Goal: Task Accomplishment & Management: Manage account settings

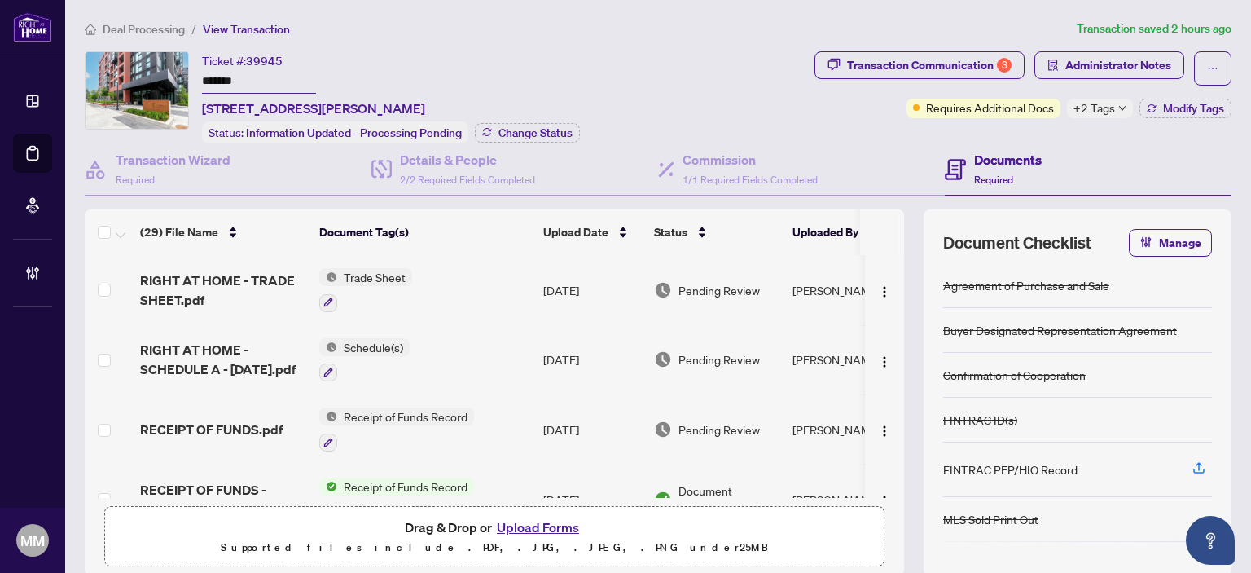
click at [570, 283] on td "Aug/13/2025" at bounding box center [592, 290] width 111 height 70
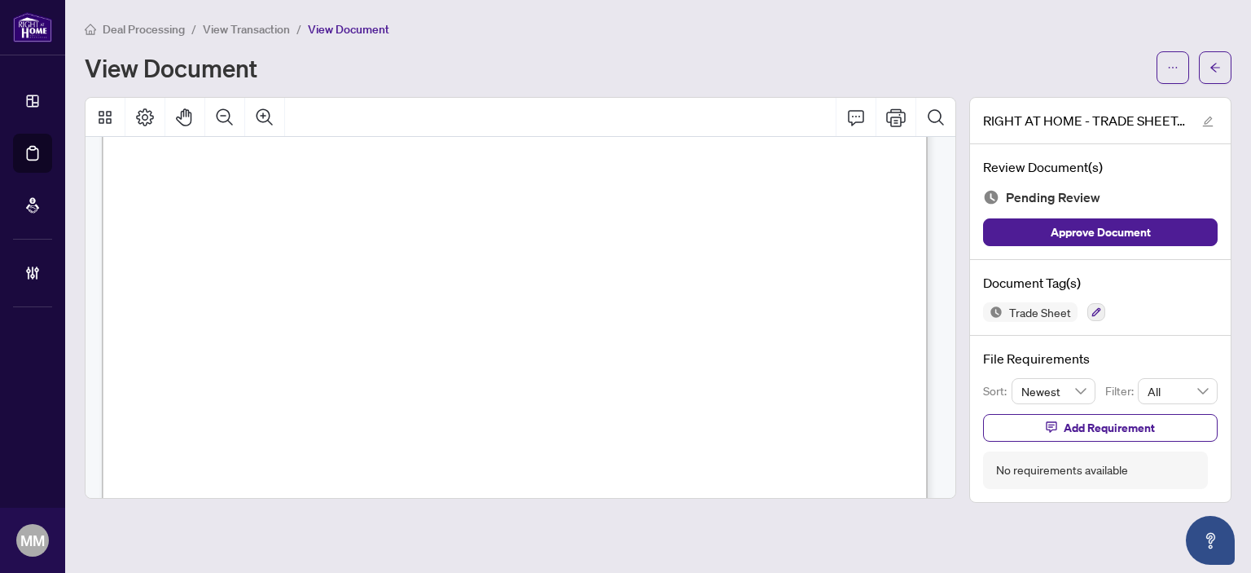
scroll to position [570, 0]
click at [1224, 81] on button "button" at bounding box center [1215, 67] width 33 height 33
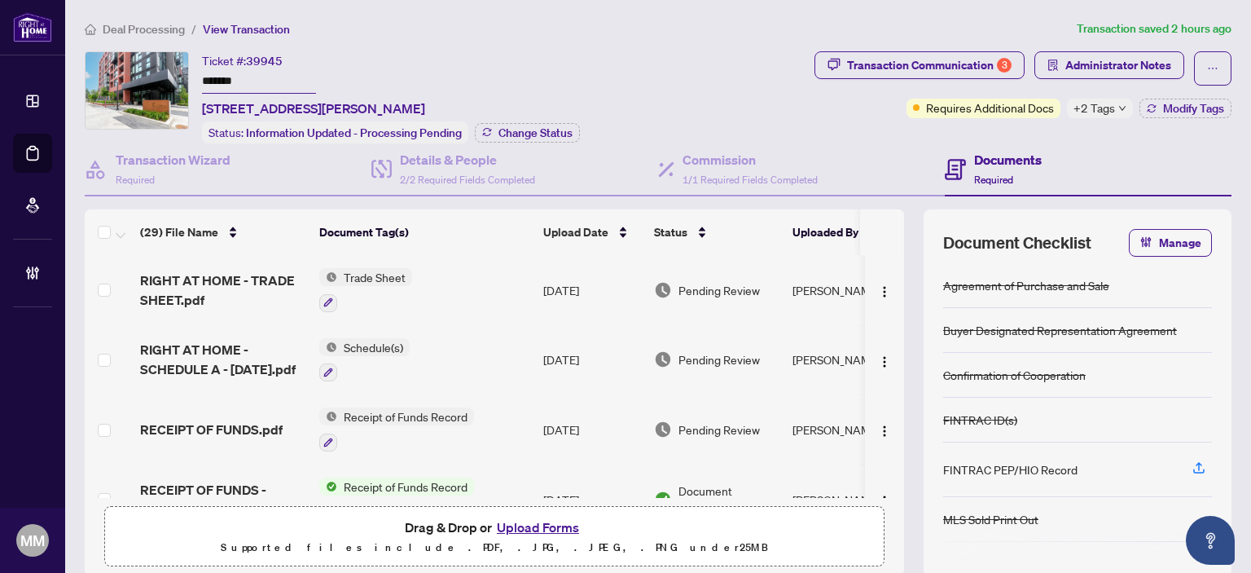
click at [533, 340] on td "Schedule(s)" at bounding box center [425, 360] width 224 height 70
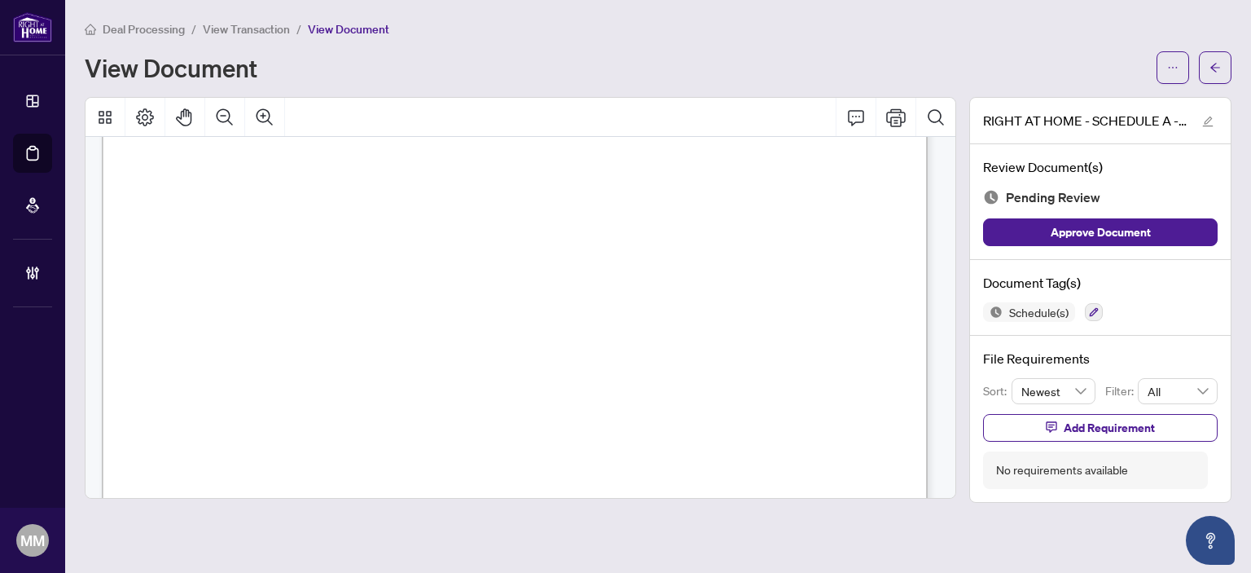
scroll to position [1834, 0]
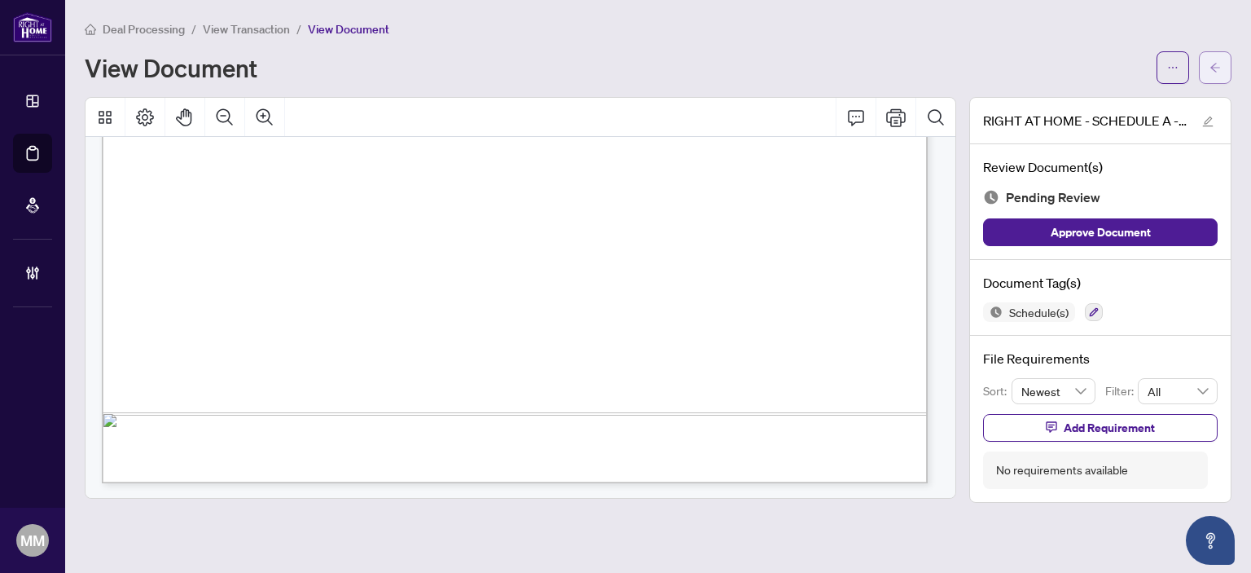
click at [1211, 68] on icon "arrow-left" at bounding box center [1214, 67] width 11 height 11
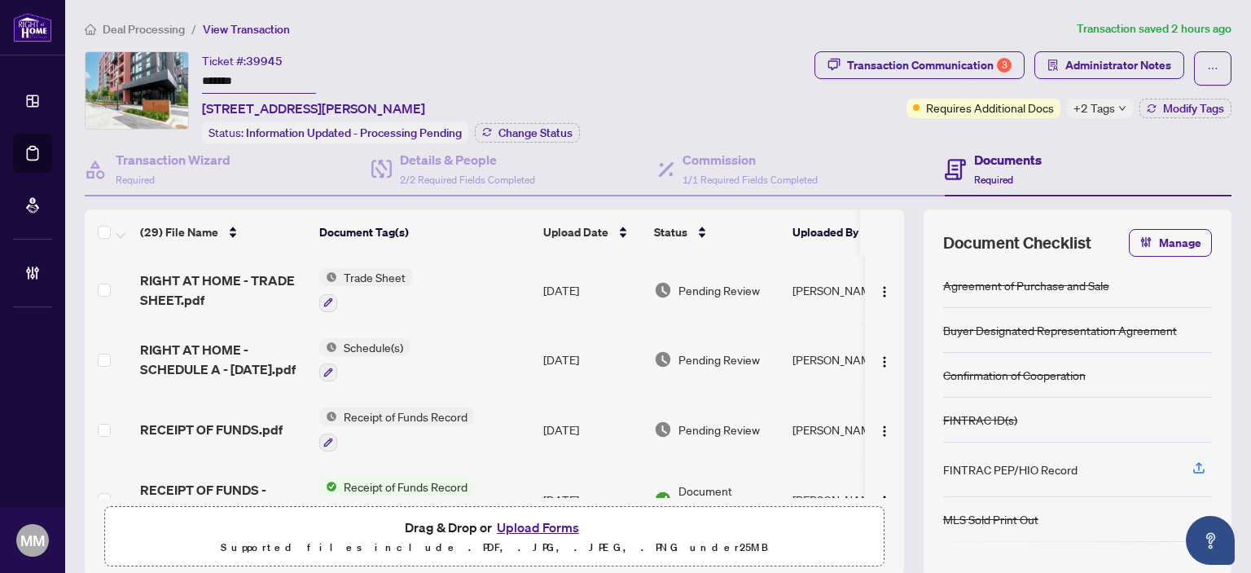
click at [555, 426] on td "[DATE]" at bounding box center [592, 429] width 111 height 70
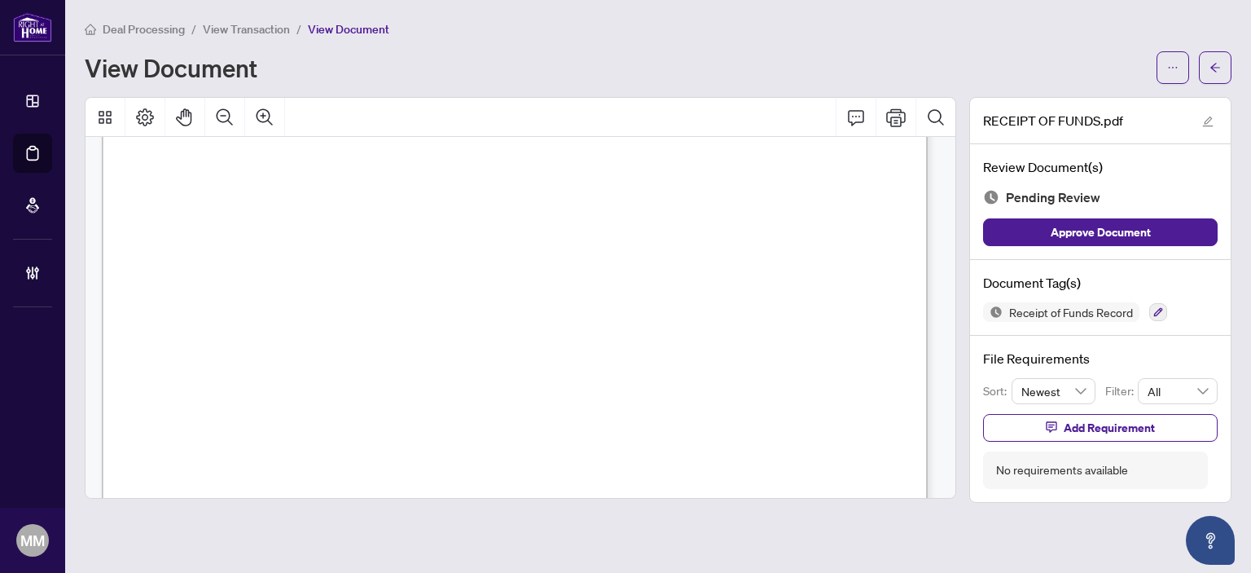
scroll to position [332, 0]
click at [1212, 68] on icon "arrow-left" at bounding box center [1215, 67] width 10 height 9
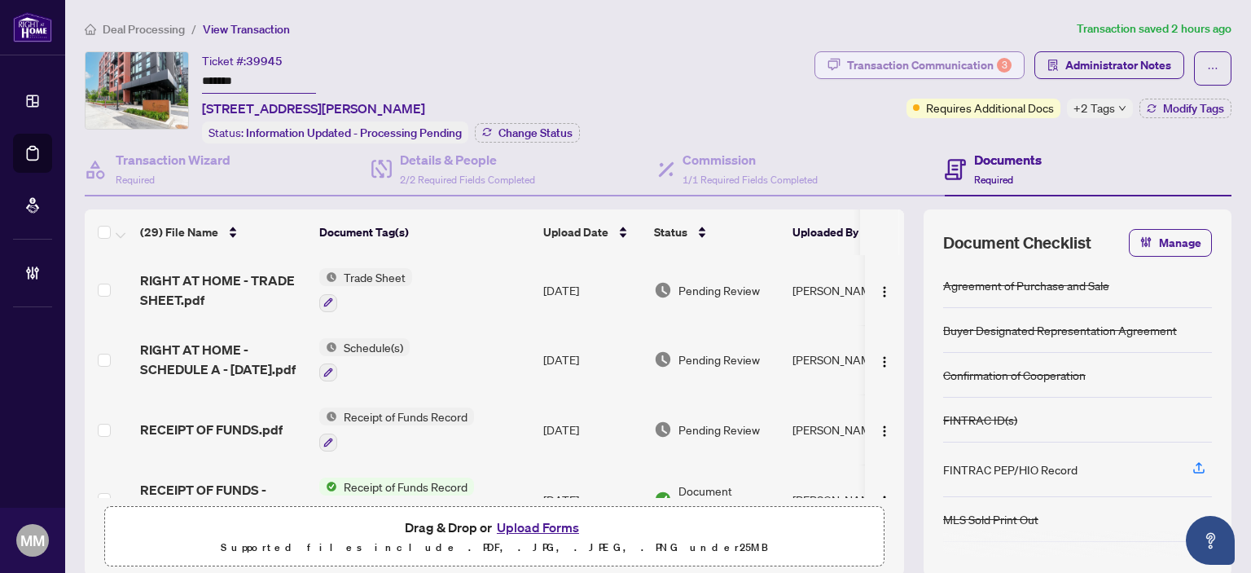
click at [964, 70] on div "Transaction Communication 3" at bounding box center [929, 65] width 165 height 26
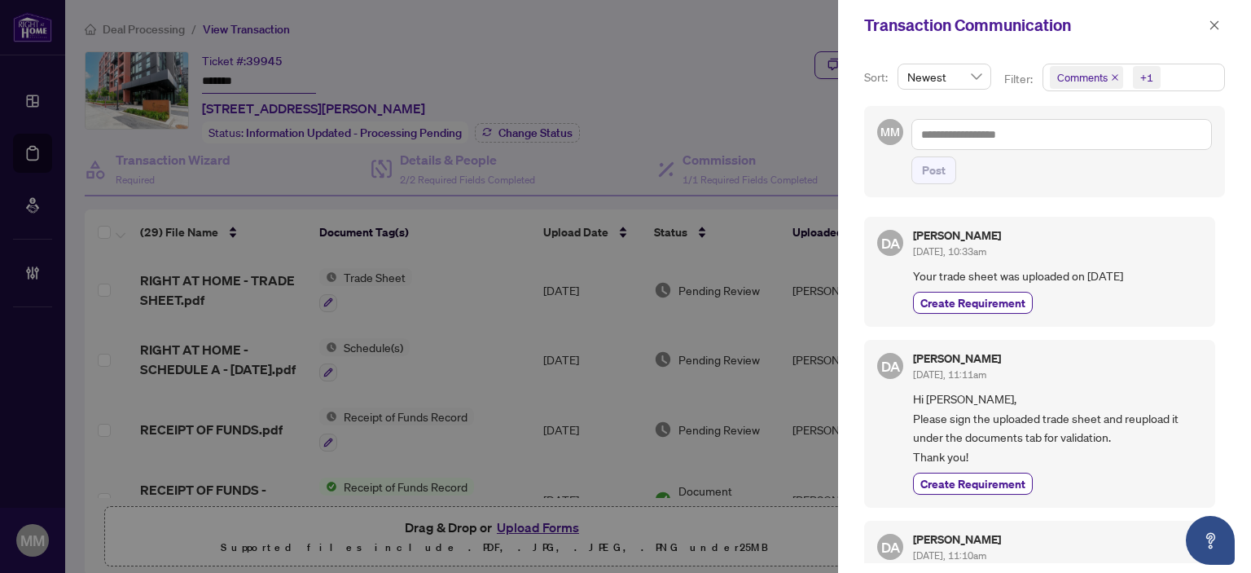
click at [1228, 29] on div "Transaction Communication" at bounding box center [1044, 25] width 413 height 50
drag, startPoint x: 1213, startPoint y: 15, endPoint x: 951, endPoint y: 85, distance: 271.4
click at [1204, 19] on button "button" at bounding box center [1214, 25] width 21 height 20
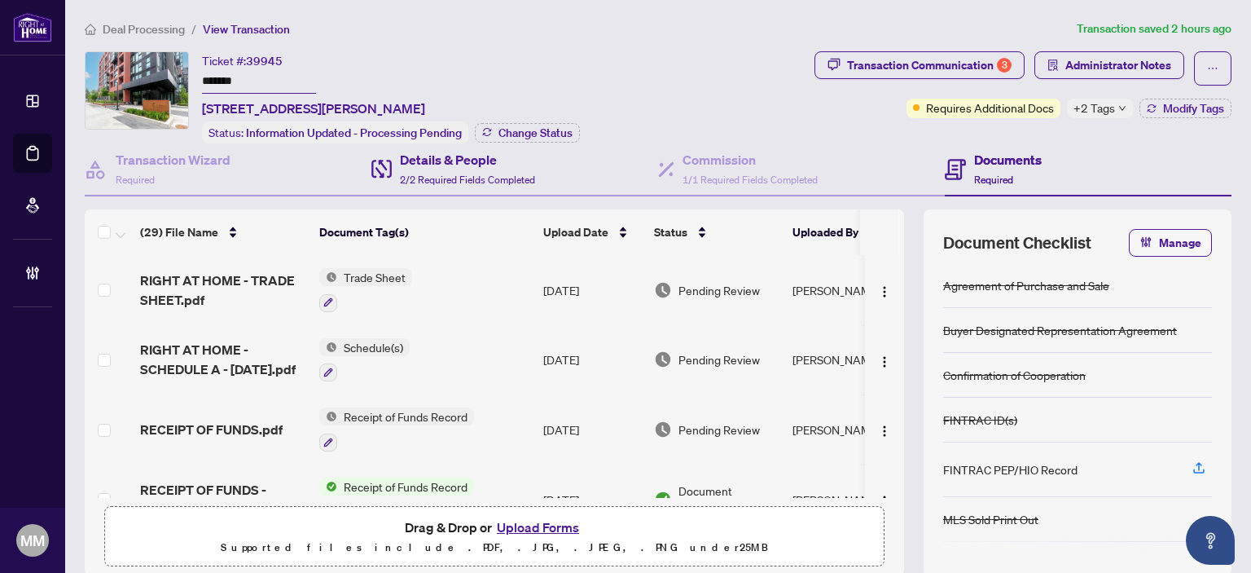
click at [534, 165] on div "Details & People 2/2 Required Fields Completed" at bounding box center [514, 169] width 287 height 53
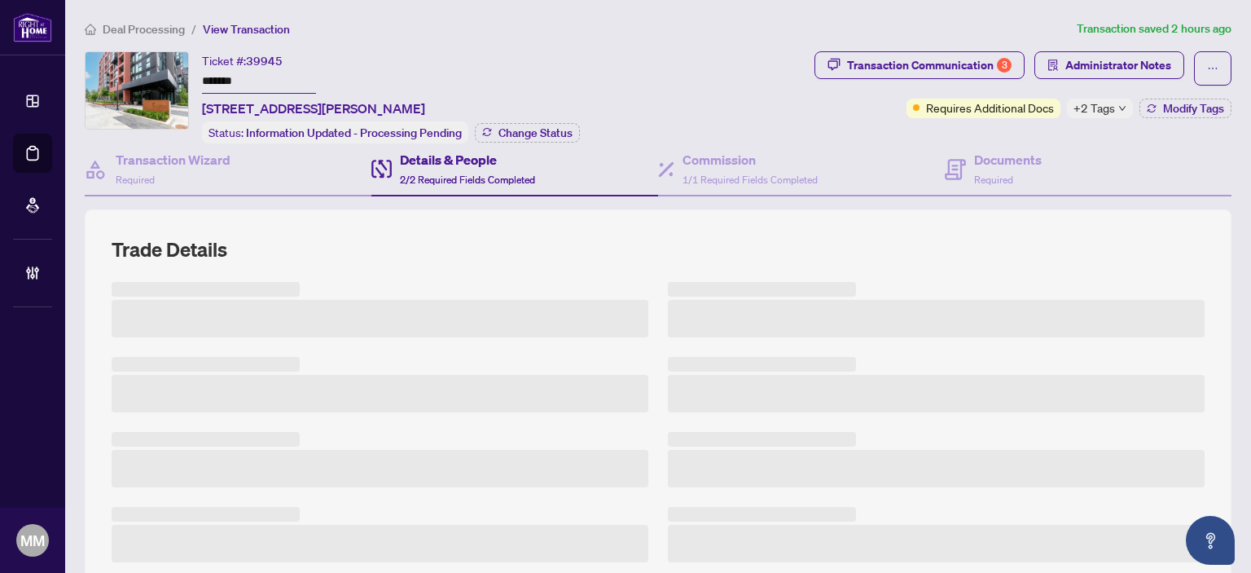
scroll to position [163, 0]
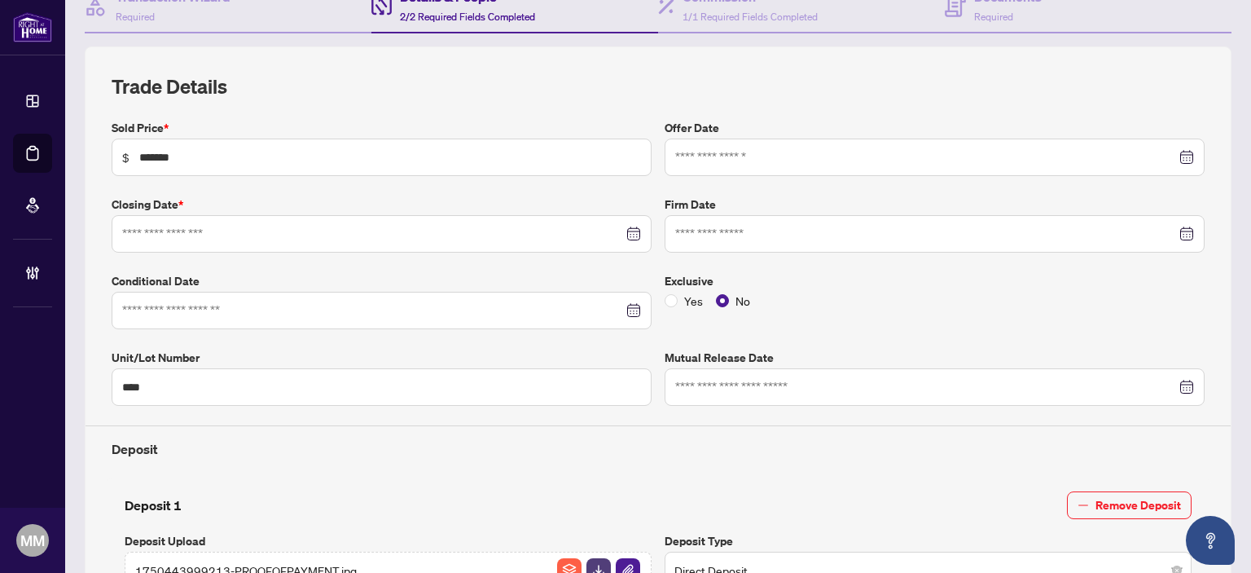
type input "**********"
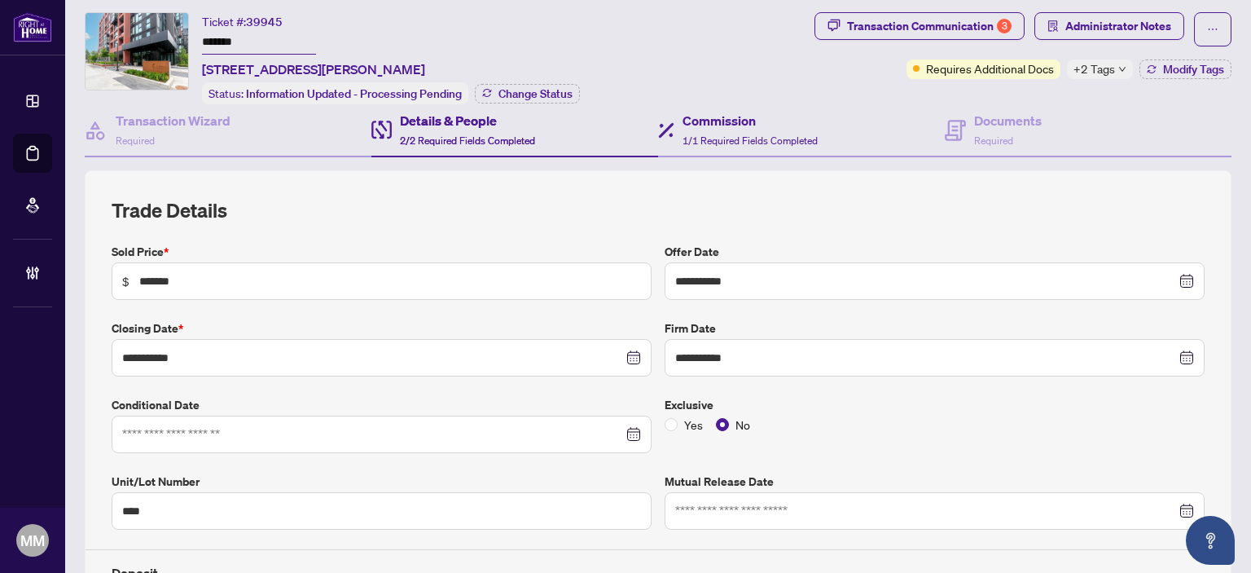
scroll to position [0, 0]
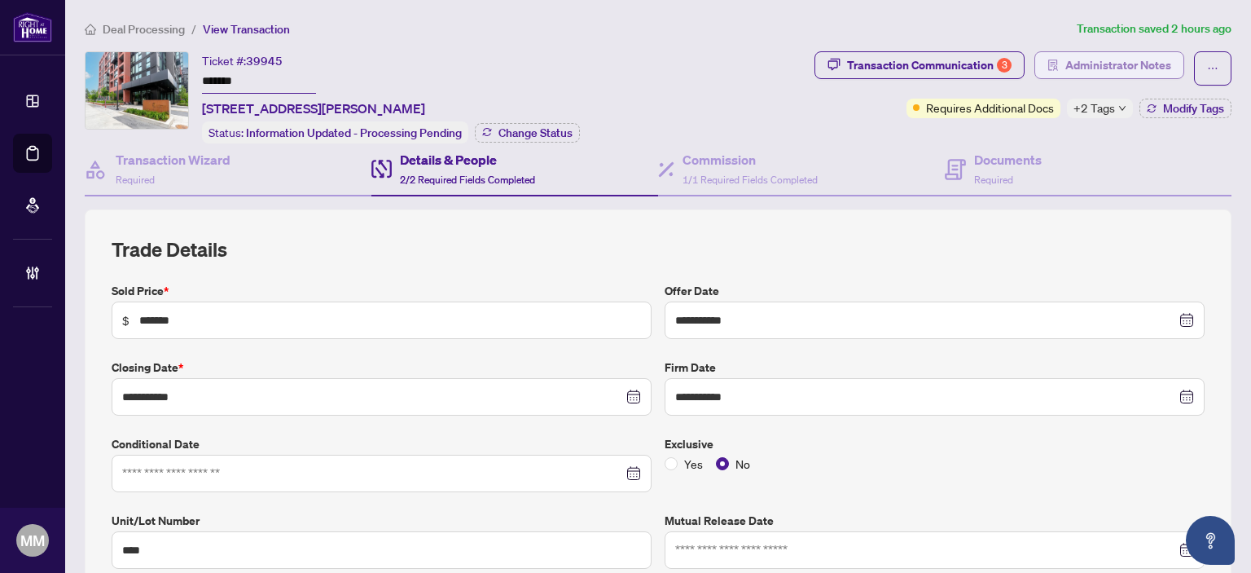
click at [1129, 59] on span "Administrator Notes" at bounding box center [1118, 65] width 106 height 26
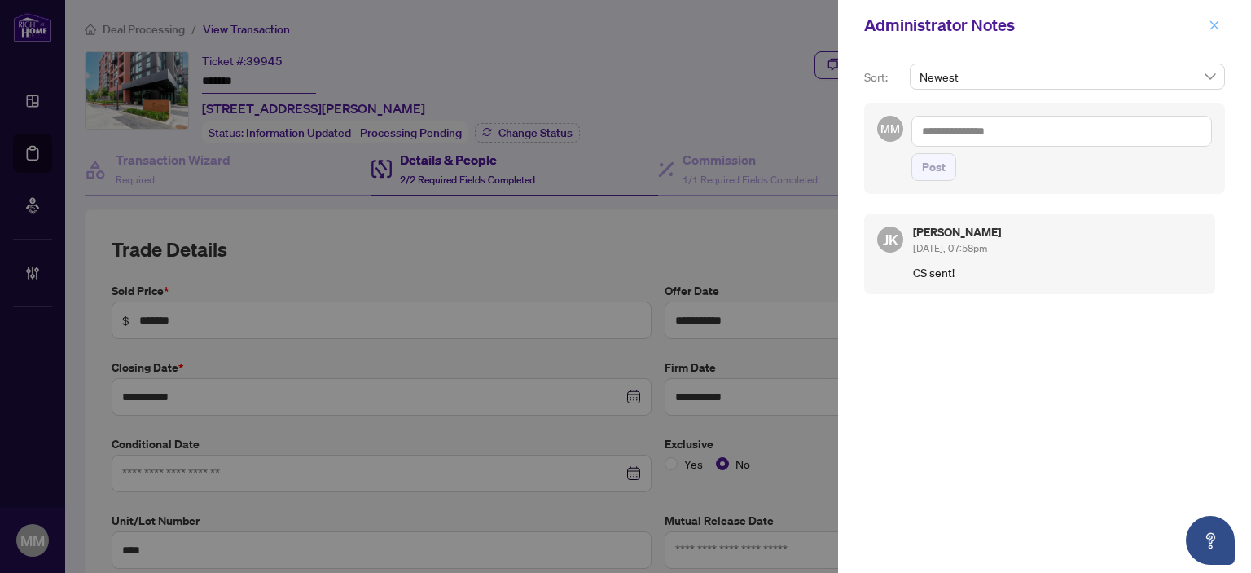
click at [1217, 28] on icon "close" at bounding box center [1214, 25] width 11 height 11
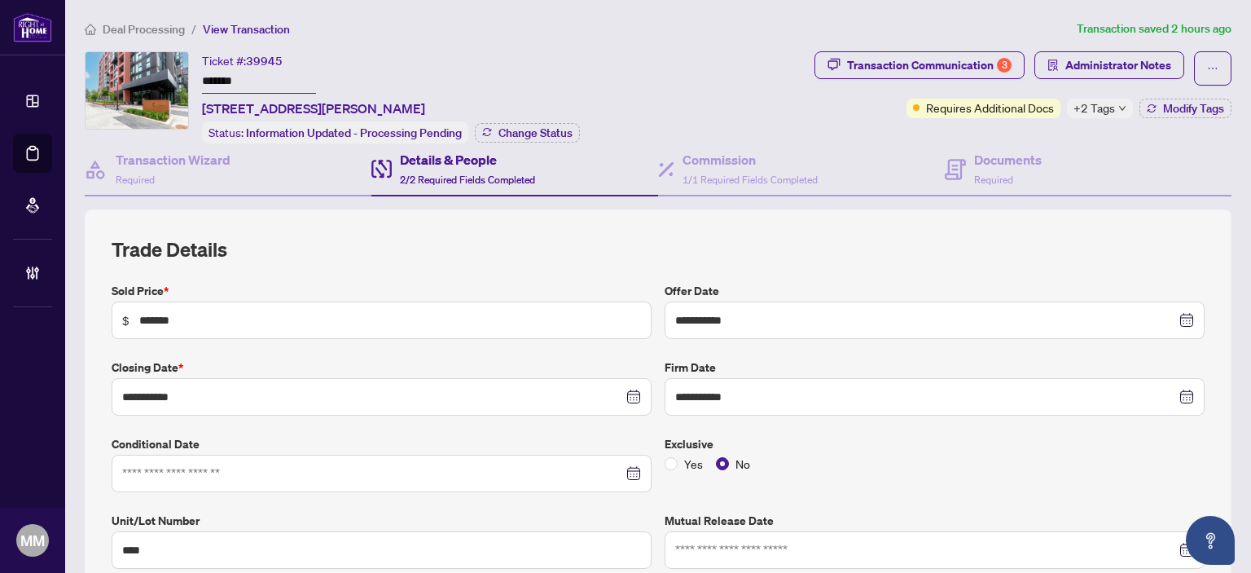
click at [1073, 104] on span "+2 Tags" at bounding box center [1094, 108] width 42 height 19
click at [961, 170] on div "Documents Required" at bounding box center [993, 169] width 97 height 38
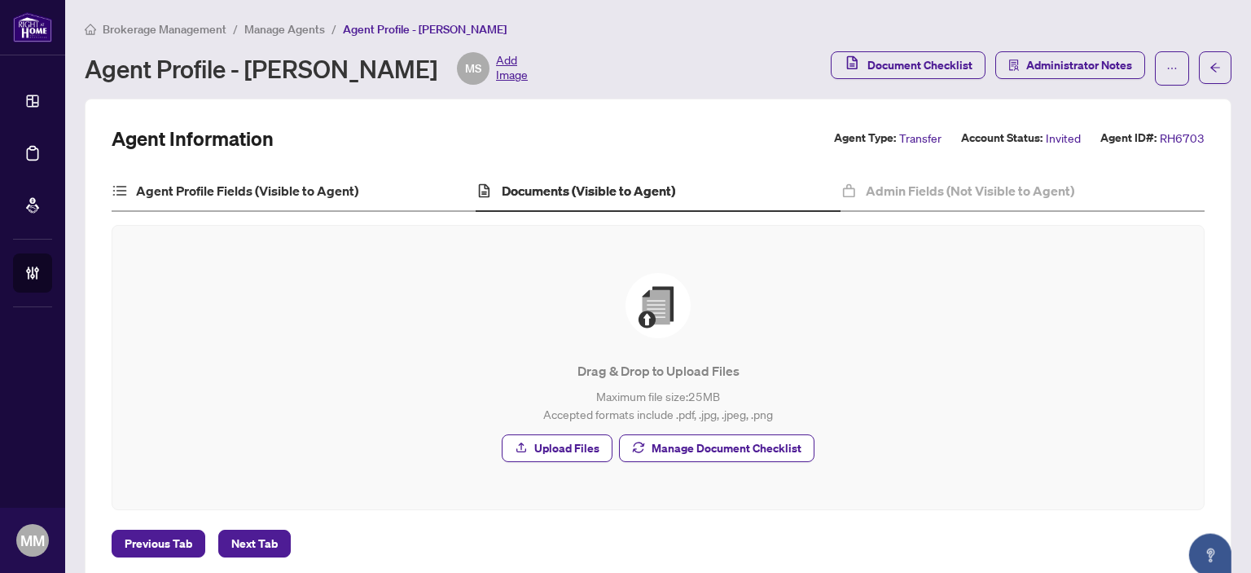
click at [328, 201] on div "Agent Profile Fields (Visible to Agent)" at bounding box center [294, 191] width 364 height 41
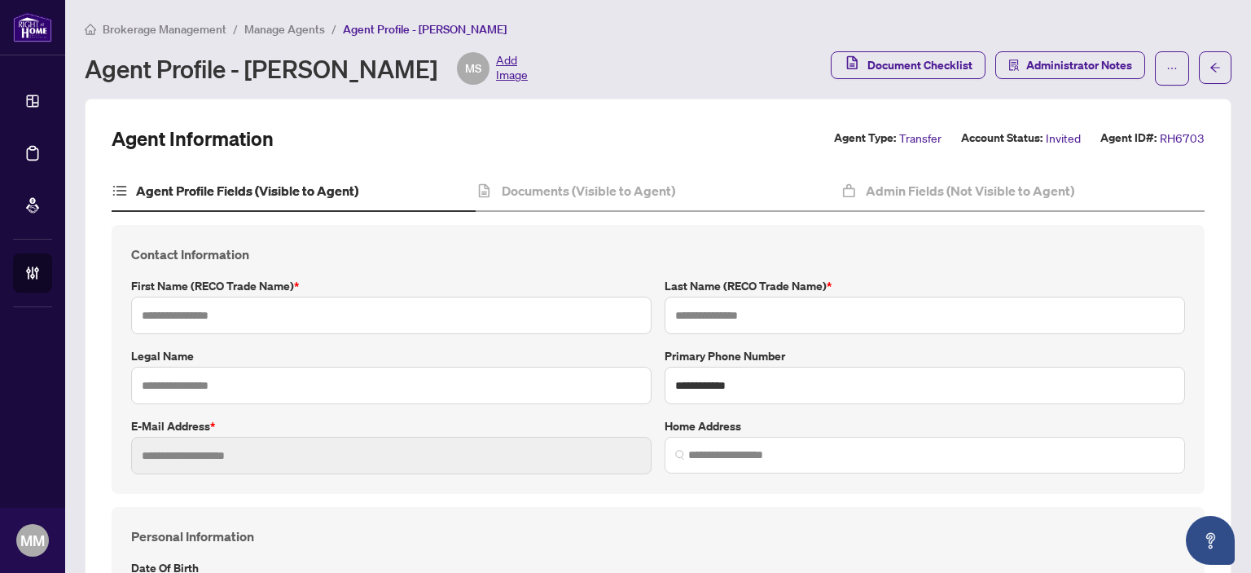
type input "********"
type input "*******"
type input "**********"
type input "******"
type input "*"
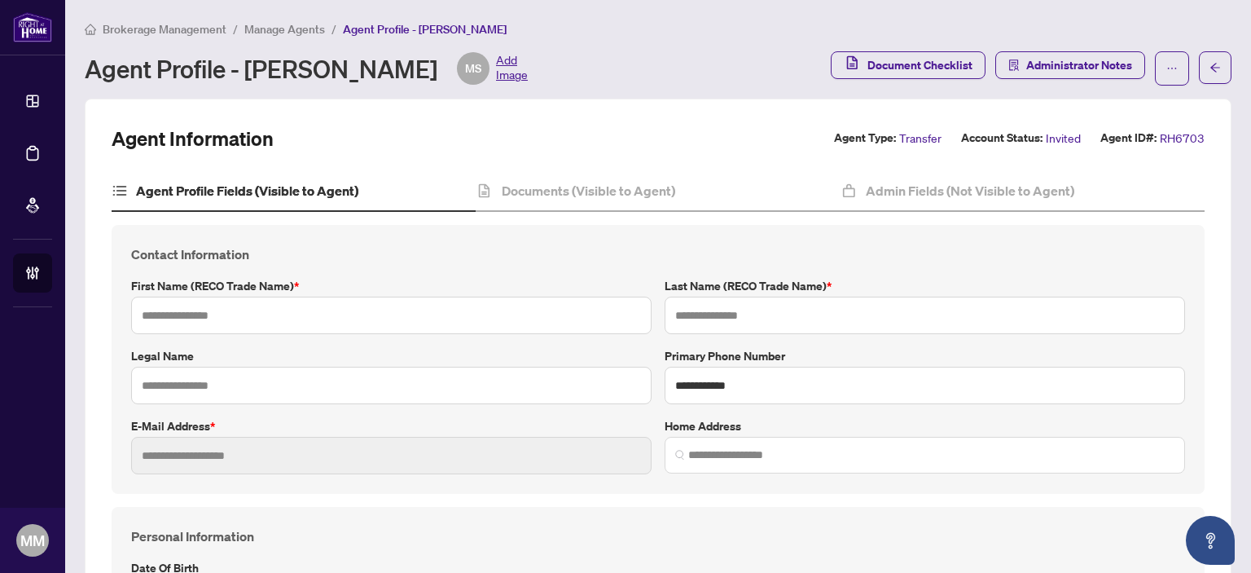
type input "*"
type input "*******"
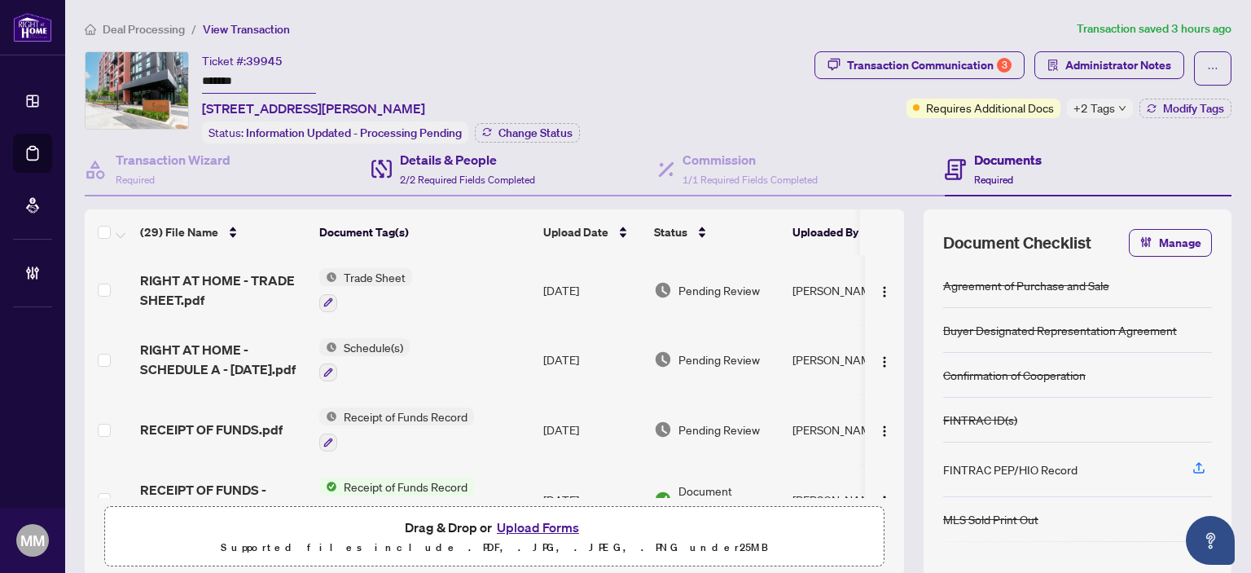
click at [531, 188] on div "Details & People 2/2 Required Fields Completed" at bounding box center [514, 169] width 287 height 53
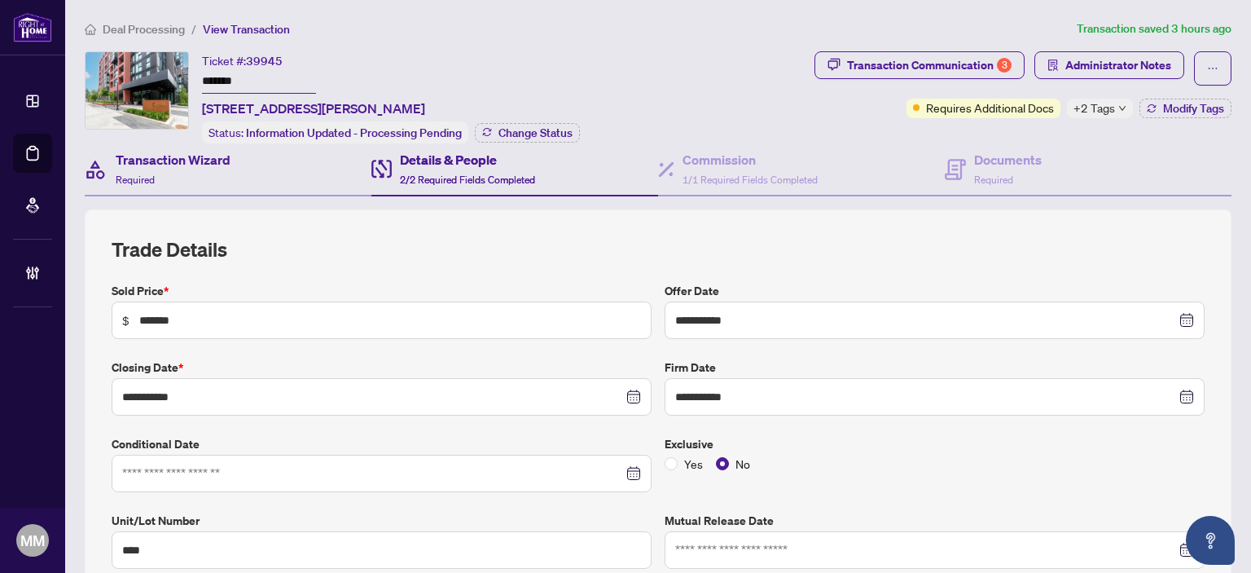
click at [232, 143] on div "Transaction Wizard Required" at bounding box center [228, 169] width 287 height 53
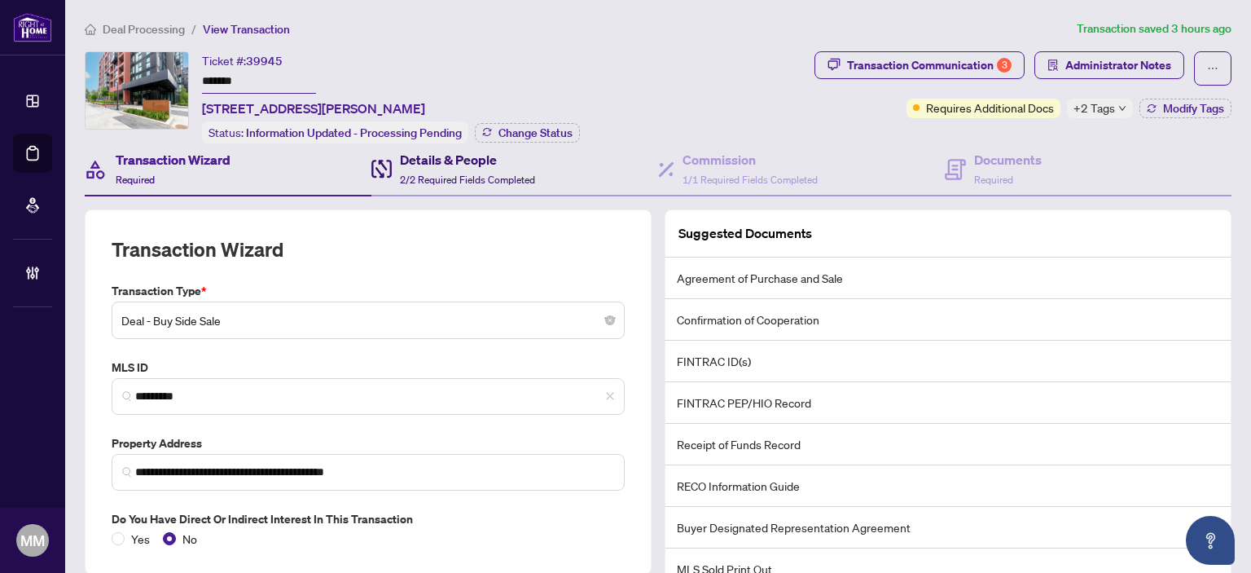
click at [419, 177] on span "2/2 Required Fields Completed" at bounding box center [467, 179] width 135 height 12
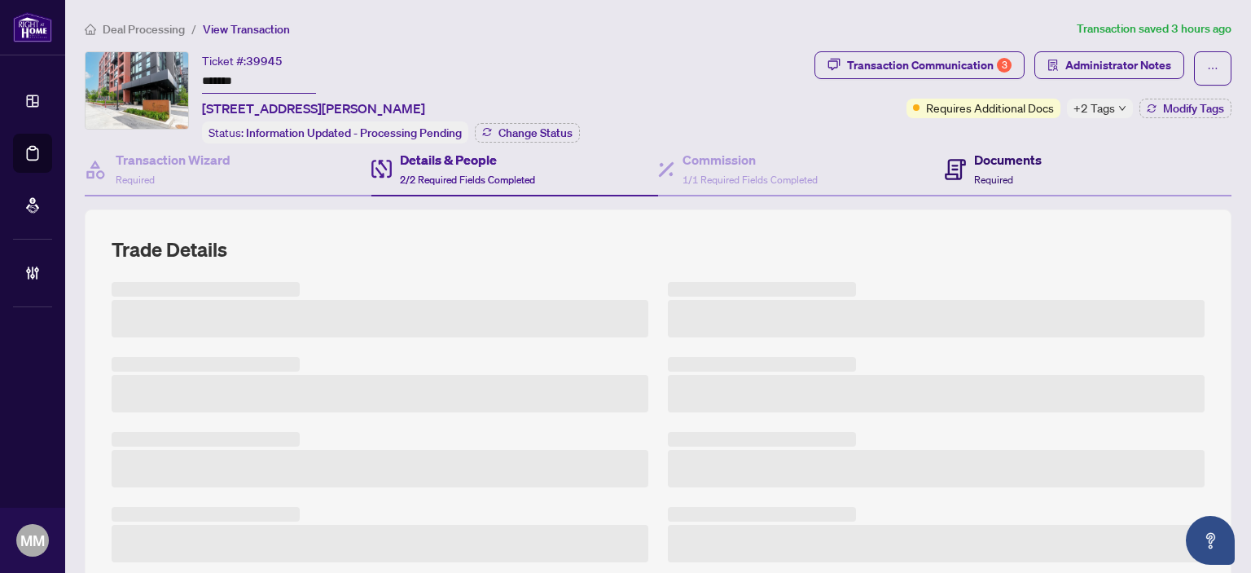
drag, startPoint x: 1027, startPoint y: 178, endPoint x: 1194, endPoint y: 181, distance: 167.0
click at [1028, 178] on div "Documents Required" at bounding box center [1008, 169] width 68 height 38
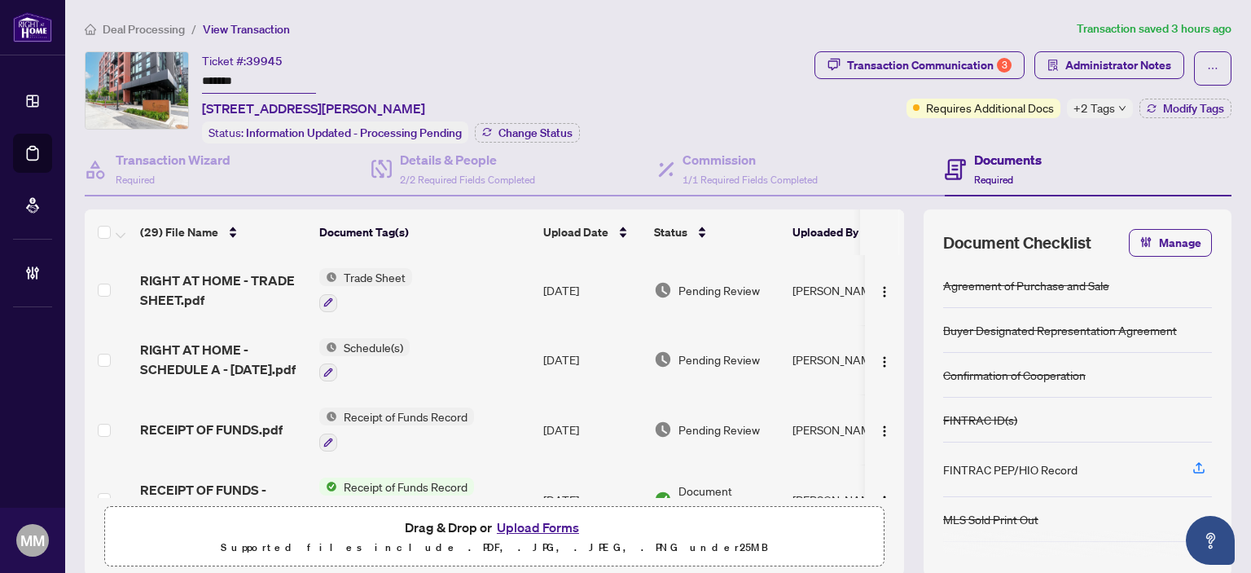
click at [1118, 107] on icon "down" at bounding box center [1122, 108] width 8 height 8
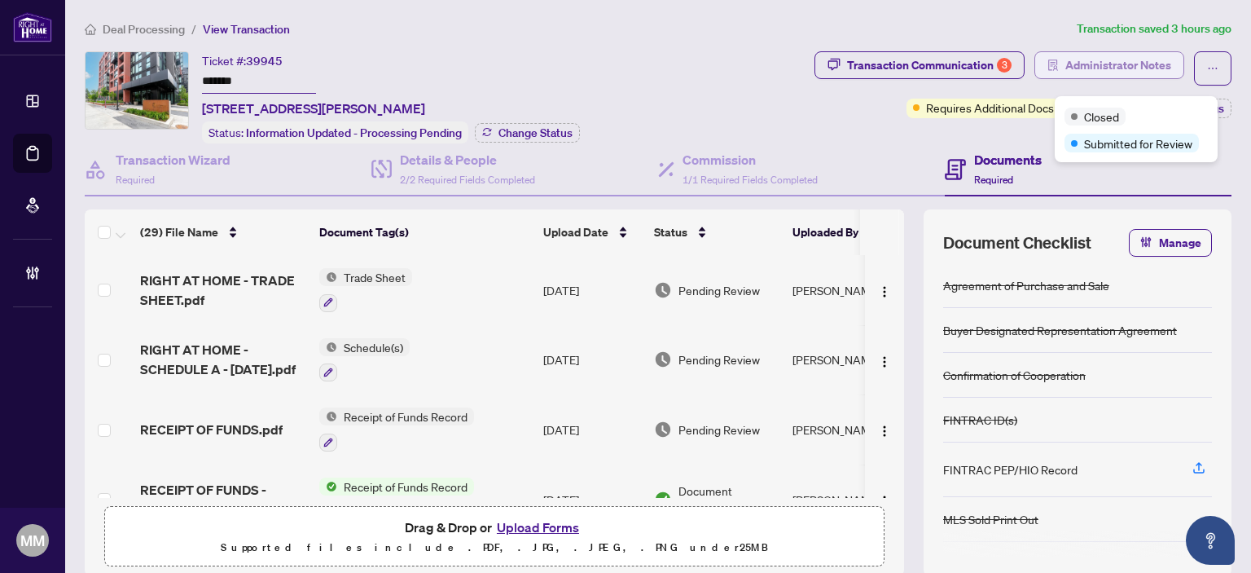
click at [1142, 72] on span "Administrator Notes" at bounding box center [1118, 65] width 106 height 26
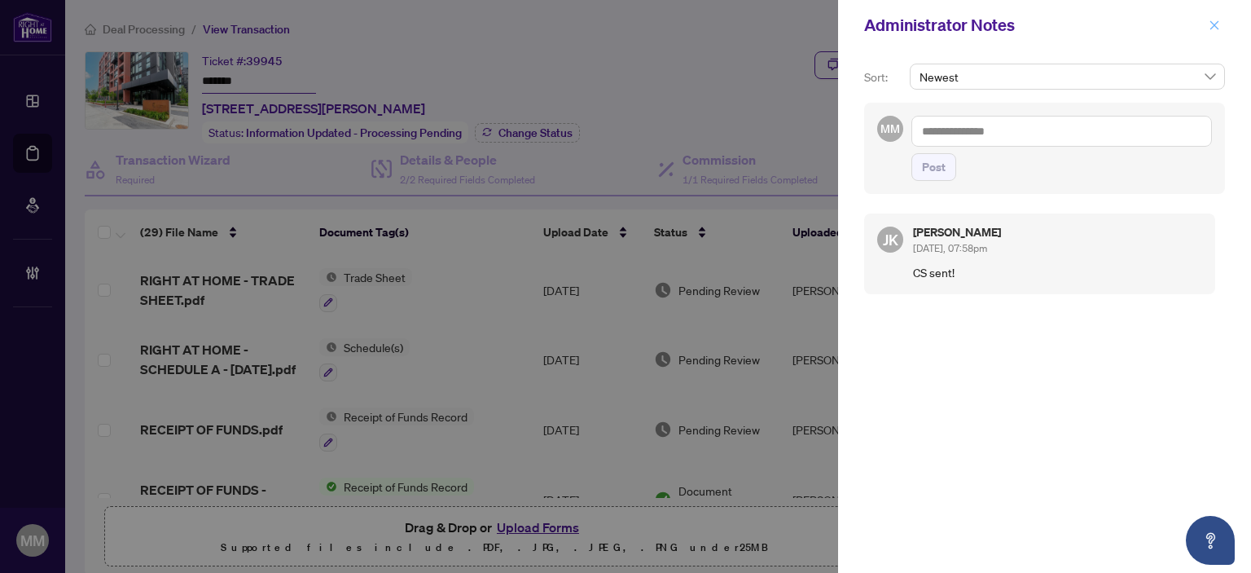
click at [1213, 27] on icon "close" at bounding box center [1214, 25] width 11 height 11
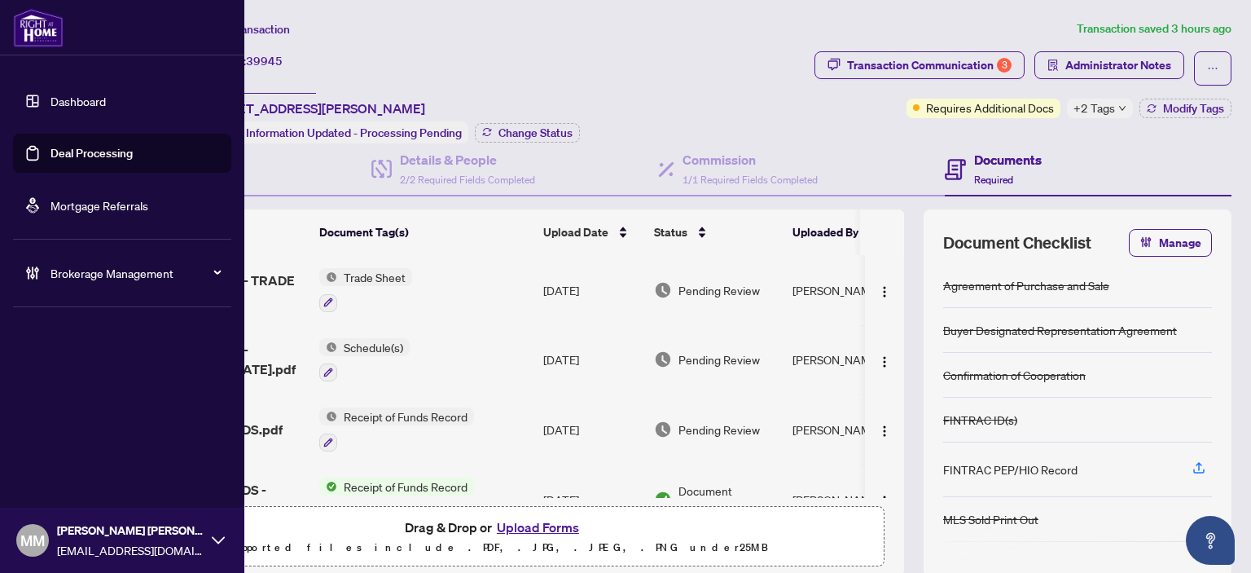
click at [50, 160] on link "Deal Processing" at bounding box center [91, 153] width 82 height 15
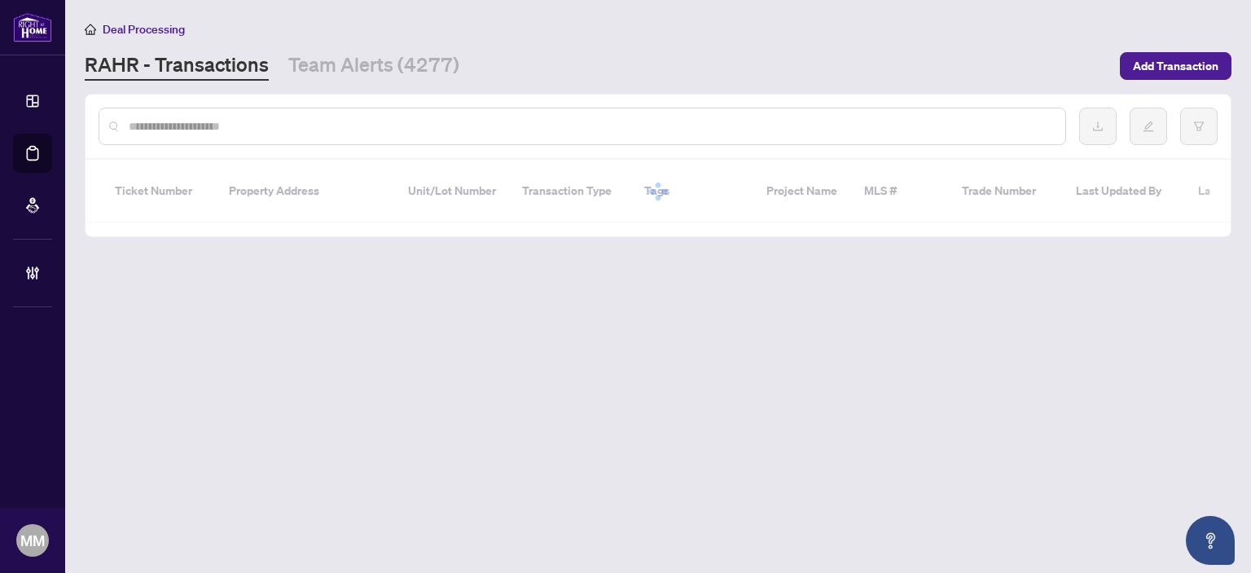
click at [370, 132] on input "text" at bounding box center [590, 126] width 923 height 18
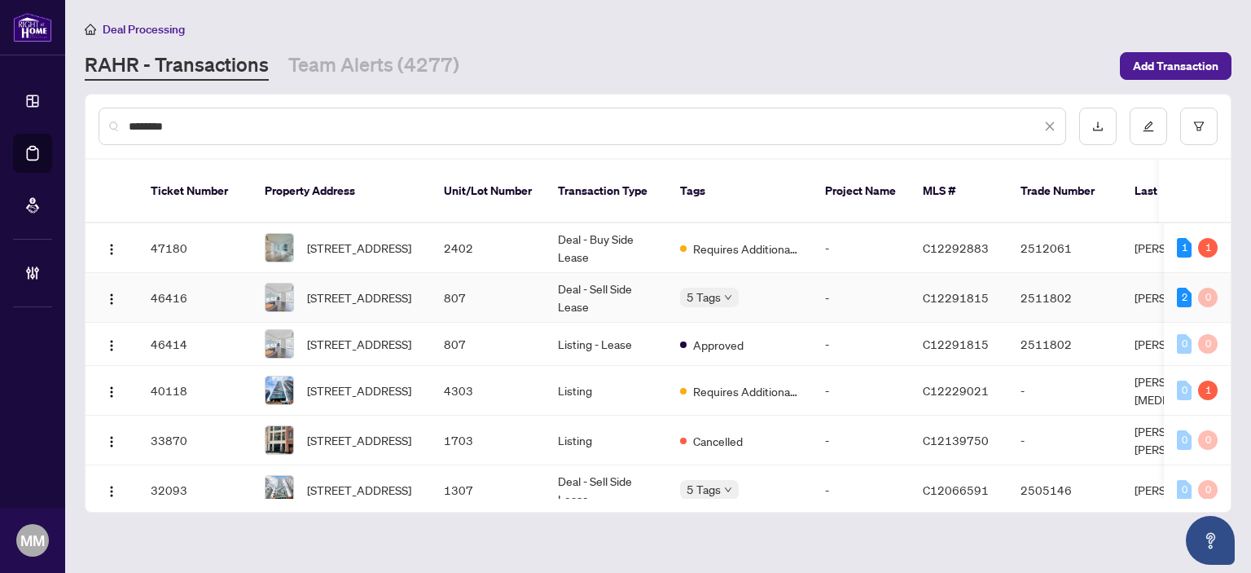
type input "********"
click at [447, 288] on td "807" at bounding box center [488, 298] width 114 height 50
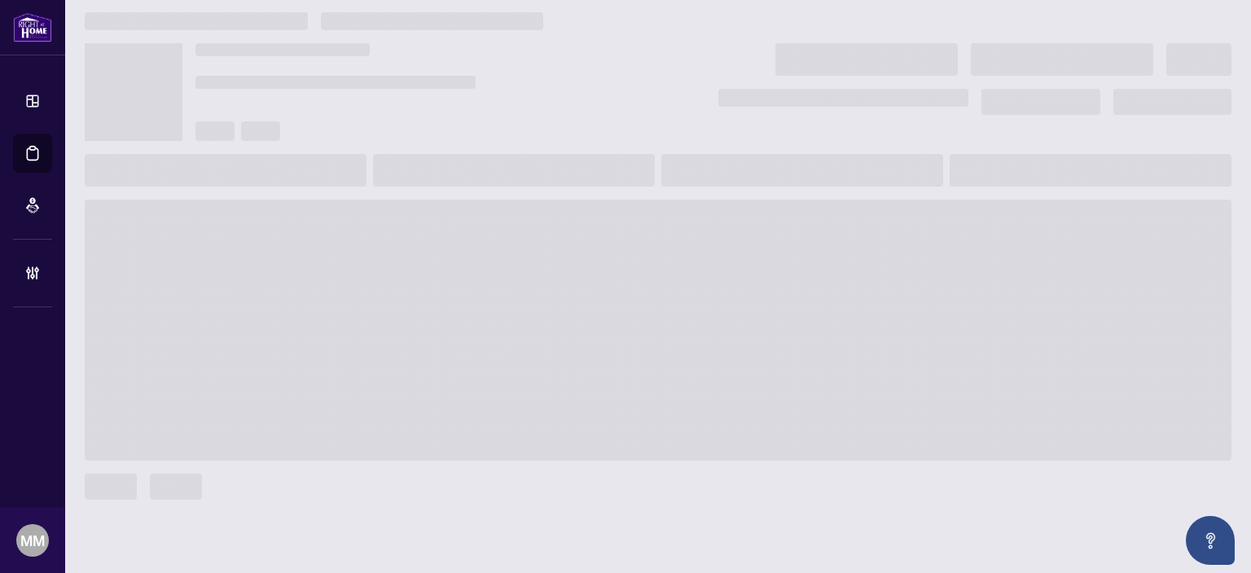
scroll to position [10, 0]
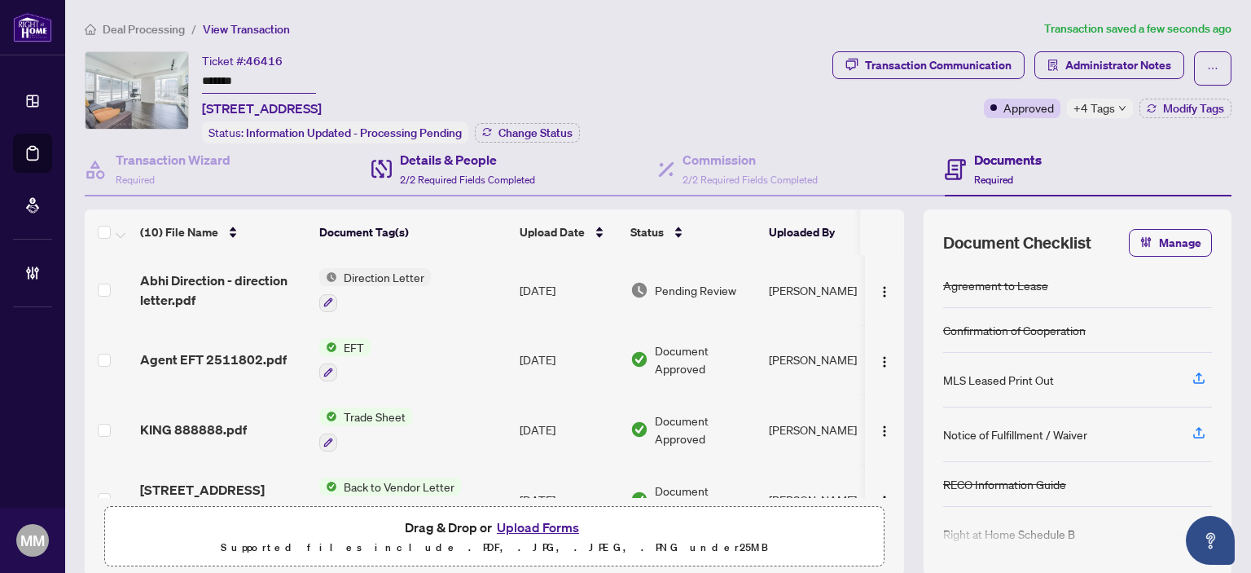
scroll to position [81, 0]
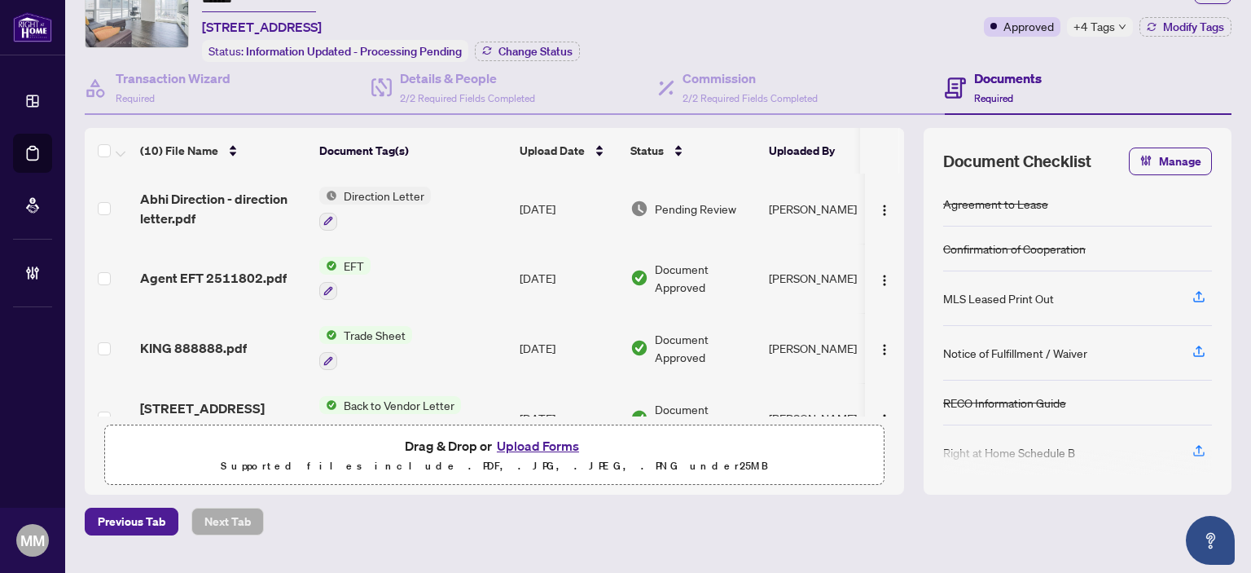
click at [531, 224] on td "[DATE]" at bounding box center [568, 208] width 111 height 70
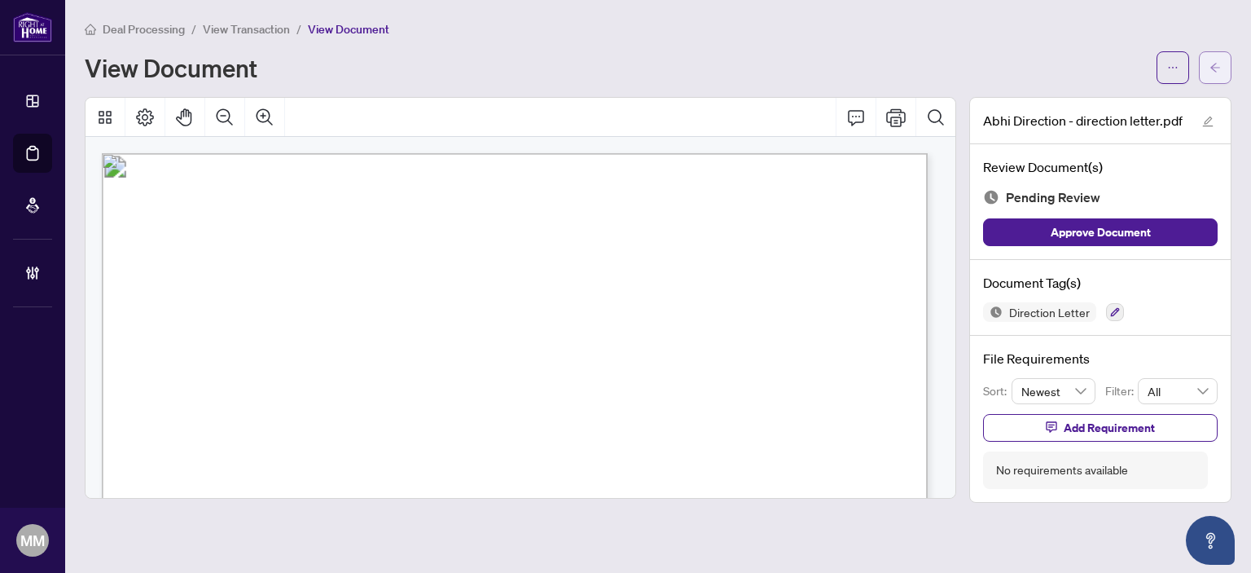
click at [1215, 51] on button "button" at bounding box center [1215, 67] width 33 height 33
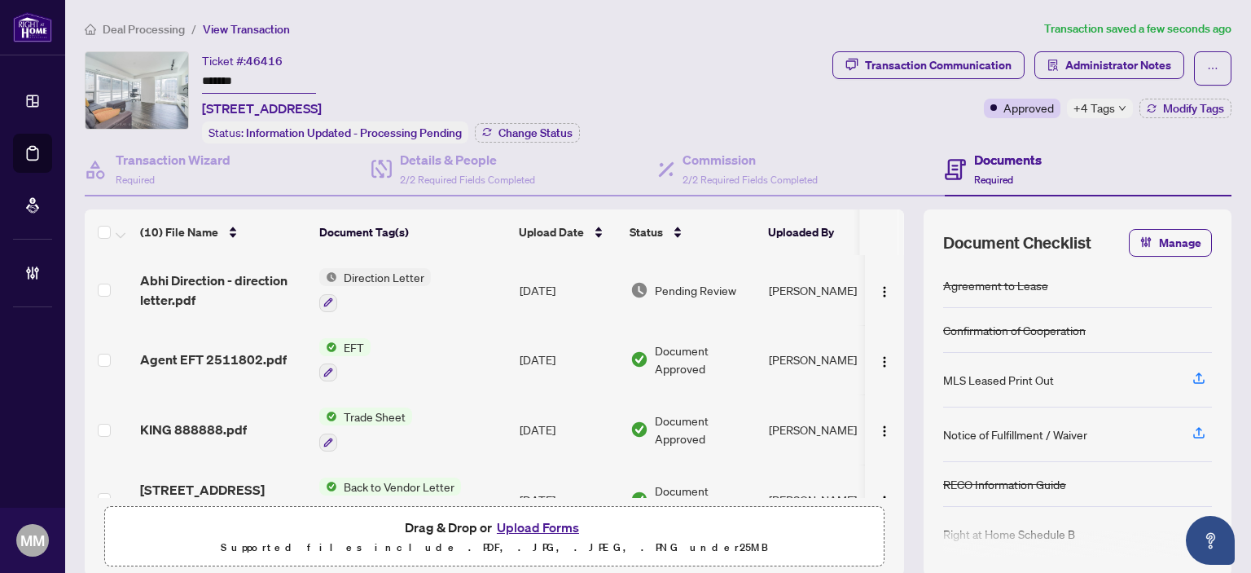
click at [1112, 86] on div "Transaction Communication Administrator Notes Approved +4 Tags Modify Tags" at bounding box center [1031, 84] width 399 height 67
click at [1114, 55] on span "Administrator Notes" at bounding box center [1118, 65] width 106 height 26
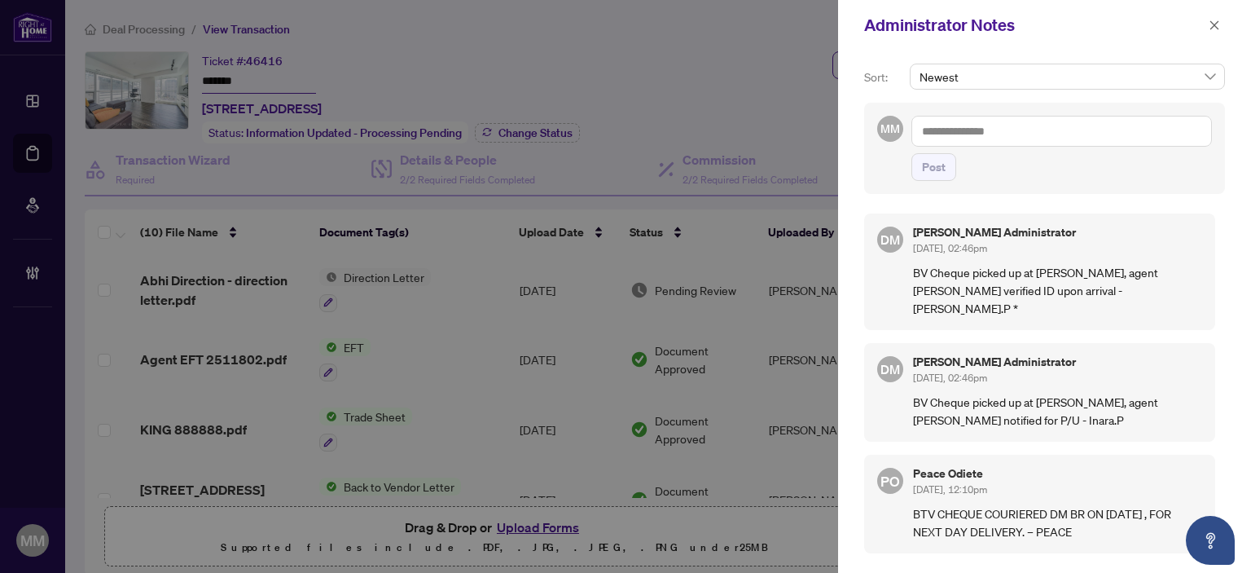
click at [1033, 123] on textarea at bounding box center [1061, 131] width 301 height 31
click at [1039, 149] on b "Acc" at bounding box center [1049, 142] width 20 height 15
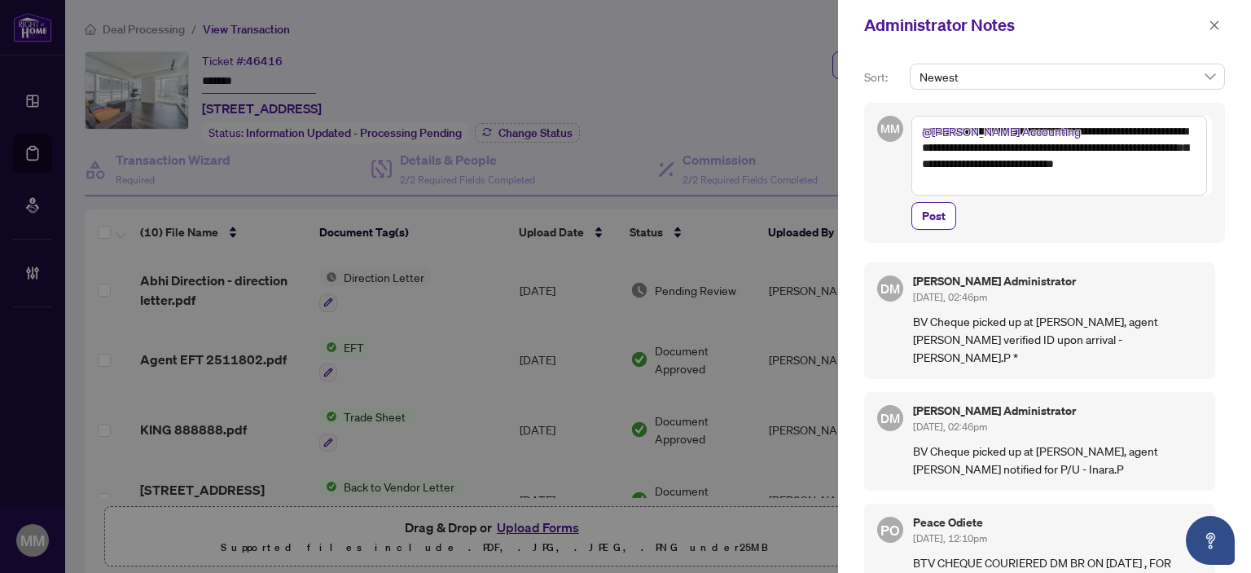
click at [1030, 140] on textarea "**********" at bounding box center [1059, 156] width 296 height 80
click at [974, 182] on textarea "**********" at bounding box center [1059, 156] width 296 height 80
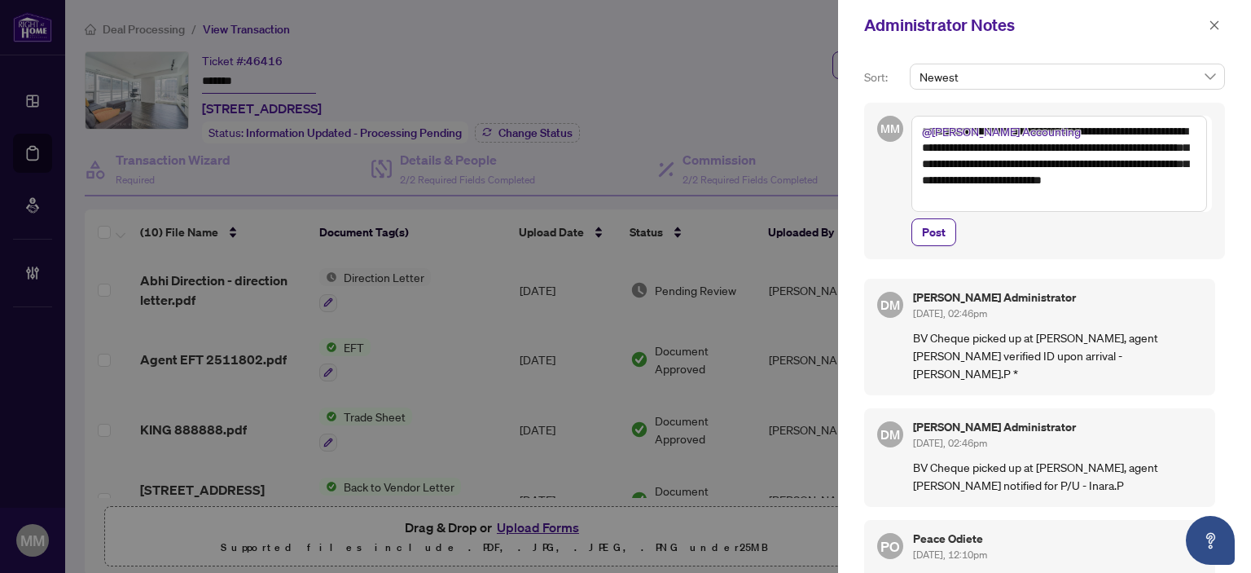
click at [1041, 160] on textarea "**********" at bounding box center [1059, 164] width 296 height 96
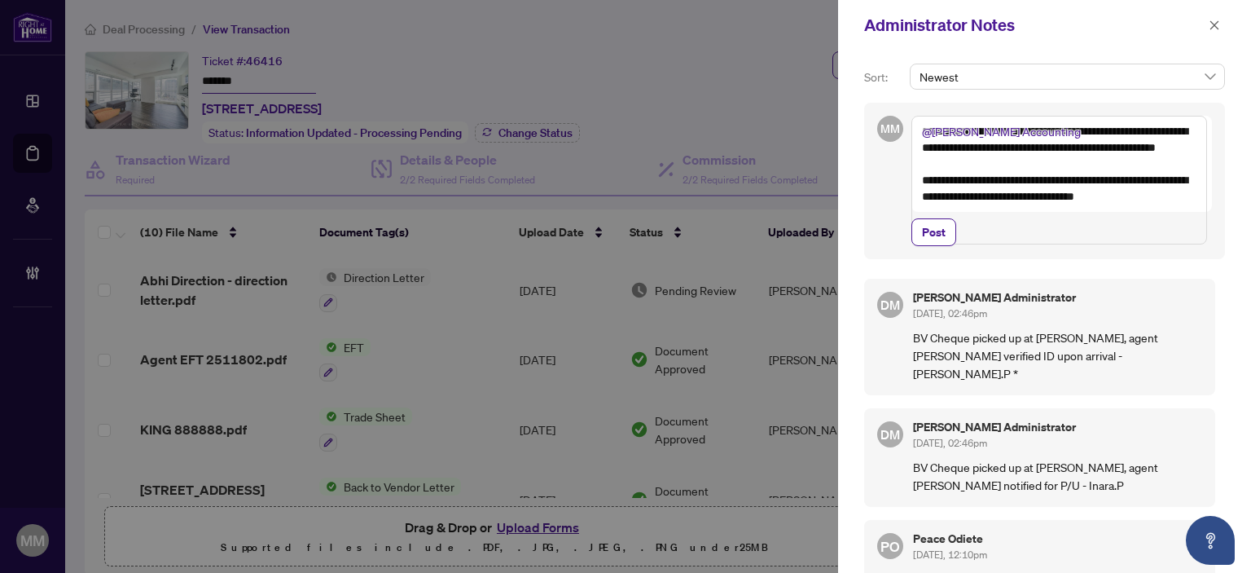
click at [1131, 198] on textarea "**********" at bounding box center [1059, 180] width 296 height 129
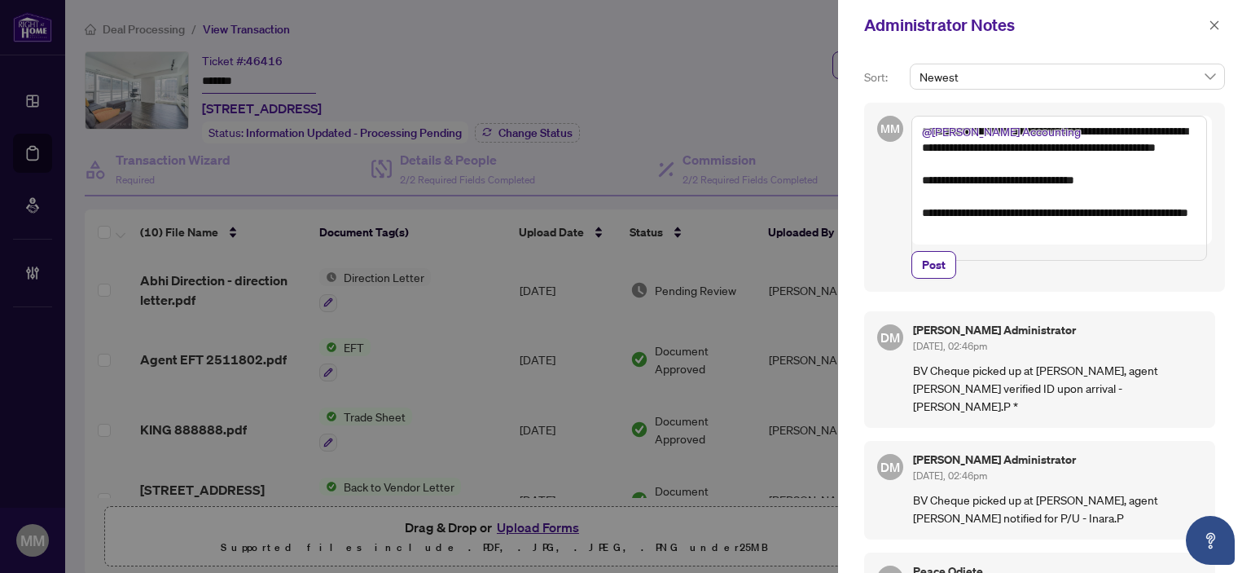
click at [1094, 195] on textarea "**********" at bounding box center [1059, 188] width 296 height 145
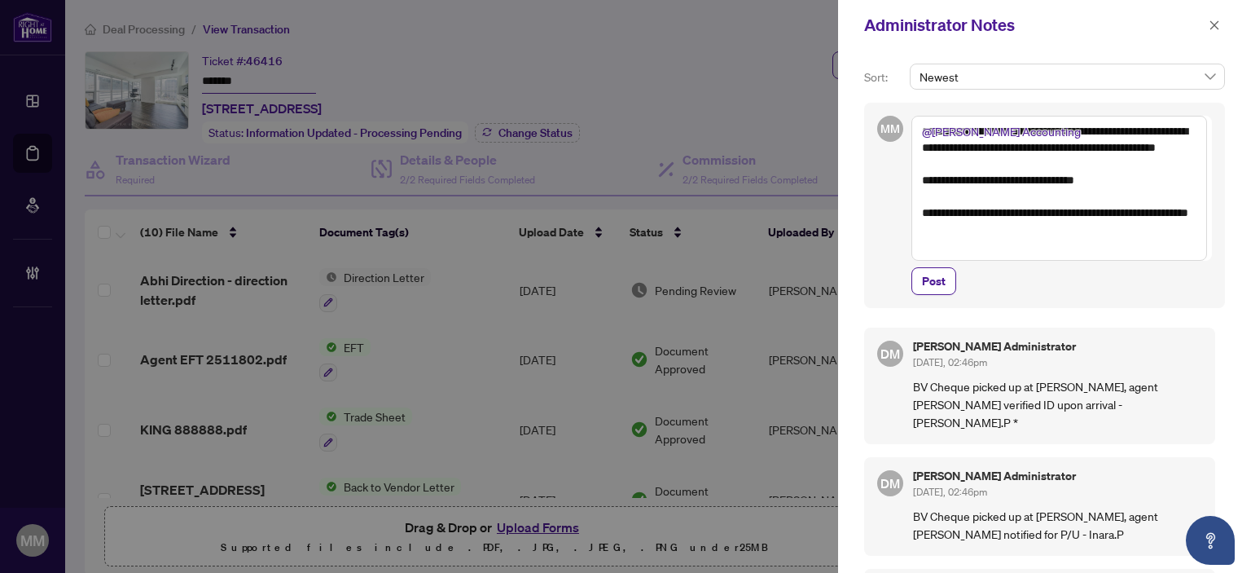
click at [1088, 178] on textarea "**********" at bounding box center [1059, 188] width 296 height 145
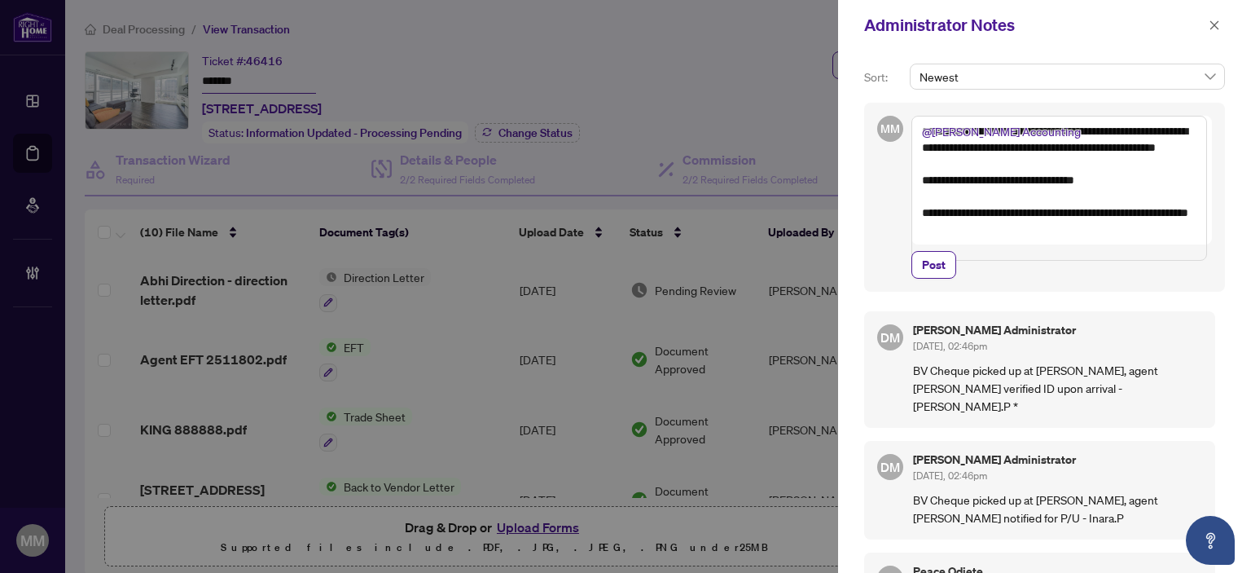
drag, startPoint x: 1010, startPoint y: 194, endPoint x: 922, endPoint y: 193, distance: 88.0
click at [922, 193] on textarea "**********" at bounding box center [1059, 188] width 296 height 145
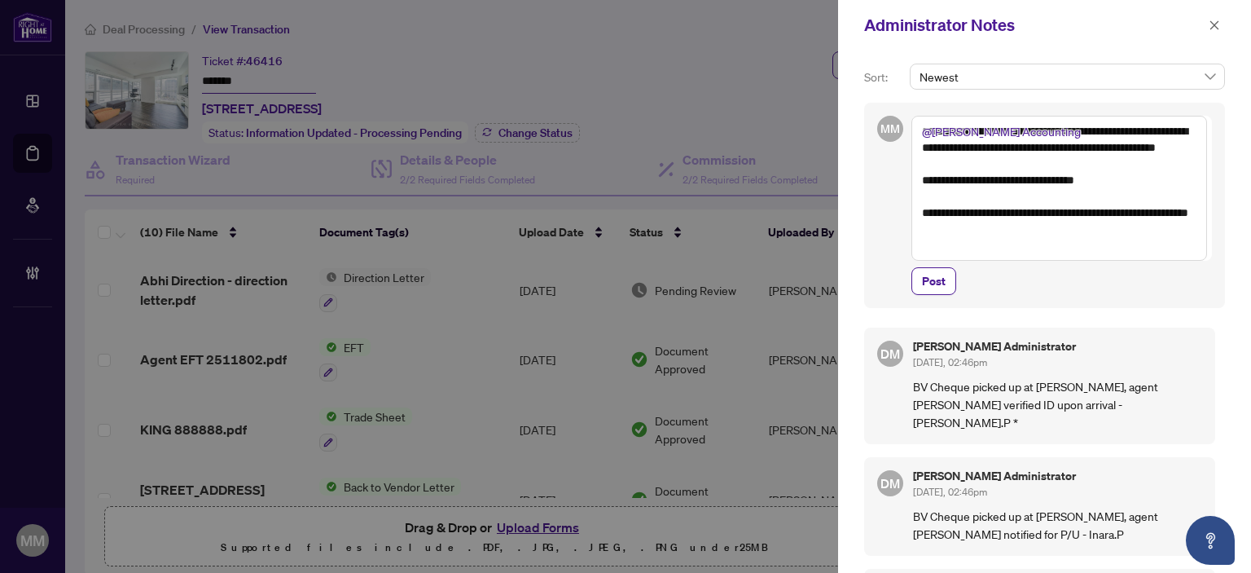
click at [1073, 254] on textarea "**********" at bounding box center [1059, 188] width 296 height 145
click at [1076, 156] on textarea "**********" at bounding box center [1059, 188] width 296 height 145
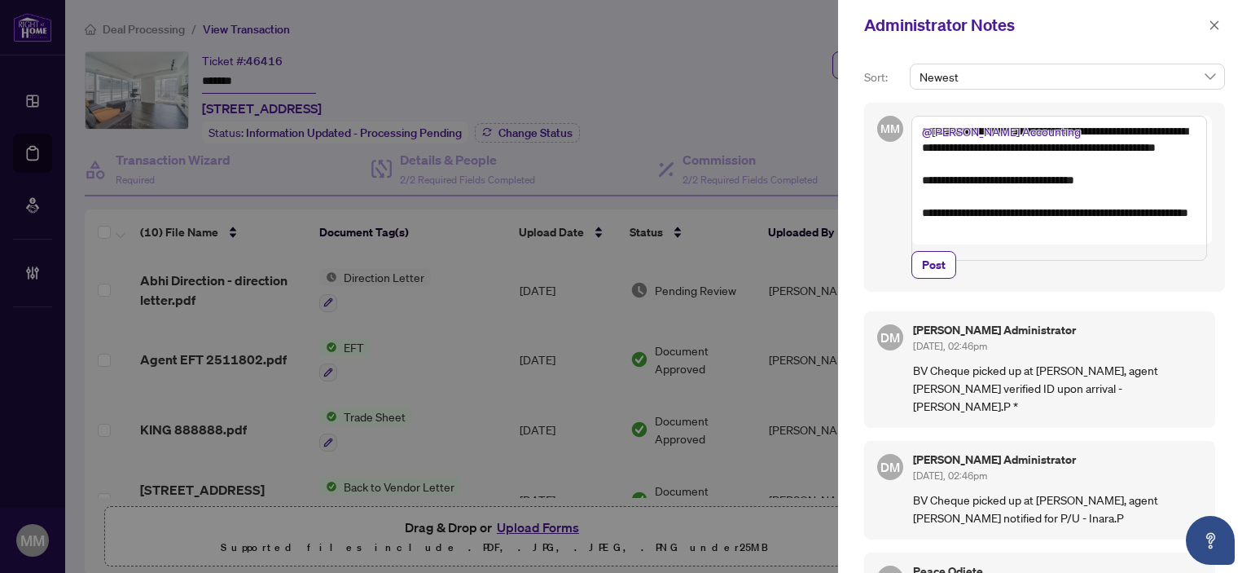
click at [1017, 144] on textarea "**********" at bounding box center [1059, 188] width 296 height 145
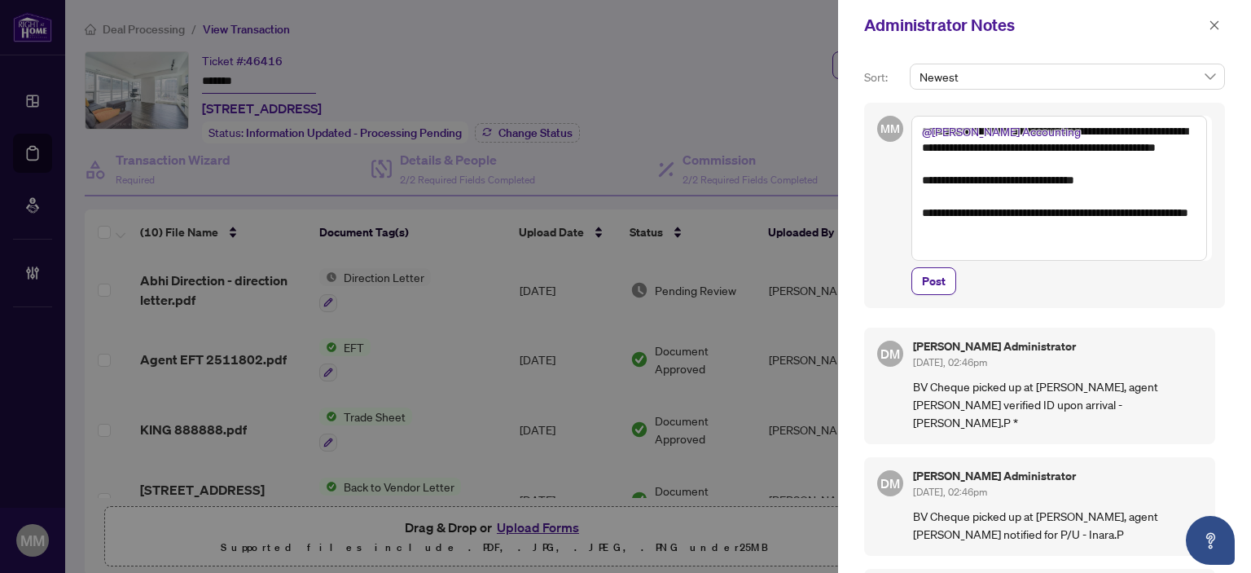
click at [963, 247] on textarea "**********" at bounding box center [1059, 188] width 296 height 145
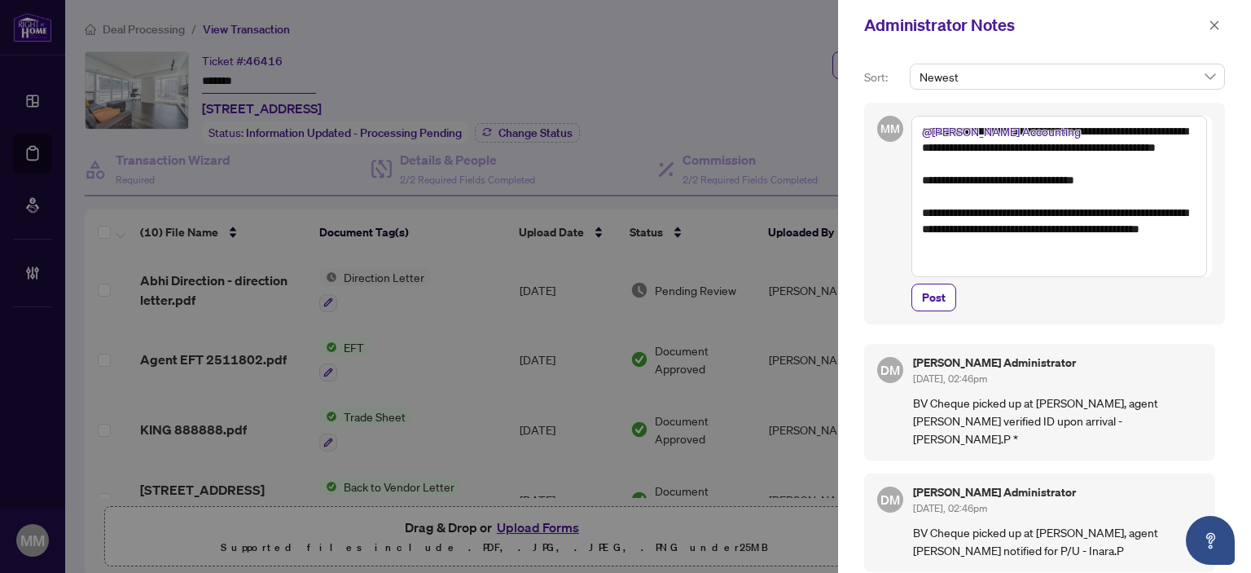
click at [982, 245] on textarea "**********" at bounding box center [1059, 196] width 296 height 161
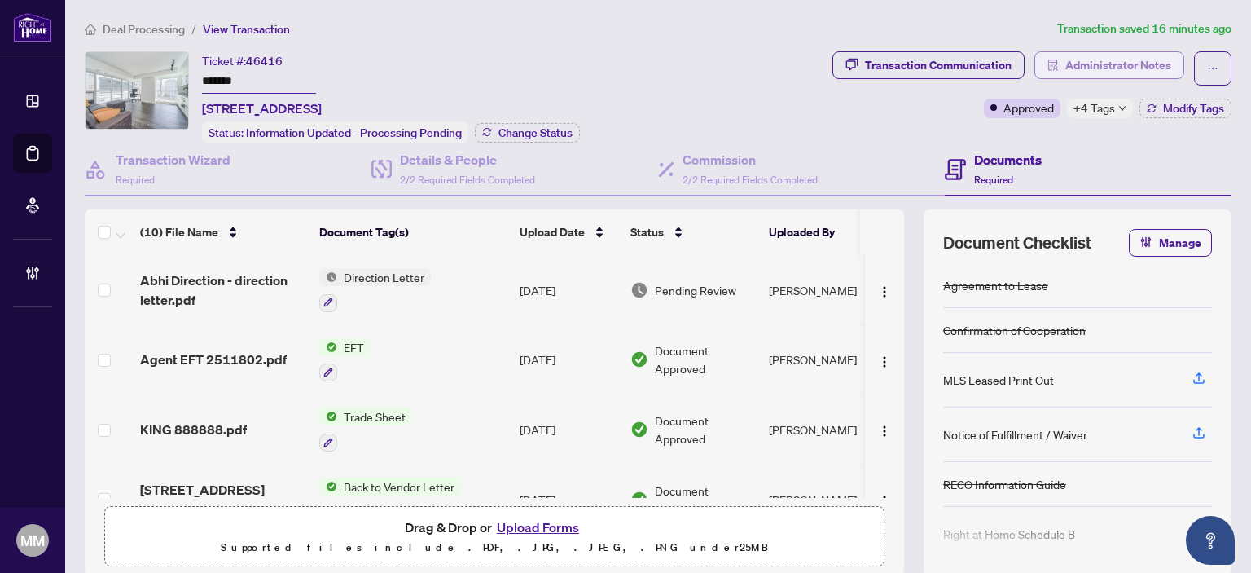
click at [1079, 76] on span "Administrator Notes" at bounding box center [1118, 65] width 106 height 26
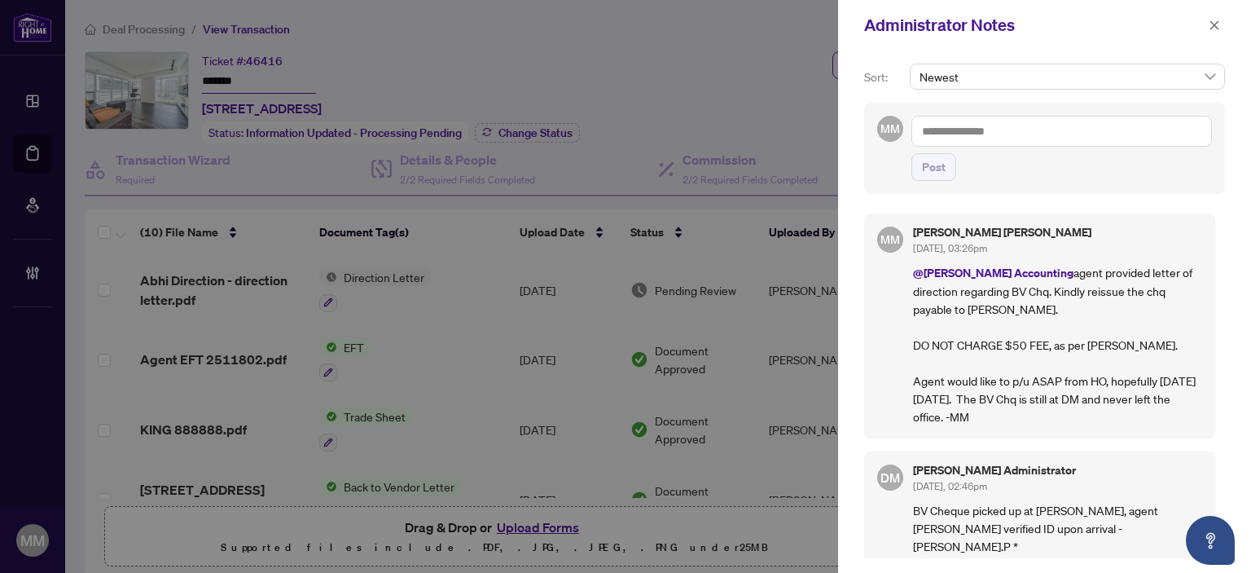
drag, startPoint x: 1222, startPoint y: 31, endPoint x: 1177, endPoint y: 41, distance: 45.8
click at [1222, 31] on button "button" at bounding box center [1214, 25] width 21 height 20
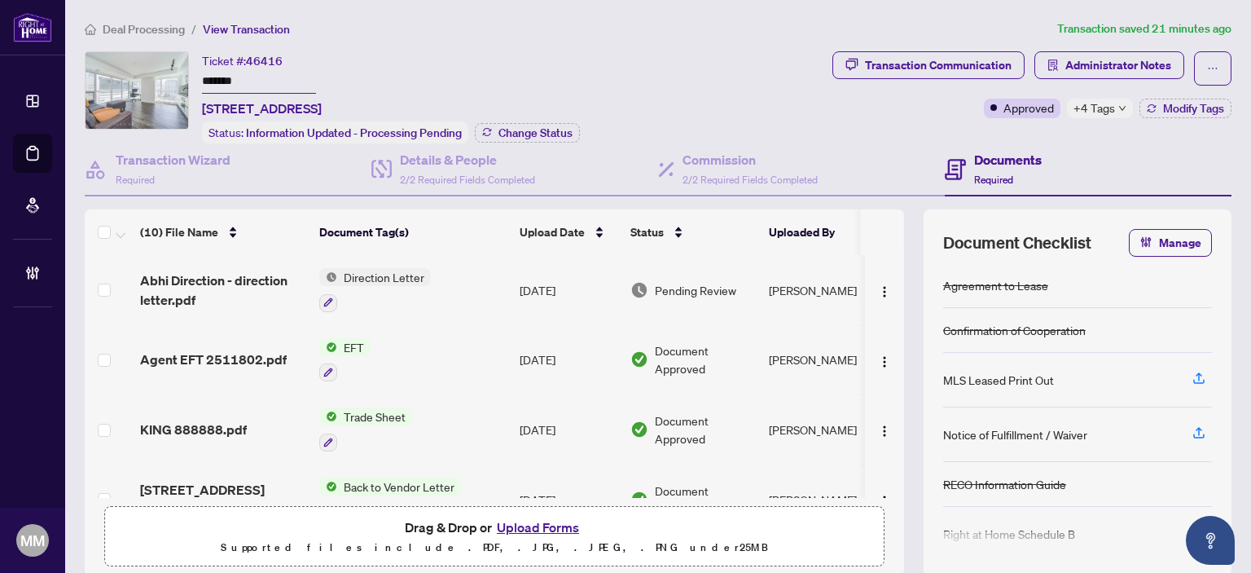
click at [541, 288] on td "[DATE]" at bounding box center [568, 290] width 111 height 70
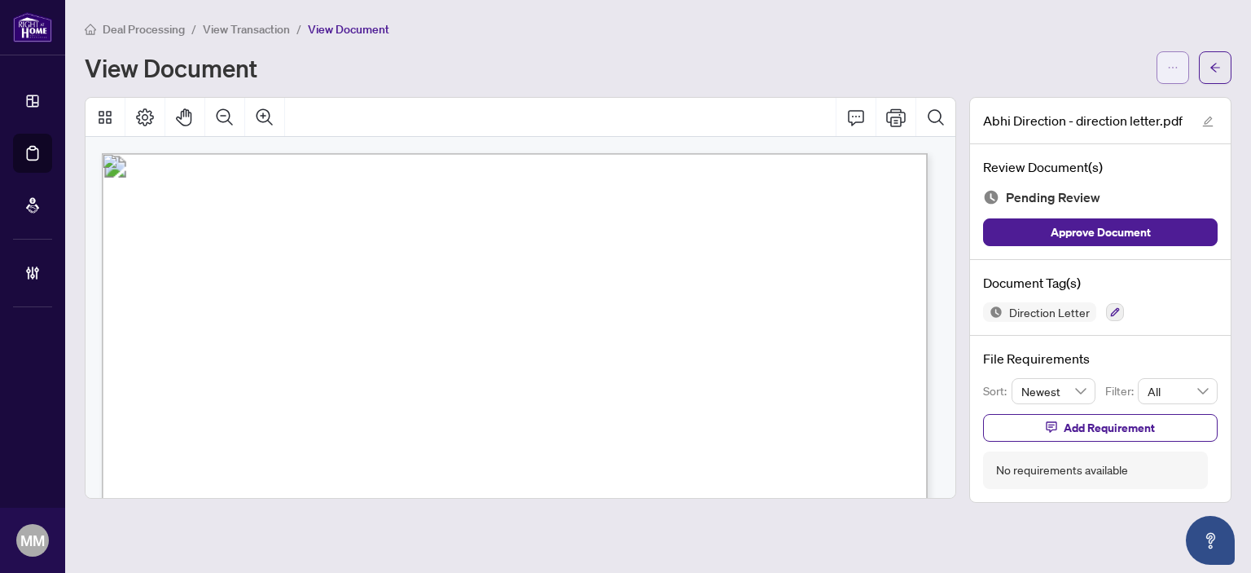
click at [1164, 73] on button "button" at bounding box center [1172, 67] width 33 height 33
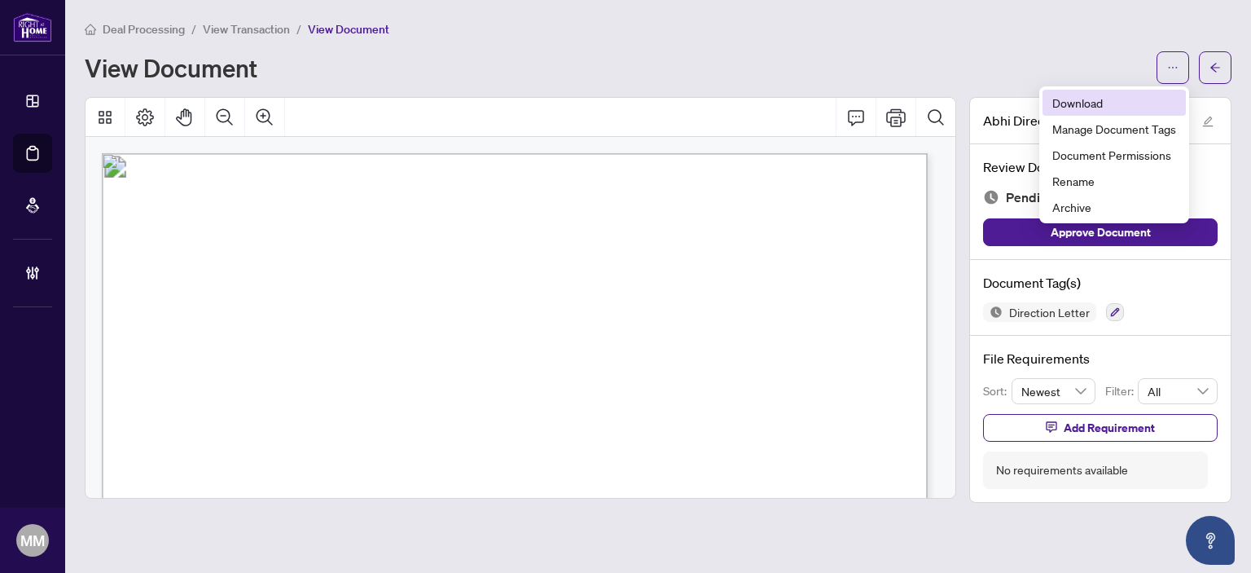
click at [1112, 107] on span "Download" at bounding box center [1114, 103] width 124 height 18
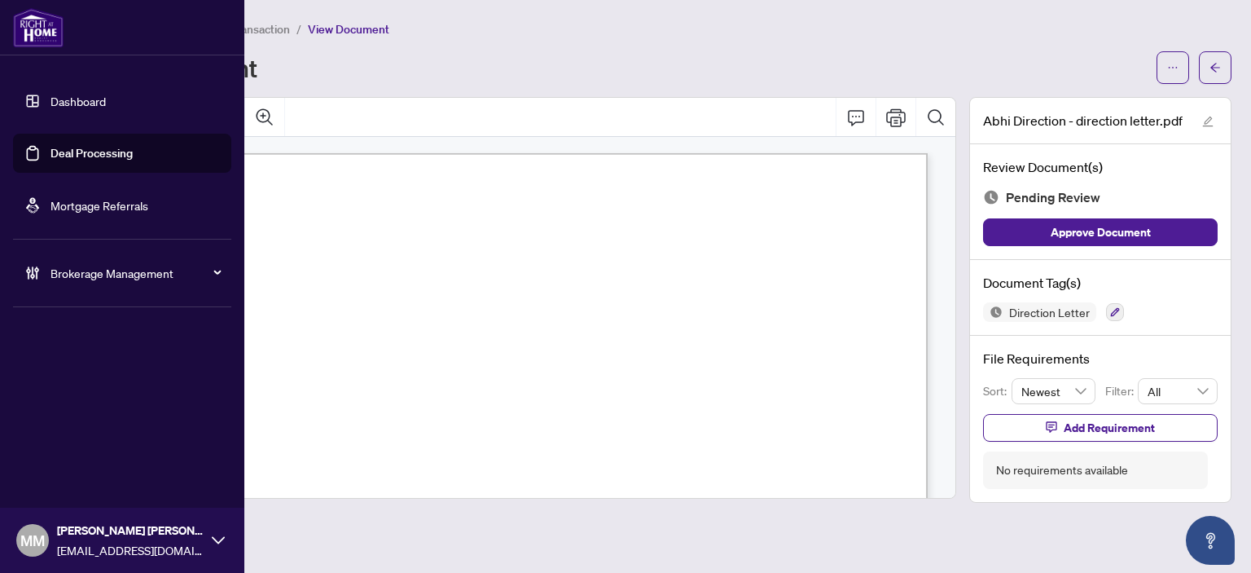
click at [50, 147] on link "Deal Processing" at bounding box center [91, 153] width 82 height 15
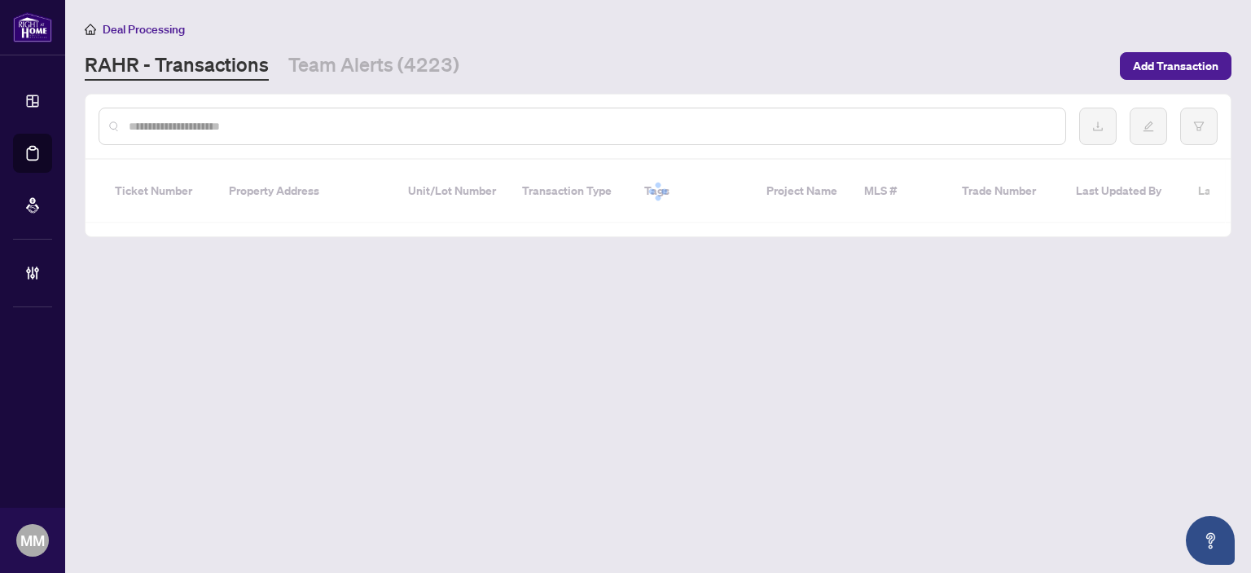
click at [285, 126] on input "text" at bounding box center [590, 126] width 923 height 18
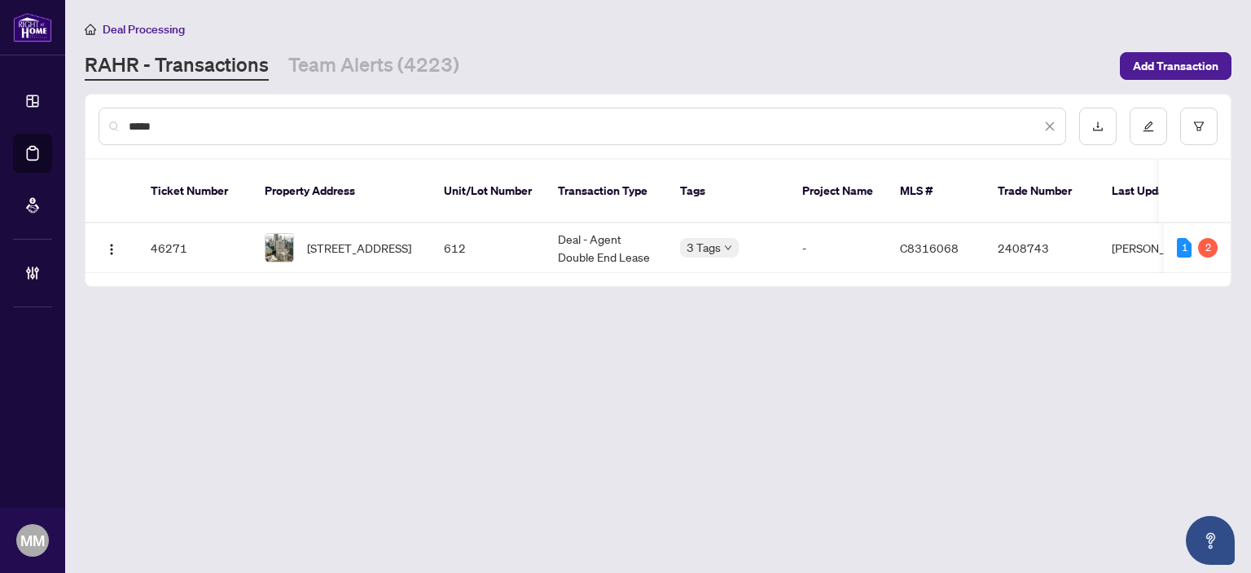
type input "*****"
click at [326, 239] on span "612-210 Victoria St, Toronto, Ontario M5B 2R3, Canada" at bounding box center [359, 248] width 104 height 18
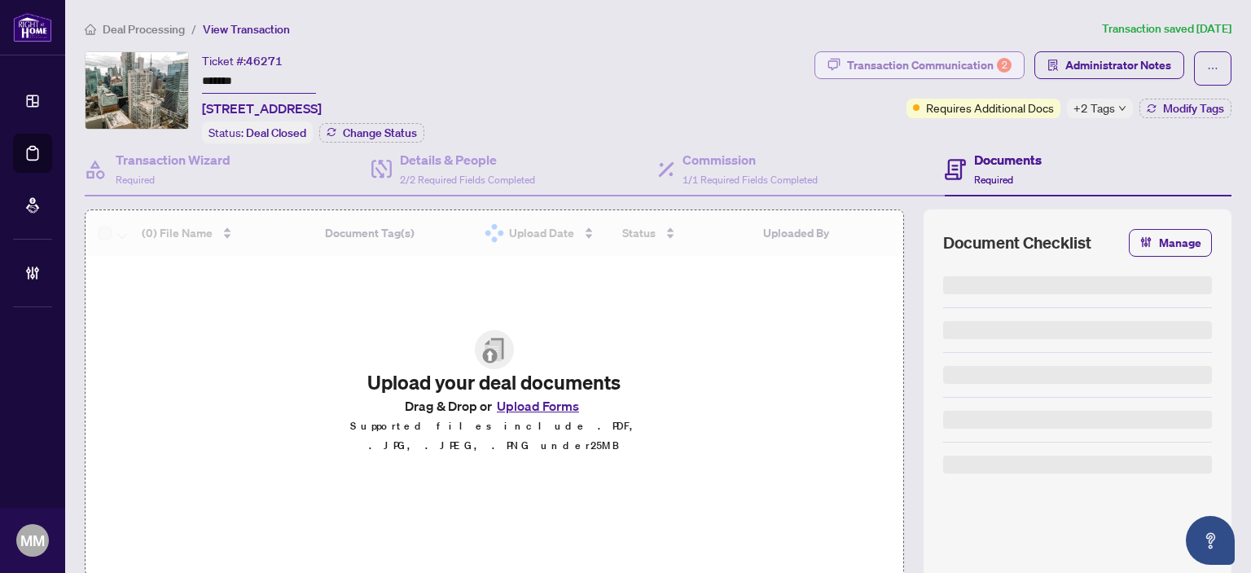
click at [1001, 76] on button "Transaction Communication 2" at bounding box center [919, 65] width 210 height 28
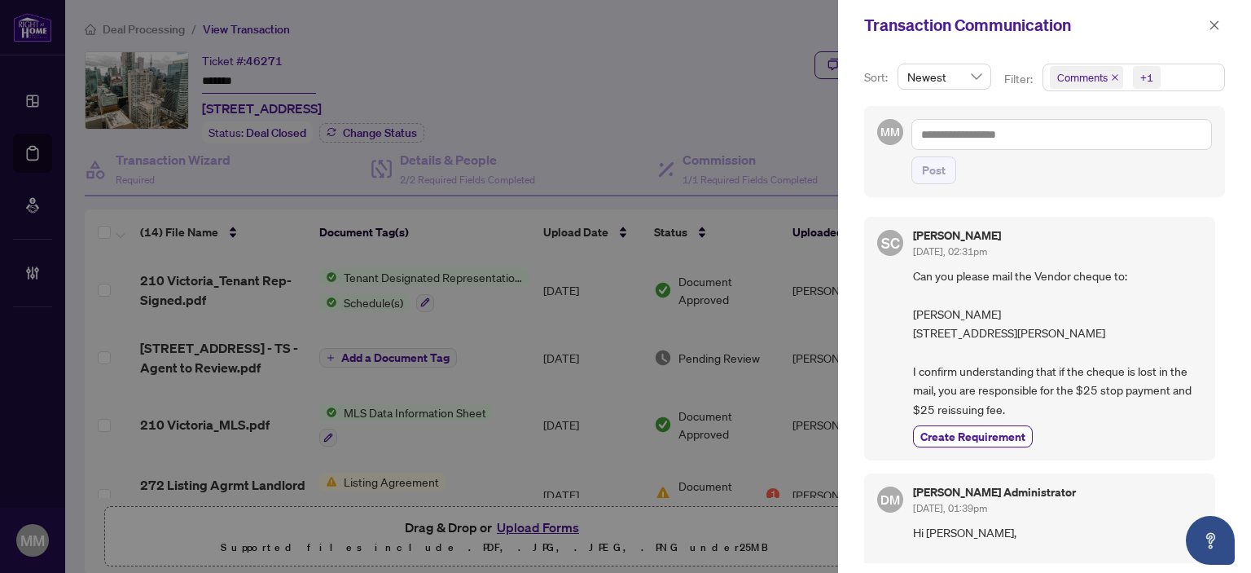
click at [1081, 359] on span "Can you please mail the Vendor cheque to: Sheena Chopra 327 King St West Suite …" at bounding box center [1057, 342] width 289 height 152
drag, startPoint x: 1046, startPoint y: 379, endPoint x: 906, endPoint y: 336, distance: 145.6
click at [906, 336] on div "SC Sheena Chopra Aug/12/2025, 02:31pm Can you please mail the Vendor cheque to:…" at bounding box center [1039, 338] width 351 height 243
click at [1003, 318] on span "Can you please mail the Vendor cheque to: Sheena Chopra 327 King St West Suite …" at bounding box center [1057, 342] width 289 height 152
click at [1024, 331] on span "Can you please mail the Vendor cheque to: Sheena Chopra 327 King St West Suite …" at bounding box center [1057, 342] width 289 height 152
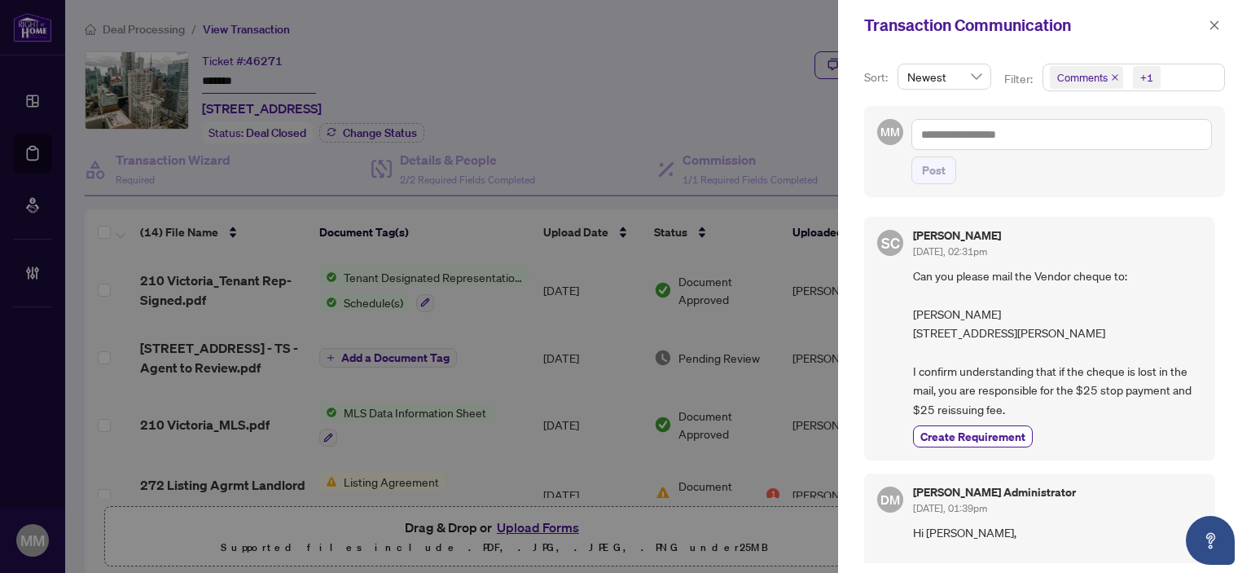
click at [1051, 419] on span "Can you please mail the Vendor cheque to: Sheena Chopra 327 King St West Suite …" at bounding box center [1057, 342] width 289 height 152
click at [1024, 288] on span "Can you please mail the Vendor cheque to: Sheena Chopra 327 King St West Suite …" at bounding box center [1057, 342] width 289 height 152
click at [963, 358] on span "Can you please mail the Vendor cheque to: Sheena Chopra 327 King St West Suite …" at bounding box center [1057, 342] width 289 height 152
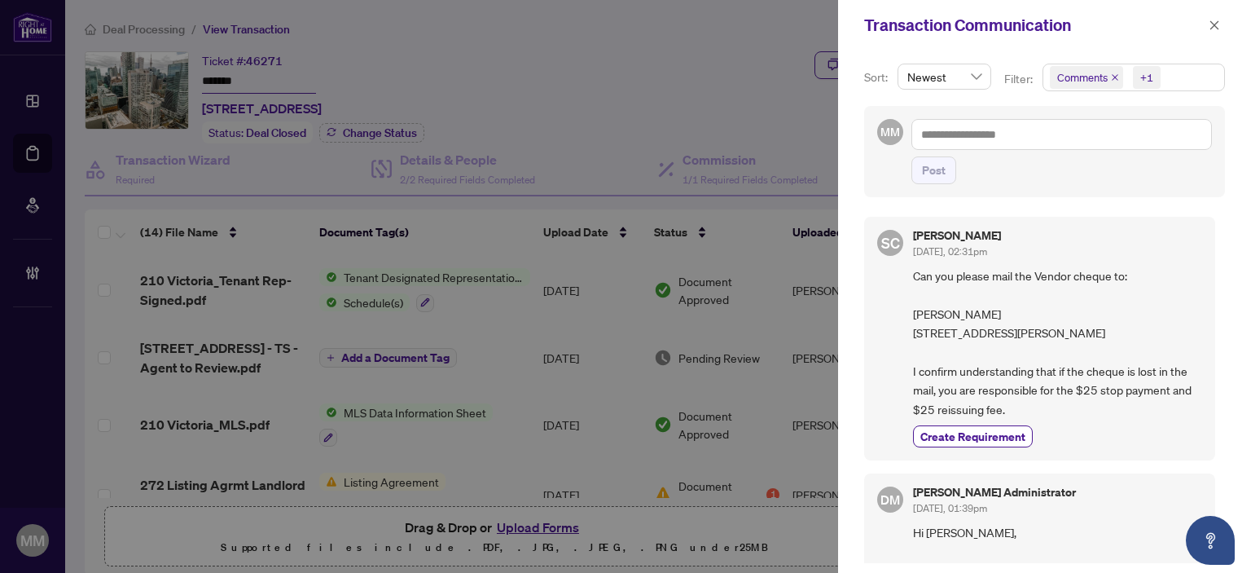
click at [1059, 403] on span "Can you please mail the Vendor cheque to: Sheena Chopra 327 King St West Suite …" at bounding box center [1057, 342] width 289 height 152
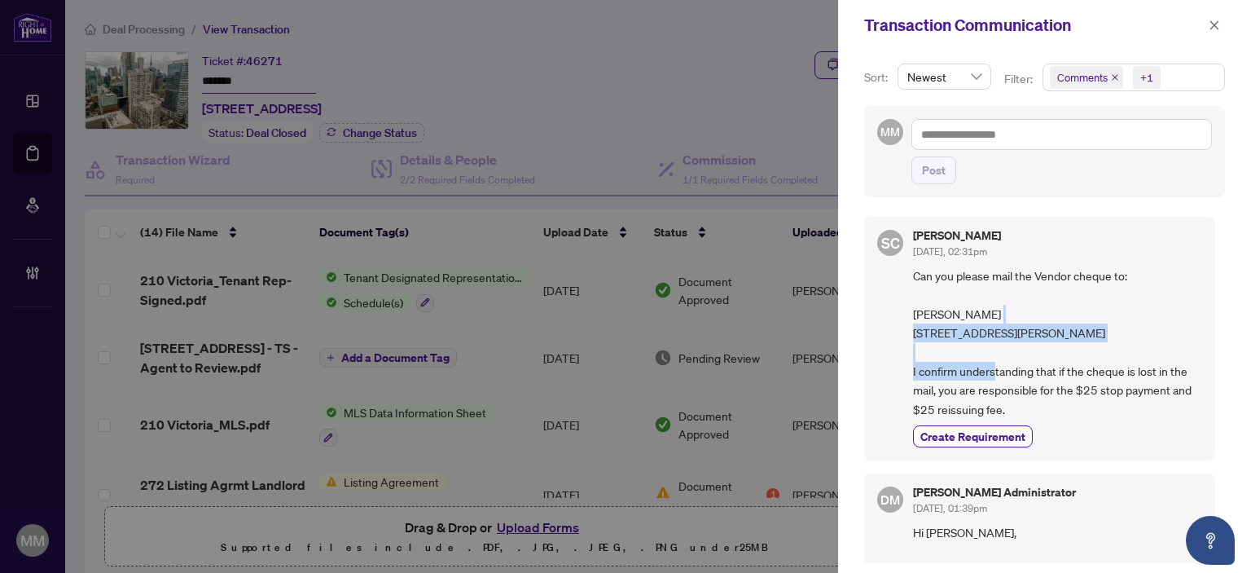
drag, startPoint x: 1053, startPoint y: 379, endPoint x: 1020, endPoint y: 302, distance: 83.2
click at [1020, 303] on span "Can you please mail the Vendor cheque to: Sheena Chopra 327 King St West Suite …" at bounding box center [1057, 342] width 289 height 152
click at [993, 330] on span "Can you please mail the Vendor cheque to: Sheena Chopra 327 King St West Suite …" at bounding box center [1057, 342] width 289 height 152
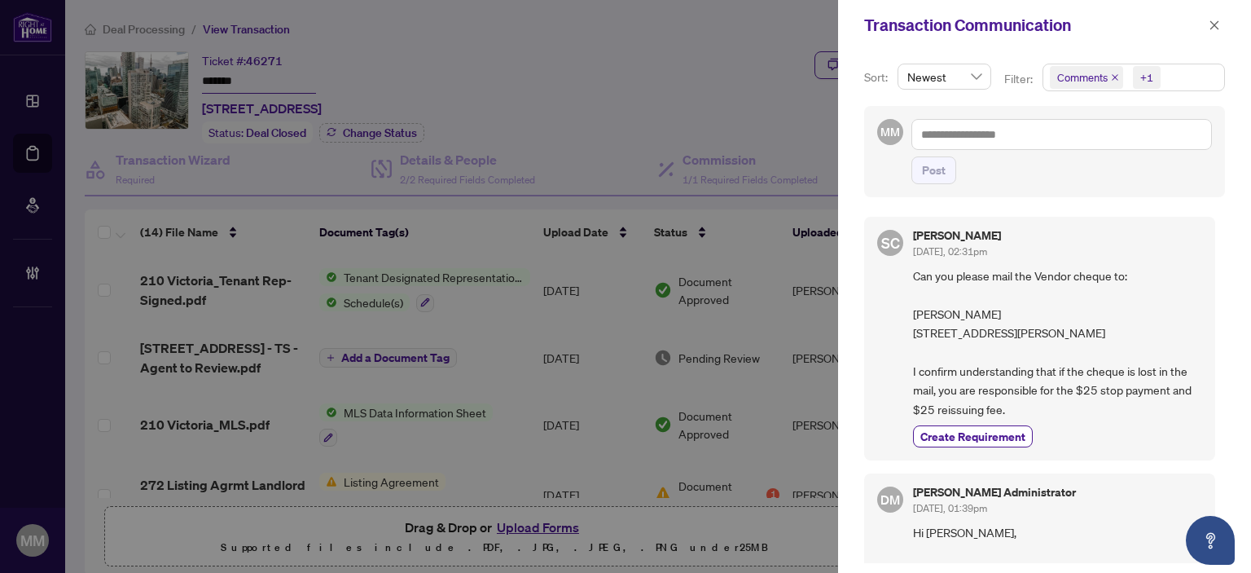
click at [1058, 411] on span "Can you please mail the Vendor cheque to: Sheena Chopra 327 King St West Suite …" at bounding box center [1057, 342] width 289 height 152
click at [1070, 318] on span "Can you please mail the Vendor cheque to: Sheena Chopra 327 King St West Suite …" at bounding box center [1057, 342] width 289 height 152
click at [1098, 301] on span "Can you please mail the Vendor cheque to: Sheena Chopra 327 King St West Suite …" at bounding box center [1057, 342] width 289 height 152
click at [1090, 289] on span "Can you please mail the Vendor cheque to: Sheena Chopra 327 King St West Suite …" at bounding box center [1057, 342] width 289 height 152
click at [1216, 27] on icon "close" at bounding box center [1214, 25] width 11 height 11
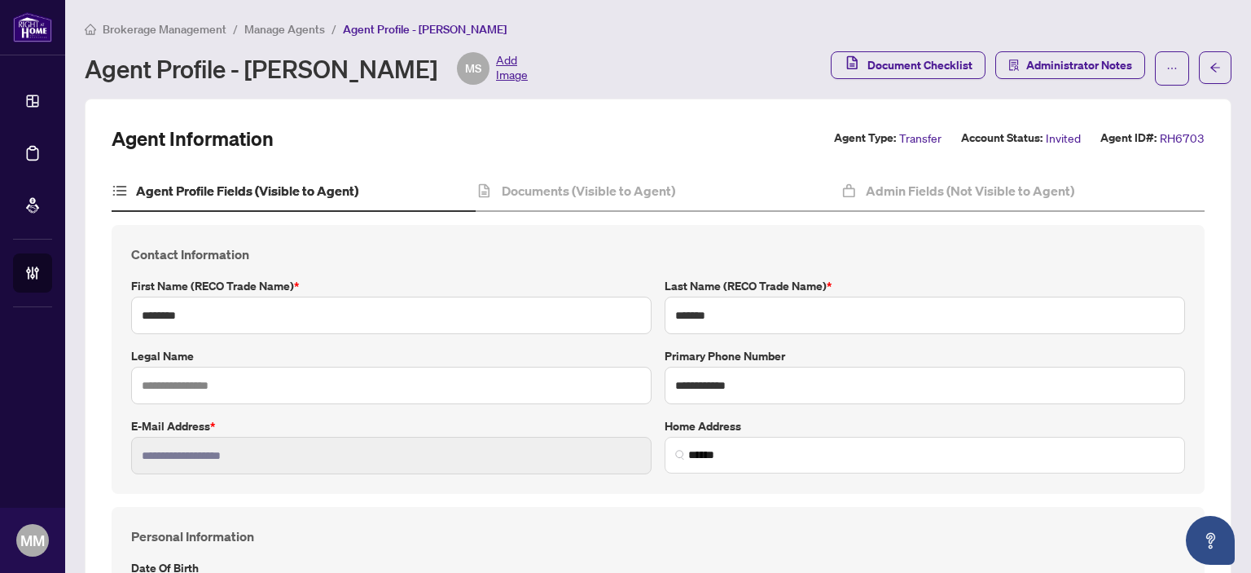
click at [294, 25] on span "Manage Agents" at bounding box center [284, 29] width 81 height 15
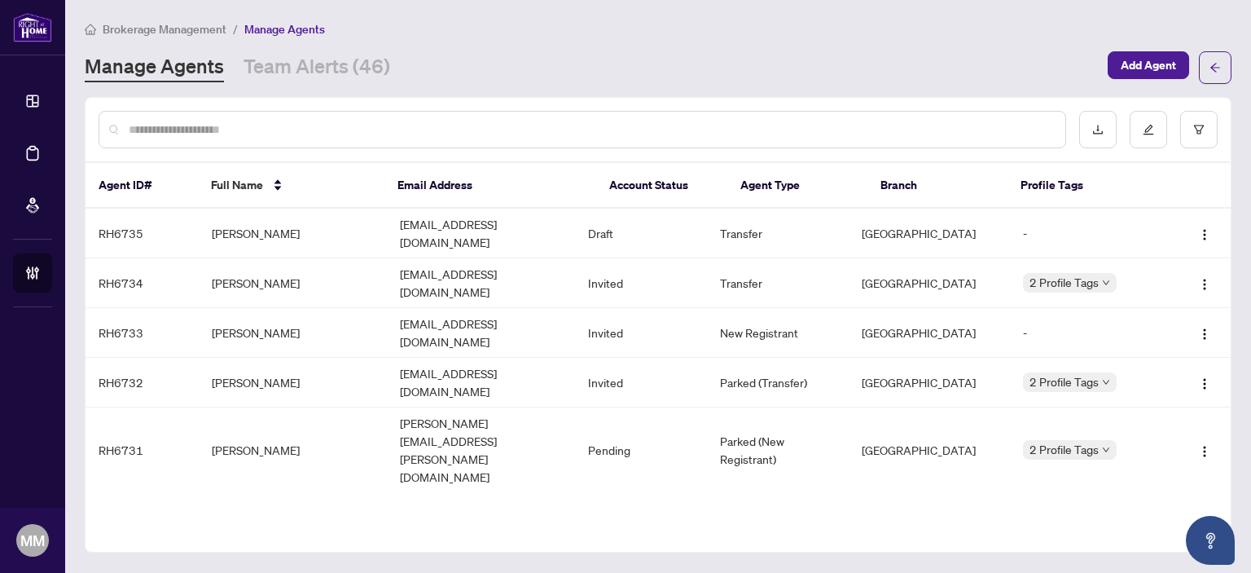
click at [318, 120] on div at bounding box center [582, 129] width 967 height 37
click at [318, 135] on input "text" at bounding box center [590, 130] width 923 height 18
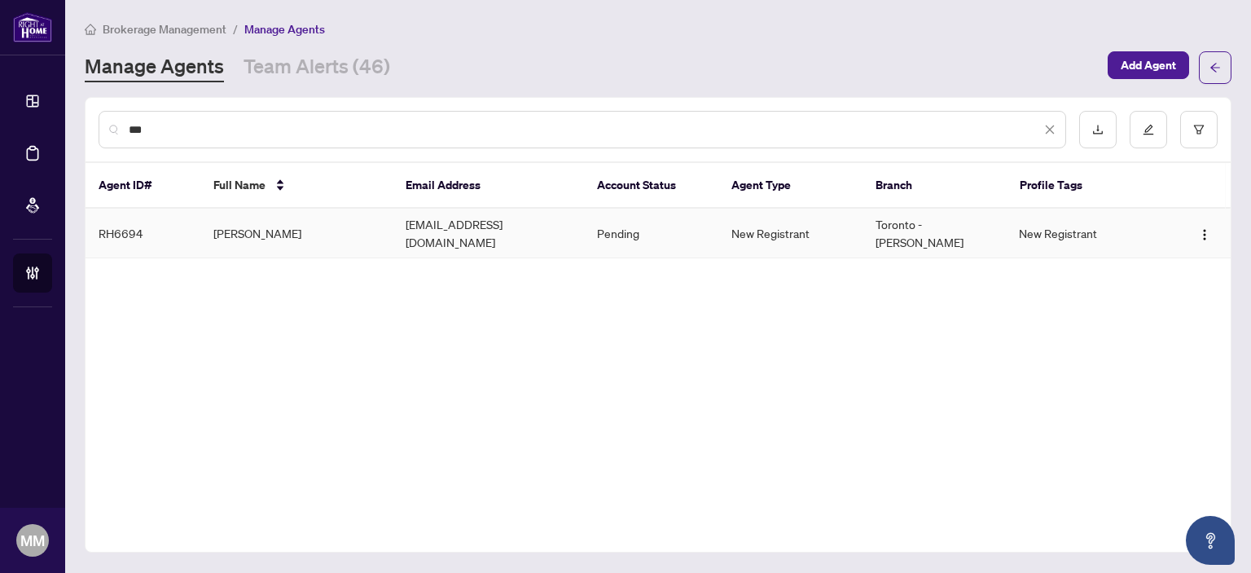
type input "***"
click at [274, 224] on td "[PERSON_NAME]" at bounding box center [296, 233] width 192 height 50
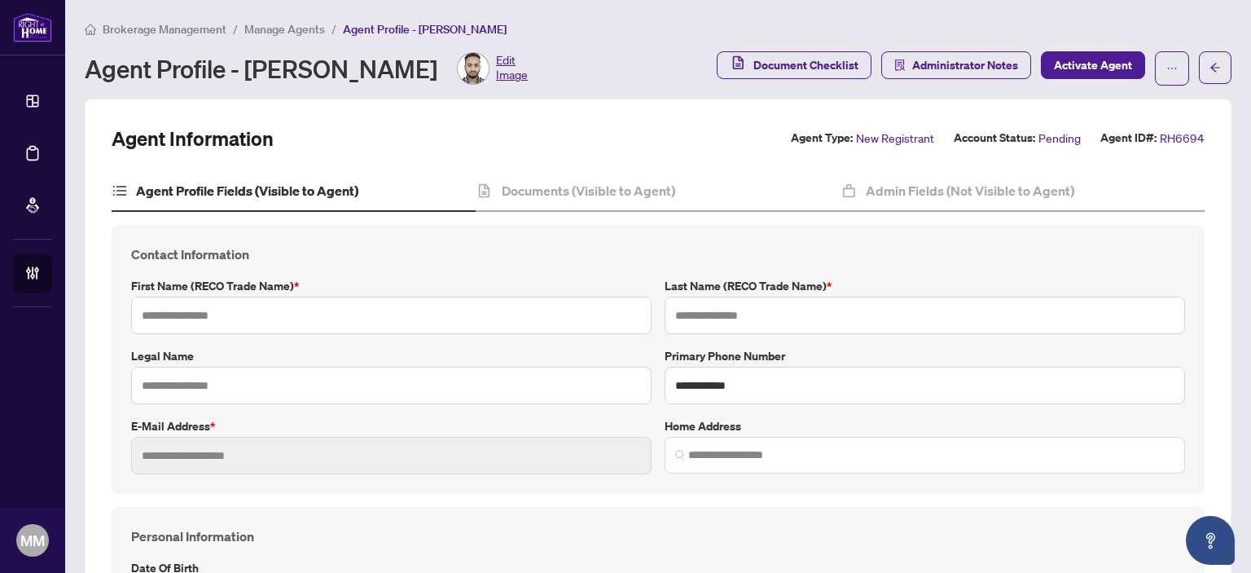
type input "*****"
type input "****"
type input "**********"
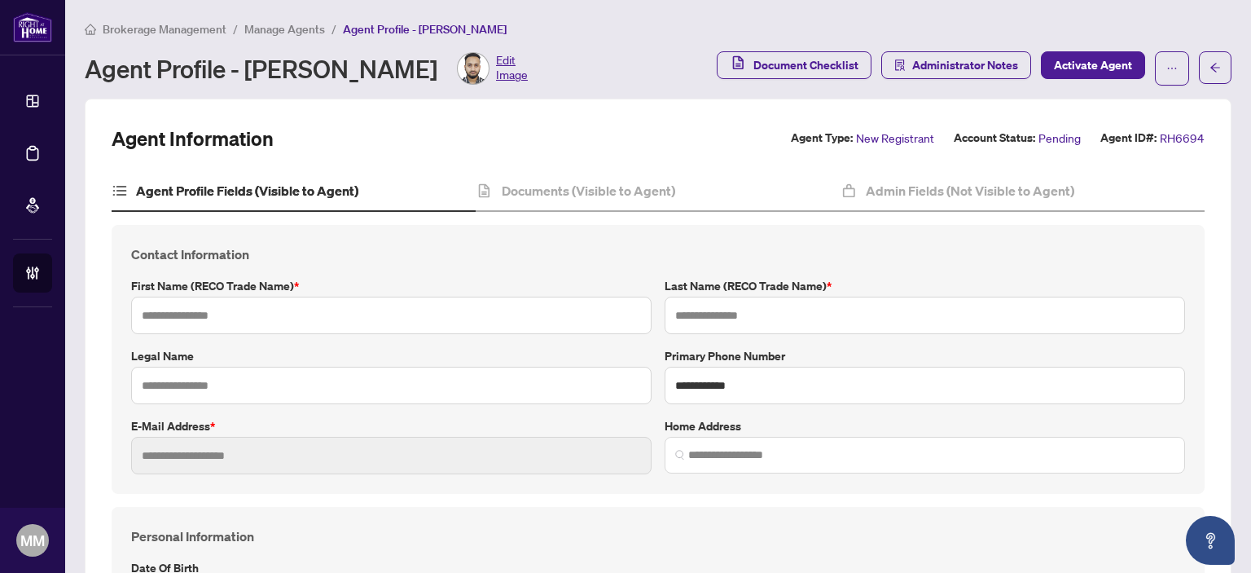
type input "*********"
type input "**********"
type input "****"
type input "*******"
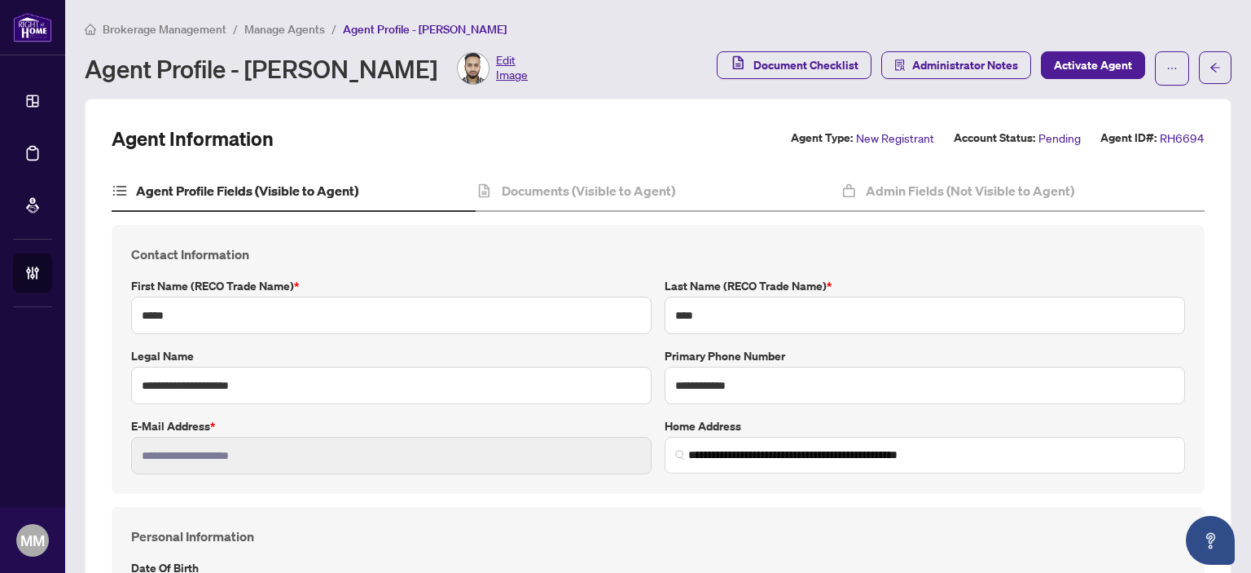
type input "**********"
type input "****"
type input "**********"
click at [524, 181] on h4 "Documents (Visible to Agent)" at bounding box center [588, 191] width 173 height 20
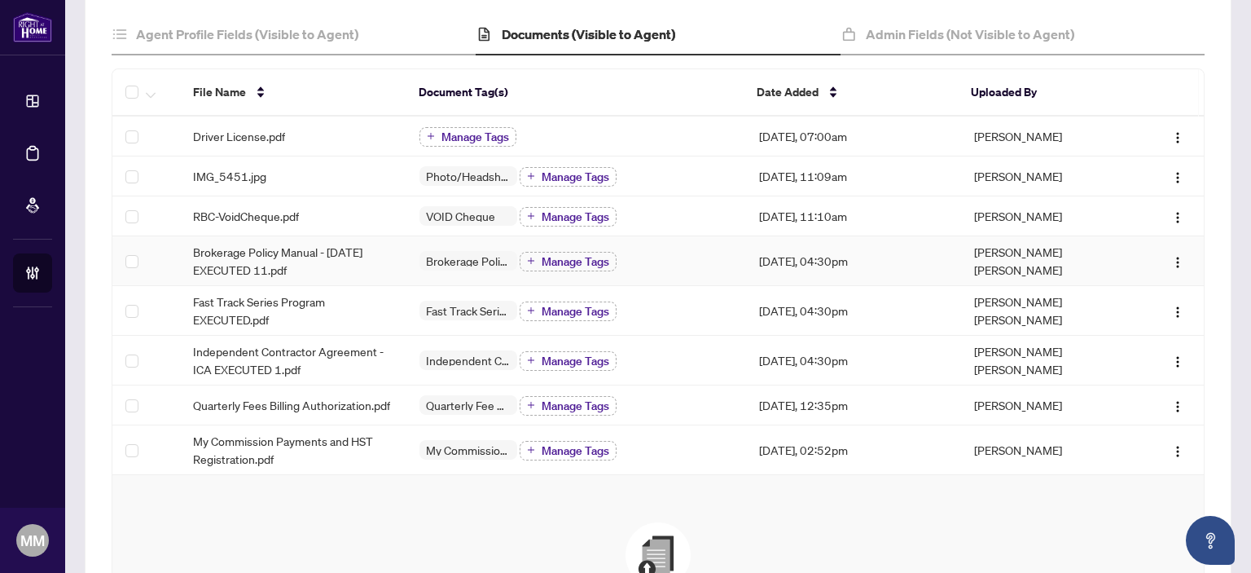
scroll to position [156, 0]
click at [386, 414] on span "Quarterly Fees Billing Authorization.pdf" at bounding box center [291, 405] width 197 height 18
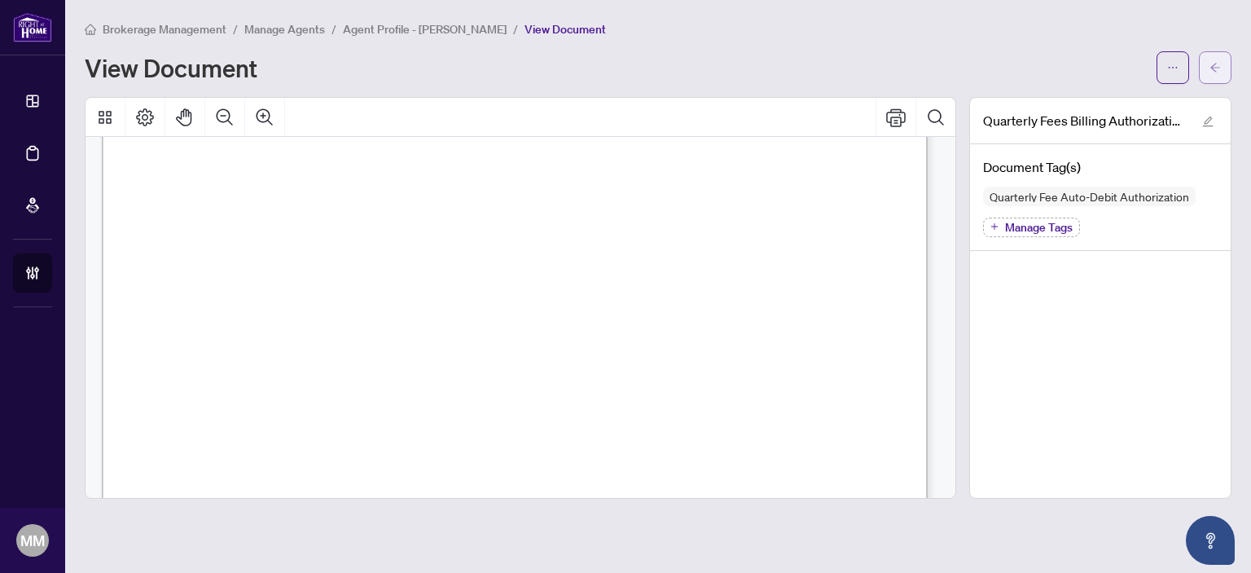
scroll to position [495, 0]
click at [1223, 63] on button "button" at bounding box center [1215, 67] width 33 height 33
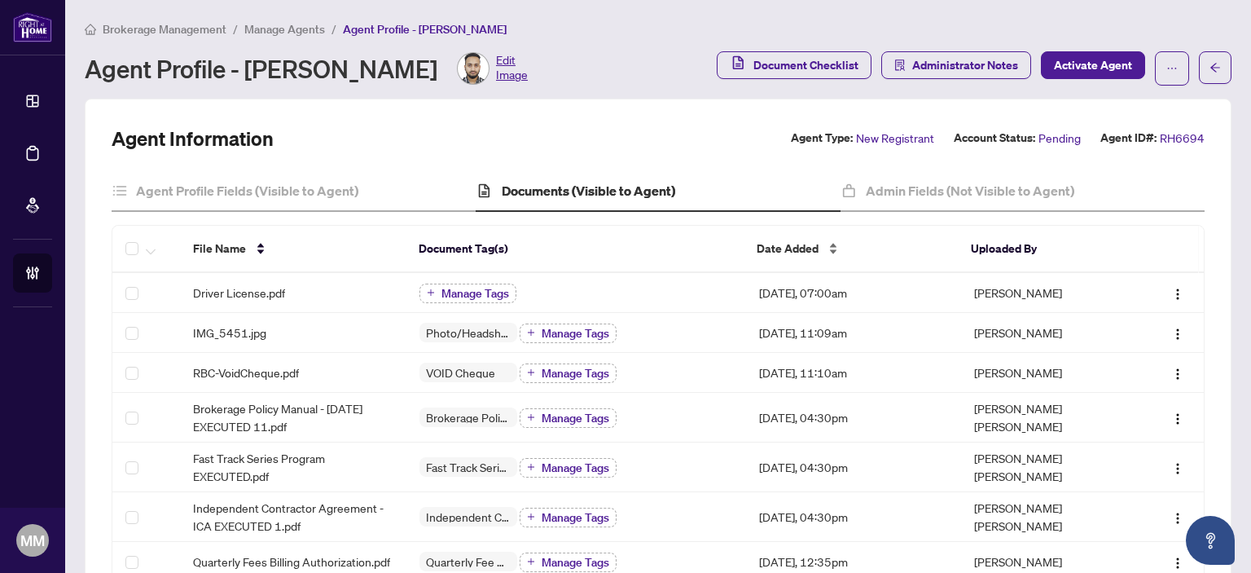
scroll to position [407, 0]
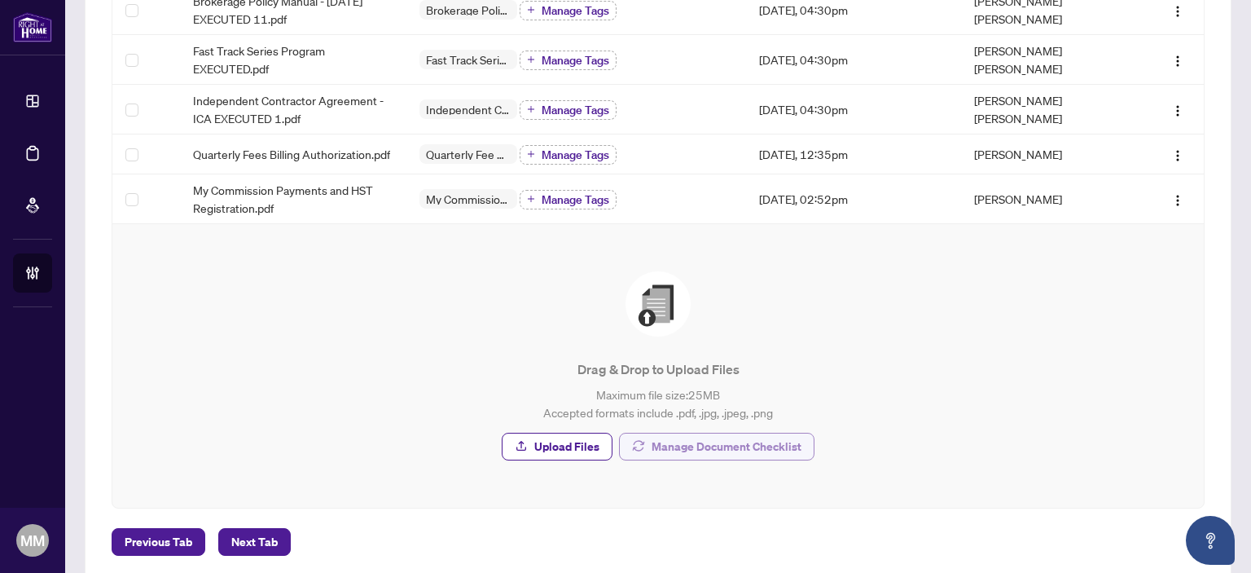
click at [727, 454] on span "Manage Document Checklist" at bounding box center [726, 446] width 150 height 26
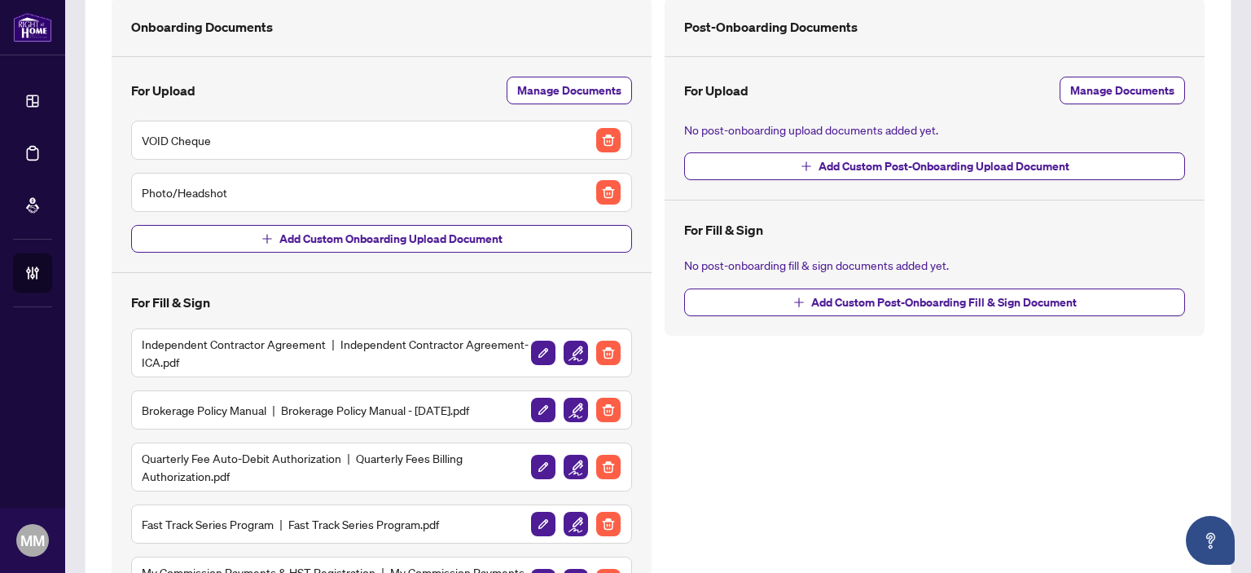
scroll to position [261, 0]
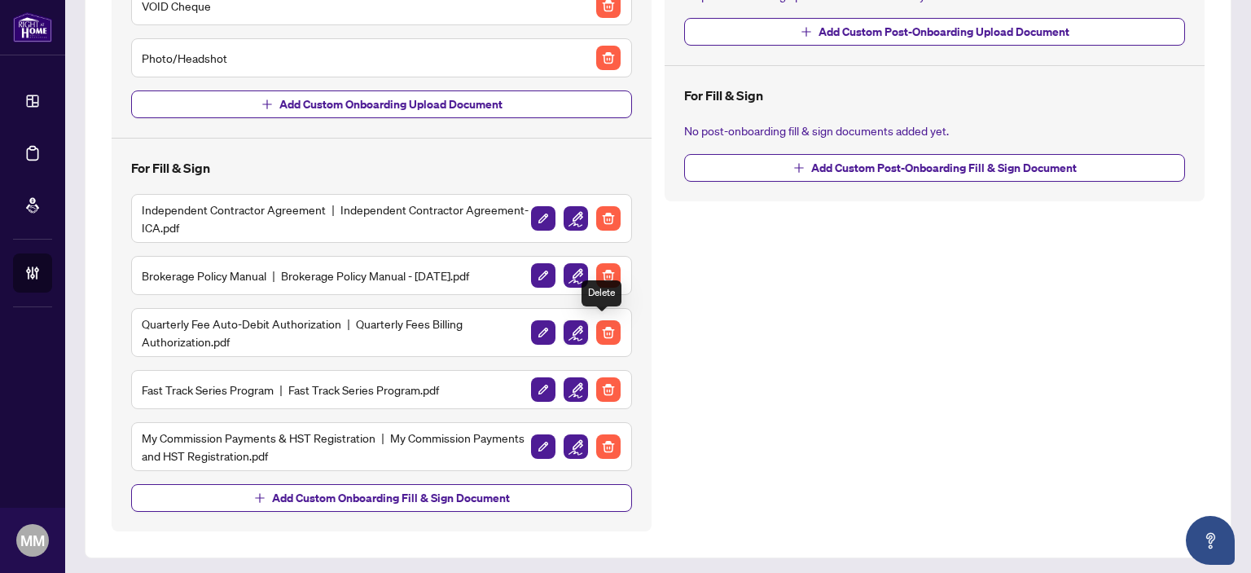
click at [576, 341] on button "button" at bounding box center [576, 332] width 26 height 26
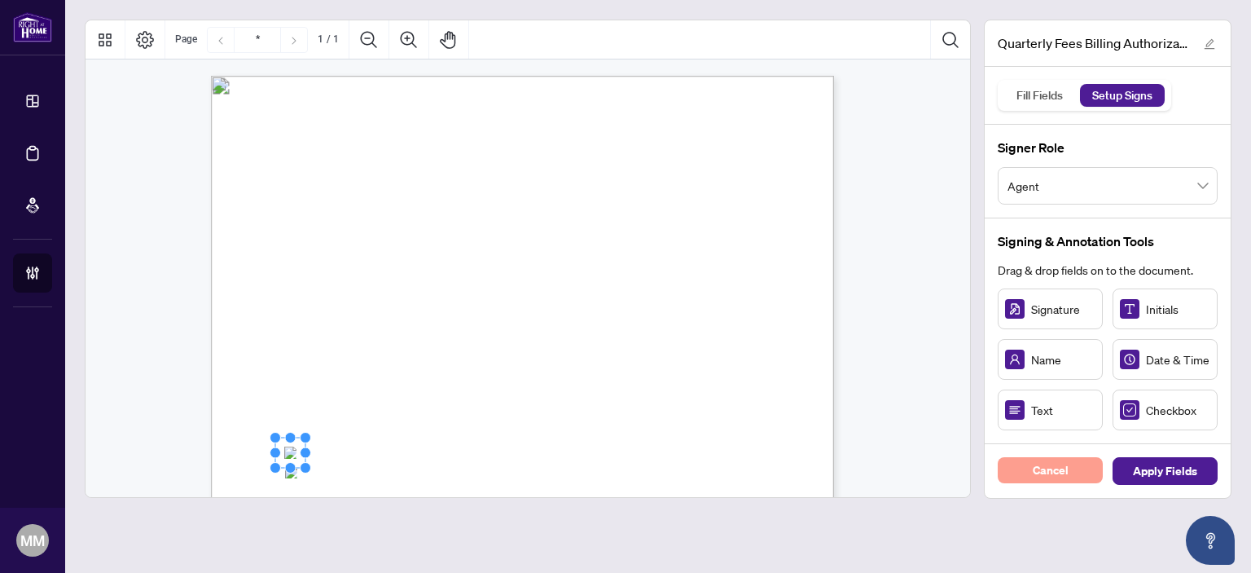
click at [1023, 477] on button "Cancel" at bounding box center [1050, 470] width 105 height 26
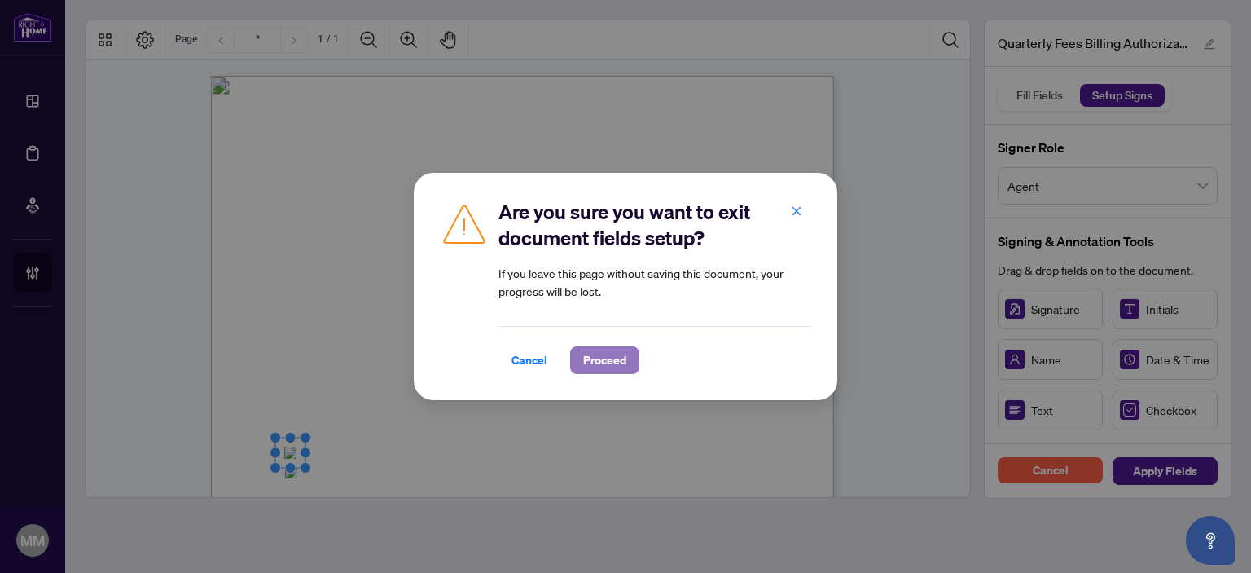
click at [589, 351] on span "Proceed" at bounding box center [604, 360] width 43 height 26
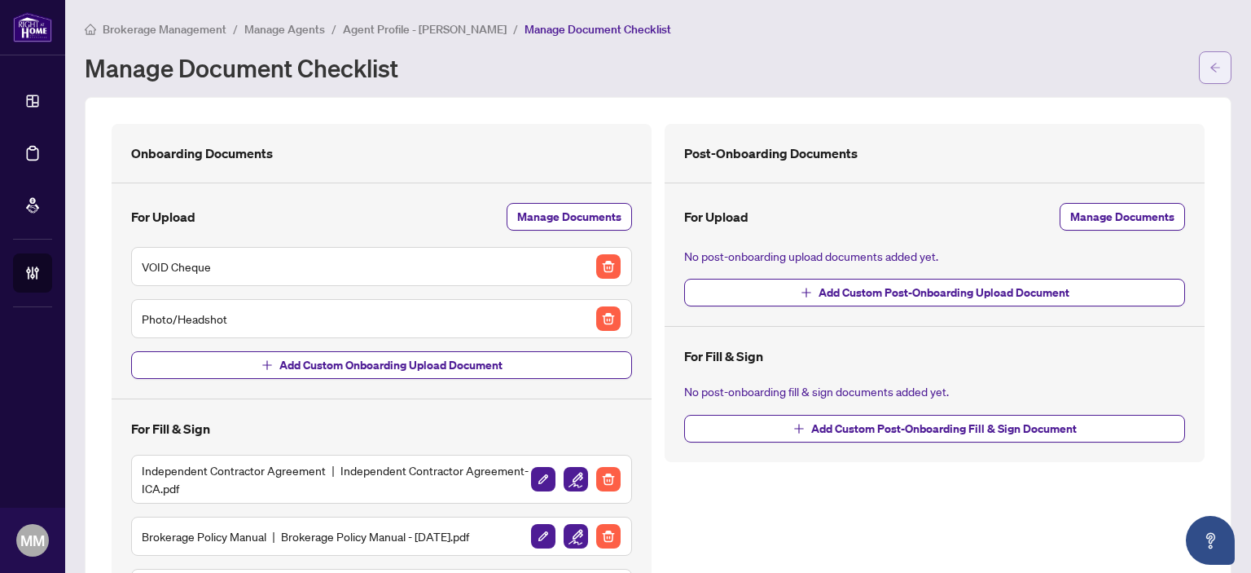
click at [1209, 74] on span "button" at bounding box center [1214, 68] width 11 height 26
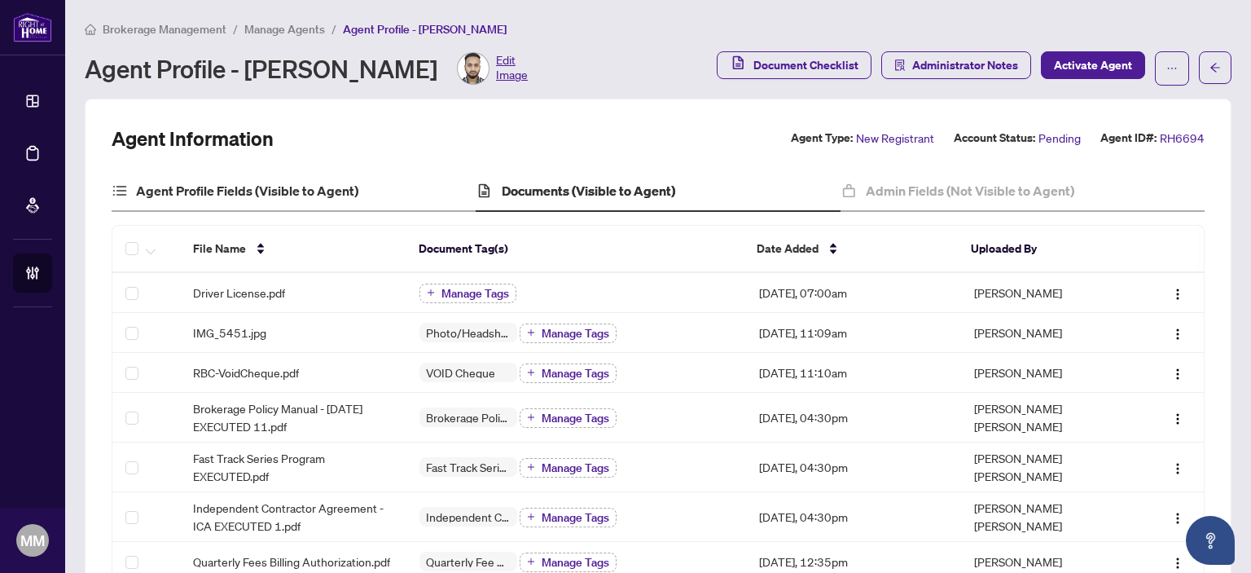
click at [336, 200] on div "Agent Profile Fields (Visible to Agent)" at bounding box center [294, 191] width 364 height 41
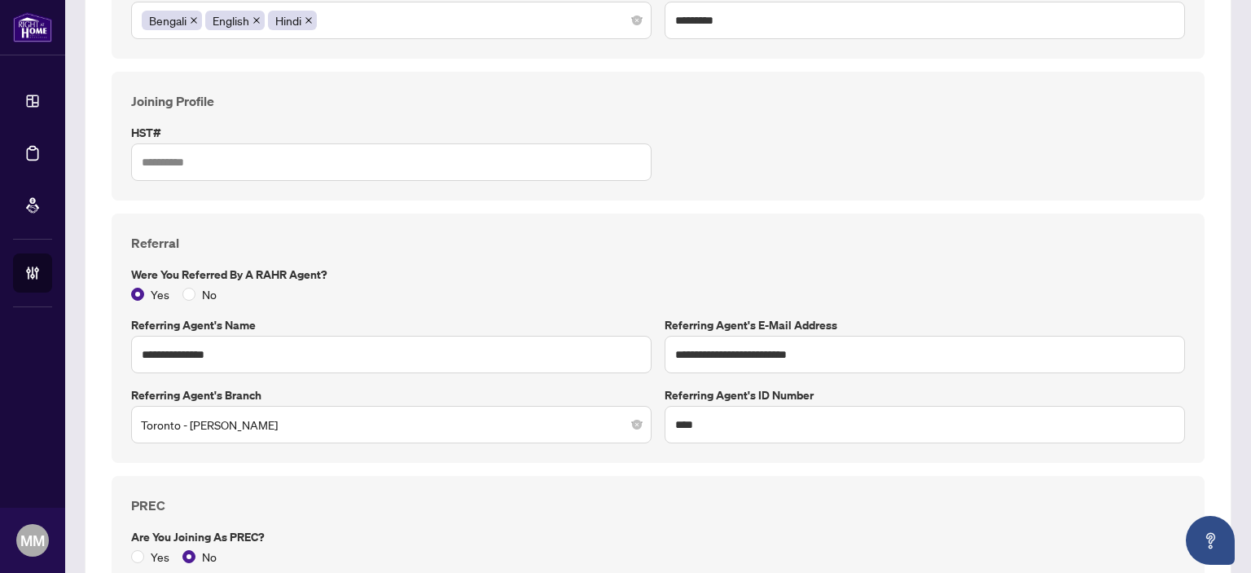
scroll to position [1205, 0]
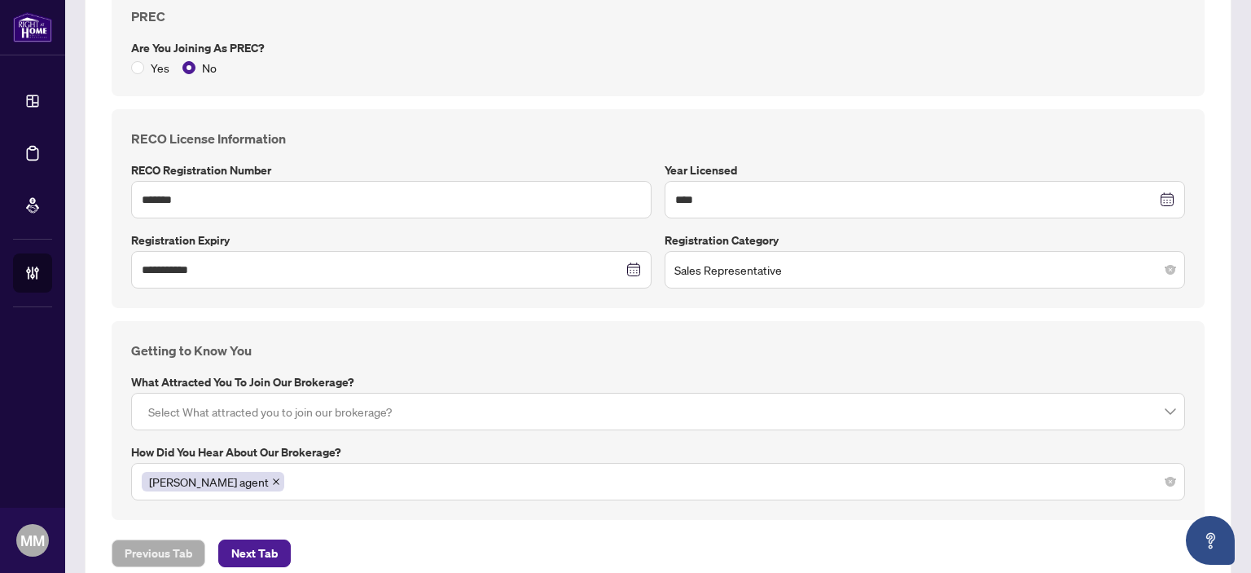
click at [366, 406] on div at bounding box center [658, 411] width 1033 height 29
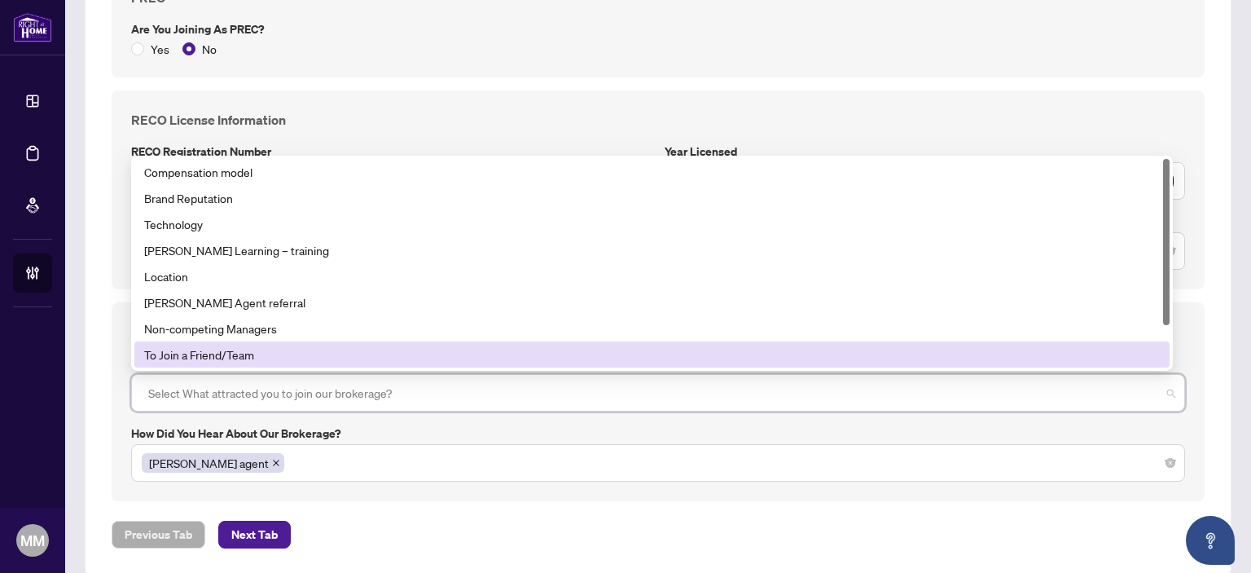
scroll to position [1240, 0]
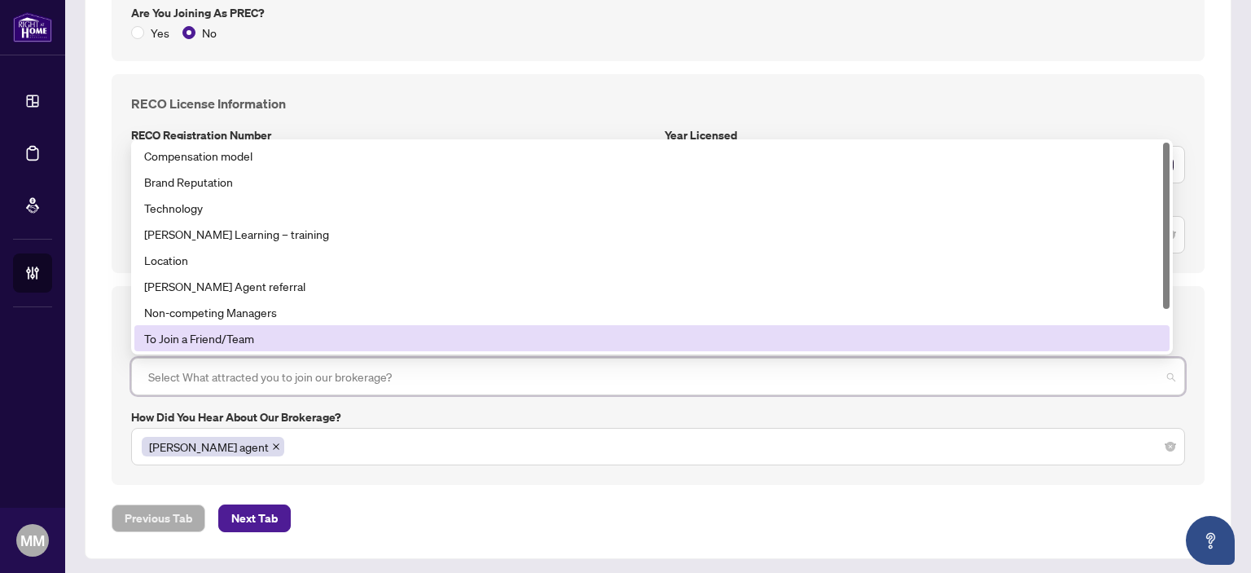
click at [481, 456] on div "RAHR agent" at bounding box center [658, 446] width 1054 height 37
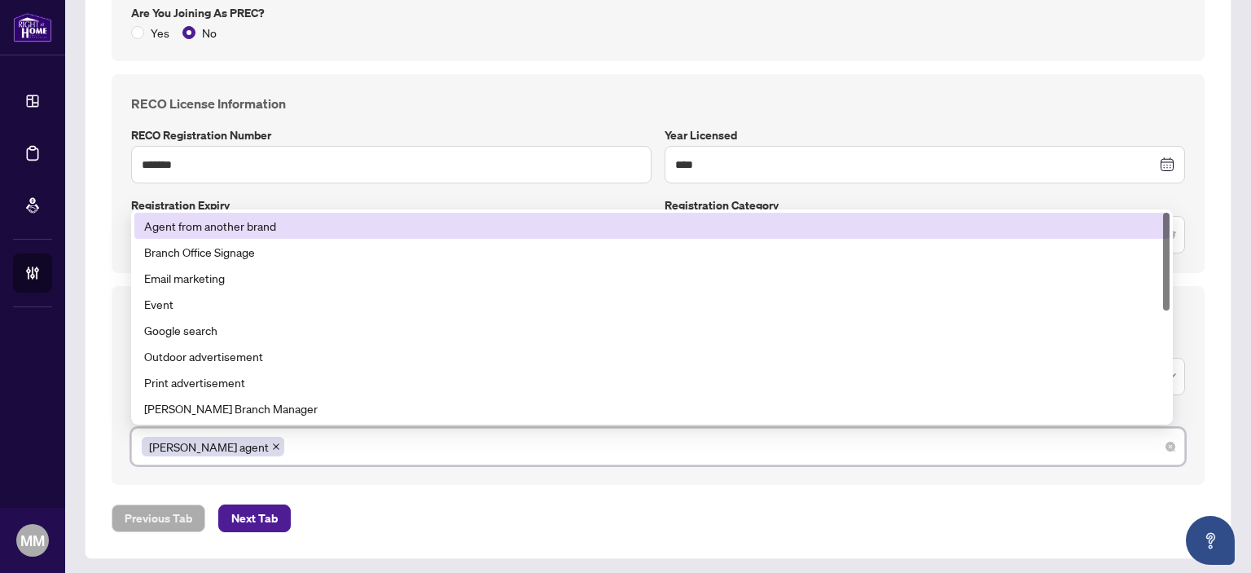
click at [505, 478] on div "Getting to Know You What attracted you to join our brokerage? Select What attra…" at bounding box center [658, 385] width 1093 height 199
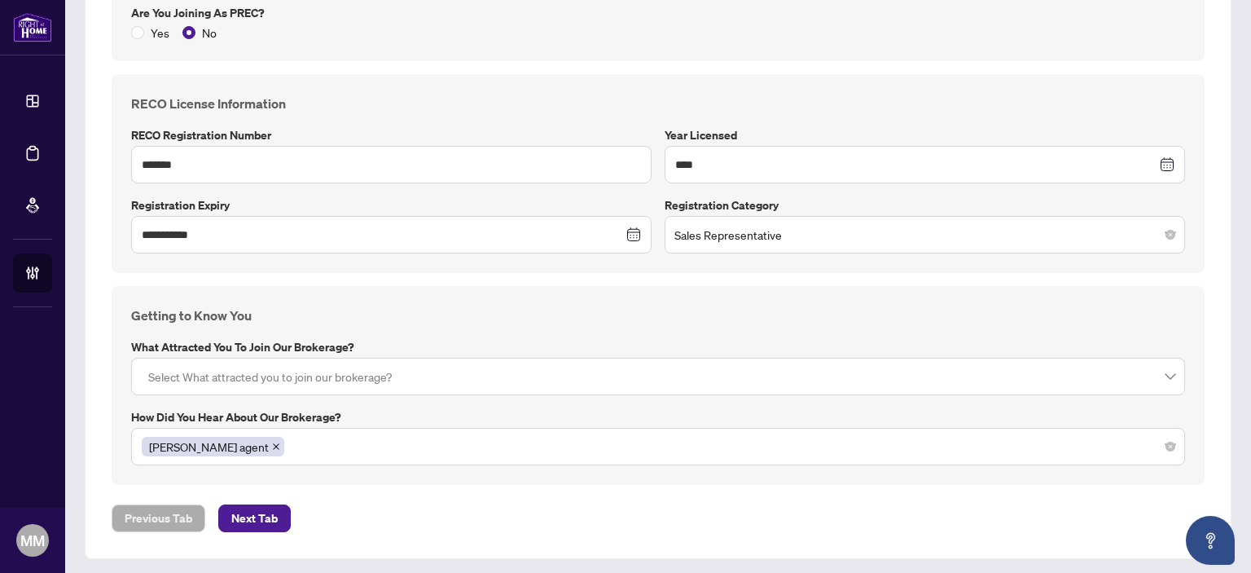
click at [264, 374] on div at bounding box center [658, 376] width 1033 height 29
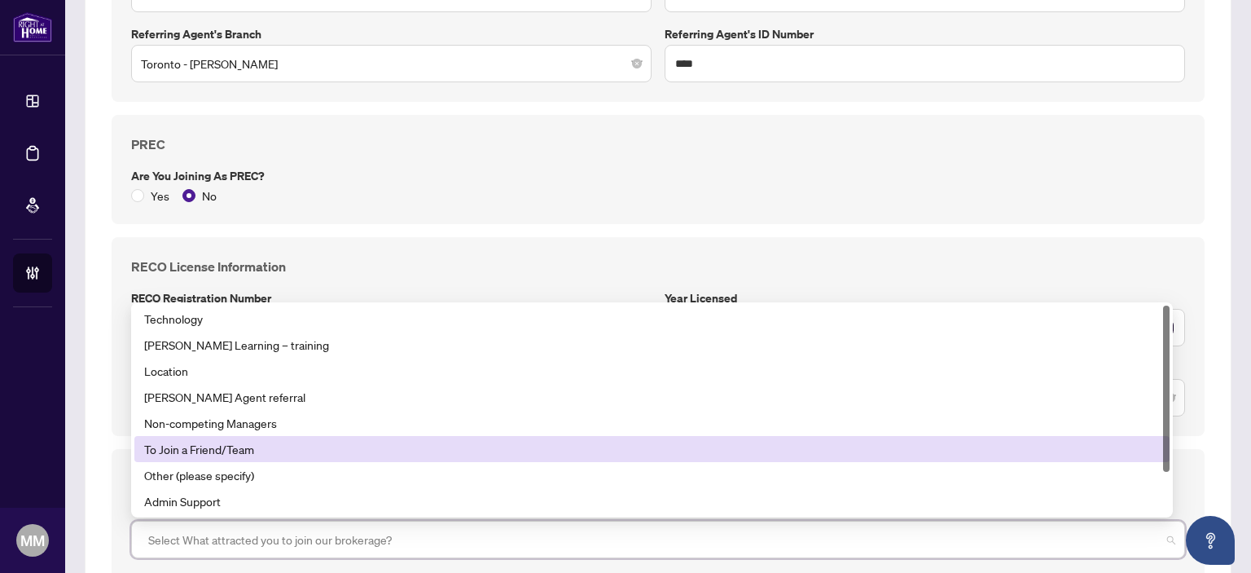
scroll to position [0, 0]
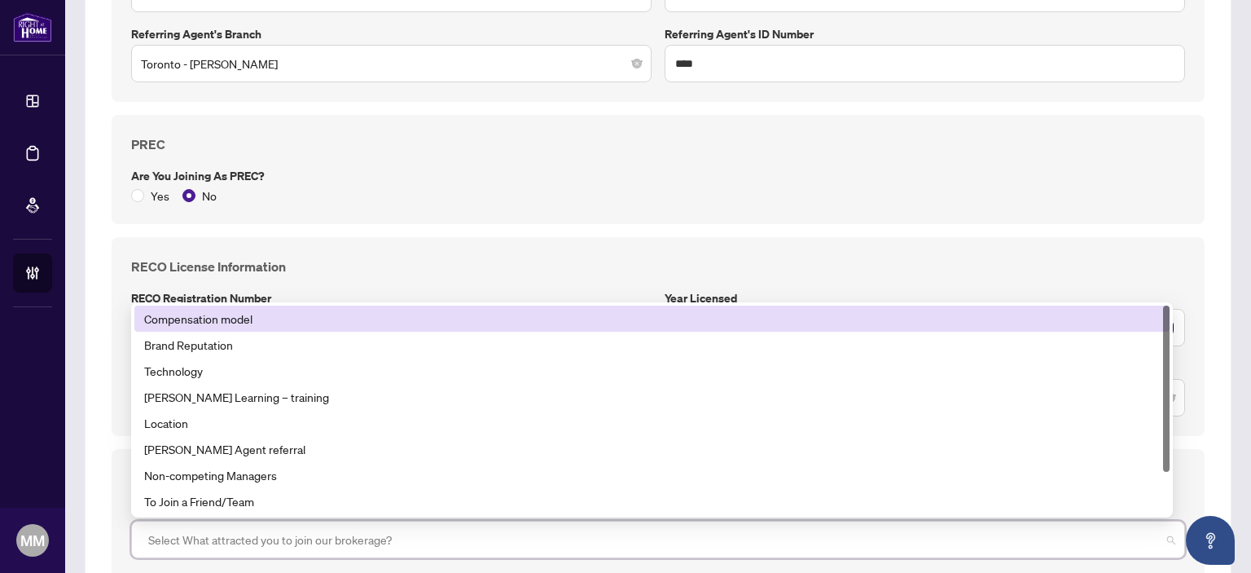
click at [368, 320] on div "Compensation model" at bounding box center [652, 318] width 1016 height 18
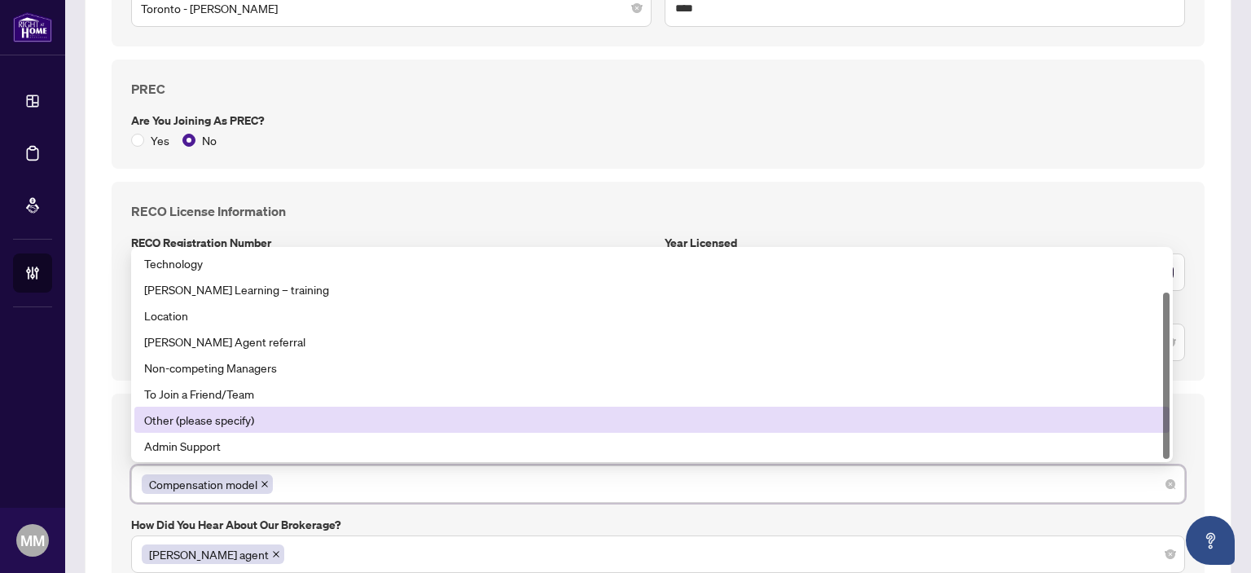
scroll to position [1159, 0]
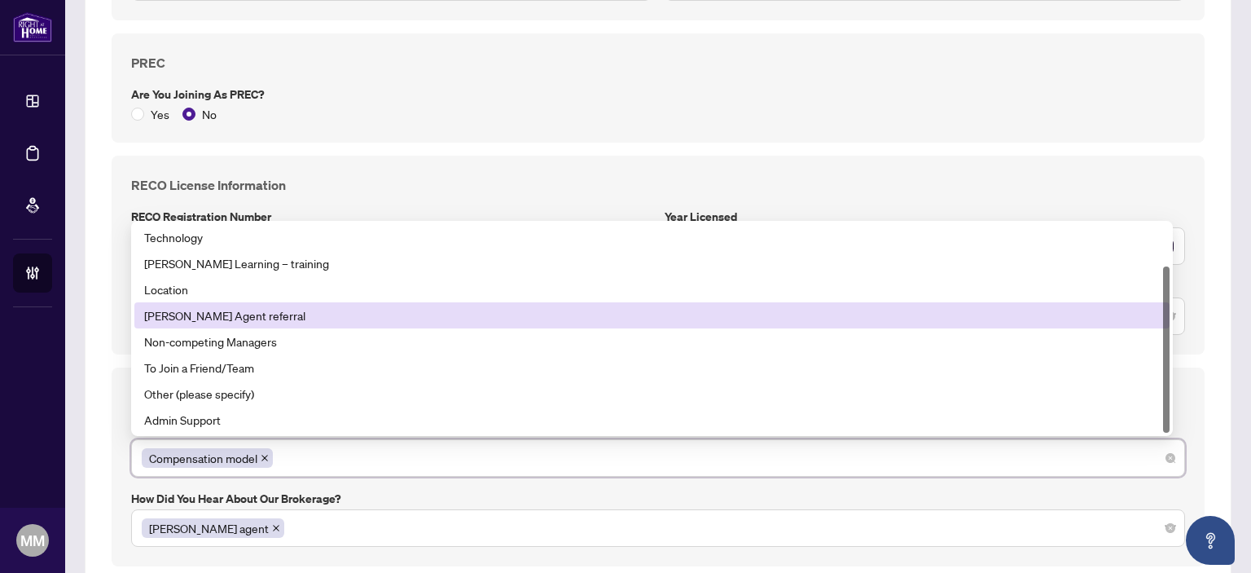
click at [334, 314] on div "RAHR Agent referral" at bounding box center [652, 315] width 1016 height 18
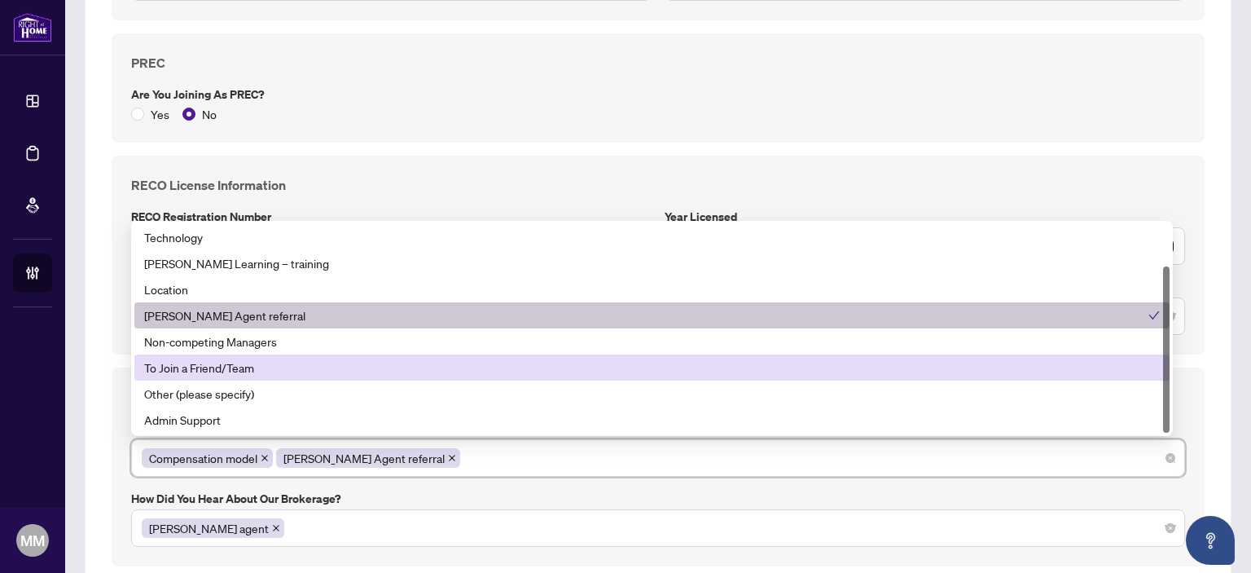
click at [230, 365] on div "To Join a Friend/Team" at bounding box center [652, 367] width 1016 height 18
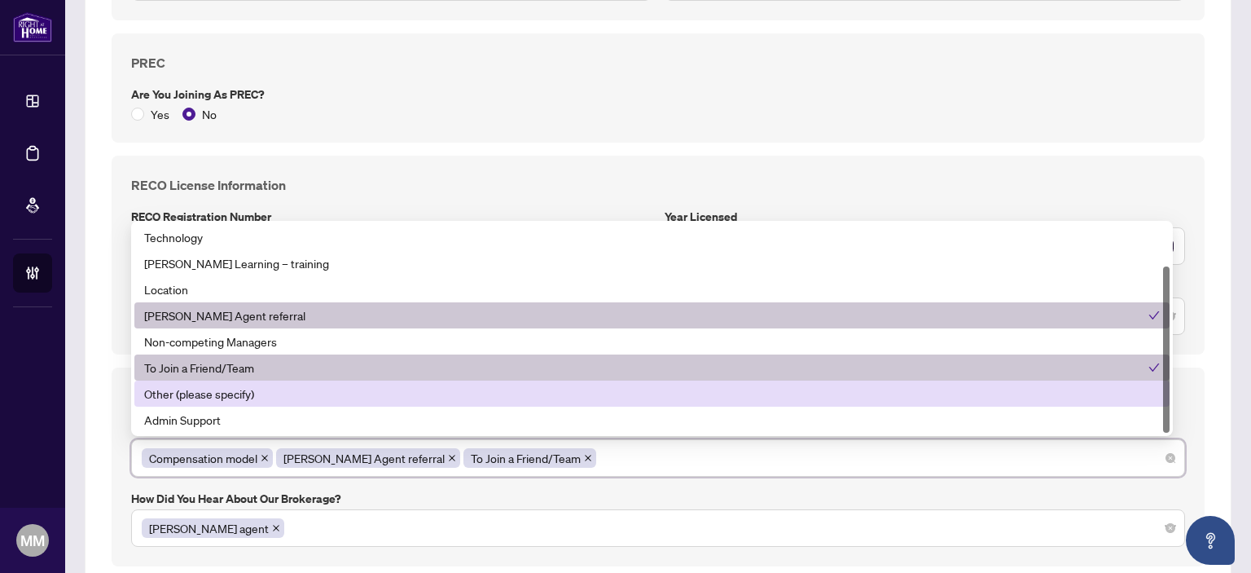
click at [264, 392] on div "Other (please specify)" at bounding box center [652, 393] width 1016 height 18
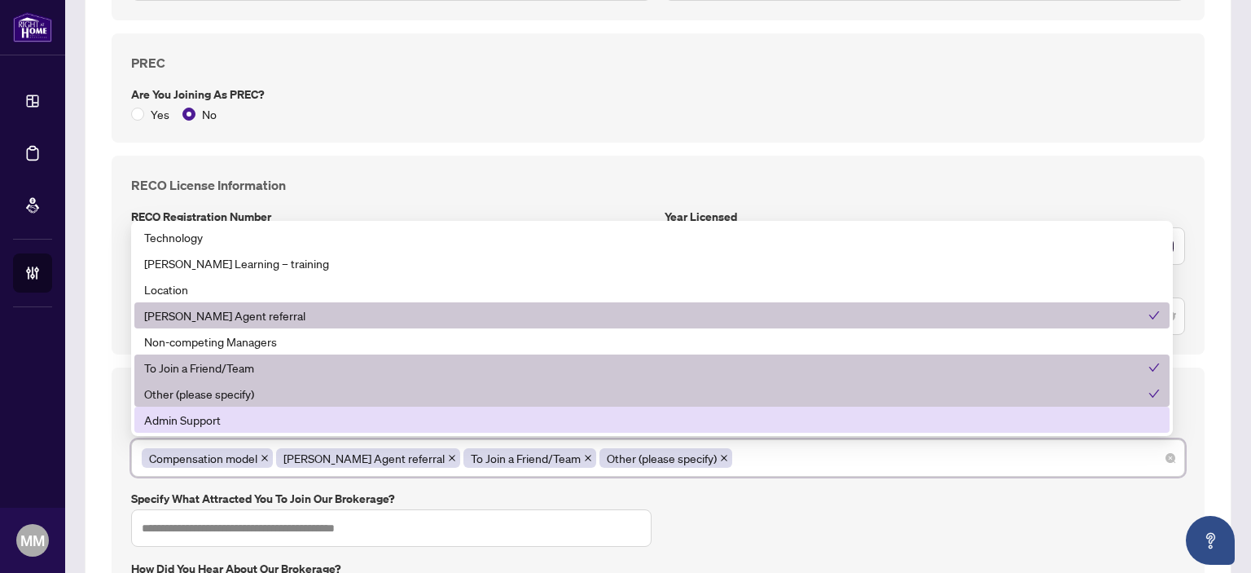
click at [720, 454] on icon "close" at bounding box center [724, 458] width 8 height 8
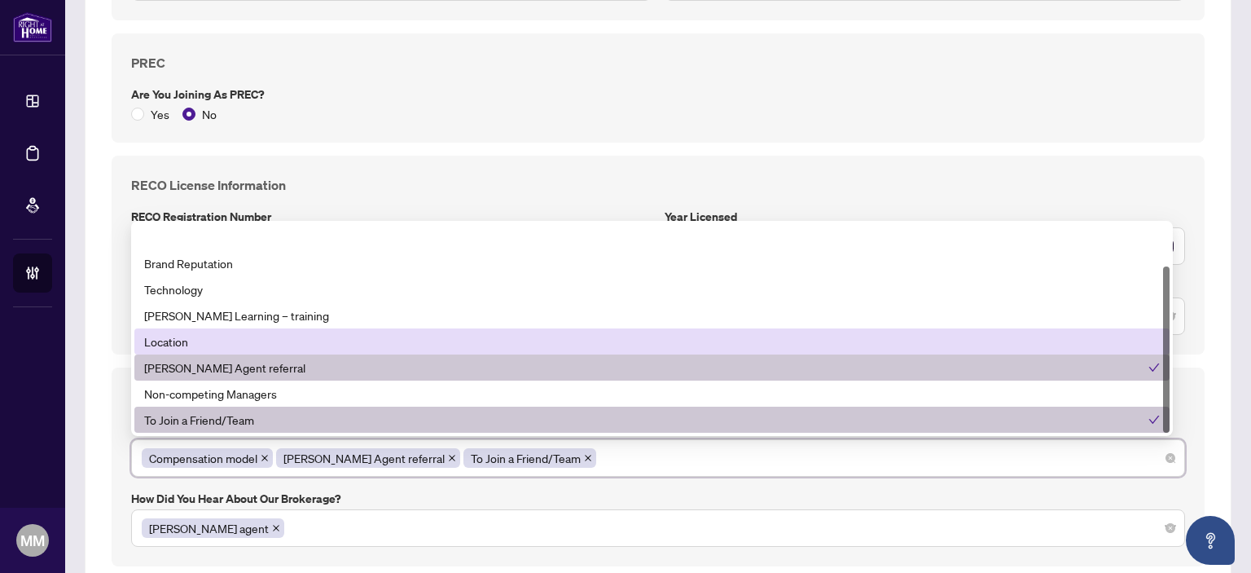
scroll to position [52, 0]
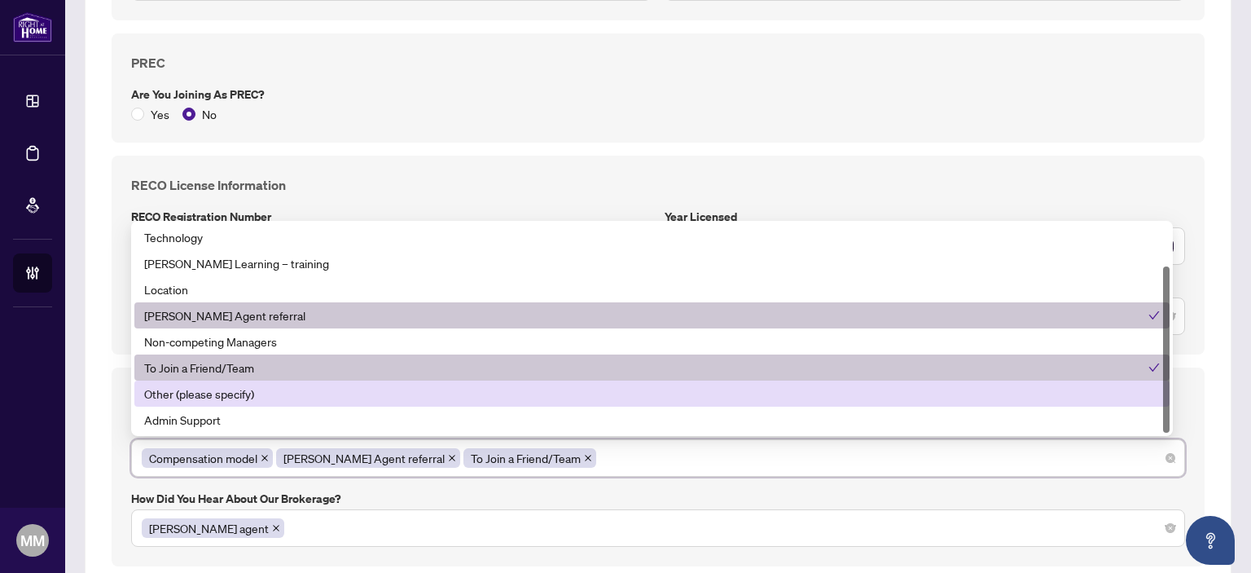
click at [375, 380] on div "Other (please specify)" at bounding box center [651, 393] width 1035 height 26
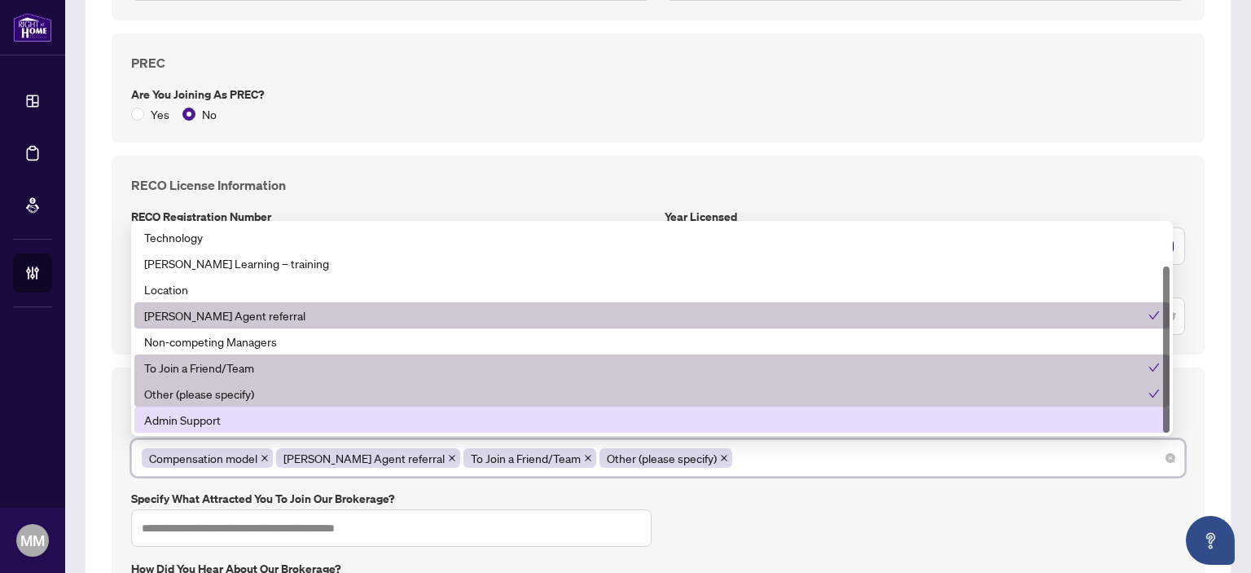
click at [722, 446] on div "Compensation model RAHR Agent referral To Join a Friend/Team Other (please spec…" at bounding box center [658, 457] width 1033 height 29
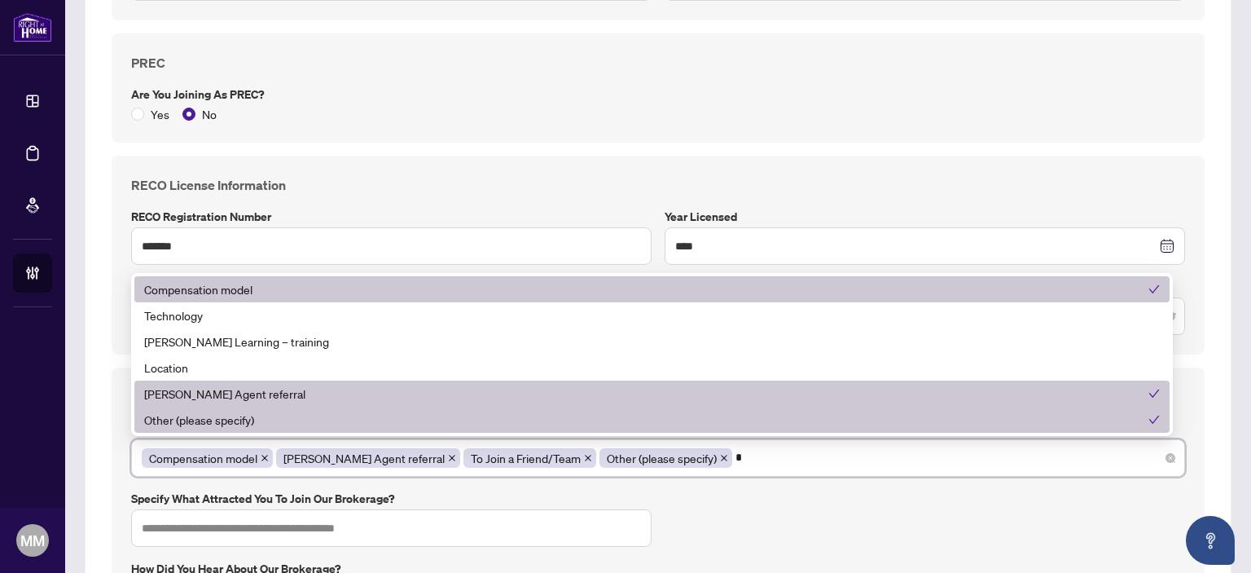
scroll to position [0, 0]
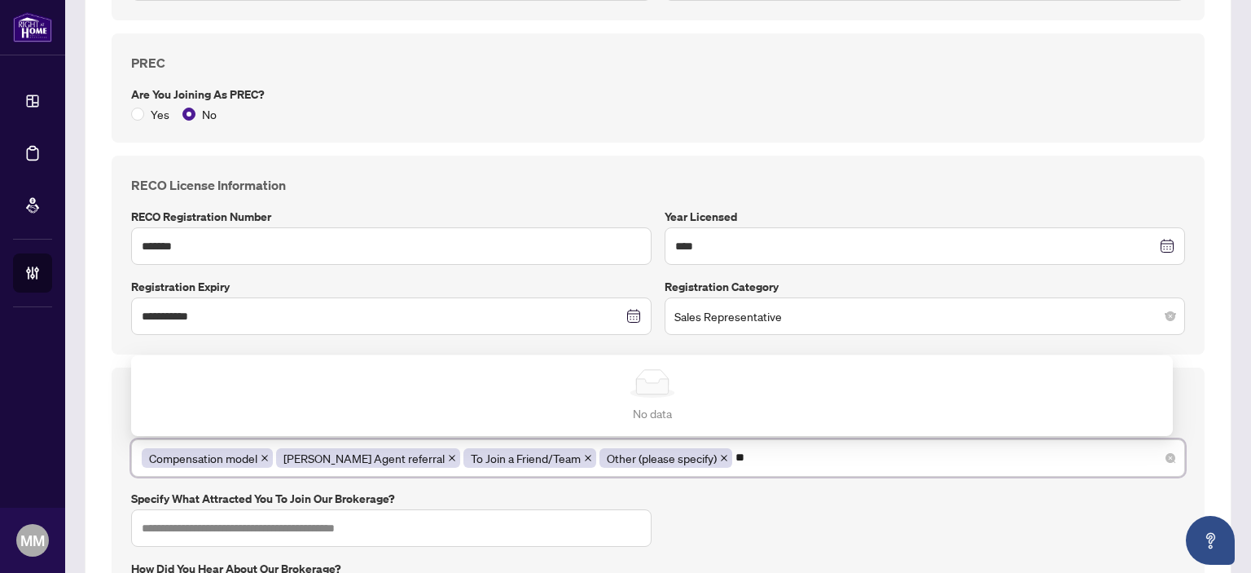
type input "*"
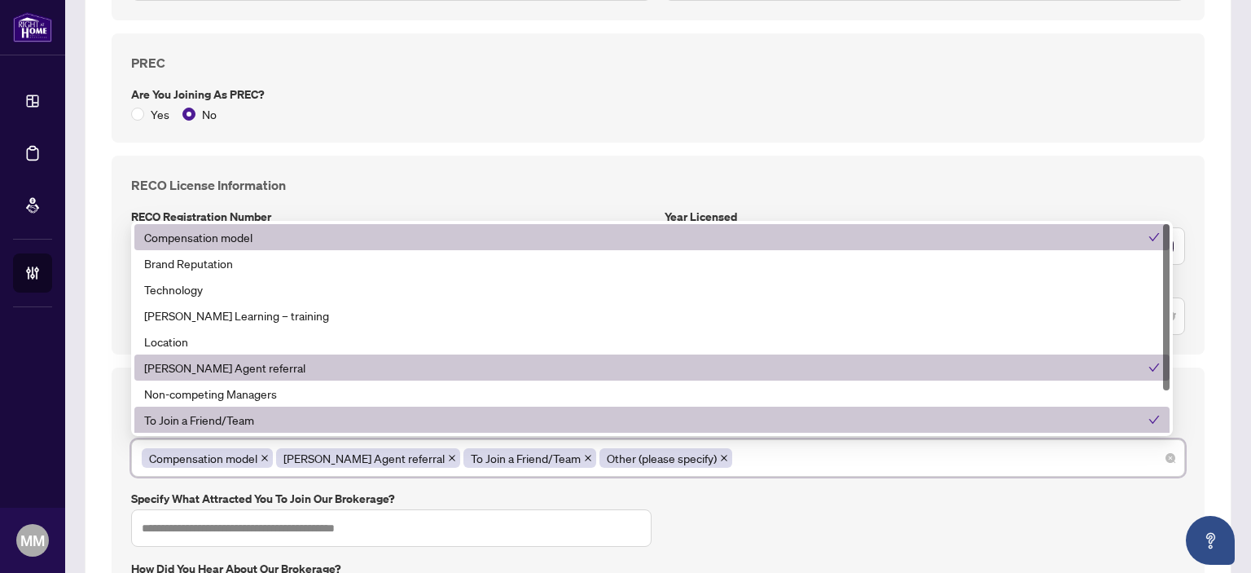
click at [726, 521] on div "Getting to Know You What attracted you to join our brokerage? Compensation mode…" at bounding box center [658, 502] width 1067 height 230
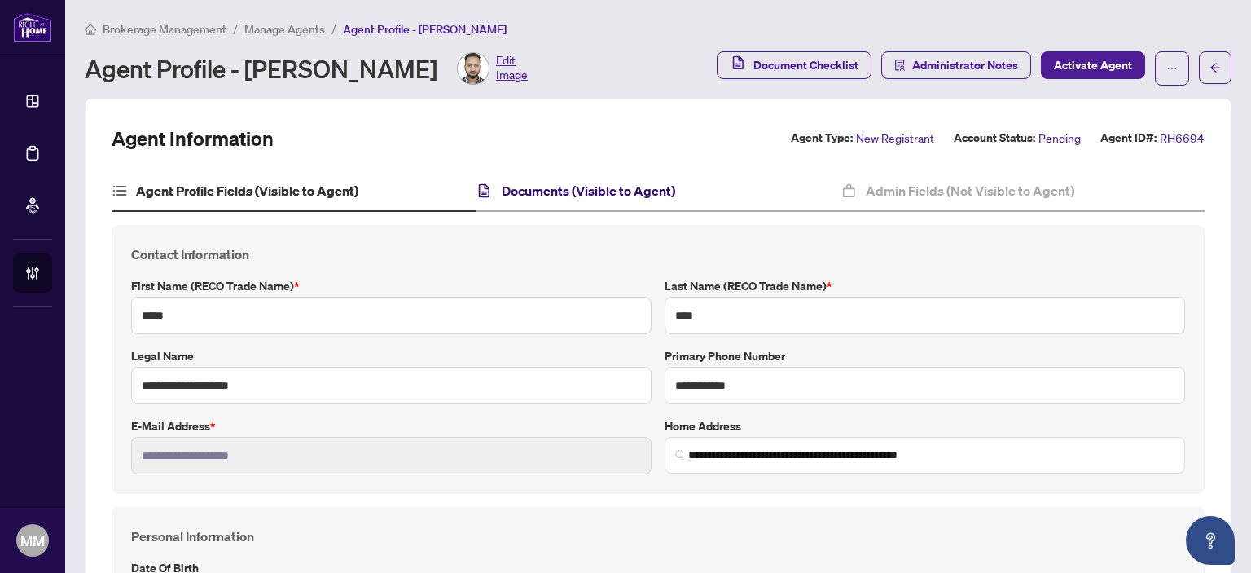
click at [616, 195] on h4 "Documents (Visible to Agent)" at bounding box center [588, 191] width 173 height 20
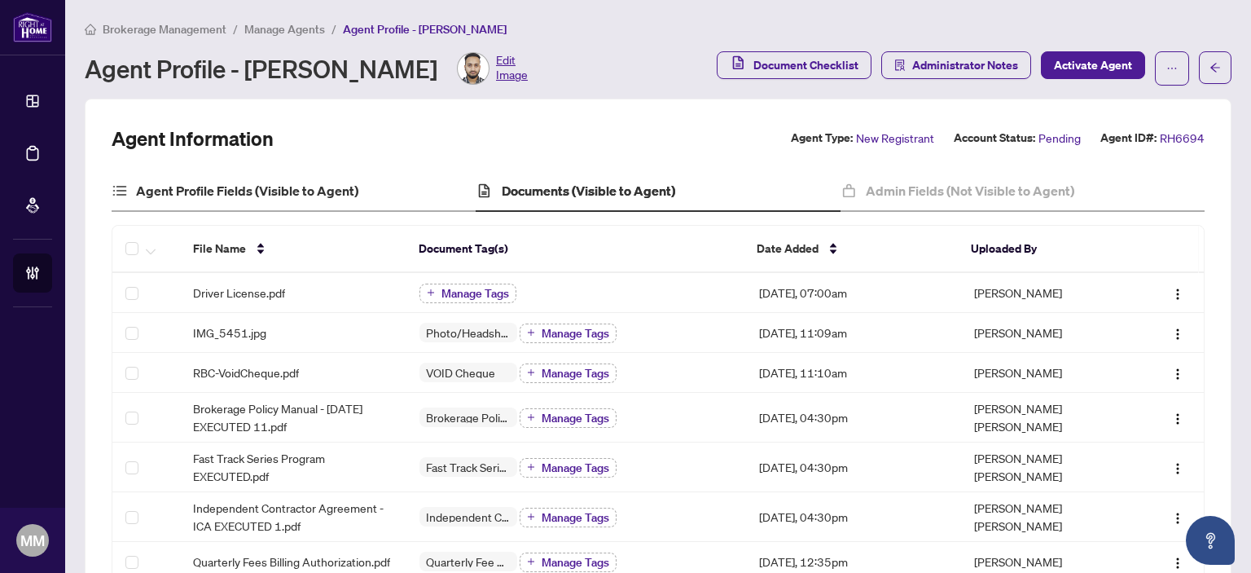
click at [286, 173] on div "Agent Profile Fields (Visible to Agent)" at bounding box center [294, 191] width 364 height 41
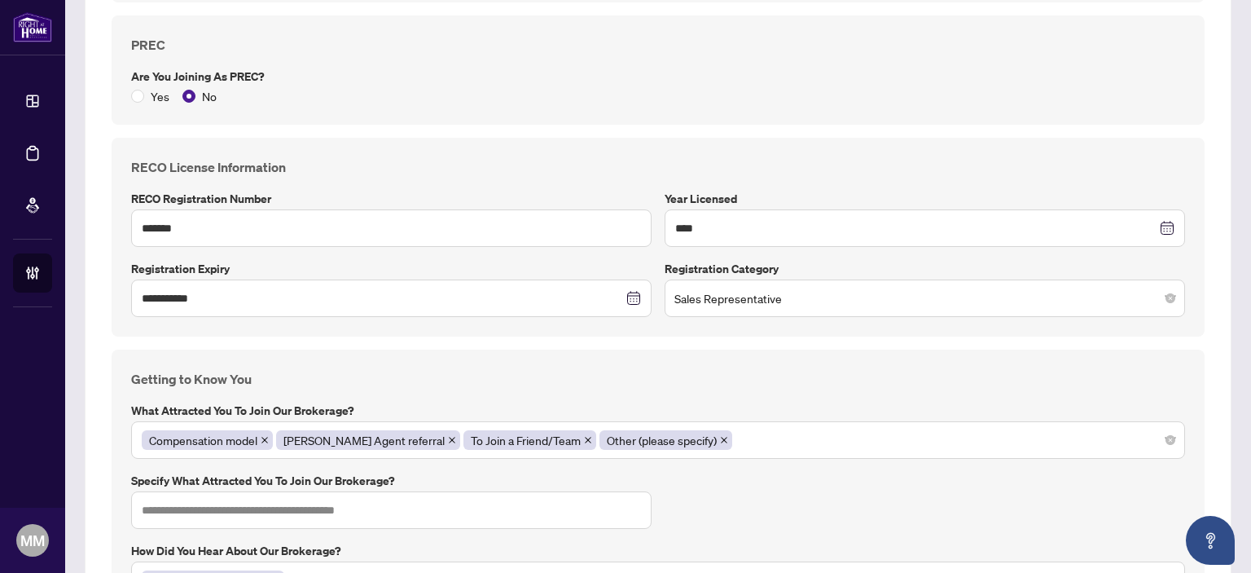
scroll to position [1205, 0]
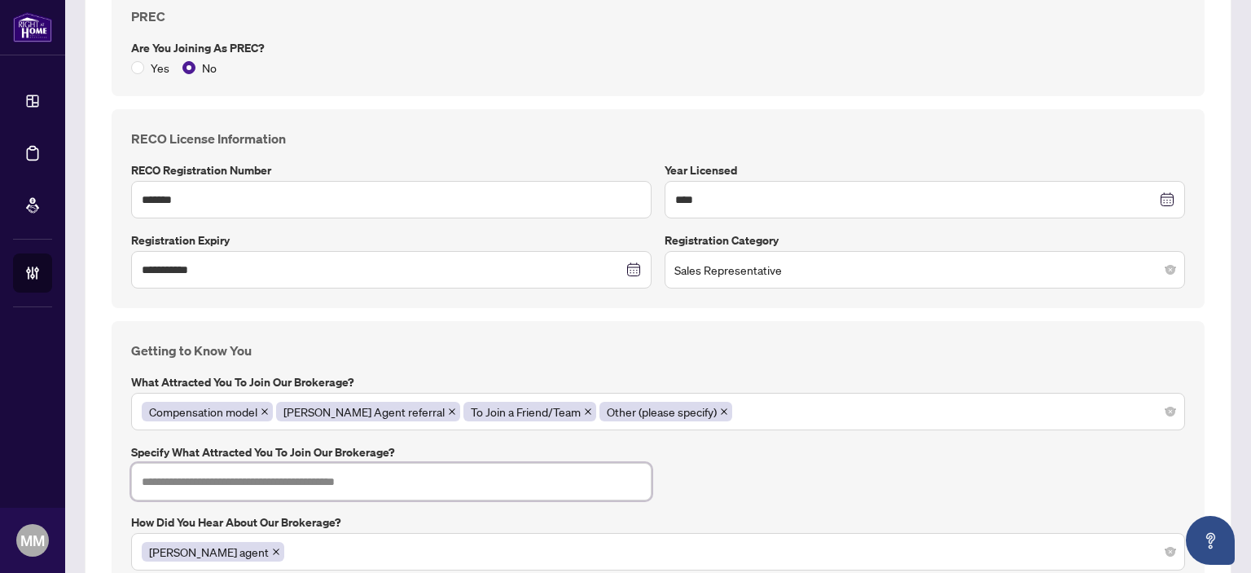
click at [428, 476] on input "text" at bounding box center [391, 481] width 520 height 37
click at [266, 481] on input "**********" at bounding box center [391, 481] width 520 height 37
click at [147, 472] on input "**********" at bounding box center [391, 481] width 520 height 37
click at [502, 491] on input "**********" at bounding box center [391, 481] width 520 height 37
type input "**********"
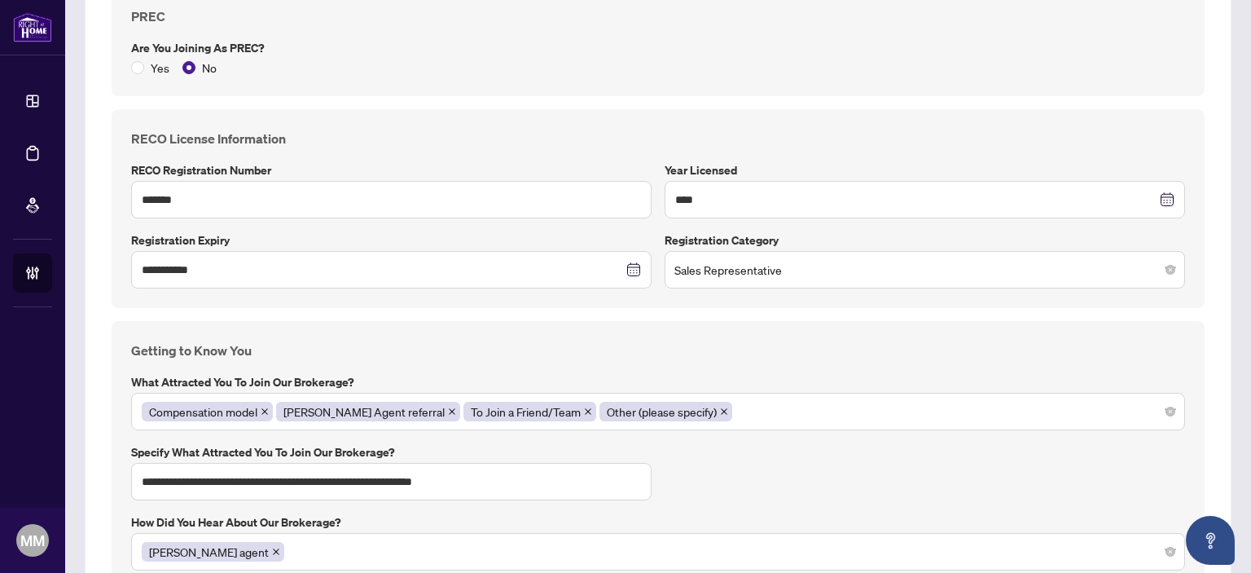
click at [694, 465] on div "**********" at bounding box center [658, 455] width 1067 height 230
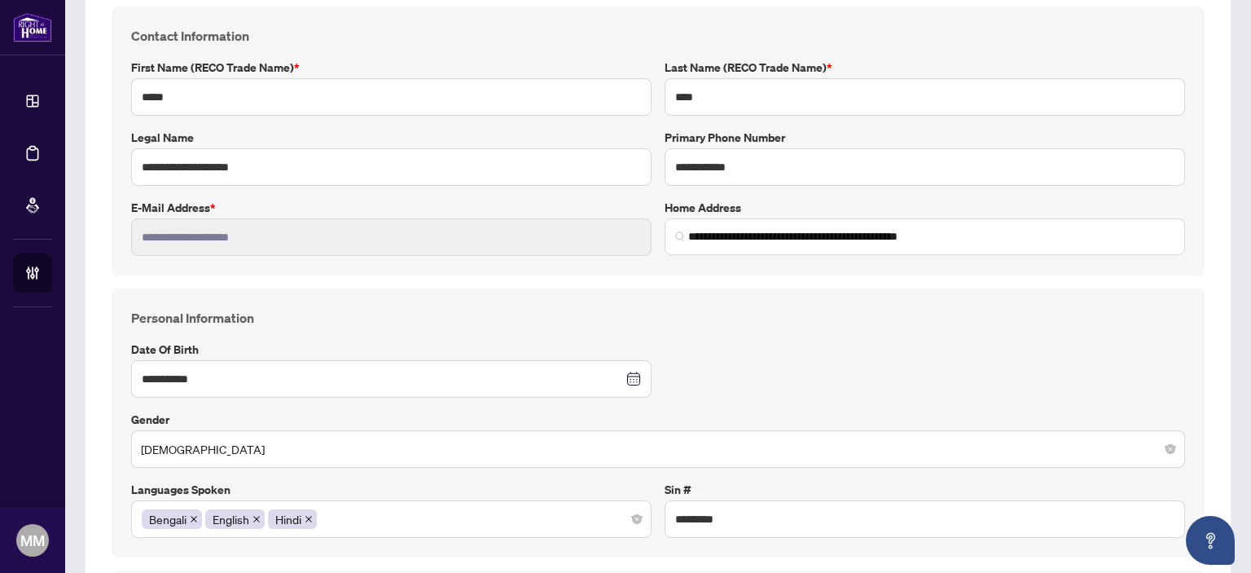
scroll to position [0, 0]
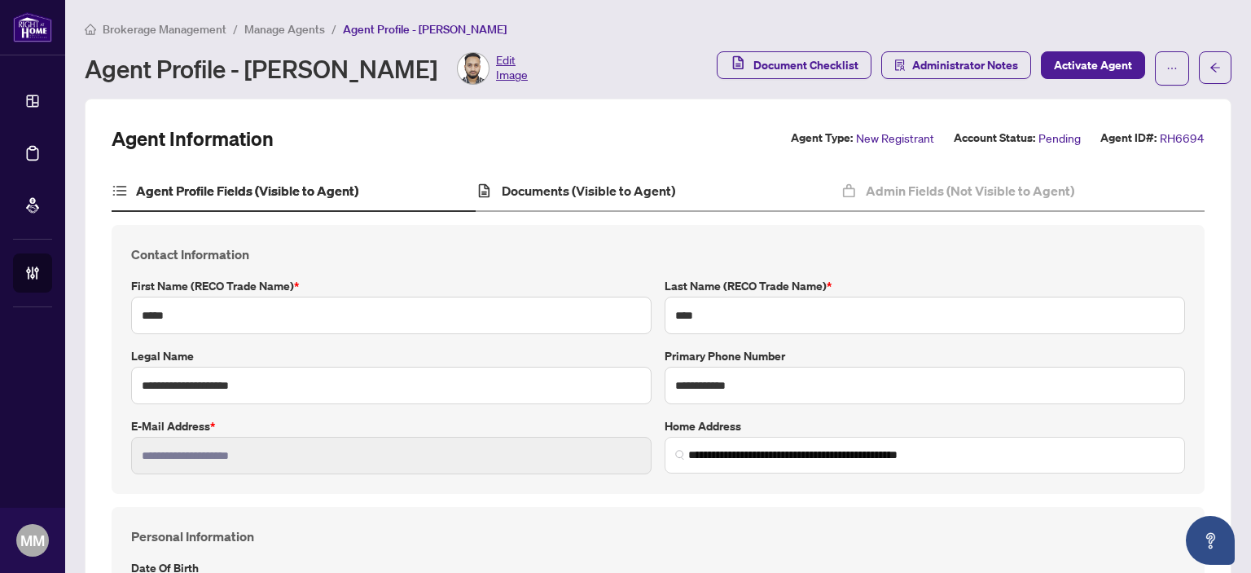
click at [699, 208] on div "Documents (Visible to Agent)" at bounding box center [658, 191] width 364 height 41
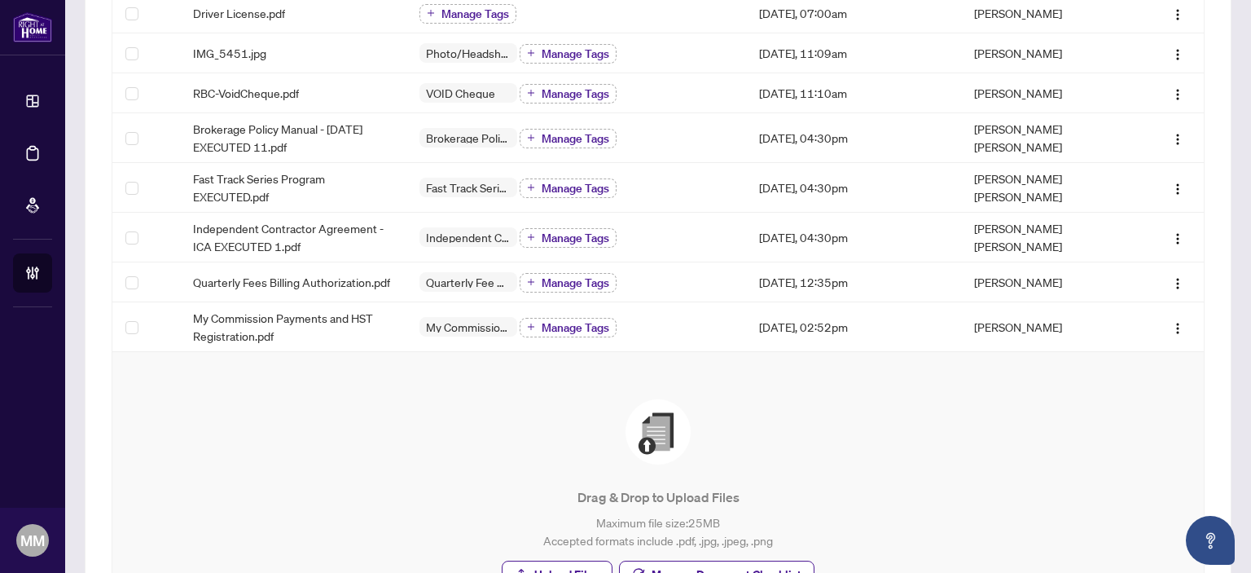
scroll to position [442, 0]
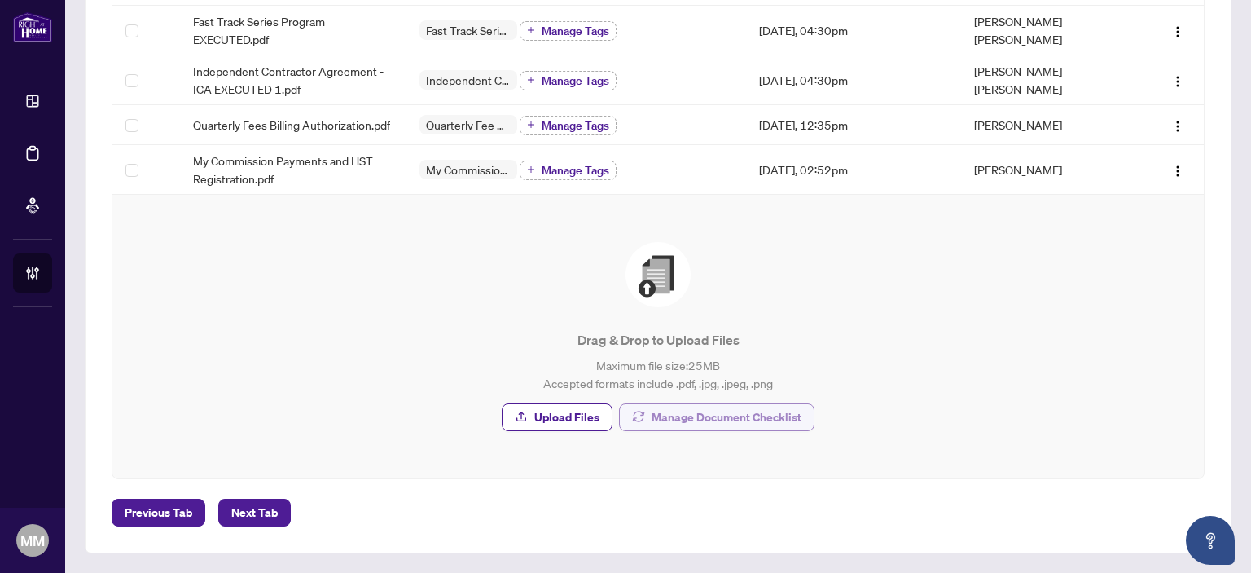
click at [752, 411] on span "Manage Document Checklist" at bounding box center [726, 417] width 150 height 26
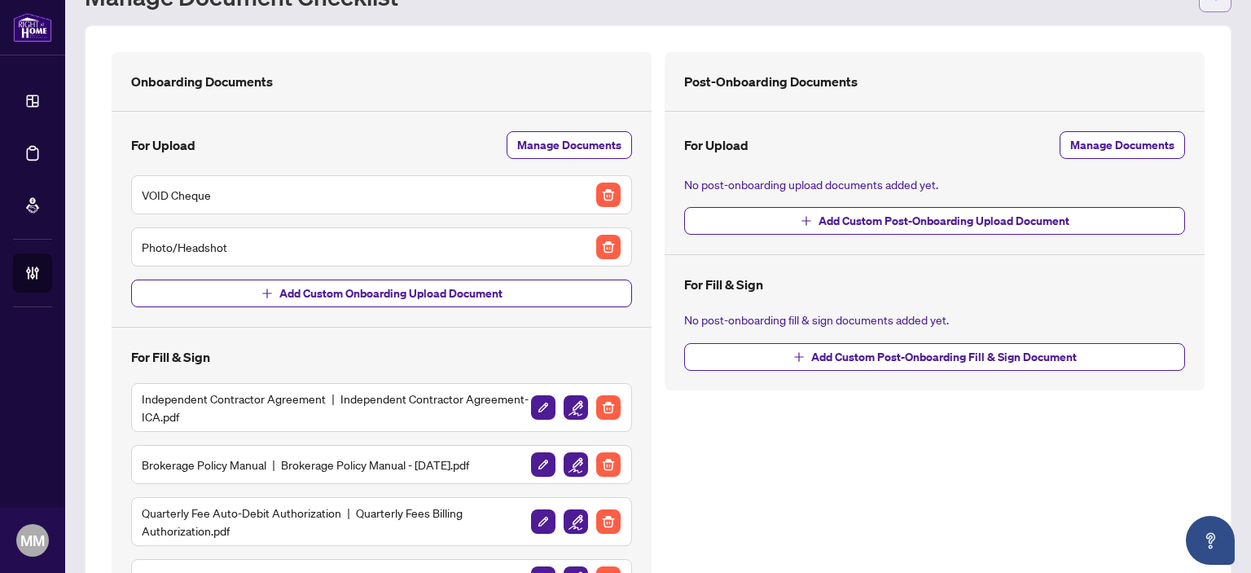
scroll to position [16, 0]
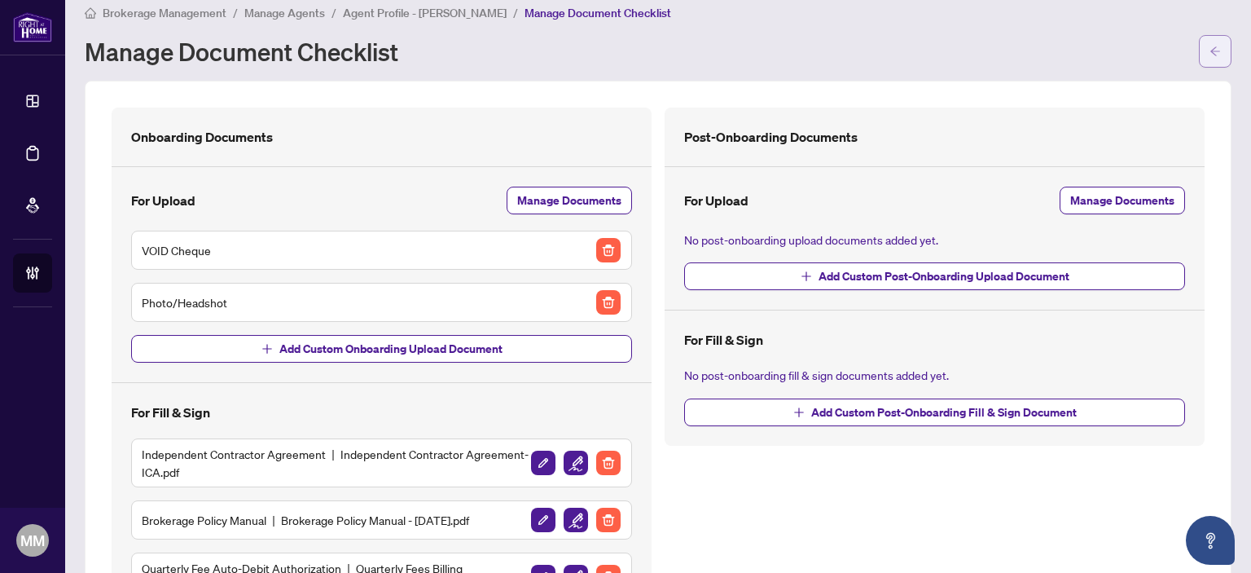
click at [1199, 59] on button "button" at bounding box center [1215, 51] width 33 height 33
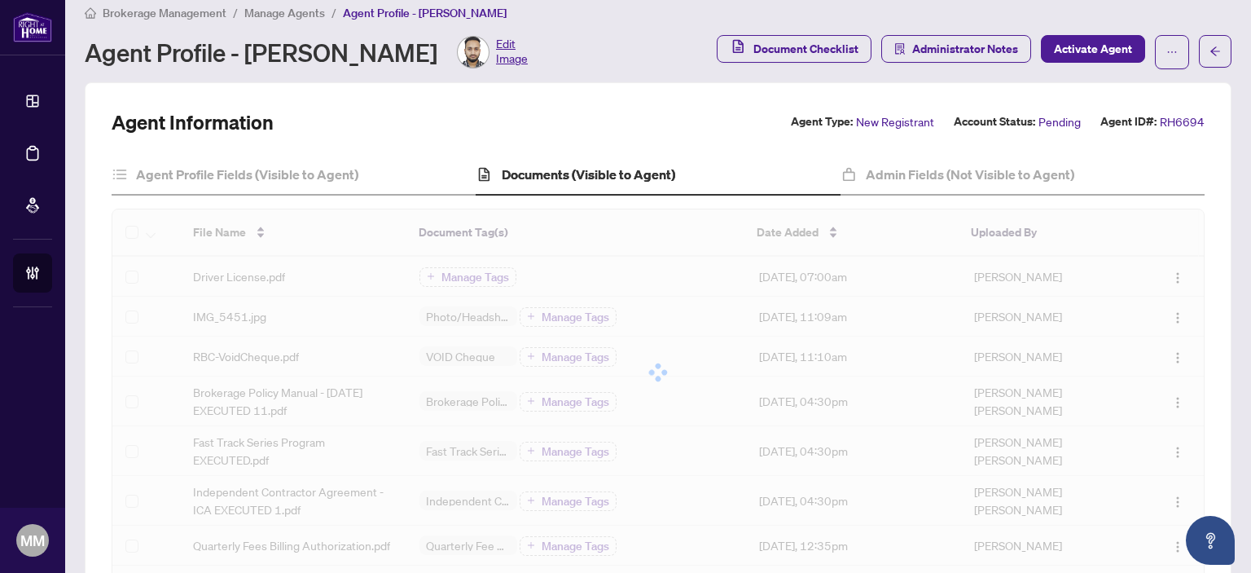
scroll to position [261, 0]
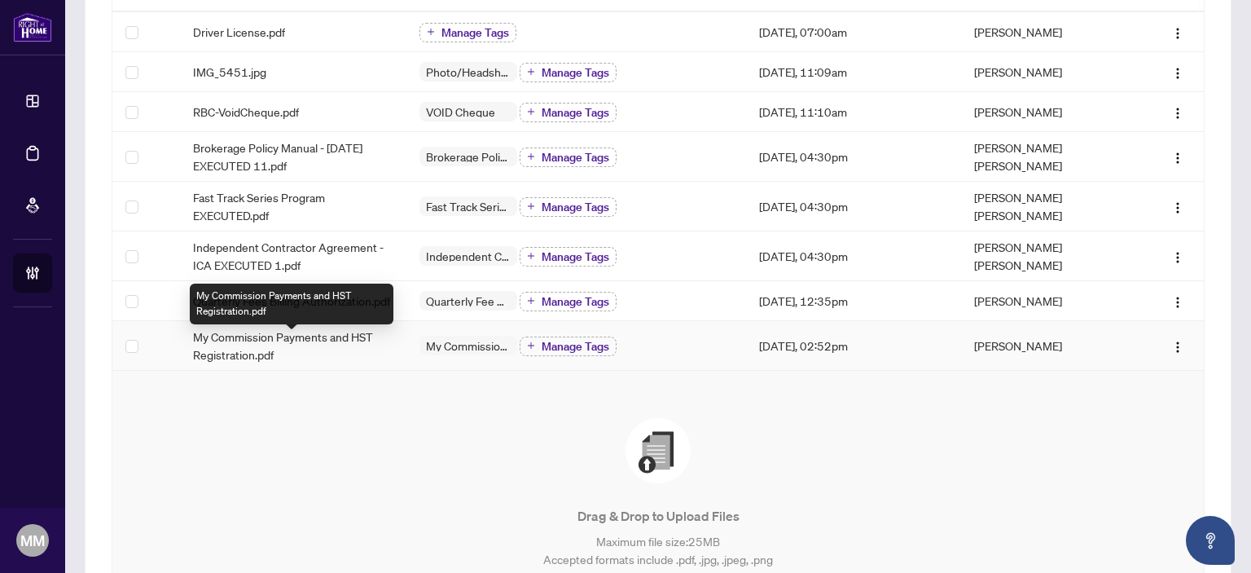
click at [351, 349] on span "My Commission Payments and HST Registration.pdf" at bounding box center [293, 345] width 200 height 36
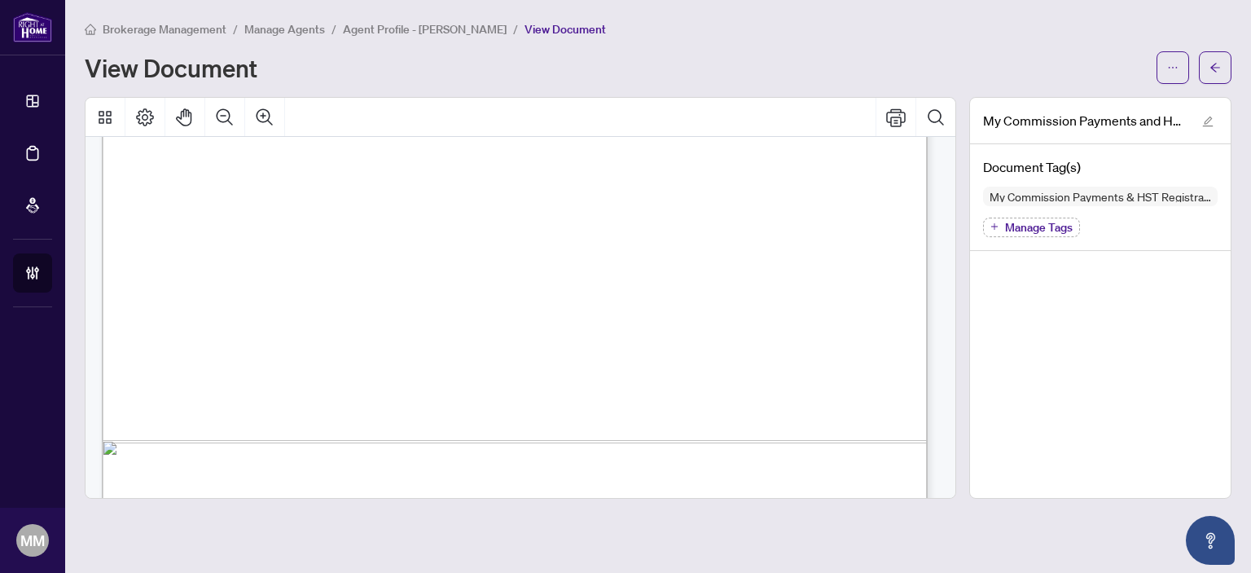
scroll to position [733, 0]
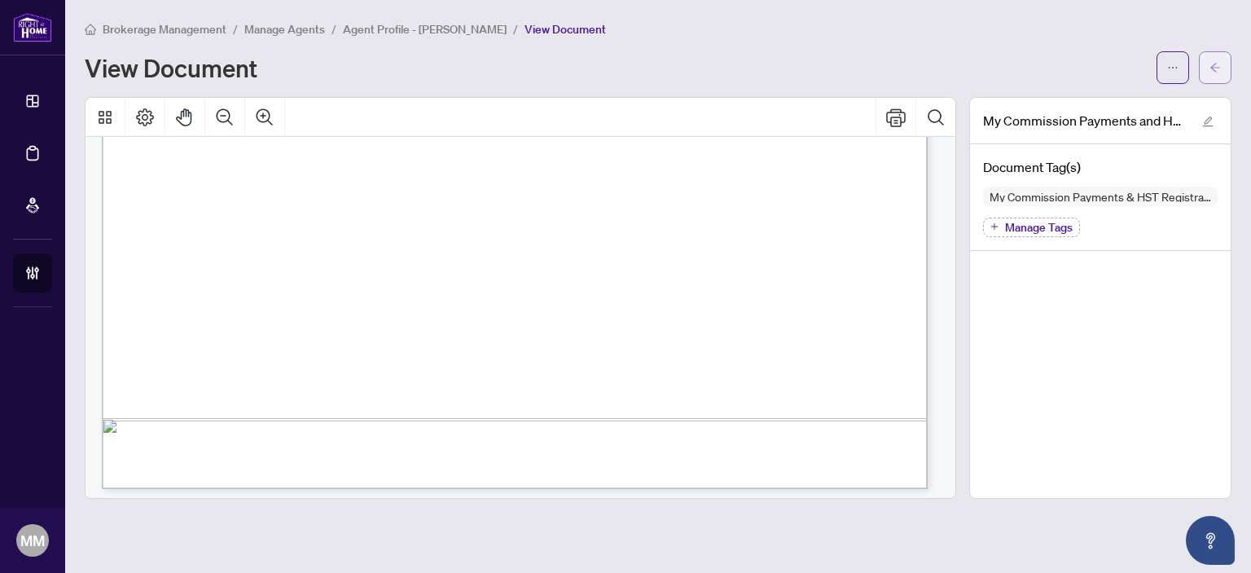
click at [1203, 62] on button "button" at bounding box center [1215, 67] width 33 height 33
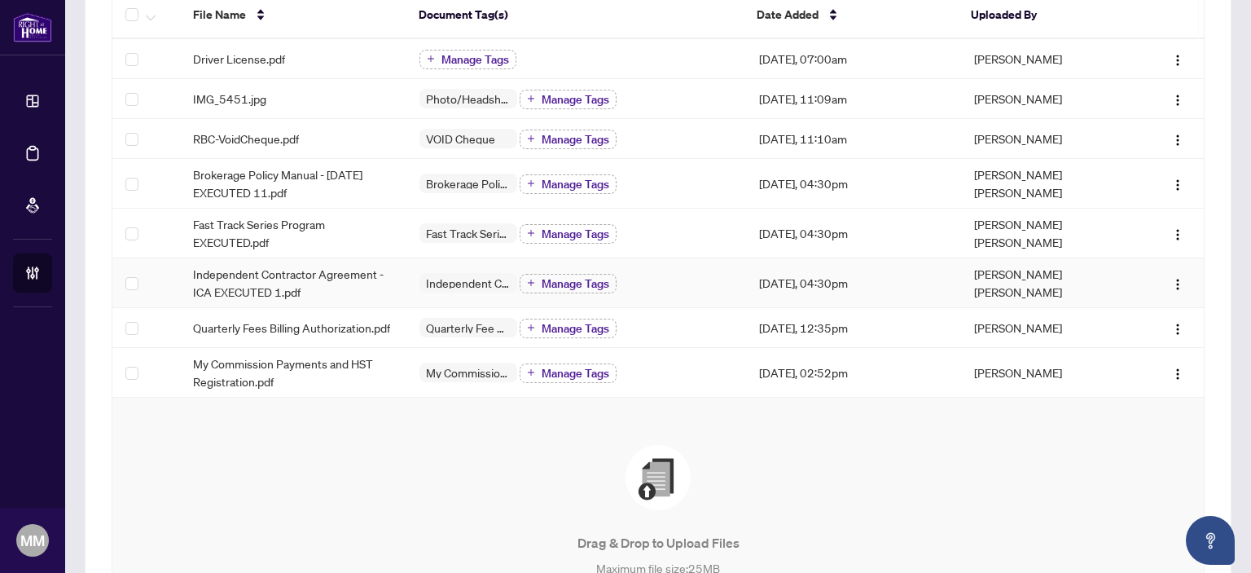
scroll to position [244, 0]
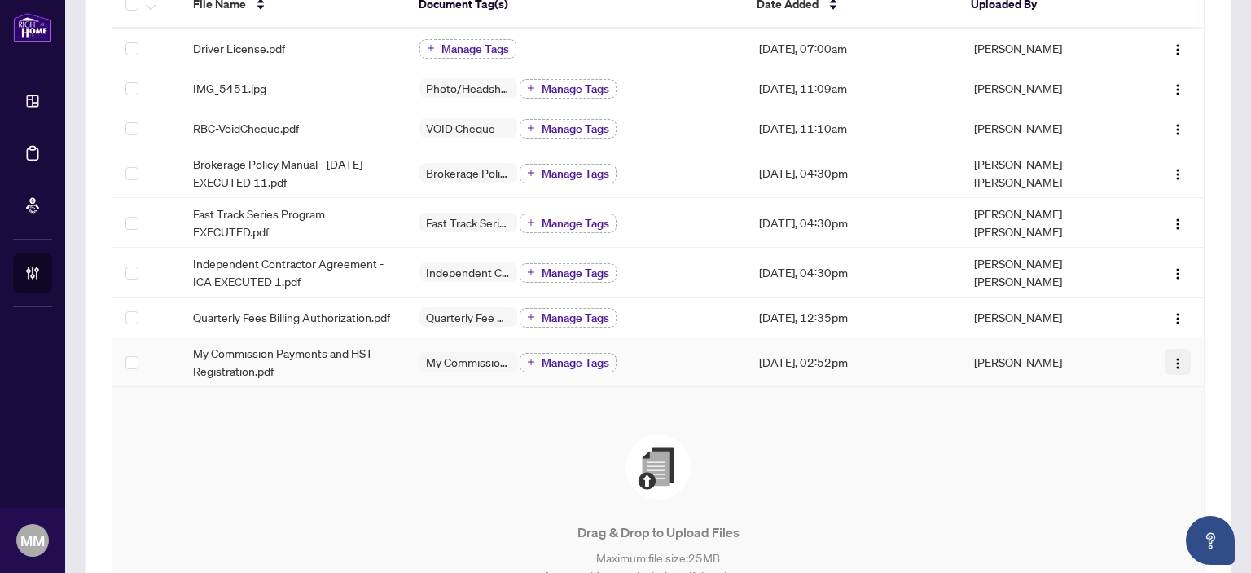
click at [1165, 375] on button "button" at bounding box center [1178, 362] width 26 height 26
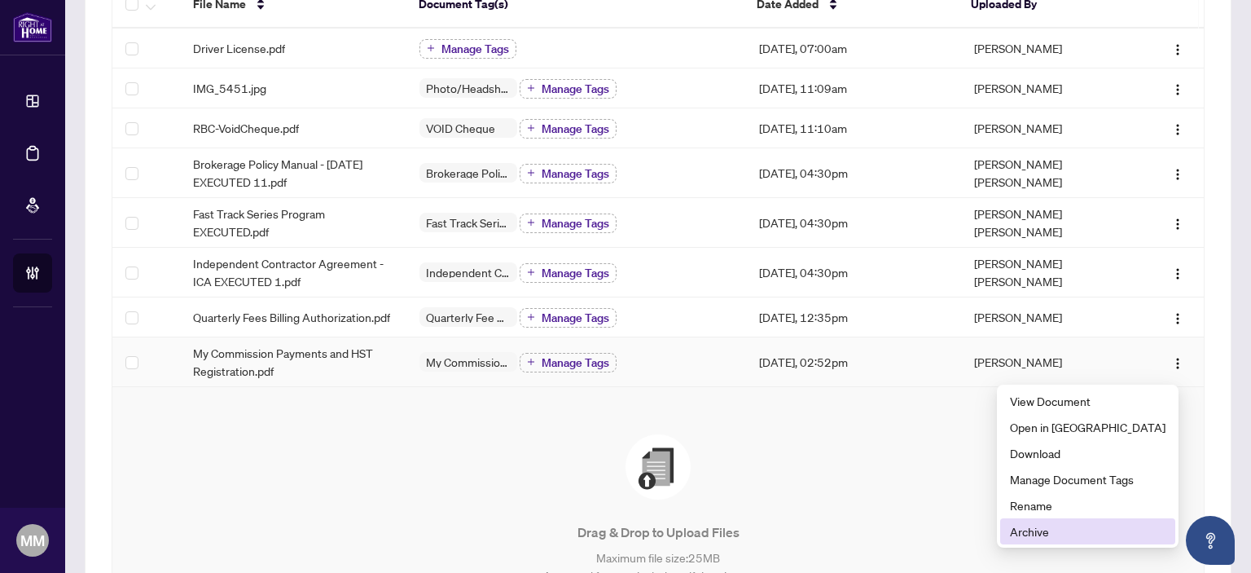
click at [1060, 529] on span "Archive" at bounding box center [1088, 531] width 156 height 18
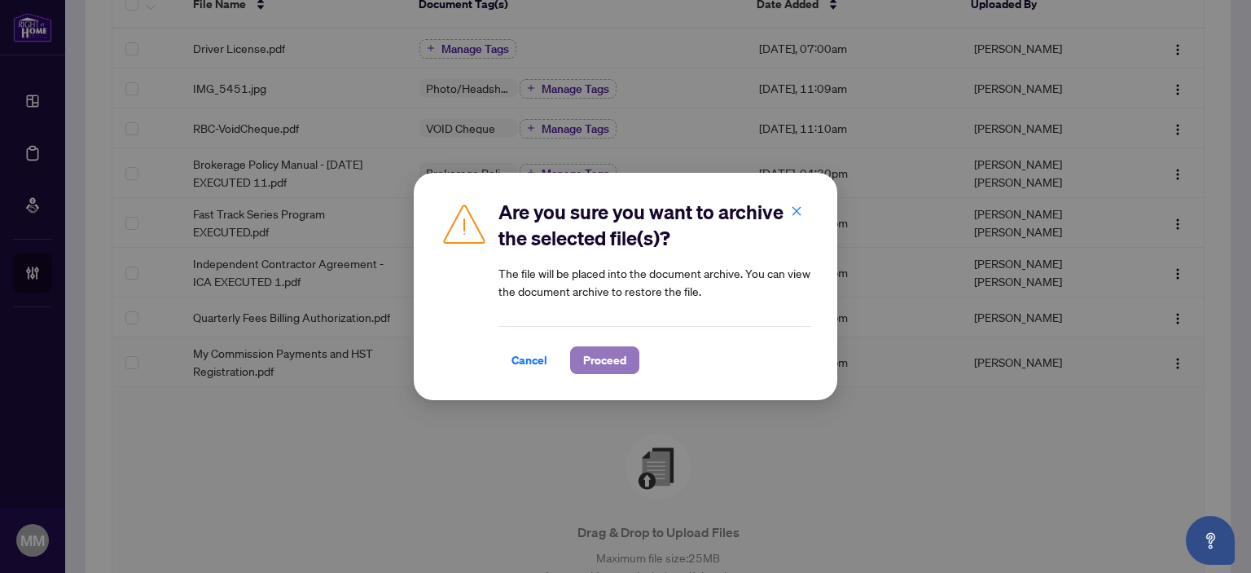
click at [608, 361] on span "Proceed" at bounding box center [604, 360] width 43 height 26
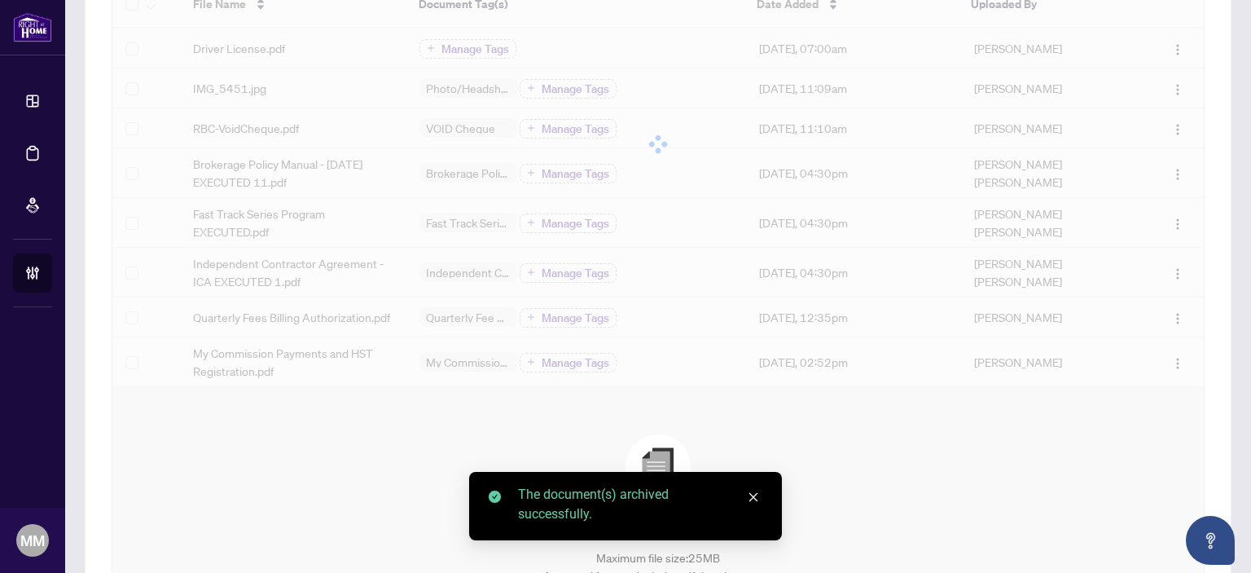
click at [1164, 322] on div "File Name Document Tag(s) Date Added Uploaded By Driver License.pdf Manage Tags…" at bounding box center [657, 184] width 1091 height 406
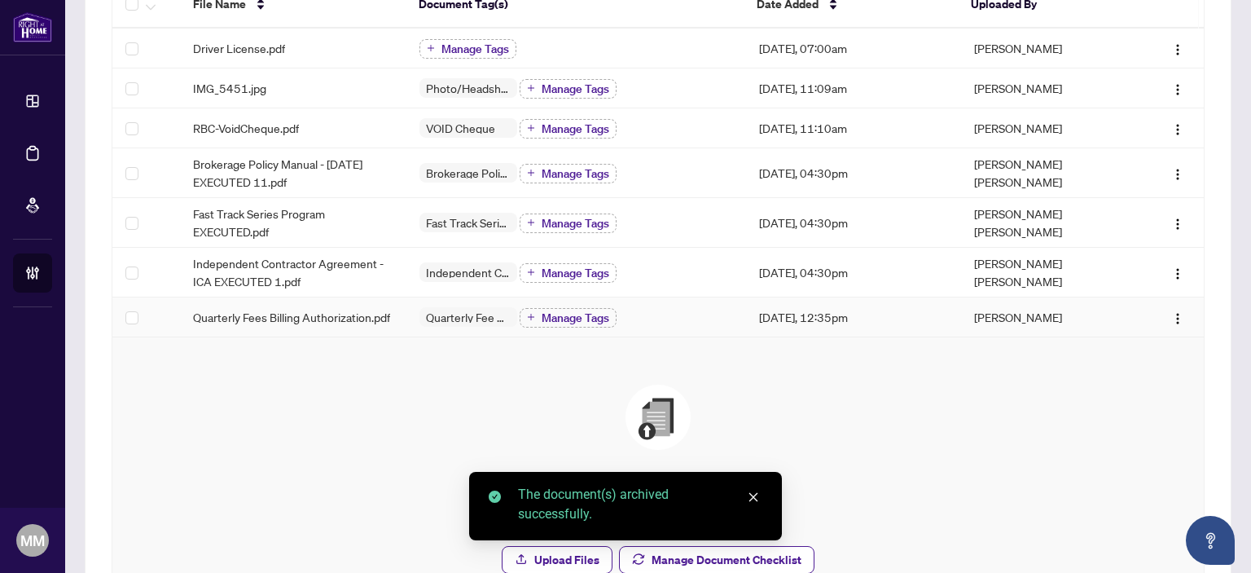
click at [1171, 322] on img "button" at bounding box center [1177, 318] width 13 height 13
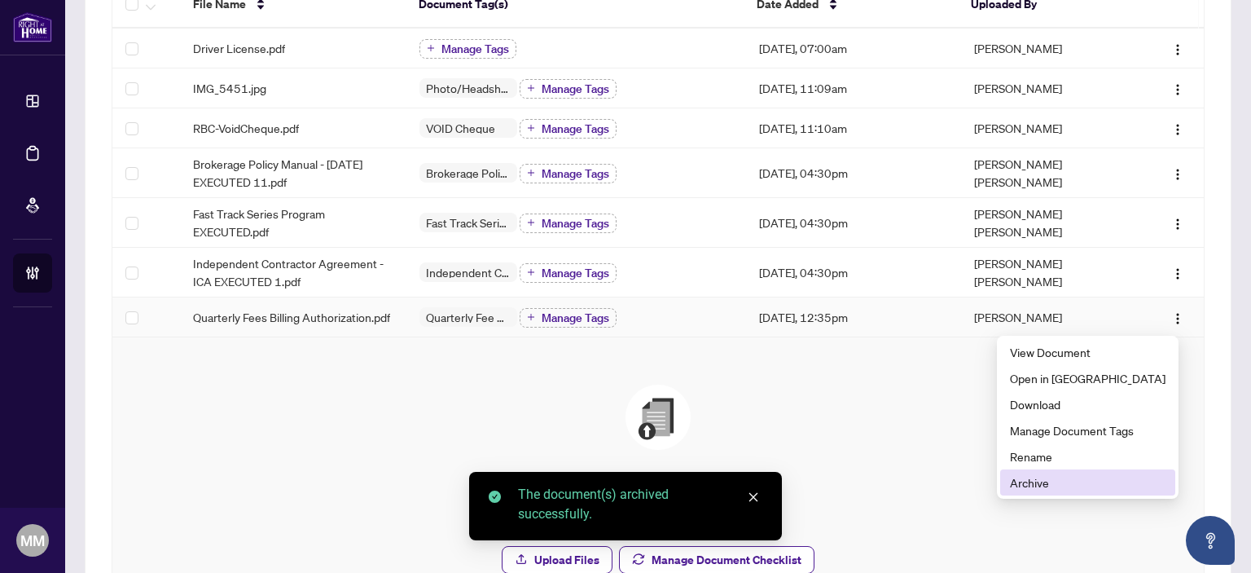
click at [1046, 488] on span "Archive" at bounding box center [1088, 482] width 156 height 18
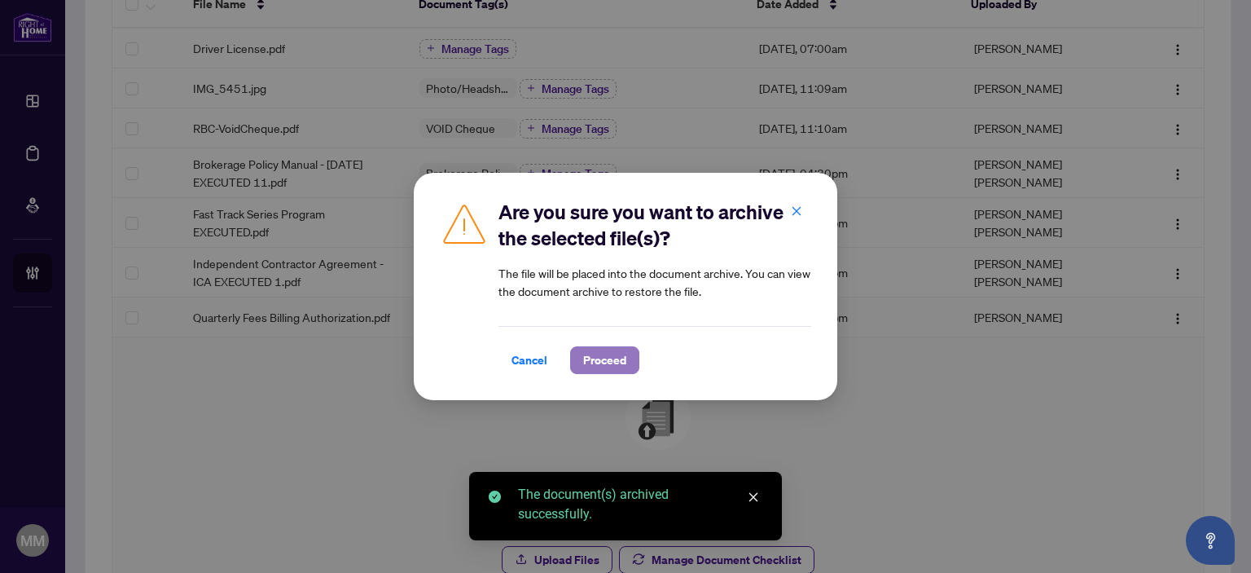
click at [577, 366] on button "Proceed" at bounding box center [604, 360] width 69 height 28
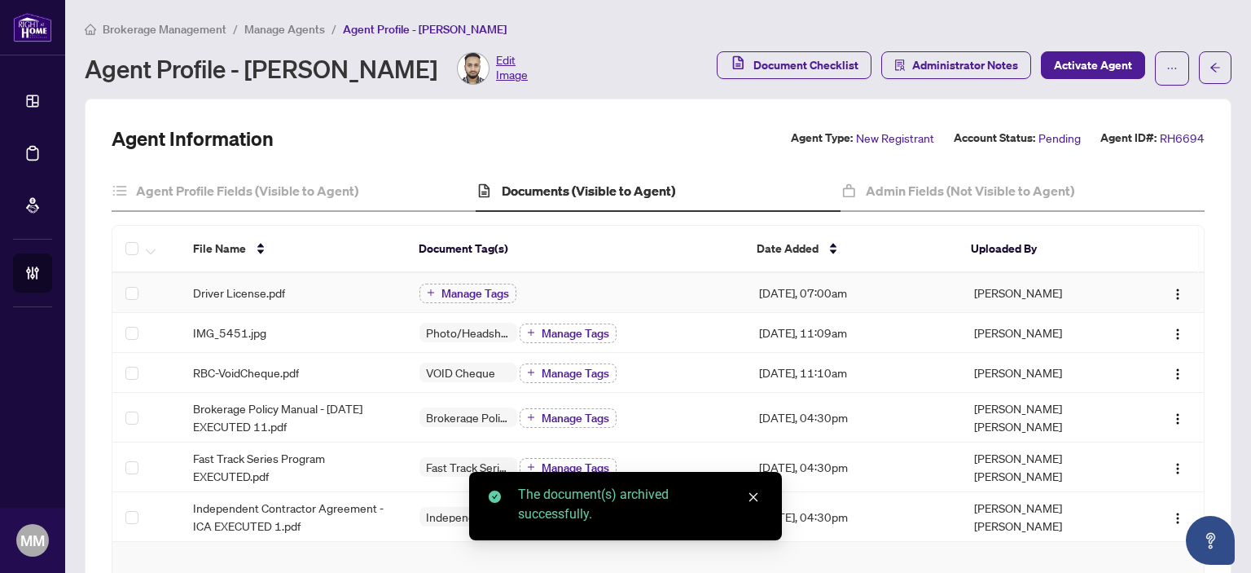
scroll to position [343, 0]
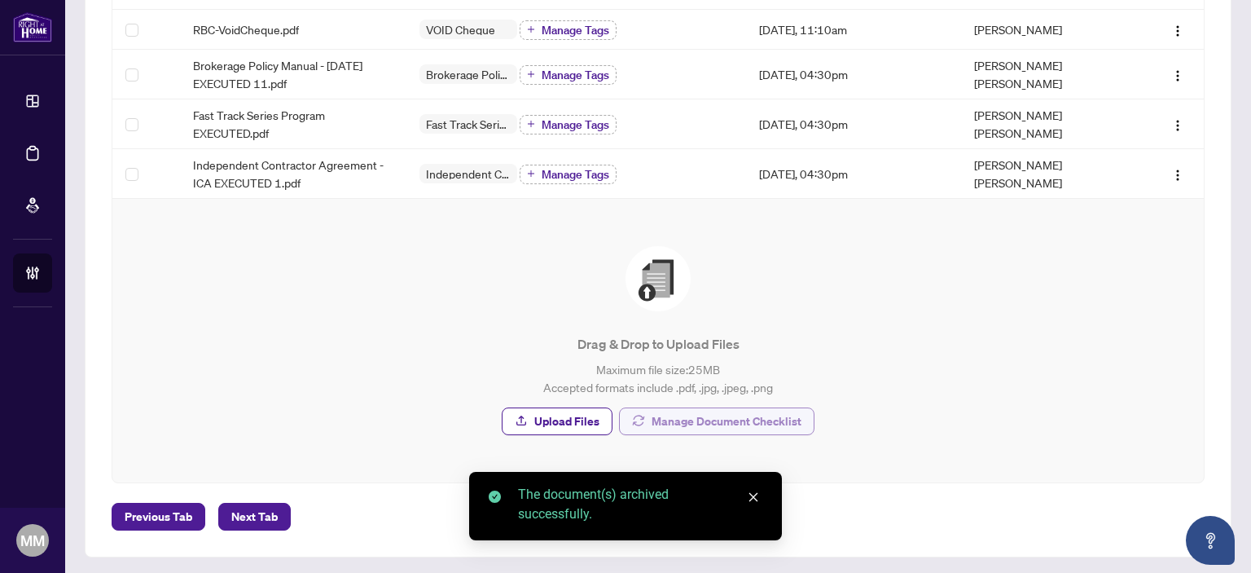
click at [743, 425] on span "Manage Document Checklist" at bounding box center [726, 421] width 150 height 26
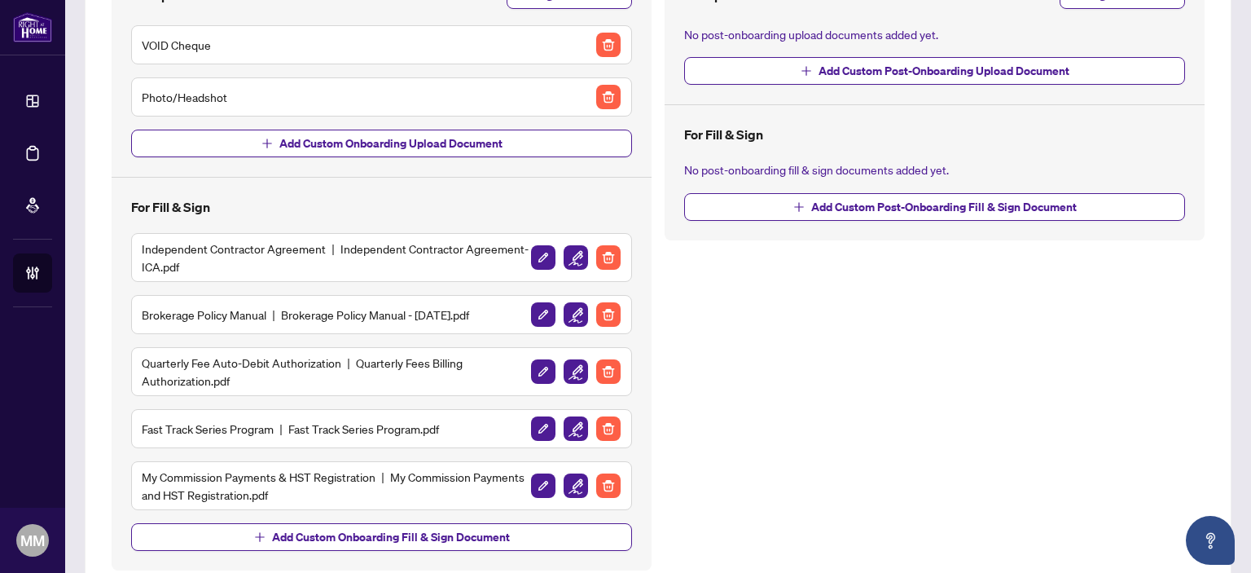
scroll to position [261, 0]
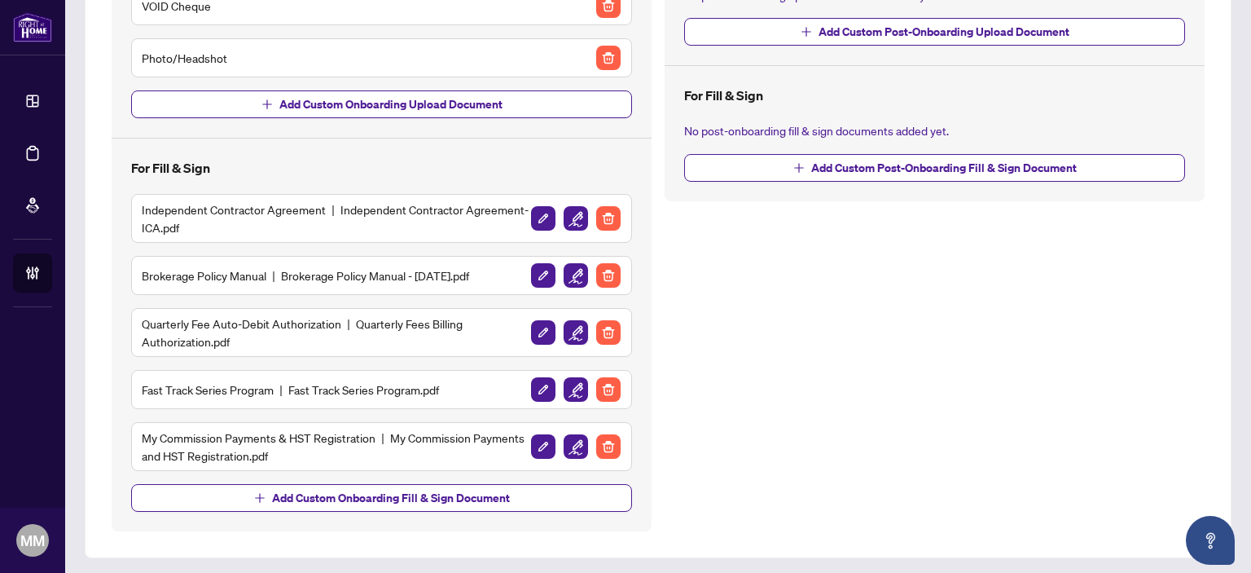
click at [564, 336] on img "button" at bounding box center [576, 332] width 24 height 24
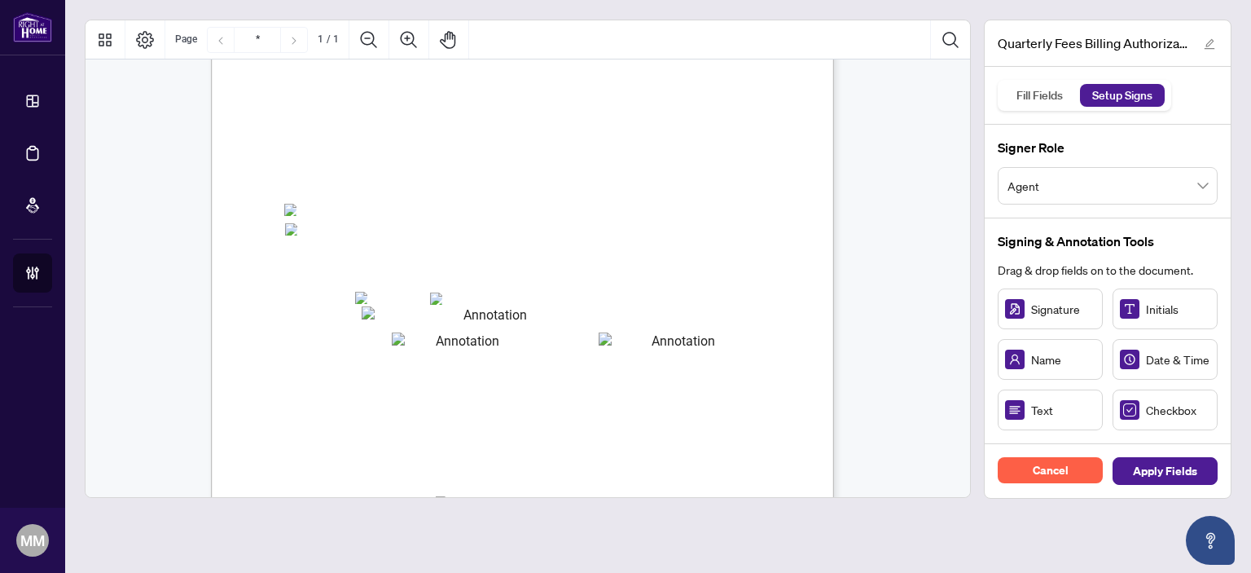
scroll to position [244, 0]
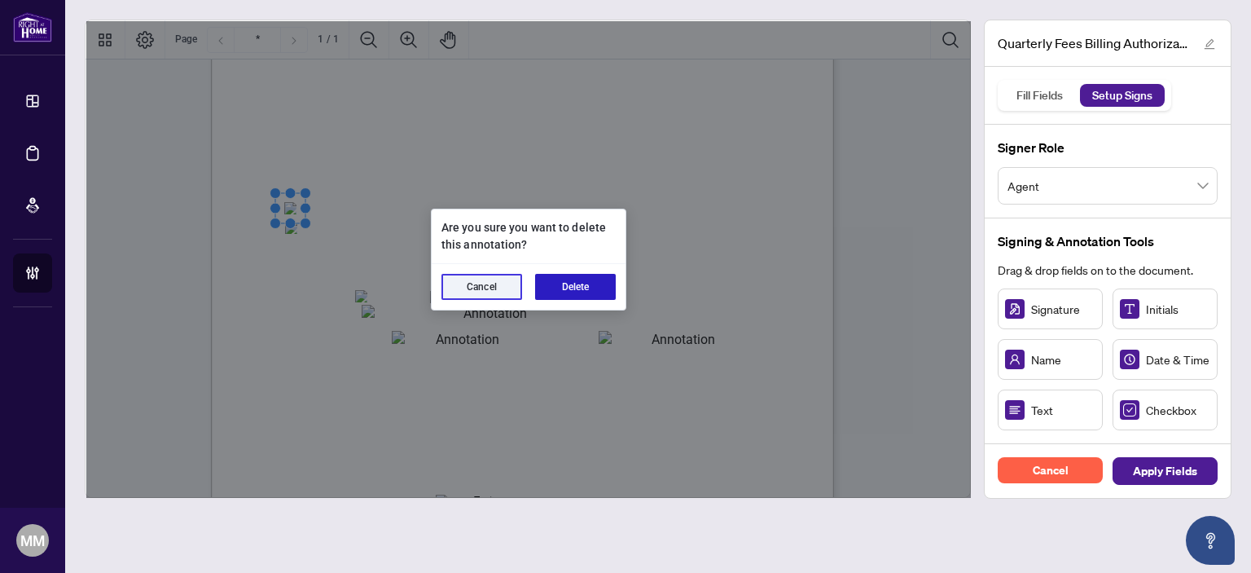
click at [580, 294] on button "Delete" at bounding box center [575, 287] width 81 height 26
click at [570, 283] on button "Delete" at bounding box center [575, 287] width 81 height 26
click at [553, 291] on button "Delete" at bounding box center [575, 287] width 81 height 26
click at [545, 292] on button "Delete" at bounding box center [575, 287] width 81 height 26
click at [590, 280] on button "Delete" at bounding box center [575, 287] width 81 height 26
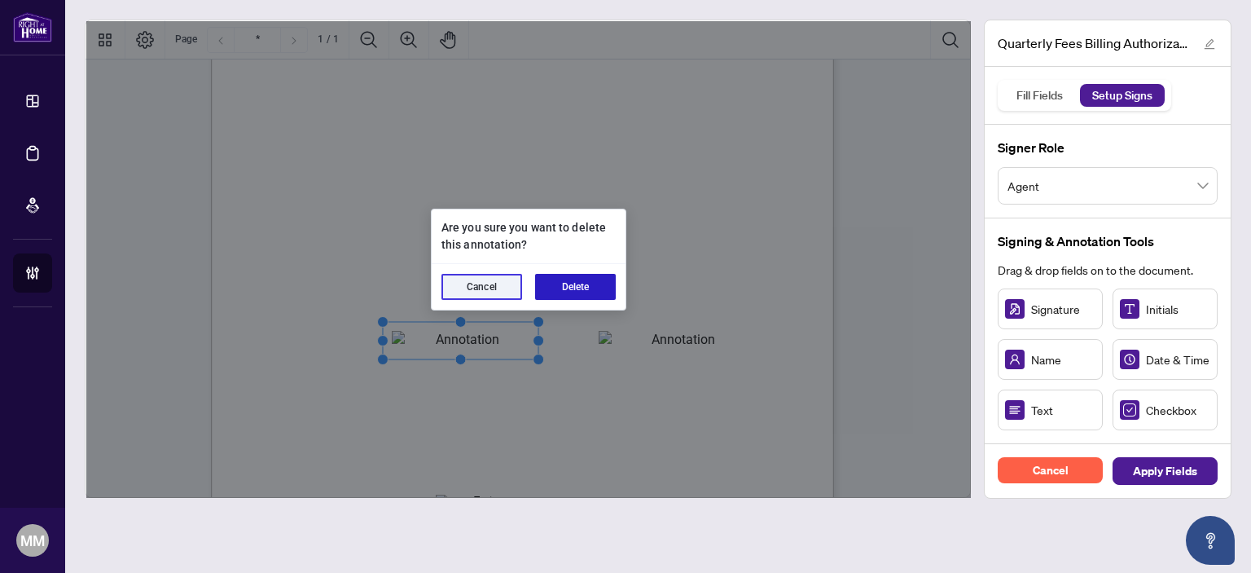
click at [559, 287] on button "Delete" at bounding box center [575, 287] width 81 height 26
click at [594, 285] on button "Delete" at bounding box center [575, 287] width 81 height 26
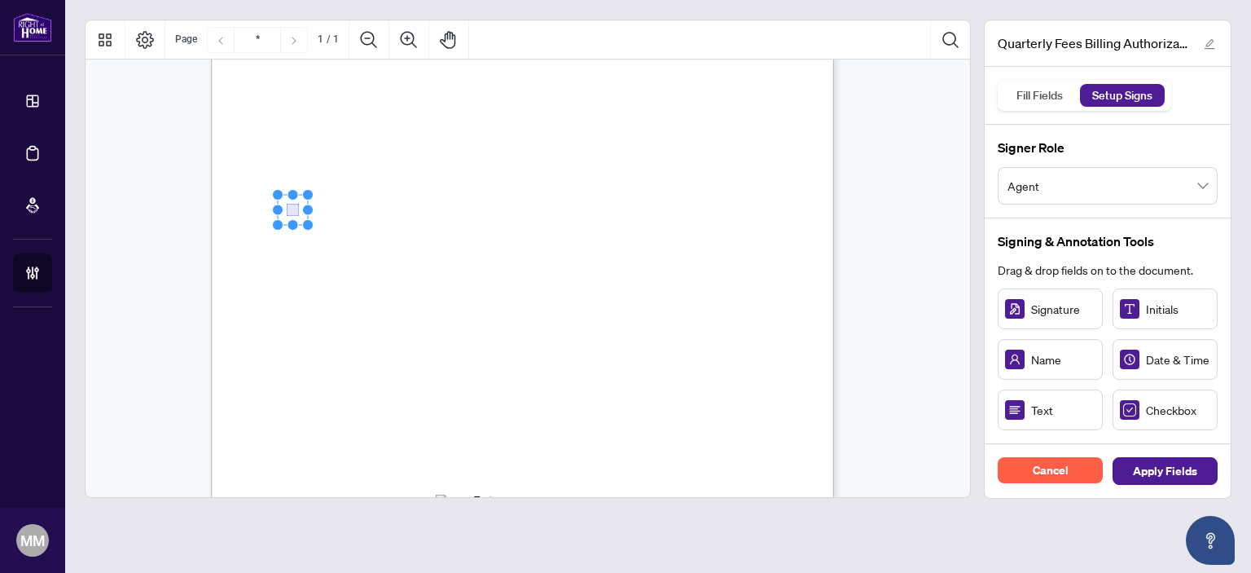
drag, startPoint x: 337, startPoint y: 224, endPoint x: 288, endPoint y: 213, distance: 50.2
drag, startPoint x: 284, startPoint y: 273, endPoint x: 285, endPoint y: 226, distance: 47.2
drag, startPoint x: 675, startPoint y: 318, endPoint x: 363, endPoint y: 299, distance: 312.5
drag, startPoint x: 551, startPoint y: 309, endPoint x: 431, endPoint y: 296, distance: 121.2
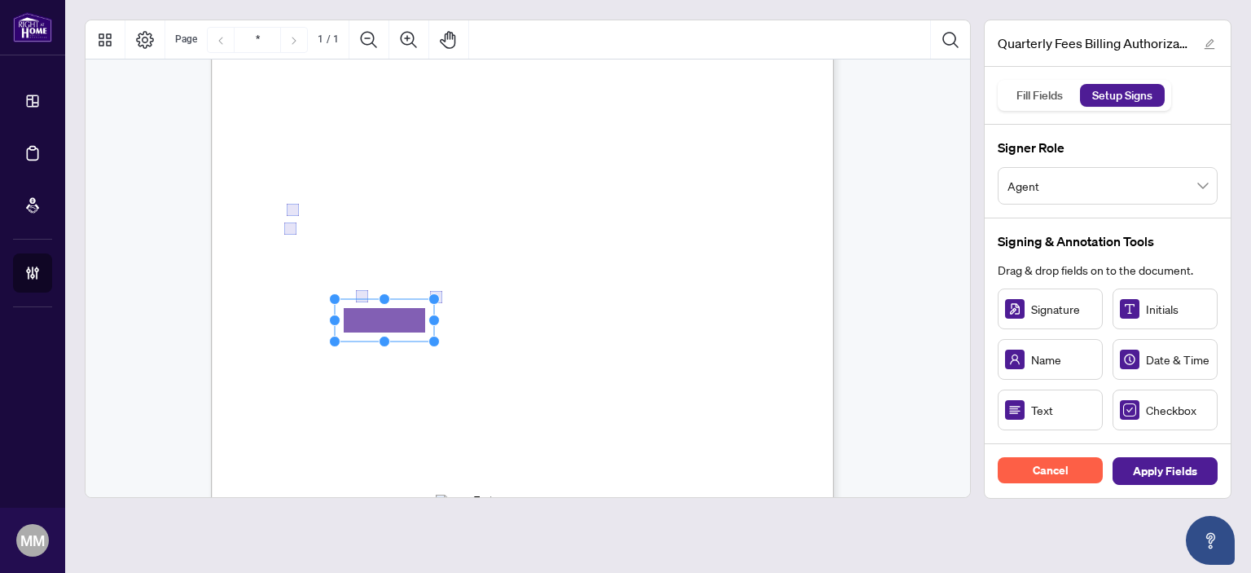
drag, startPoint x: 1055, startPoint y: 412, endPoint x: 384, endPoint y: 320, distance: 677.3
click at [434, 319] on rect "Page 1" at bounding box center [389, 317] width 99 height 42
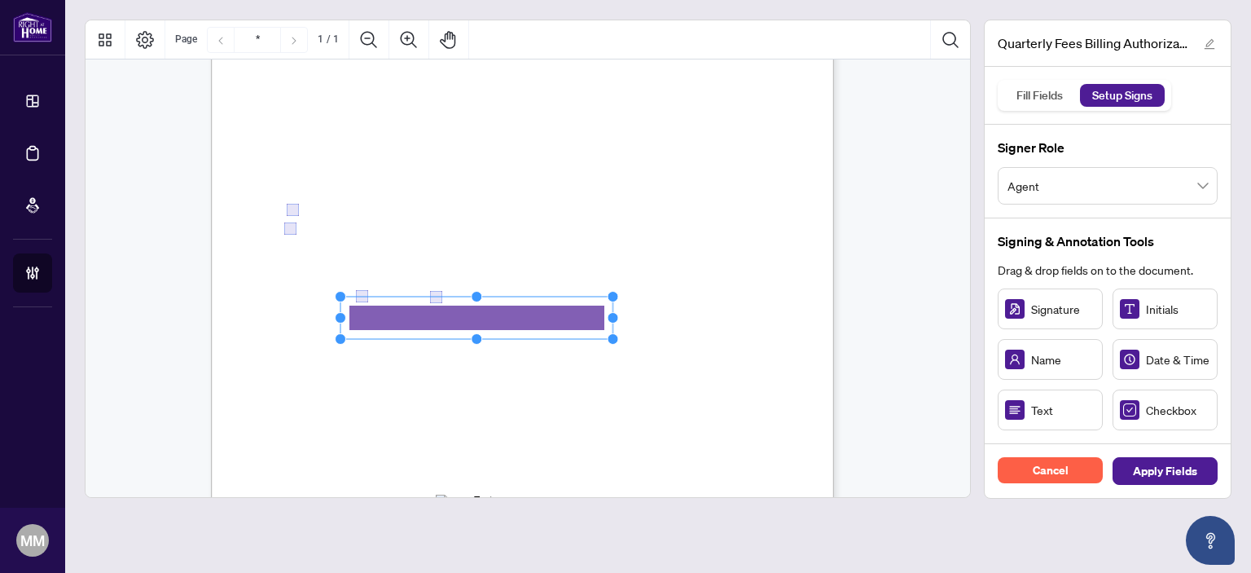
drag, startPoint x: 443, startPoint y: 317, endPoint x: 704, endPoint y: 312, distance: 261.5
click at [704, 312] on div "Right at Home Realty, Brokerage Quarterly Fees Billing Authorization Quarterly …" at bounding box center [522, 234] width 623 height 806
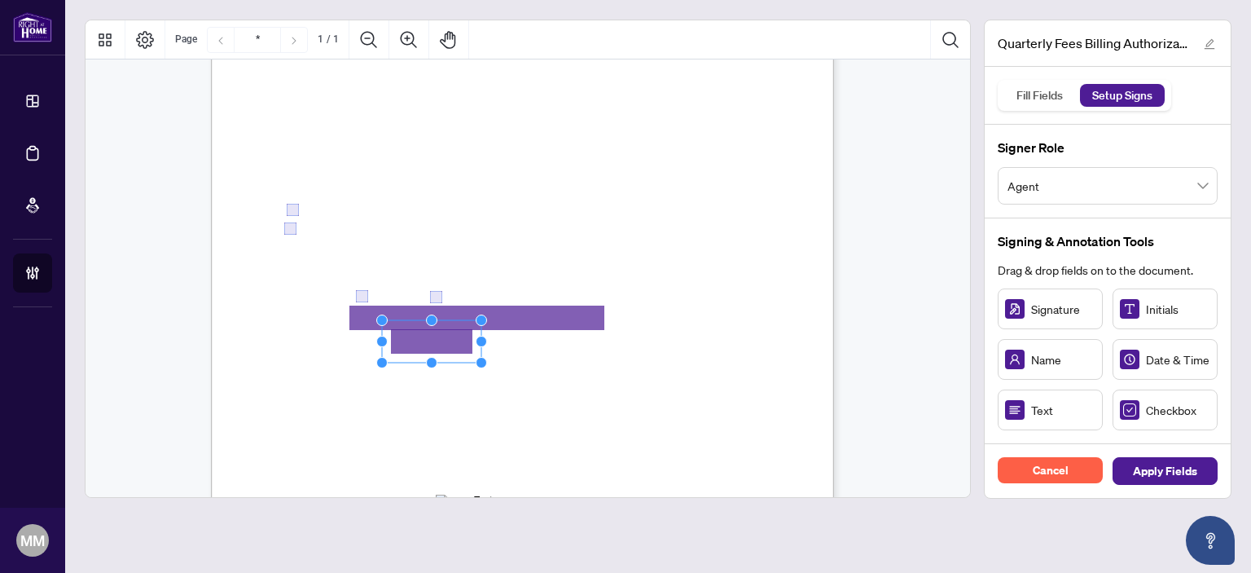
drag, startPoint x: 582, startPoint y: 364, endPoint x: 435, endPoint y: 337, distance: 149.8
click at [471, 339] on rect "Page 1" at bounding box center [427, 343] width 99 height 42
drag, startPoint x: 476, startPoint y: 344, endPoint x: 544, endPoint y: 344, distance: 68.4
click at [544, 344] on circle "Resize, Right" at bounding box center [546, 343] width 11 height 11
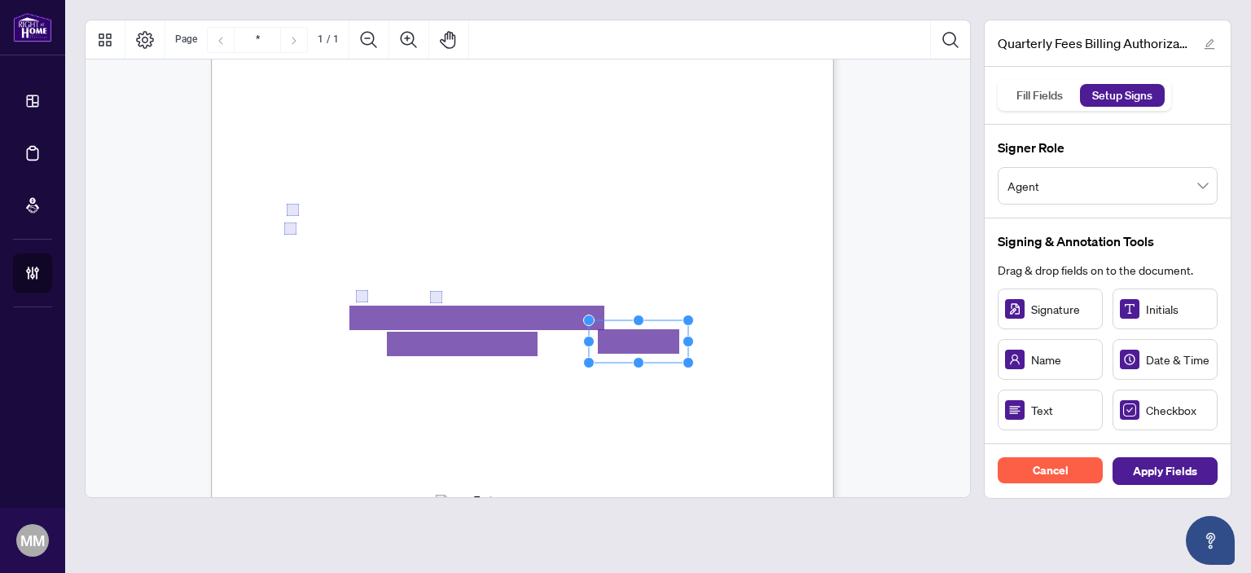
drag, startPoint x: 722, startPoint y: 387, endPoint x: 641, endPoint y: 341, distance: 93.3
drag, startPoint x: 687, startPoint y: 342, endPoint x: 762, endPoint y: 339, distance: 75.8
click at [762, 339] on circle "Resize, Right" at bounding box center [764, 341] width 11 height 11
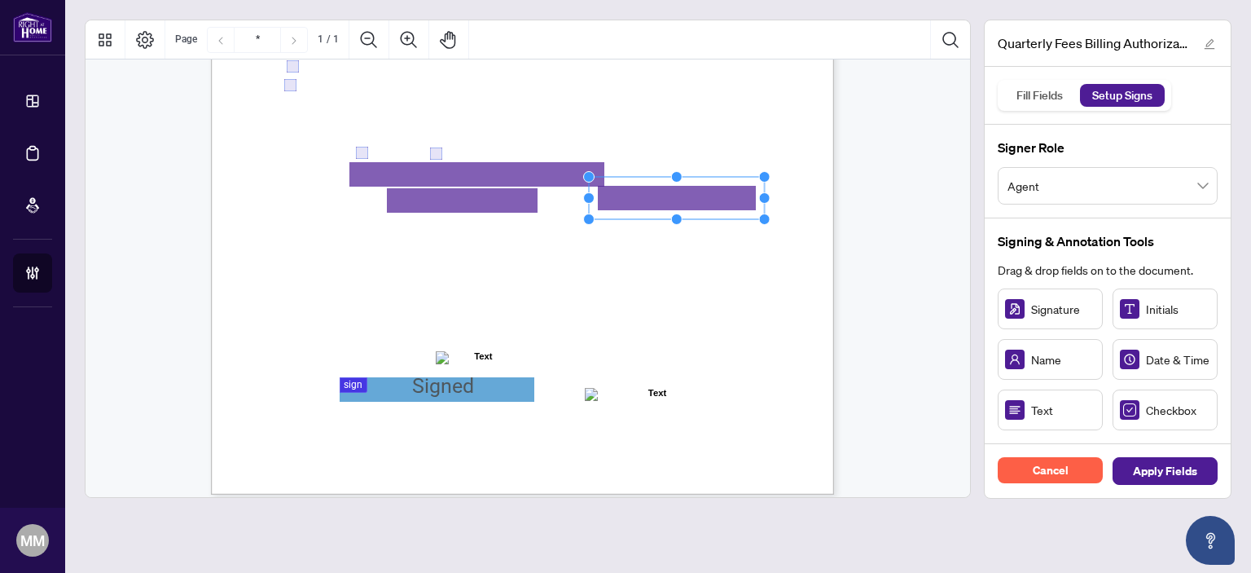
scroll to position [401, 0]
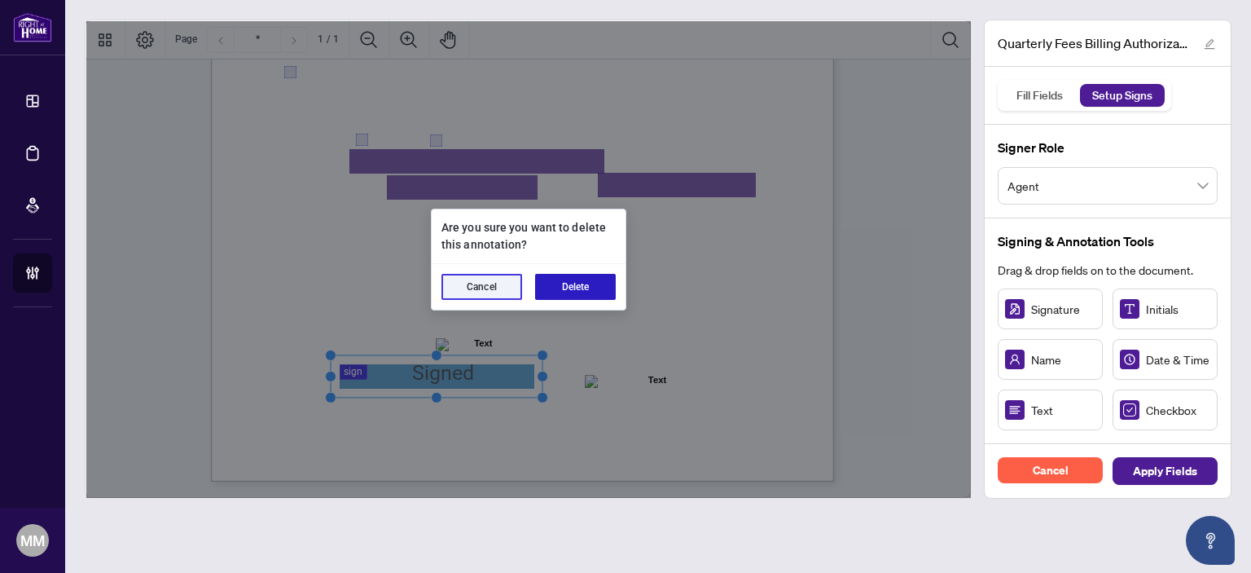
drag, startPoint x: 607, startPoint y: 279, endPoint x: 633, endPoint y: 283, distance: 26.5
click at [608, 279] on button "Delete" at bounding box center [575, 287] width 81 height 26
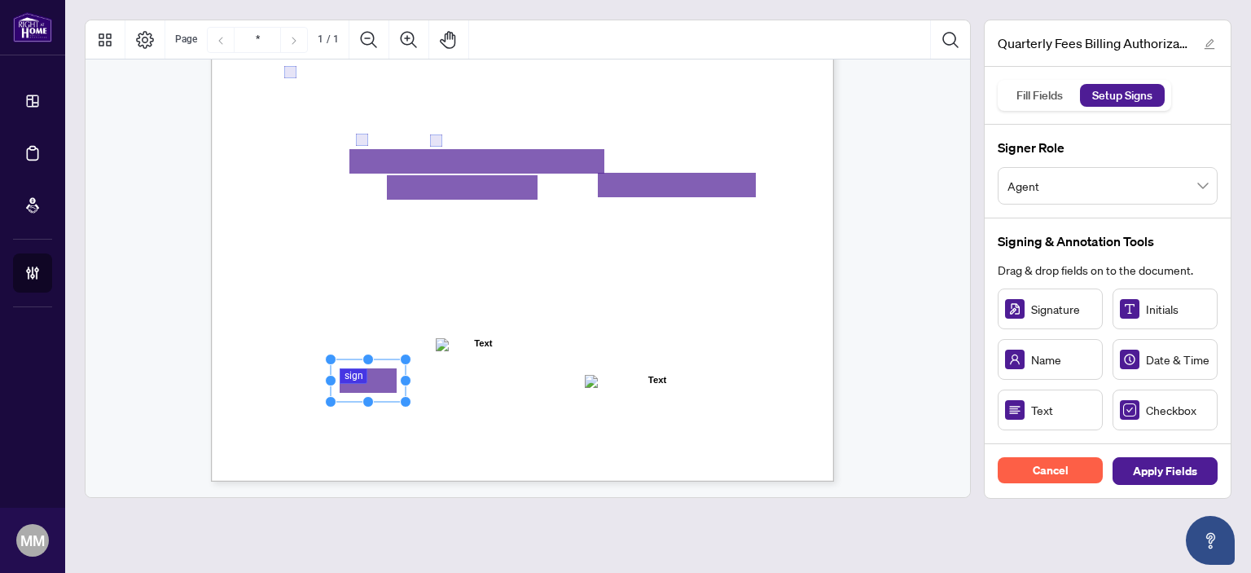
drag, startPoint x: 1014, startPoint y: 305, endPoint x: 367, endPoint y: 379, distance: 650.8
drag, startPoint x: 404, startPoint y: 376, endPoint x: 542, endPoint y: 366, distance: 138.8
click at [542, 366] on icon "Resize, Top Resize, Top, Right Resize, Right Resize, Bottom, Right Resize, Bott…" at bounding box center [437, 380] width 225 height 54
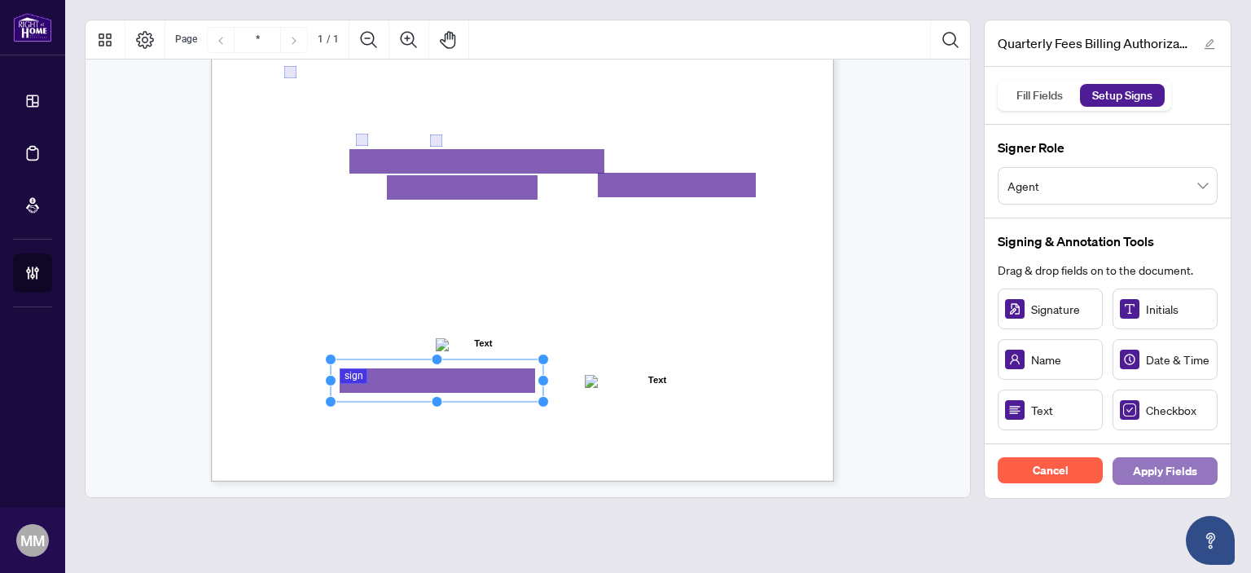
click at [1160, 468] on span "Apply Fields" at bounding box center [1165, 471] width 64 height 26
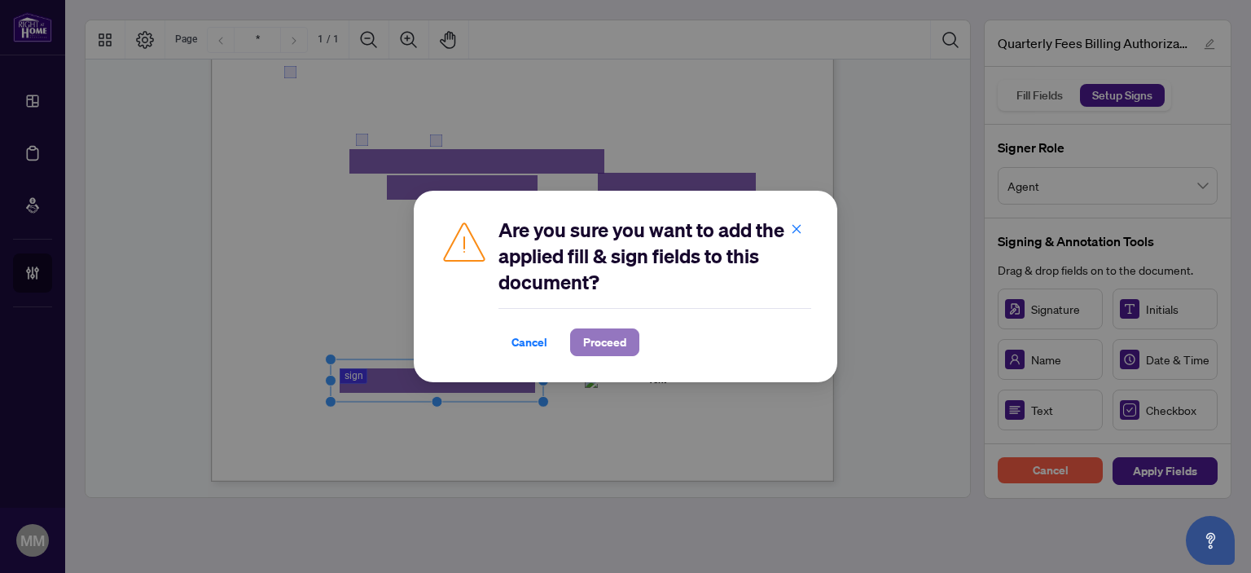
click at [615, 344] on span "Proceed" at bounding box center [604, 342] width 43 height 26
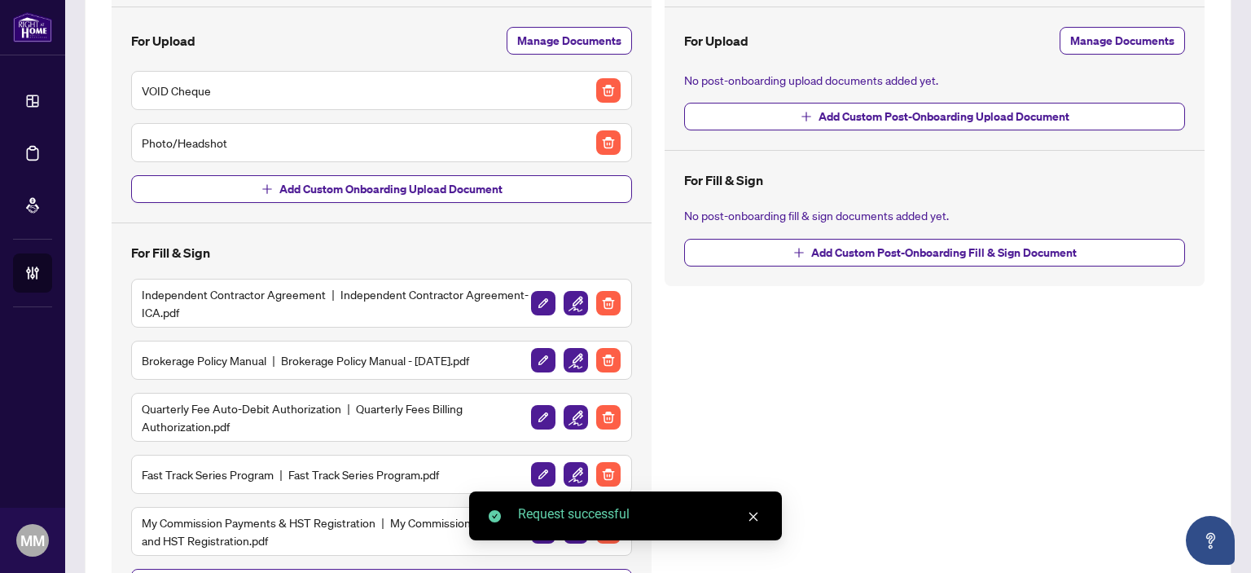
scroll to position [261, 0]
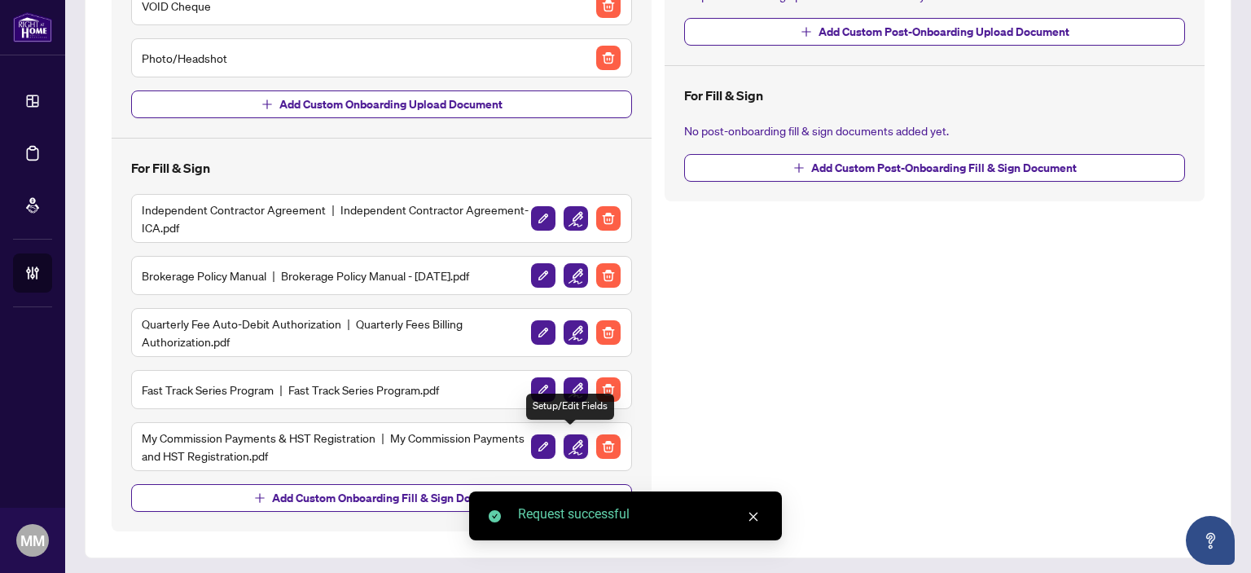
click at [577, 440] on img "button" at bounding box center [576, 446] width 24 height 24
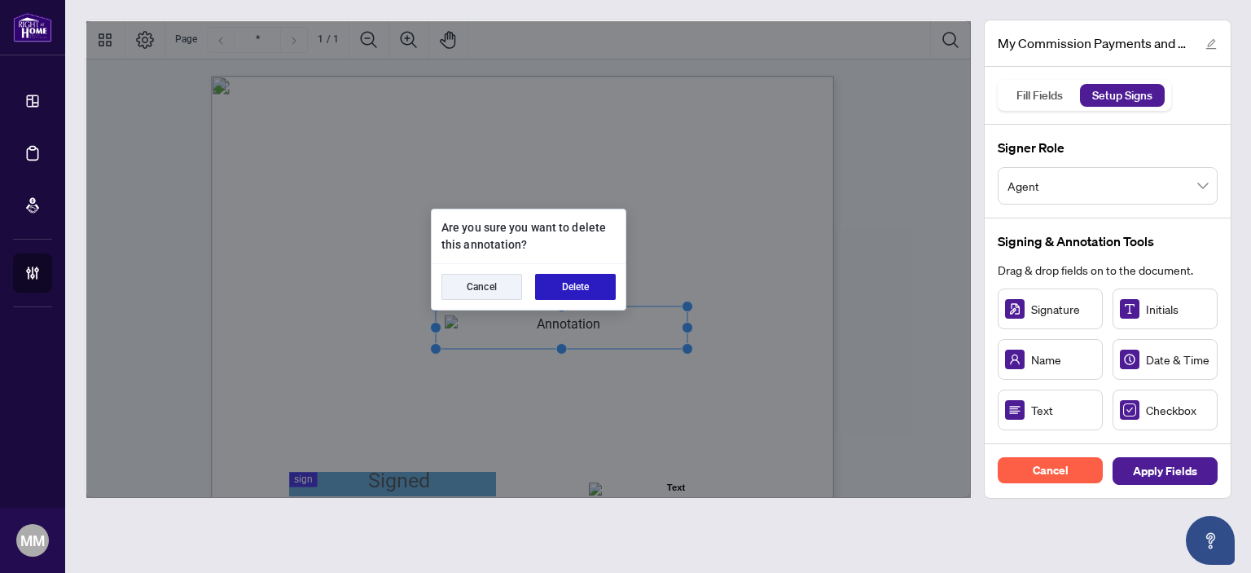
click at [580, 291] on button "Delete" at bounding box center [575, 287] width 81 height 26
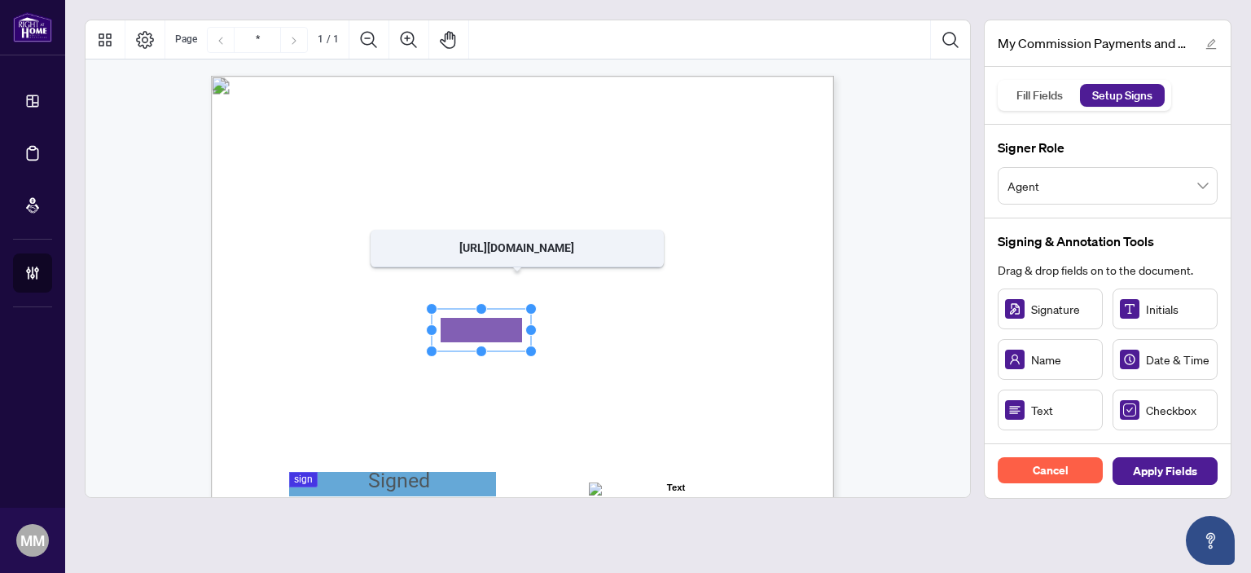
drag, startPoint x: 481, startPoint y: 312, endPoint x: 495, endPoint y: 334, distance: 26.0
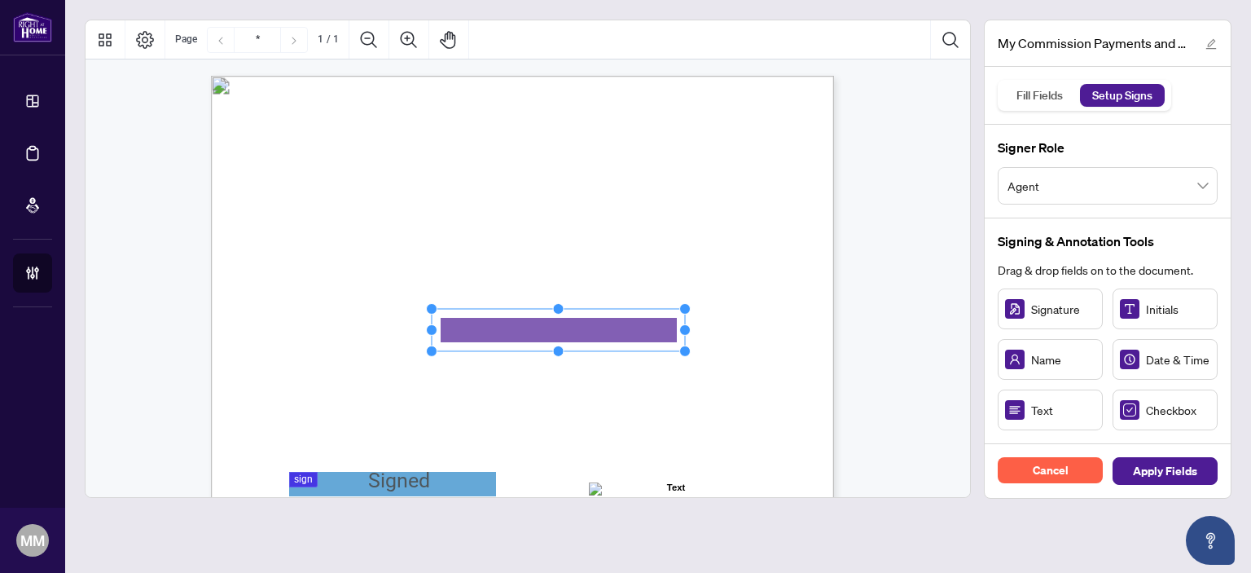
drag, startPoint x: 532, startPoint y: 328, endPoint x: 687, endPoint y: 319, distance: 155.0
click at [687, 319] on div "MY COMMISSION PAYMENTS AND HST REGISTRATION For Right at Home Realty to pay out…" at bounding box center [522, 479] width 623 height 806
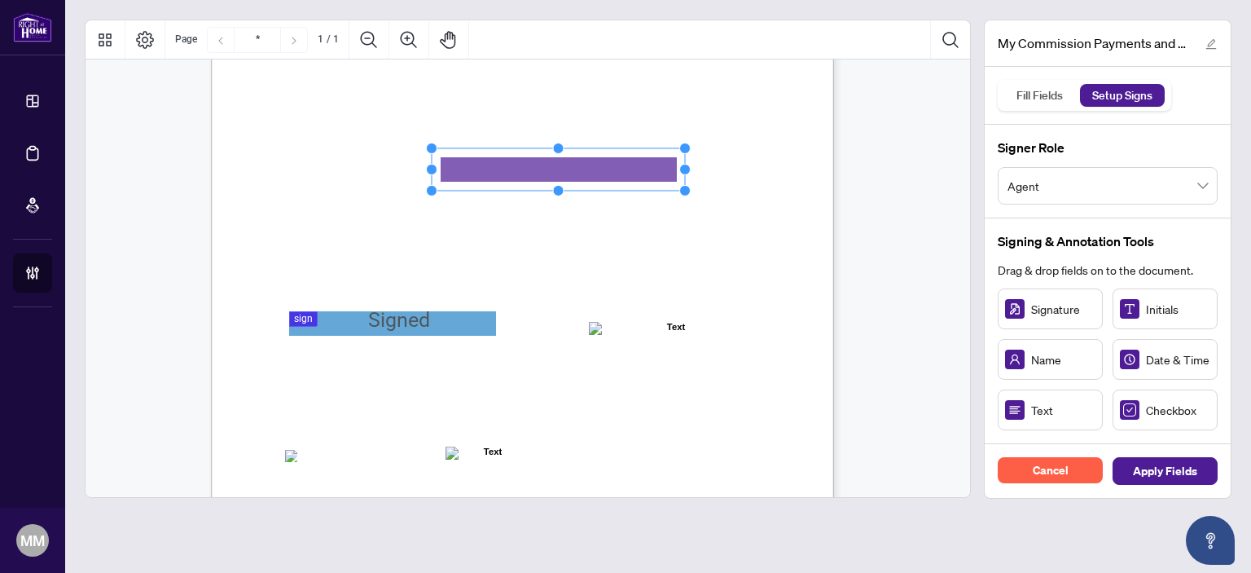
scroll to position [163, 0]
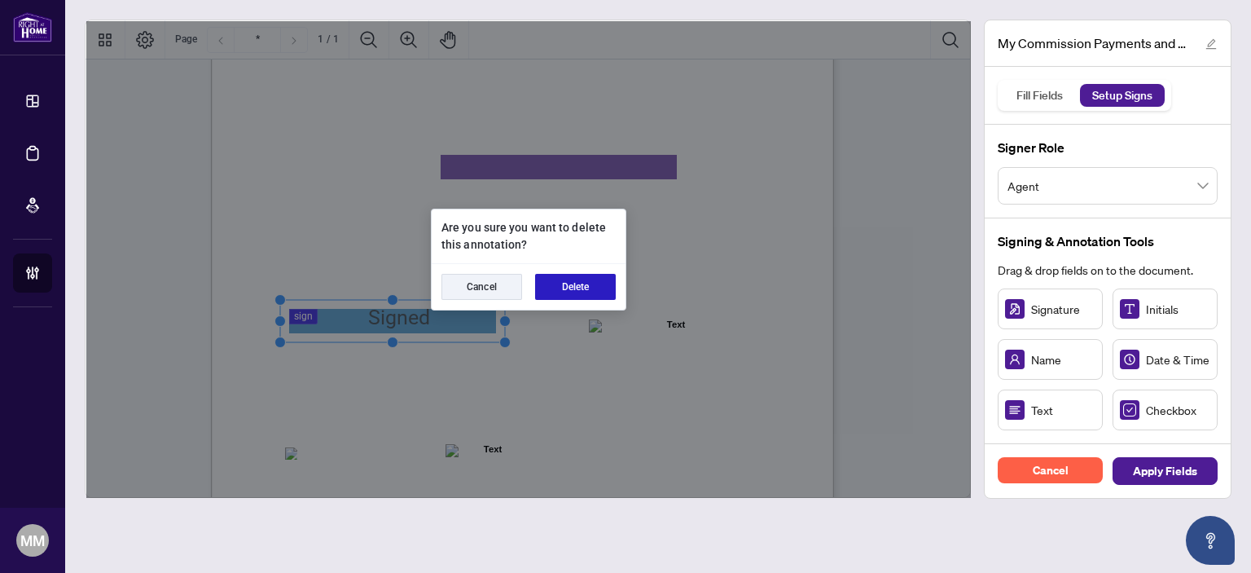
drag, startPoint x: 599, startPoint y: 283, endPoint x: 682, endPoint y: 293, distance: 84.5
click at [599, 283] on button "Delete" at bounding box center [575, 287] width 81 height 26
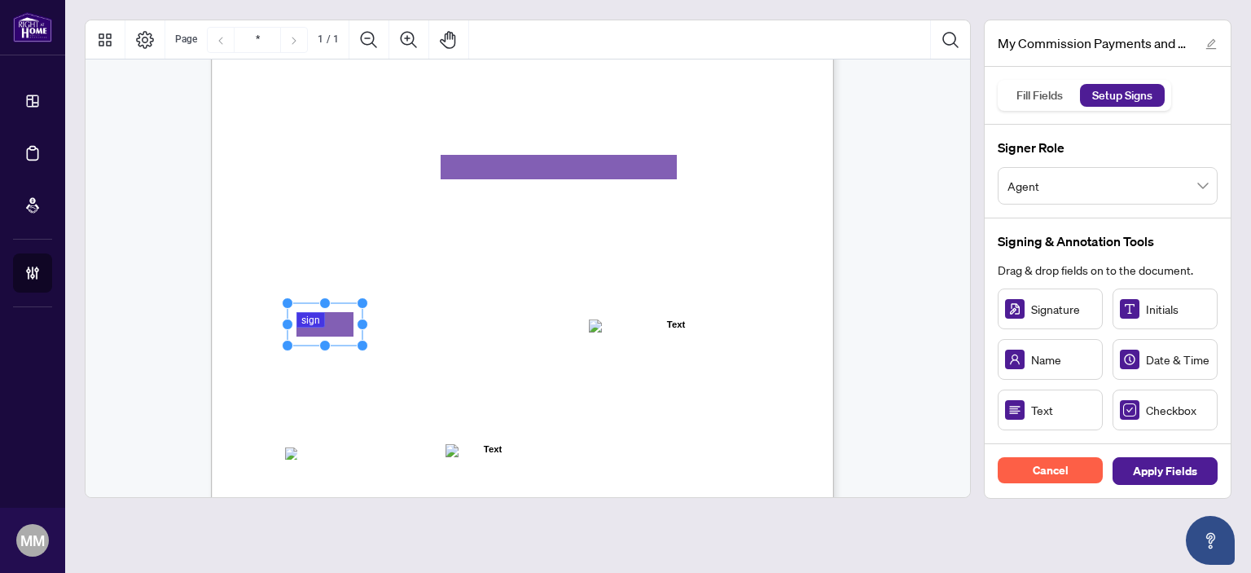
drag, startPoint x: 1009, startPoint y: 309, endPoint x: 322, endPoint y: 325, distance: 686.7
drag, startPoint x: 359, startPoint y: 325, endPoint x: 441, endPoint y: 321, distance: 82.4
click at [441, 321] on circle "Resize, Right" at bounding box center [437, 324] width 11 height 11
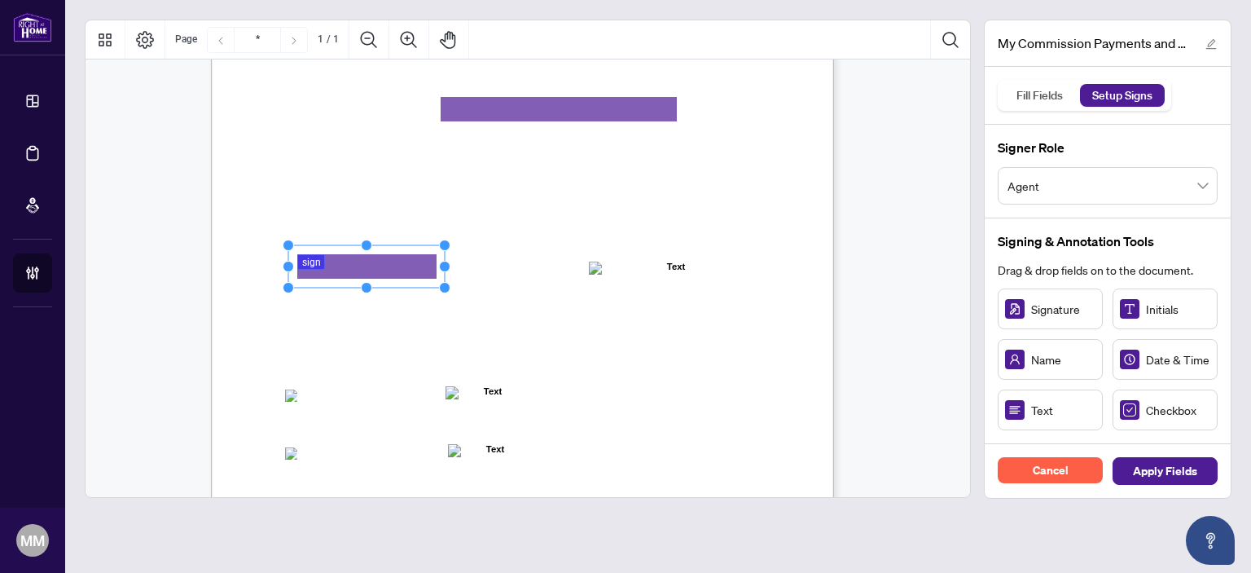
scroll to position [244, 0]
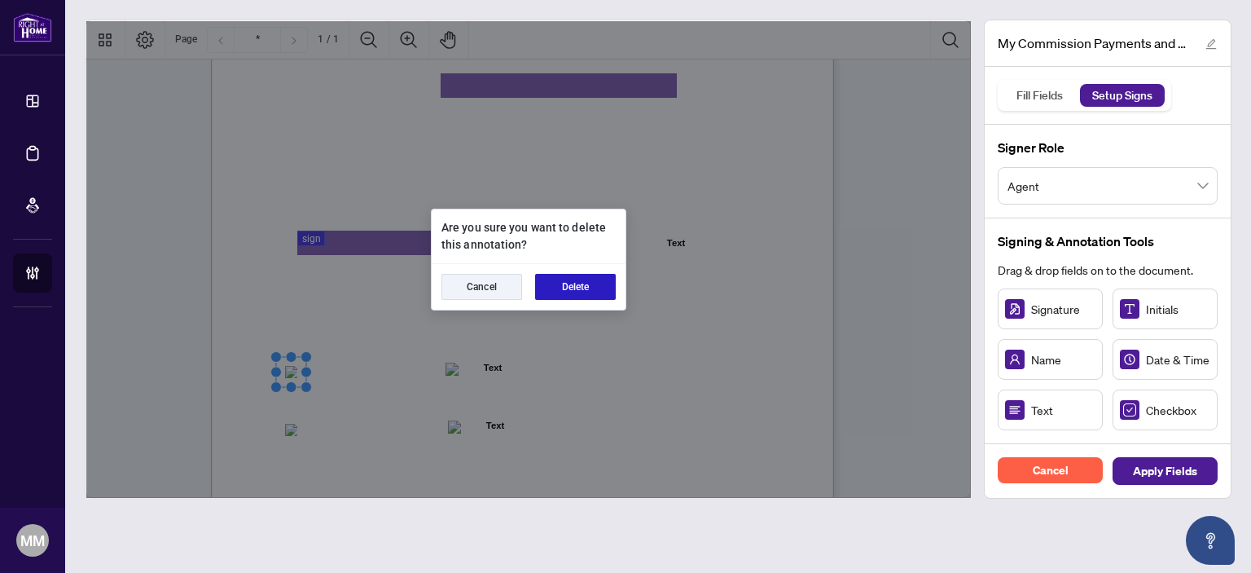
click at [559, 287] on button "Delete" at bounding box center [575, 287] width 81 height 26
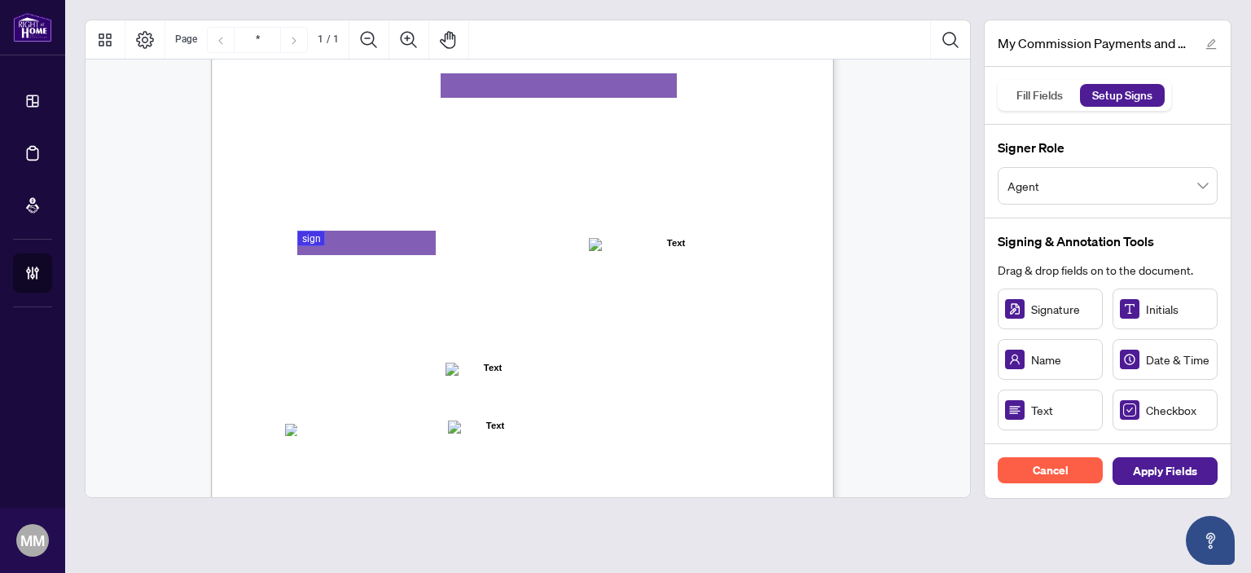
click at [278, 430] on div "MY COMMISSION PAYMENTS AND HST REGISTRATION For Right at Home Realty to pay out…" at bounding box center [600, 335] width 779 height 1008
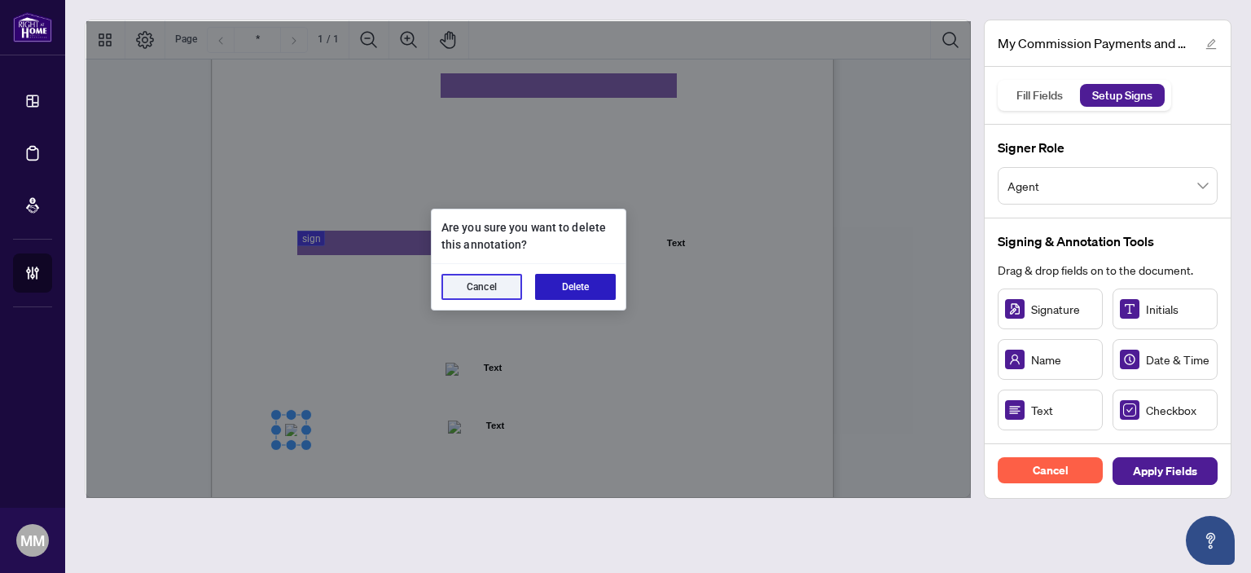
click at [599, 286] on button "Delete" at bounding box center [575, 287] width 81 height 26
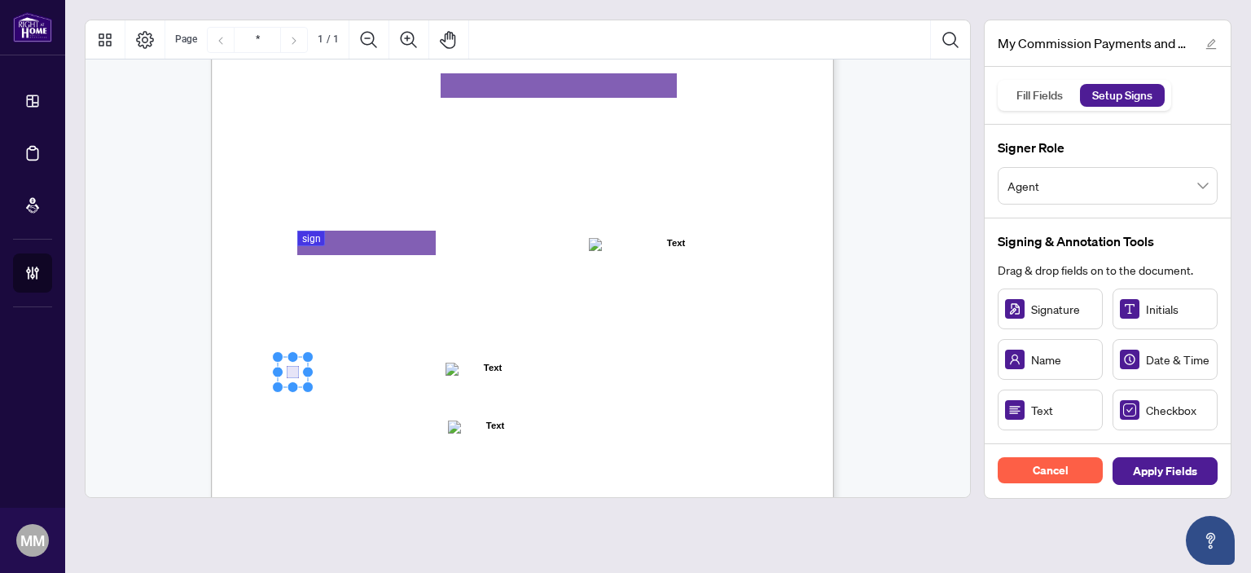
drag, startPoint x: 287, startPoint y: 358, endPoint x: 287, endPoint y: 372, distance: 14.7
drag, startPoint x: 1176, startPoint y: 419, endPoint x: 290, endPoint y: 429, distance: 886.1
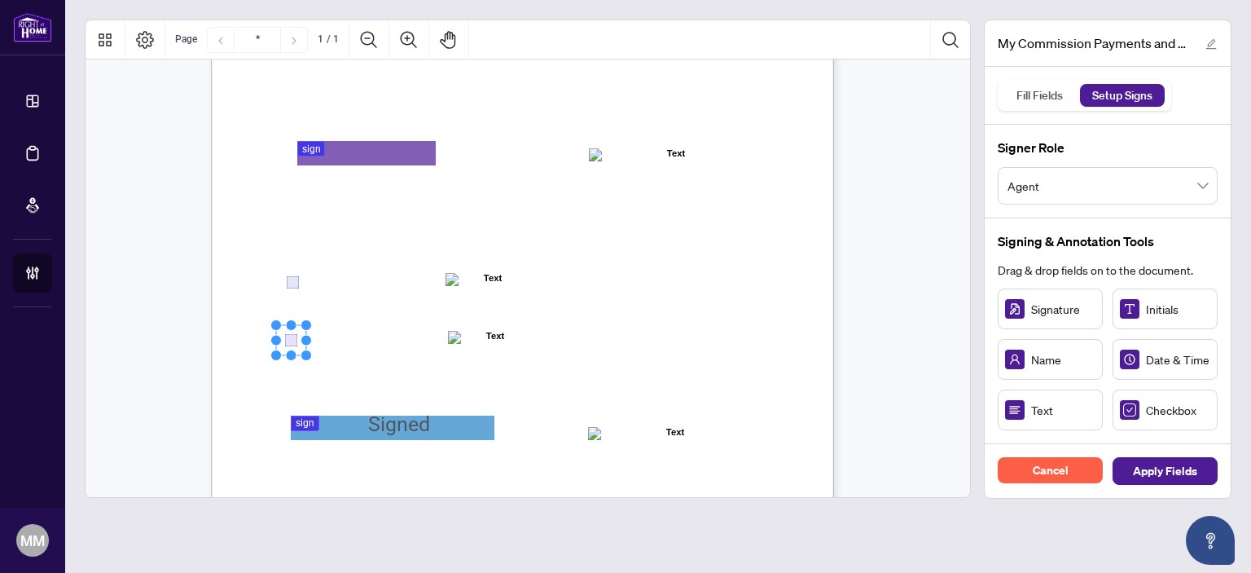
scroll to position [401, 0]
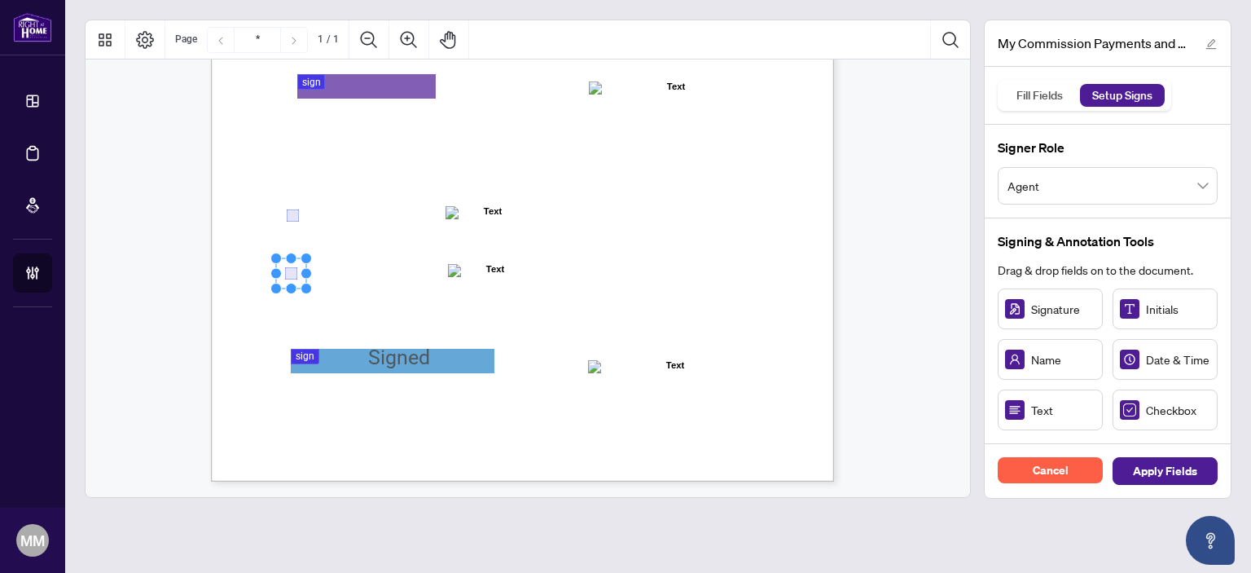
drag, startPoint x: 428, startPoint y: 388, endPoint x: 441, endPoint y: 378, distance: 16.9
click at [397, 387] on span "Signature" at bounding box center [377, 386] width 38 height 15
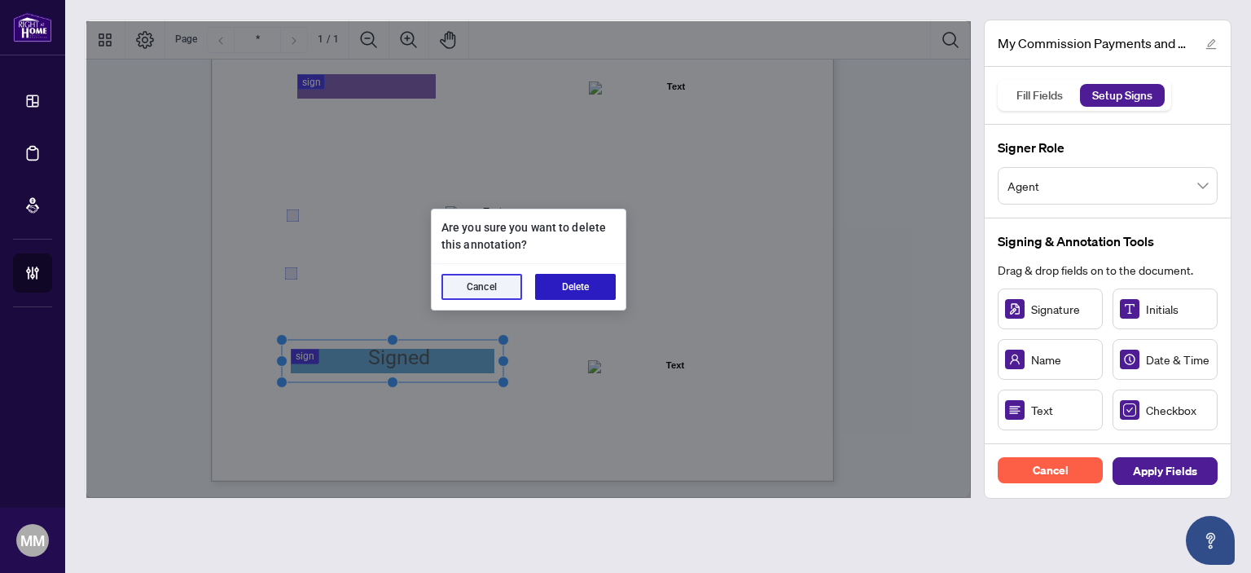
click at [592, 289] on button "Delete" at bounding box center [575, 287] width 81 height 26
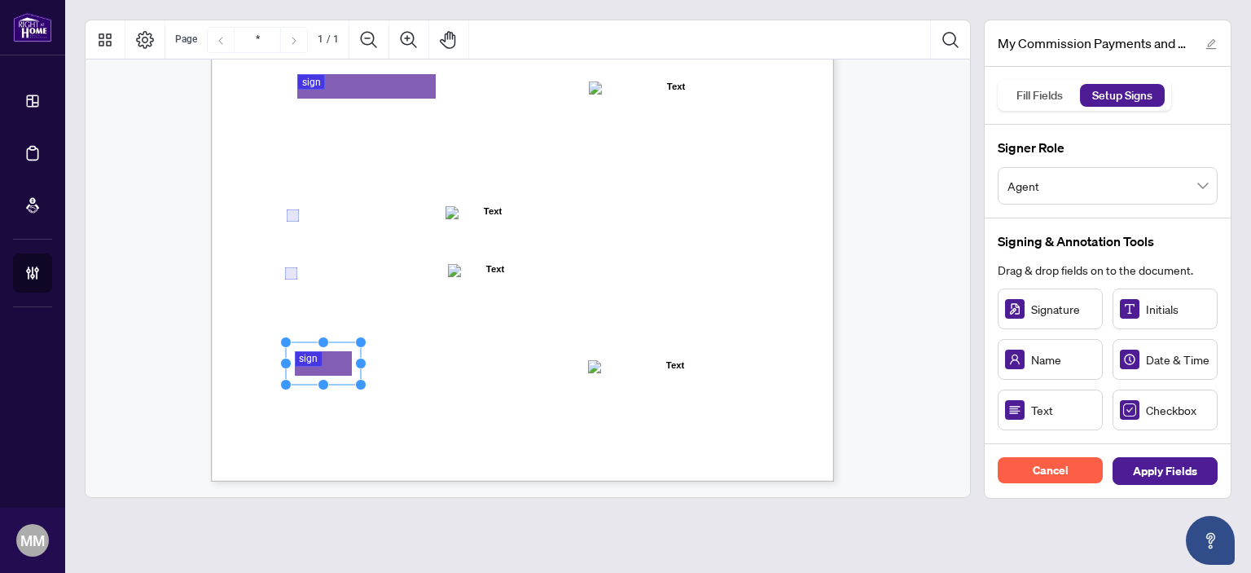
drag, startPoint x: 372, startPoint y: 349, endPoint x: 341, endPoint y: 362, distance: 33.9
drag, startPoint x: 360, startPoint y: 362, endPoint x: 494, endPoint y: 355, distance: 133.8
click at [494, 355] on div "MY COMMISSION PAYMENTS AND HST REGISTRATION For Right at Home Realty to pay out…" at bounding box center [522, 78] width 623 height 806
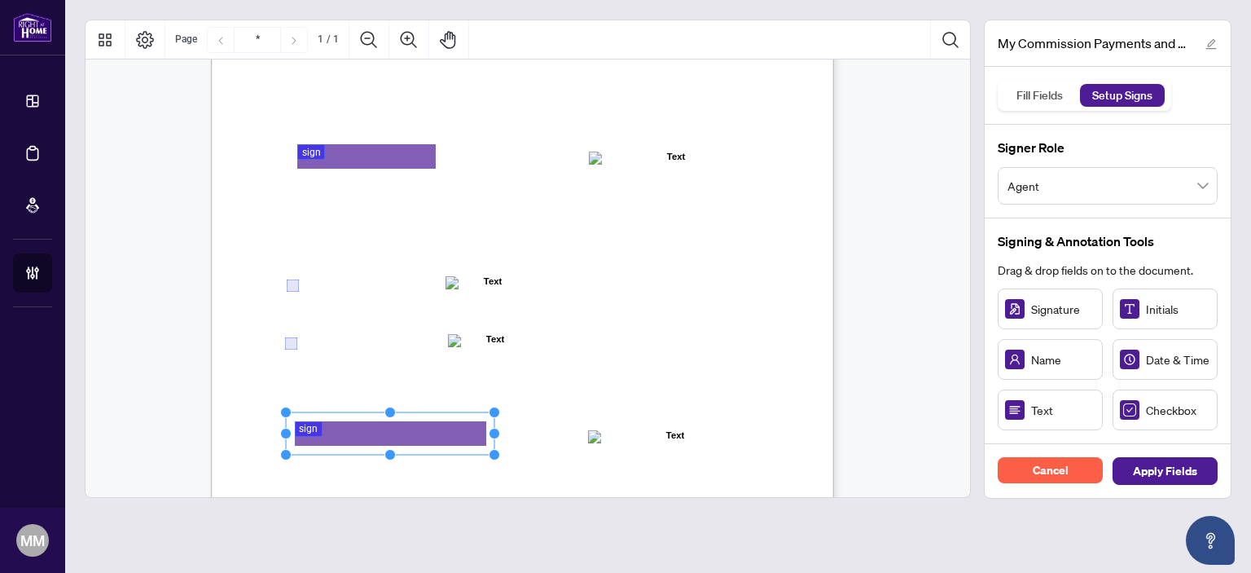
scroll to position [156, 0]
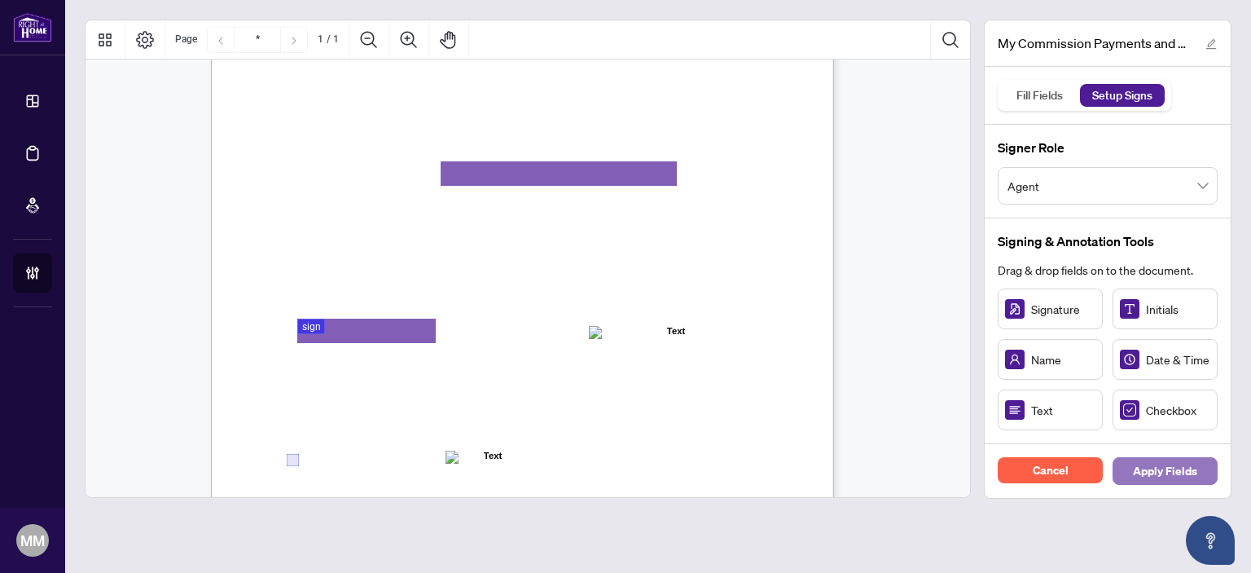
click at [1125, 481] on button "Apply Fields" at bounding box center [1164, 471] width 105 height 28
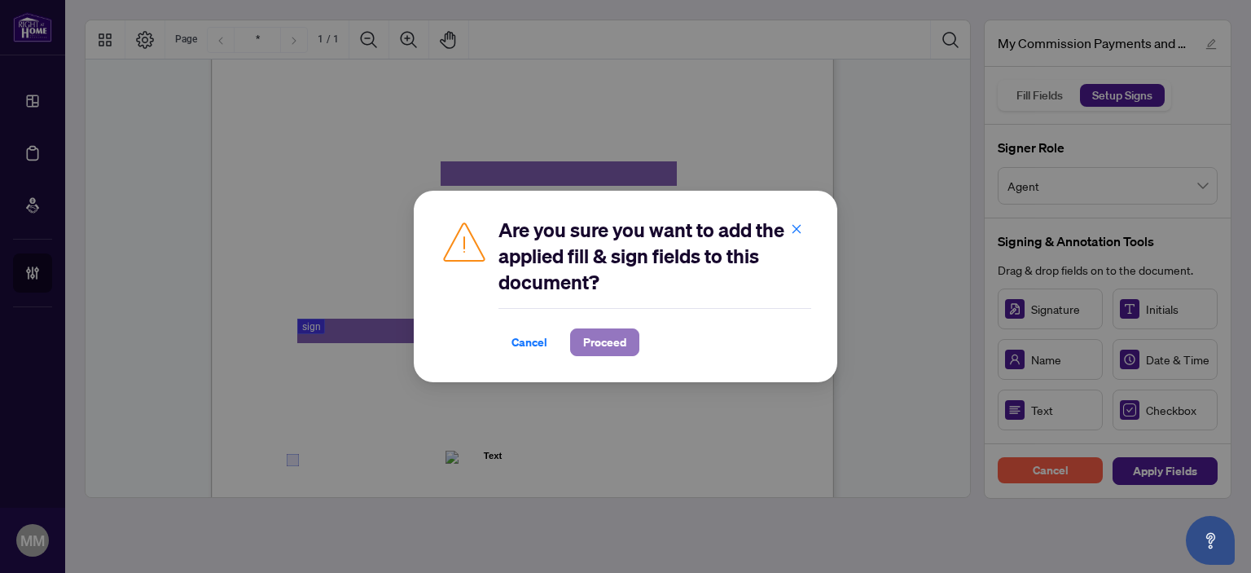
click at [602, 344] on span "Proceed" at bounding box center [604, 342] width 43 height 26
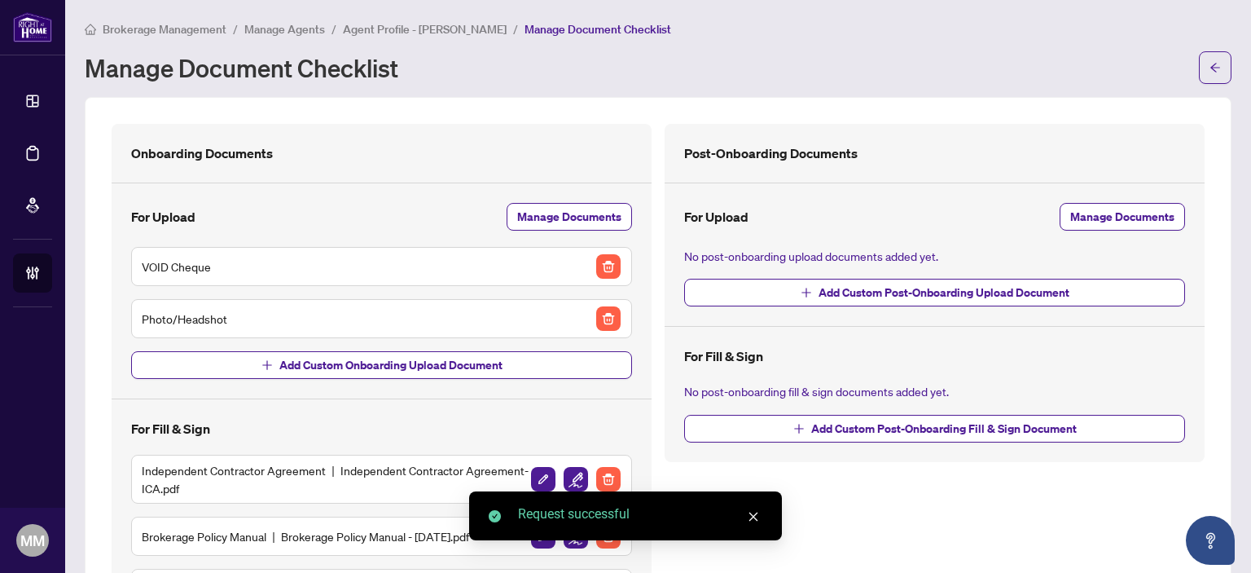
click at [1221, 77] on main "Brokerage Management / Manage Agents / Agent Profile - Ajlan Lien / Manage Docu…" at bounding box center [658, 286] width 1186 height 573
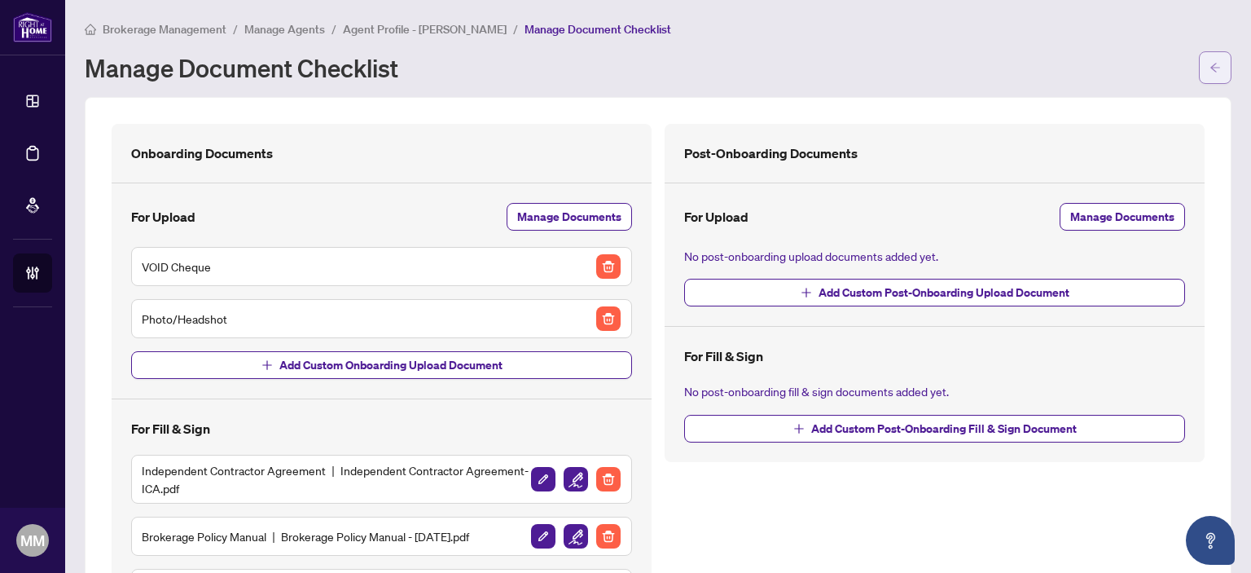
click at [1209, 79] on span "button" at bounding box center [1214, 68] width 11 height 26
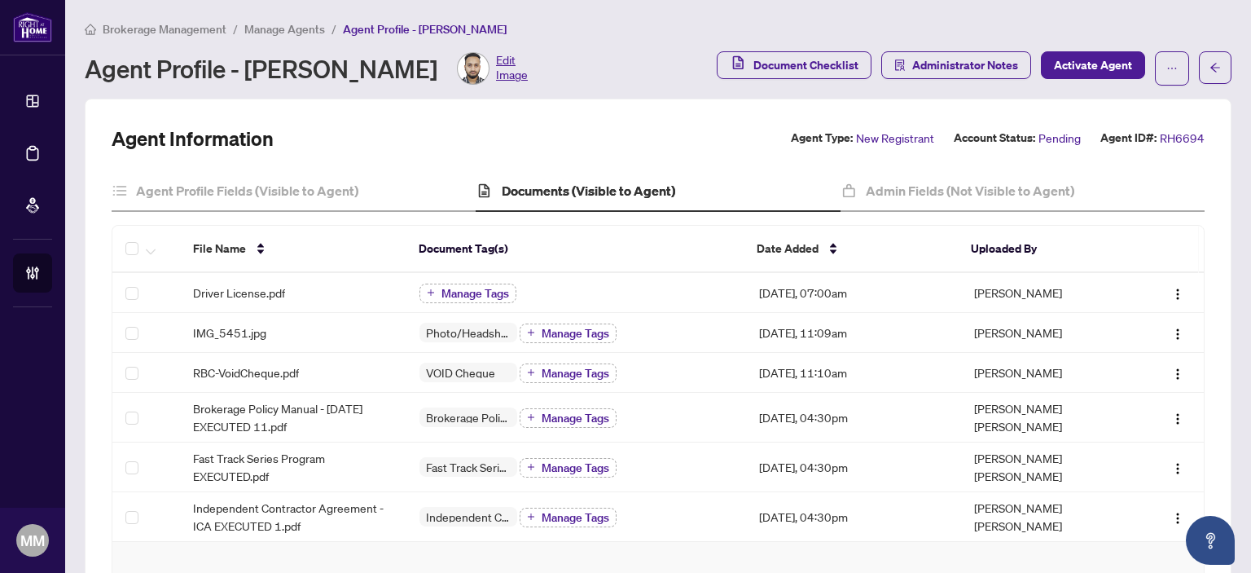
click at [1218, 68] on main "Brokerage Management / Manage Agents / Agent Profile - Ajlan Lien Agent Profile…" at bounding box center [658, 286] width 1186 height 573
click at [1209, 72] on icon "arrow-left" at bounding box center [1214, 67] width 11 height 11
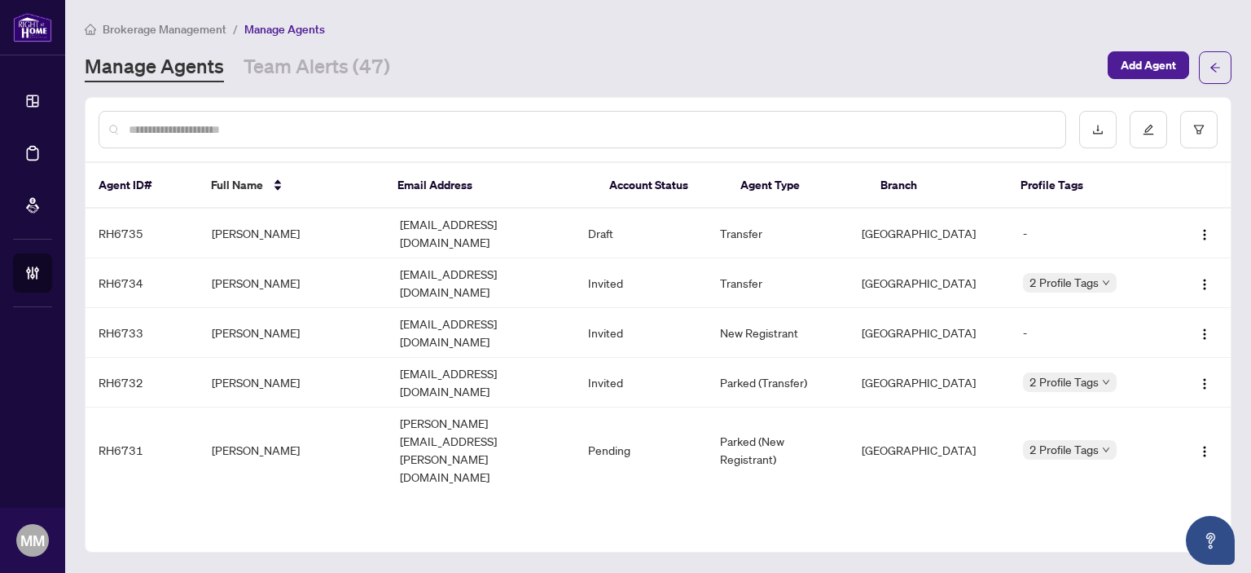
click at [305, 88] on div "Brokerage Management / Manage Agents Manage Agents Team Alerts (47) Add Agent A…" at bounding box center [658, 286] width 1147 height 533
click at [322, 74] on link "Team Alerts (47)" at bounding box center [316, 67] width 147 height 29
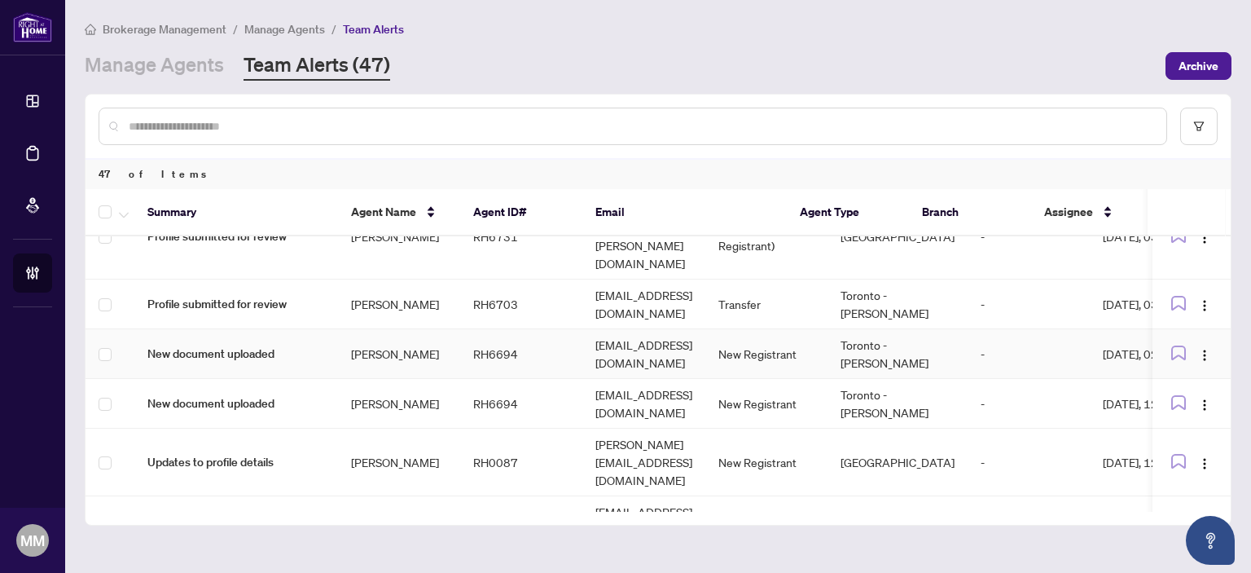
scroll to position [81, 0]
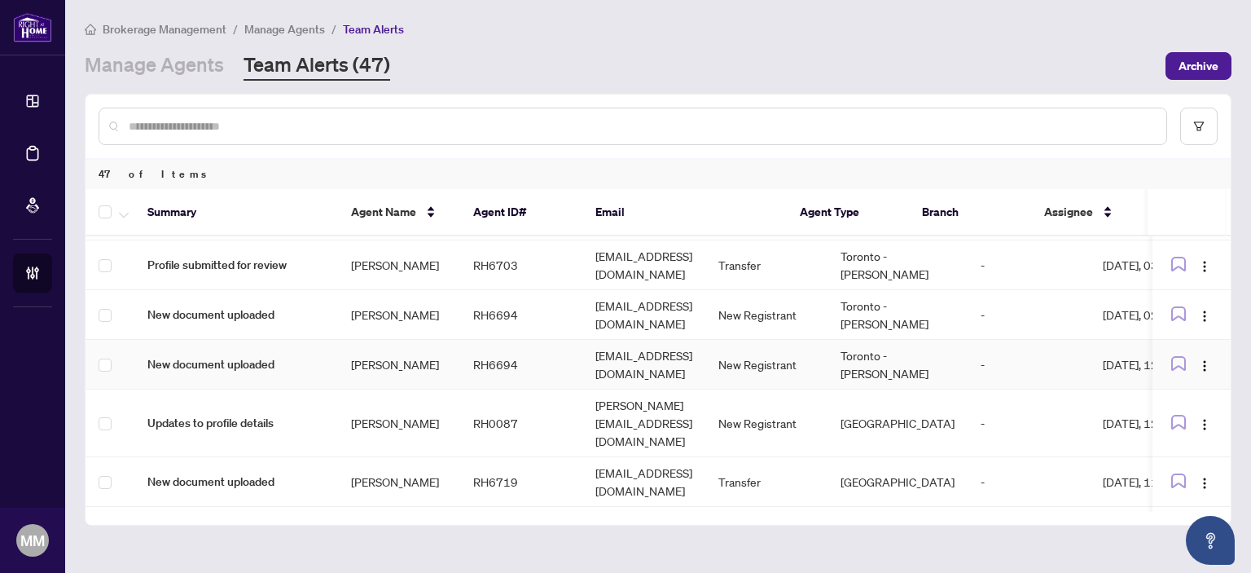
click at [371, 340] on td "Ajlan Lien" at bounding box center [399, 365] width 122 height 50
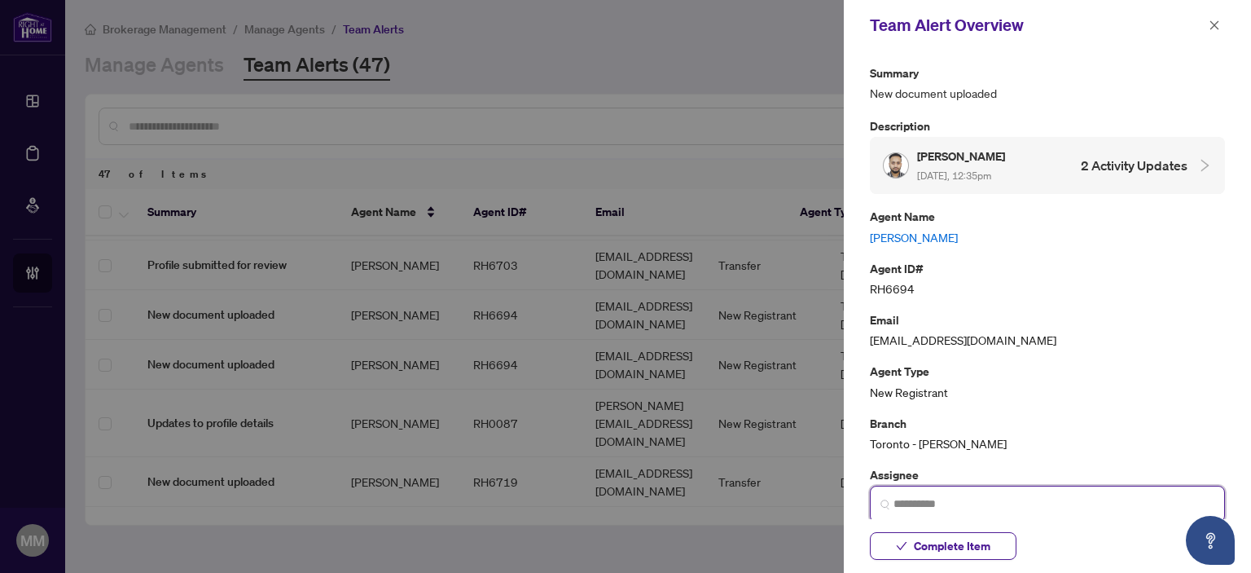
click at [1016, 507] on input "search" at bounding box center [1053, 503] width 321 height 17
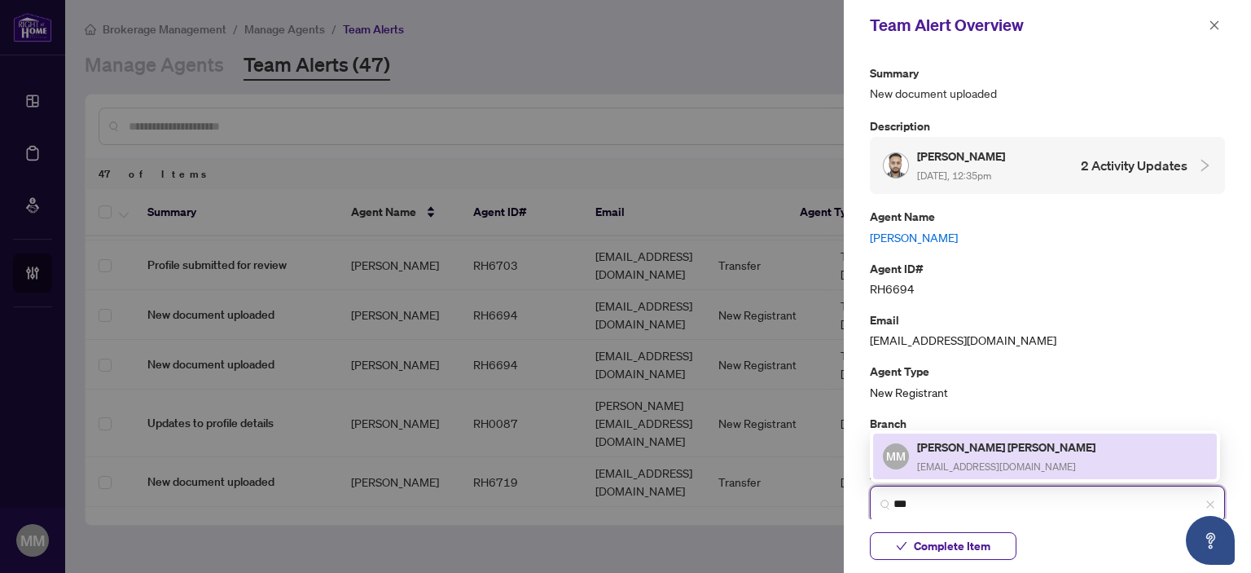
click at [984, 450] on h5 "[PERSON_NAME] [PERSON_NAME]" at bounding box center [1007, 446] width 181 height 19
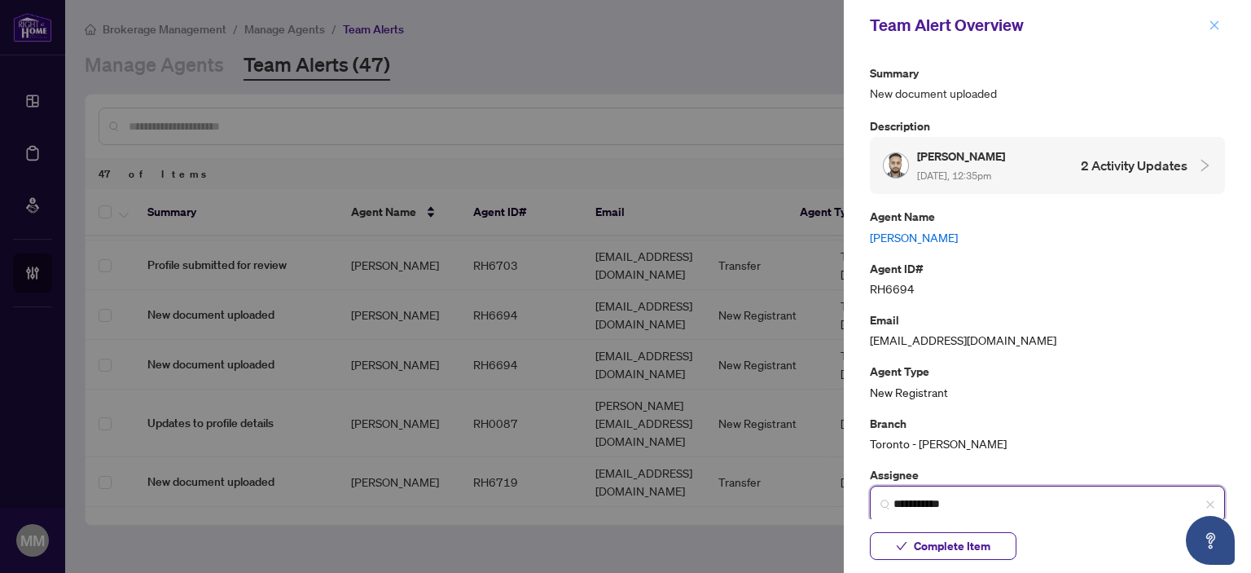
type input "**********"
click at [1210, 29] on icon "close" at bounding box center [1214, 25] width 11 height 11
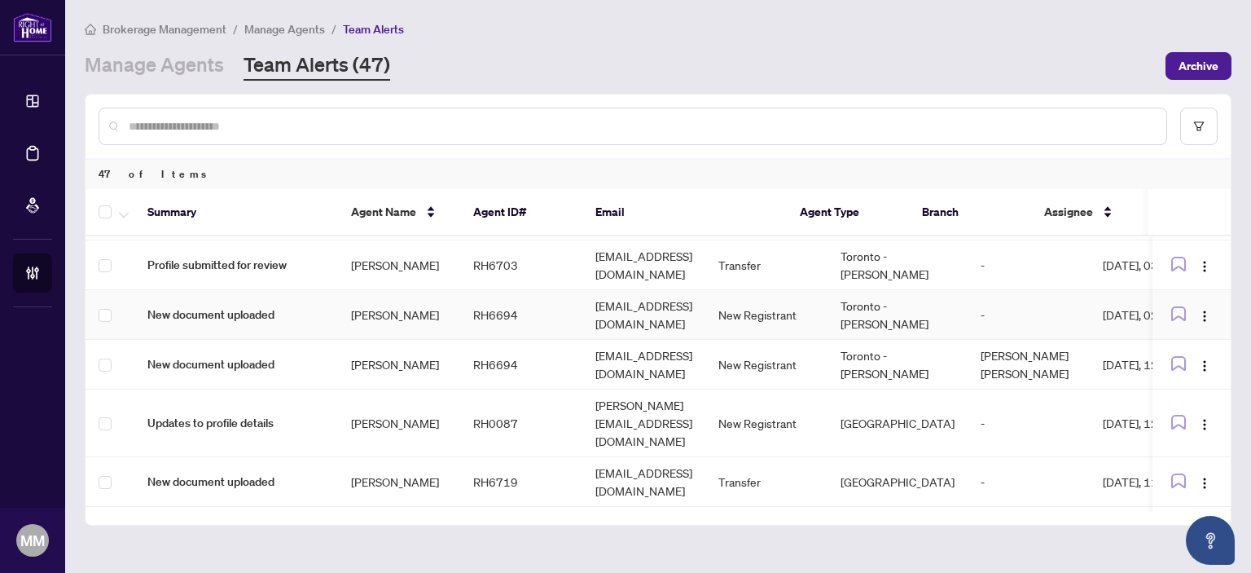
click at [950, 290] on td "Toronto - Don Mills" at bounding box center [897, 315] width 140 height 50
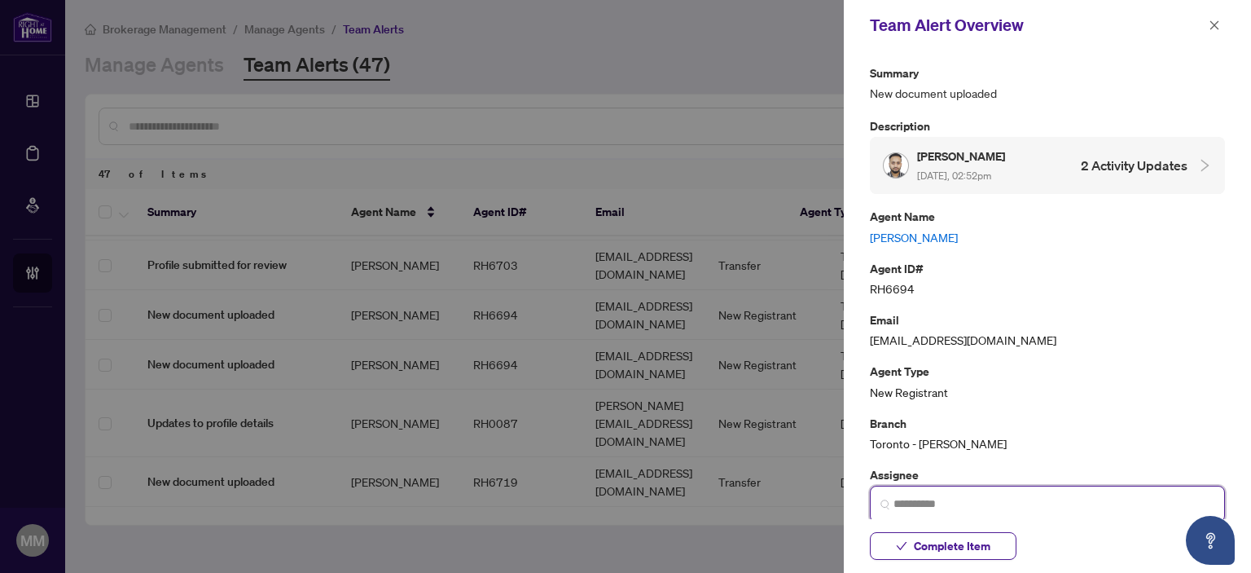
click at [1094, 510] on input "search" at bounding box center [1053, 503] width 321 height 17
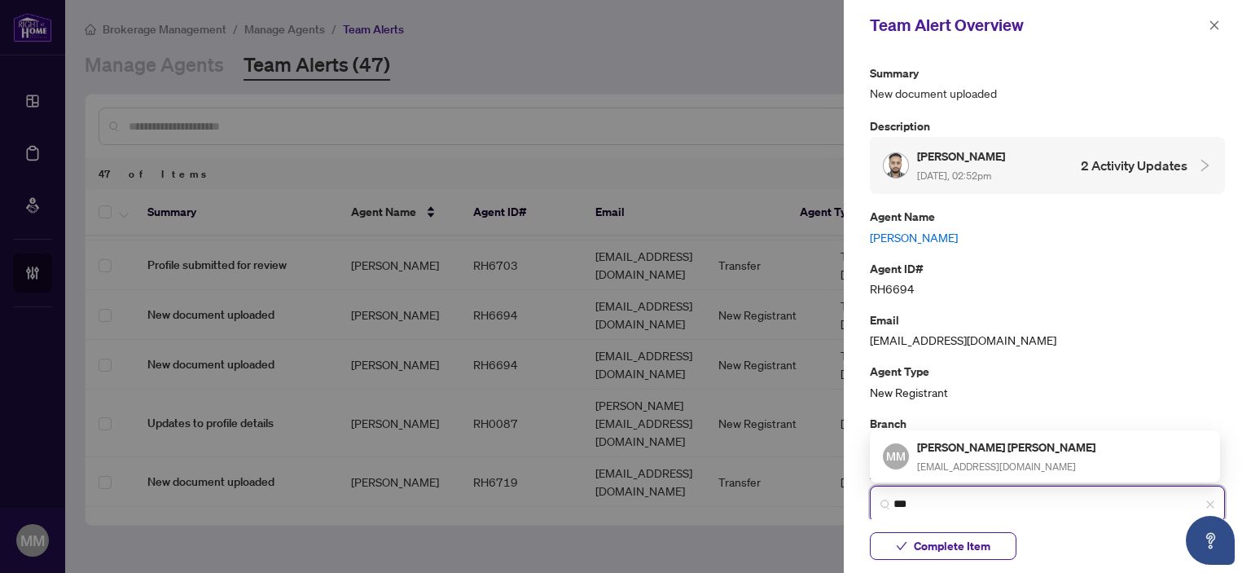
click at [954, 460] on span "[EMAIL_ADDRESS][DOMAIN_NAME]" at bounding box center [996, 466] width 159 height 12
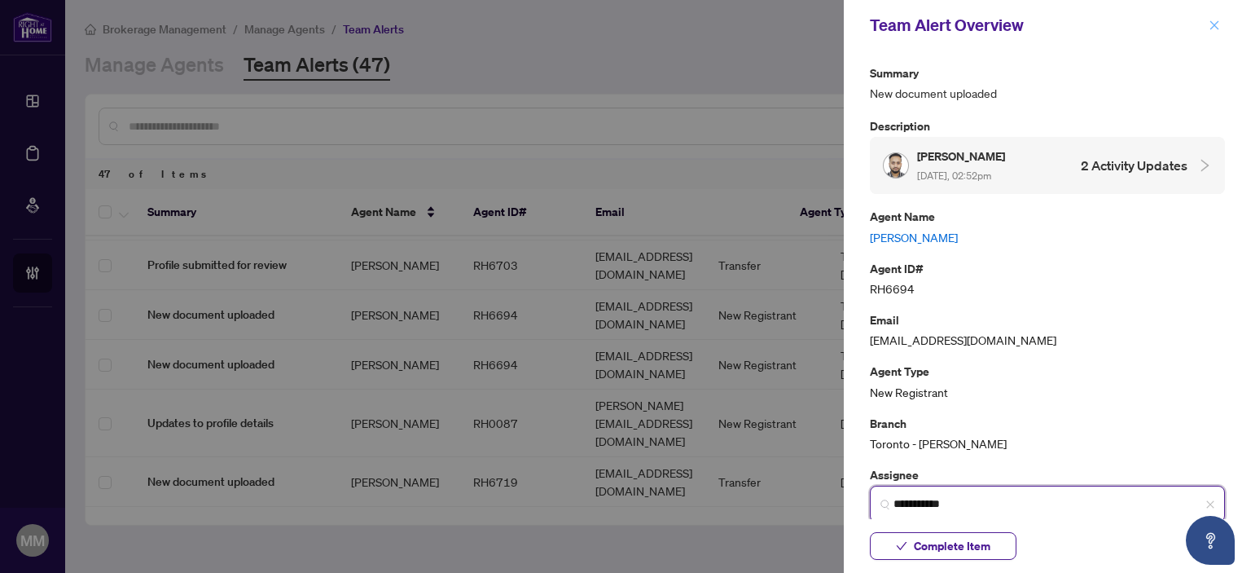
type input "**********"
click at [1209, 22] on icon "close" at bounding box center [1214, 25] width 11 height 11
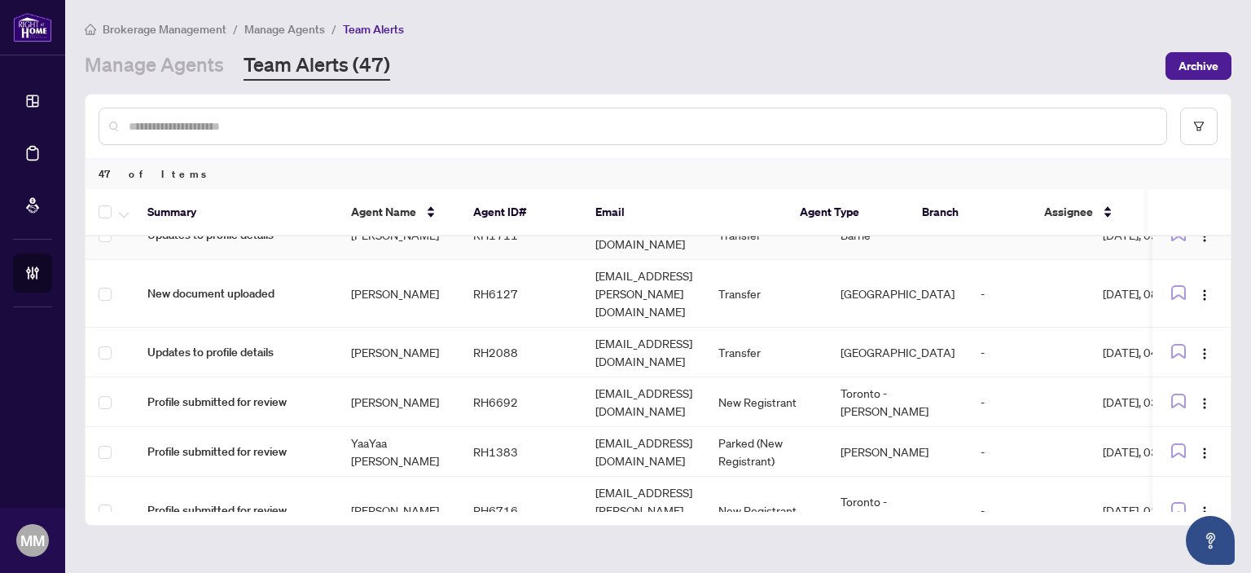
scroll to position [407, 0]
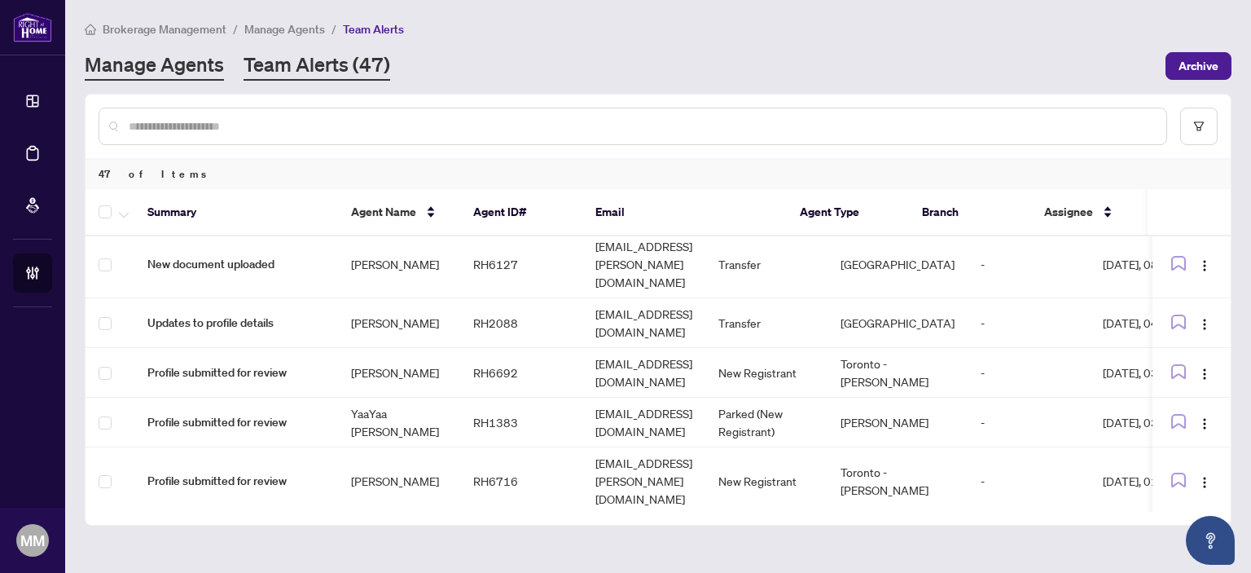
click at [200, 75] on link "Manage Agents" at bounding box center [154, 65] width 139 height 29
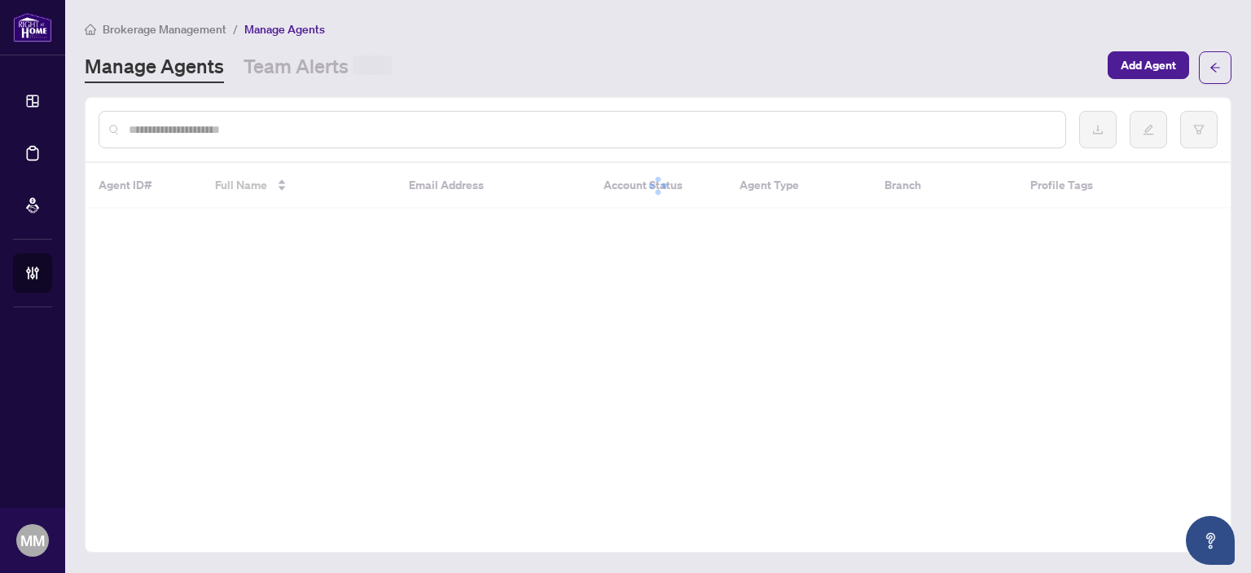
click at [248, 135] on input "text" at bounding box center [590, 130] width 923 height 18
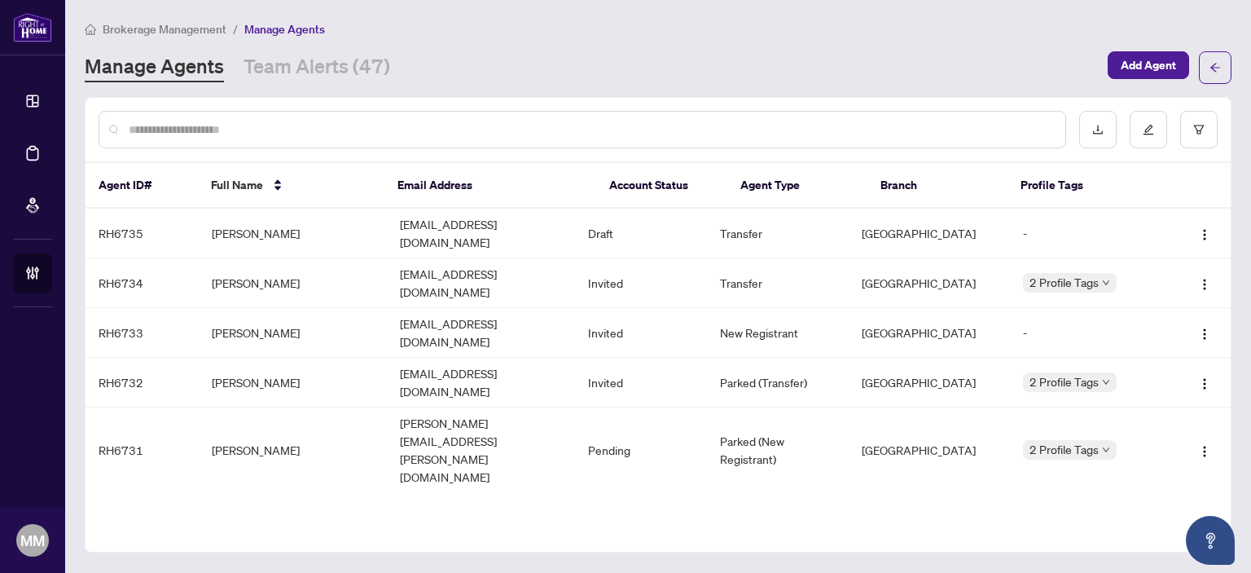
type input "*"
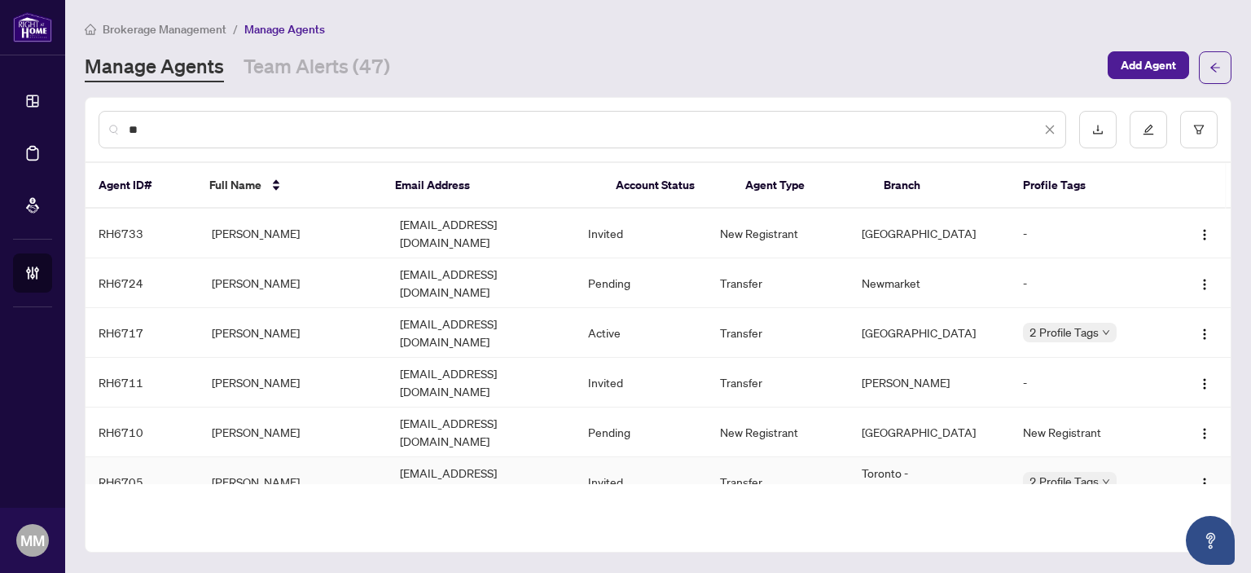
type input "**"
click at [322, 457] on td "Yao Yao" at bounding box center [293, 482] width 188 height 50
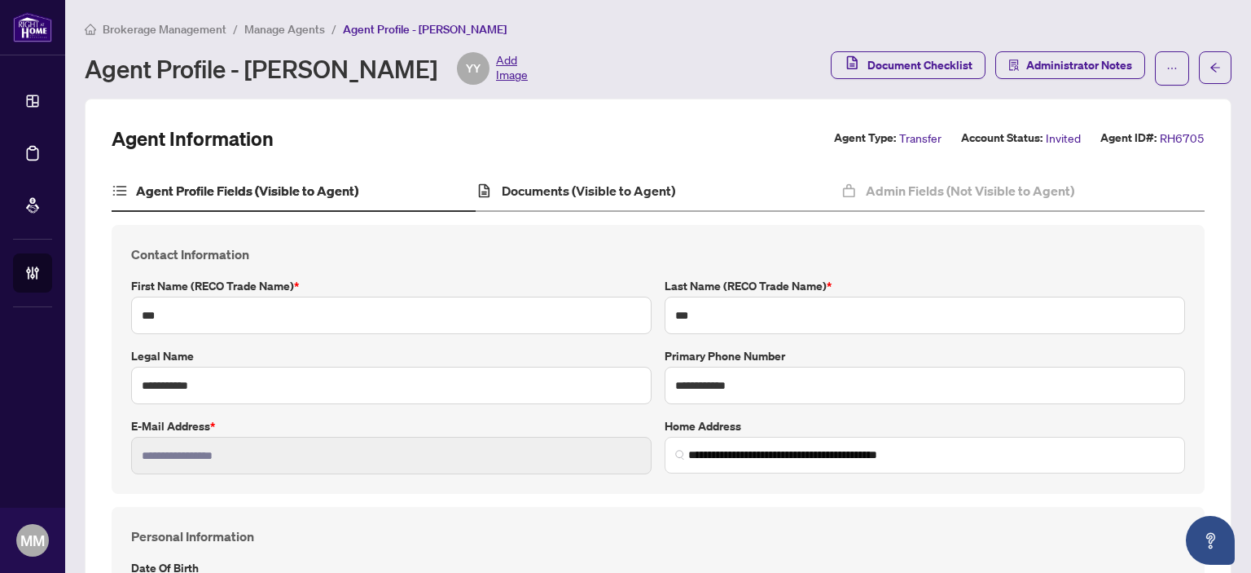
click at [651, 201] on div "Documents (Visible to Agent)" at bounding box center [658, 191] width 364 height 41
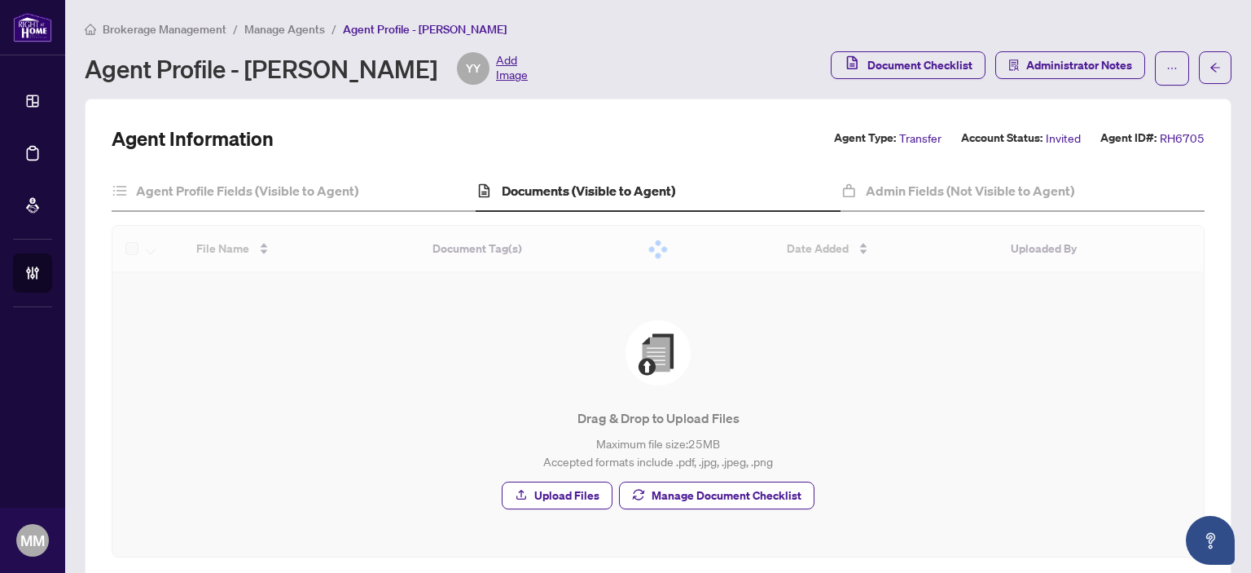
scroll to position [29, 0]
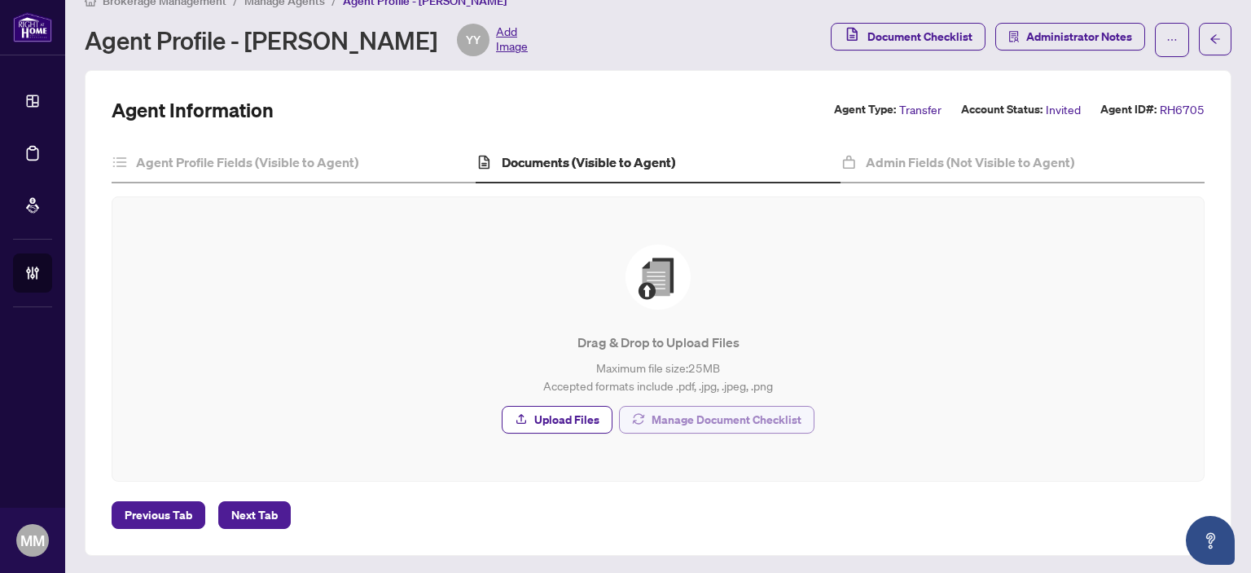
click at [700, 429] on span "Manage Document Checklist" at bounding box center [726, 419] width 150 height 26
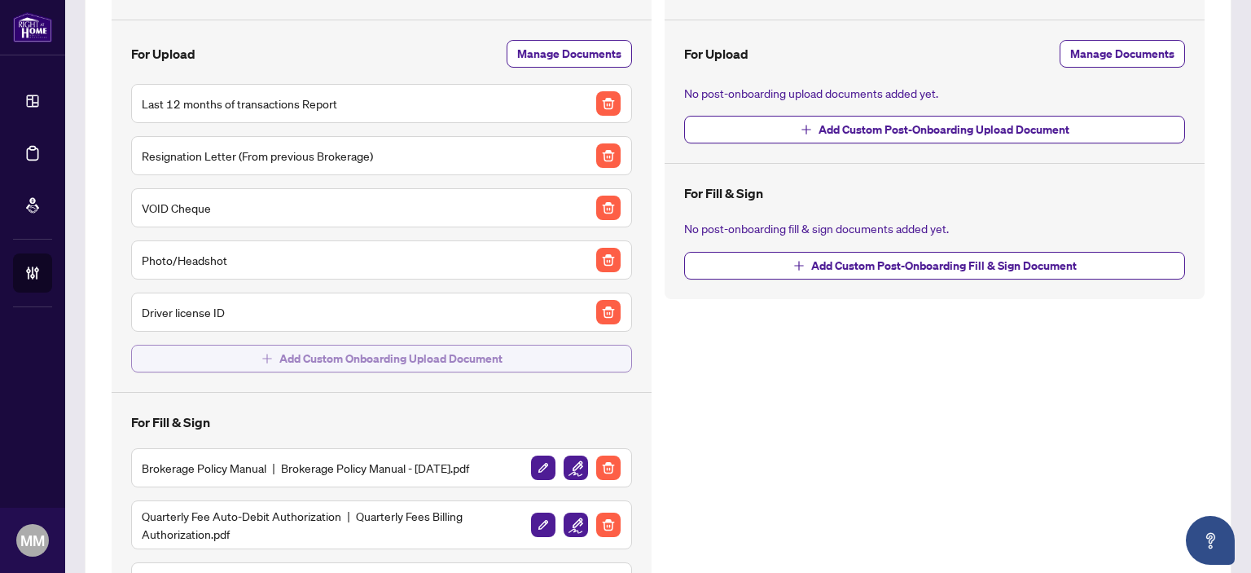
scroll to position [303, 0]
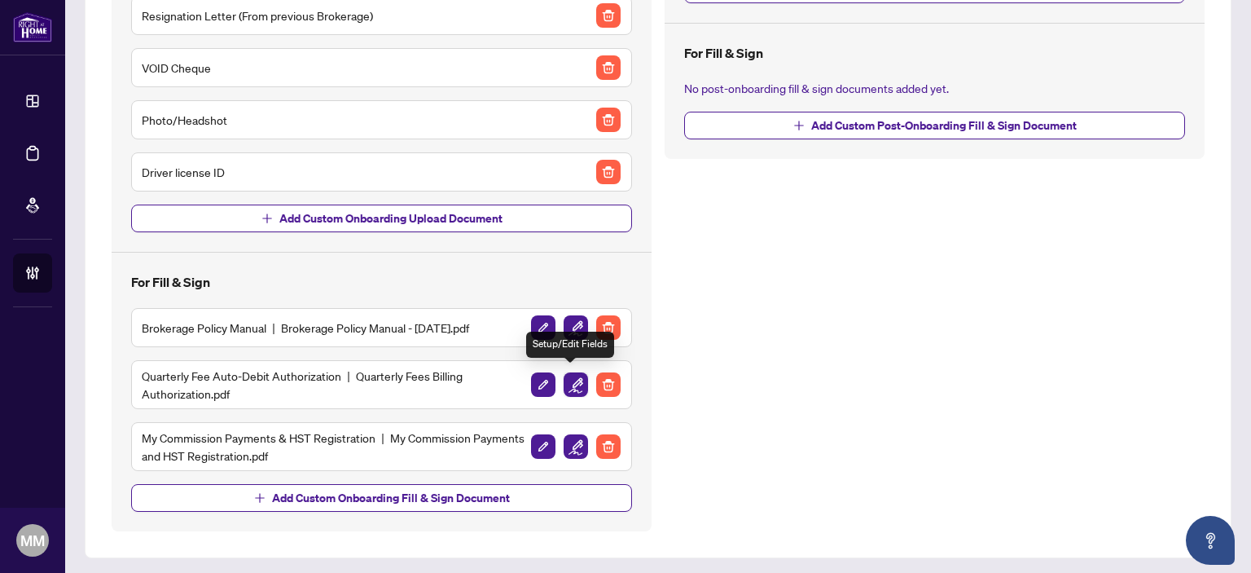
click at [567, 375] on img "button" at bounding box center [576, 384] width 24 height 24
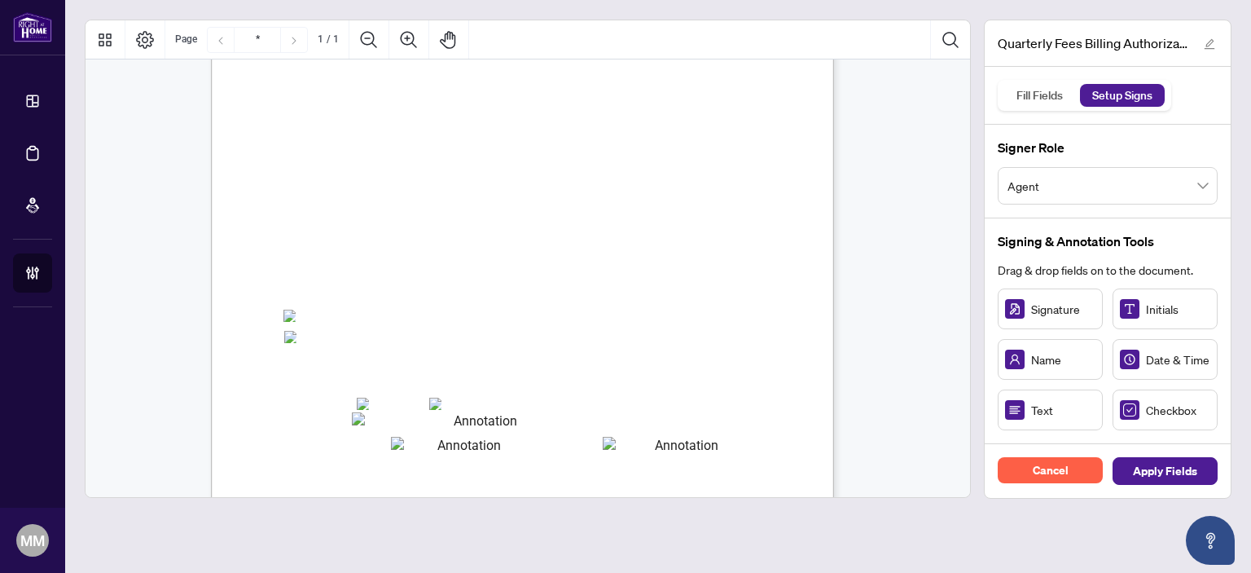
scroll to position [163, 0]
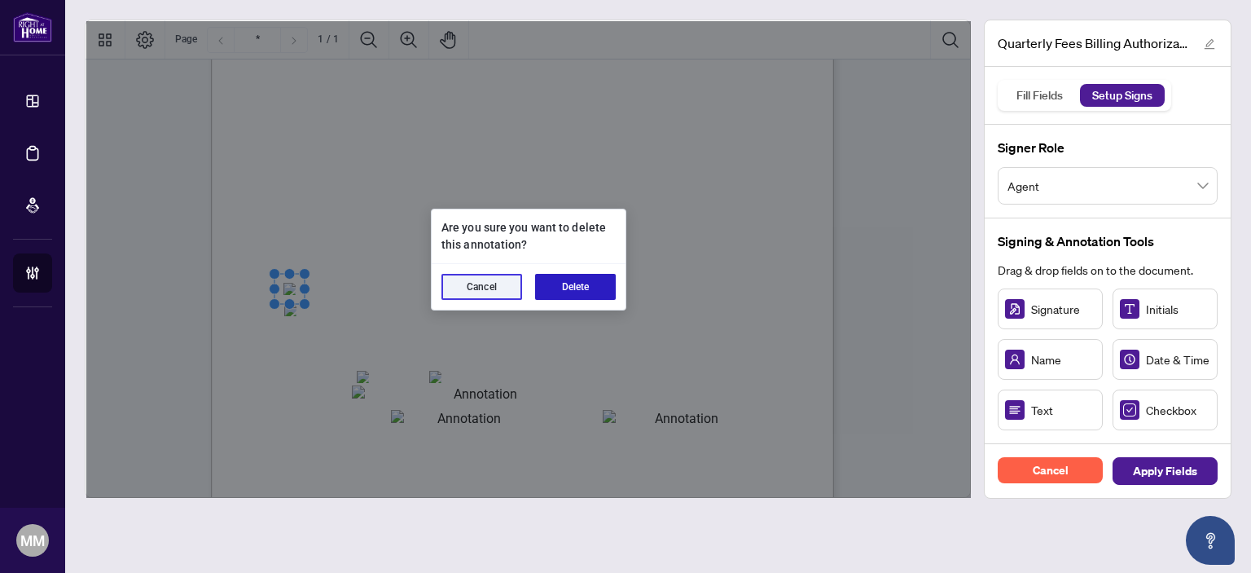
click at [559, 278] on button "Delete" at bounding box center [575, 287] width 81 height 26
click at [586, 295] on button "Delete" at bounding box center [575, 287] width 81 height 26
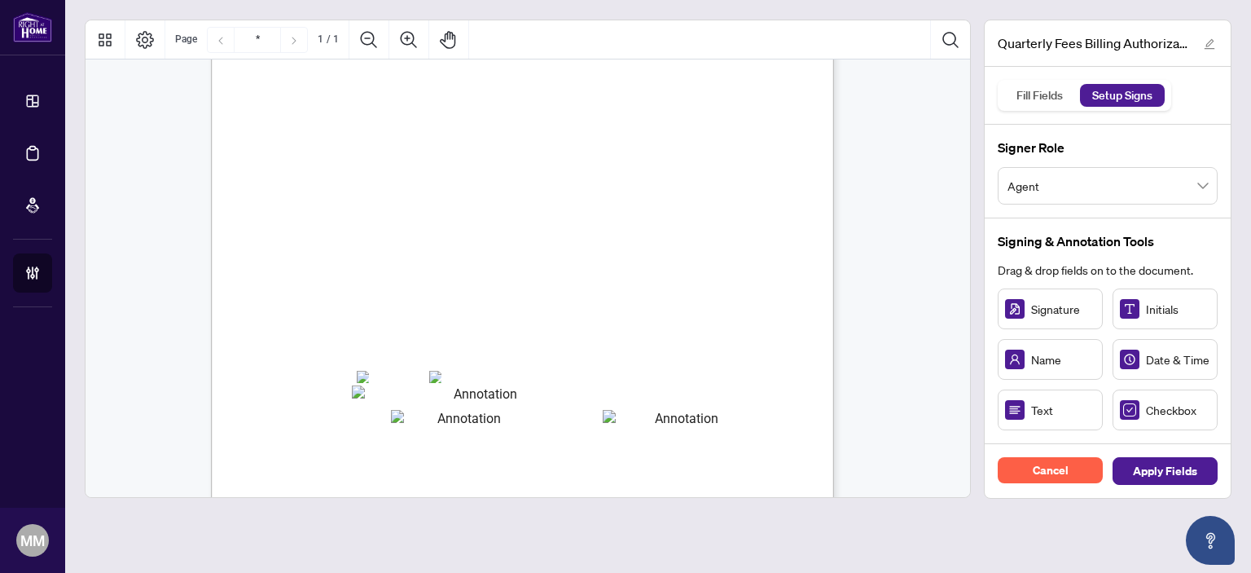
click at [370, 375] on span "VISA" at bounding box center [381, 377] width 24 height 12
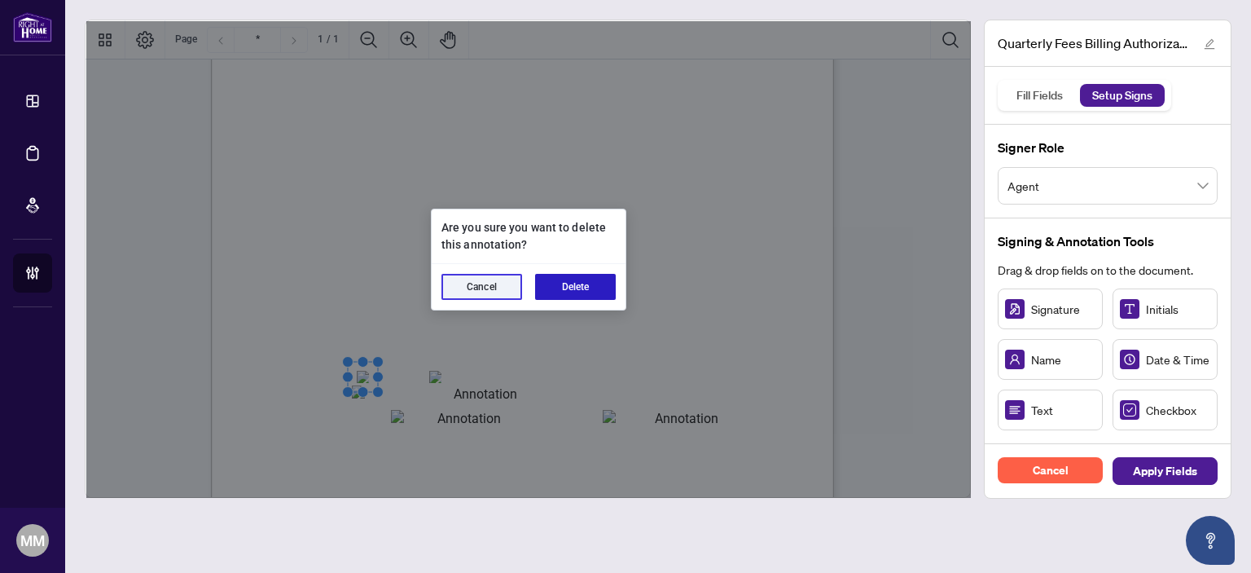
click at [554, 293] on button "Delete" at bounding box center [575, 287] width 81 height 26
click at [560, 291] on button "Delete" at bounding box center [575, 287] width 81 height 26
click at [567, 287] on button "Delete" at bounding box center [575, 287] width 81 height 26
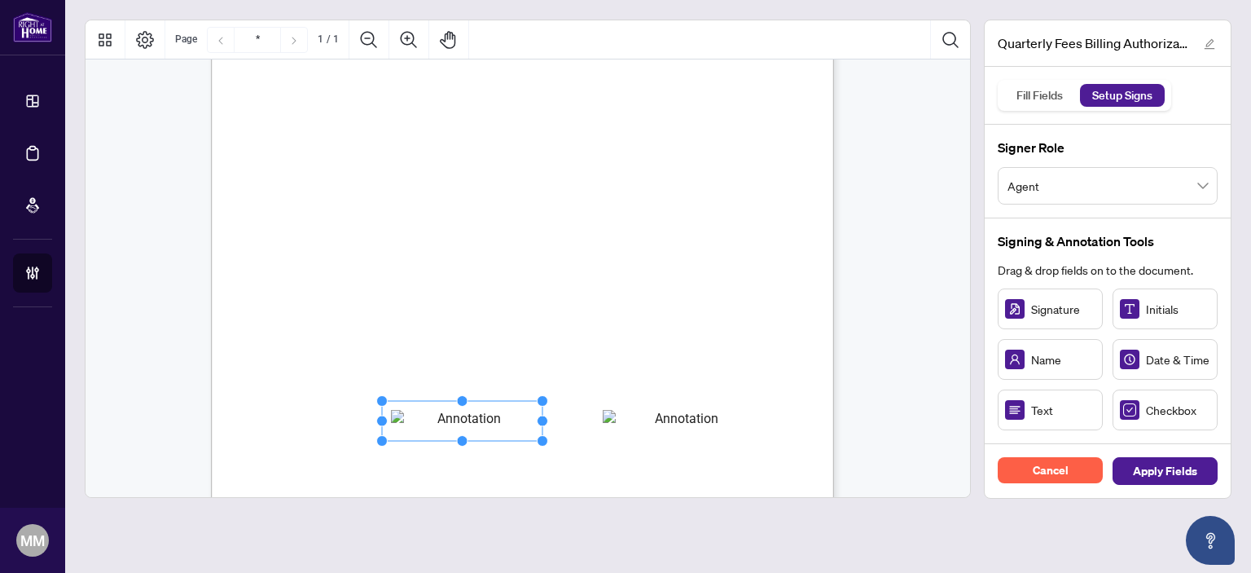
click at [577, 288] on button "Delete" at bounding box center [573, 285] width 77 height 24
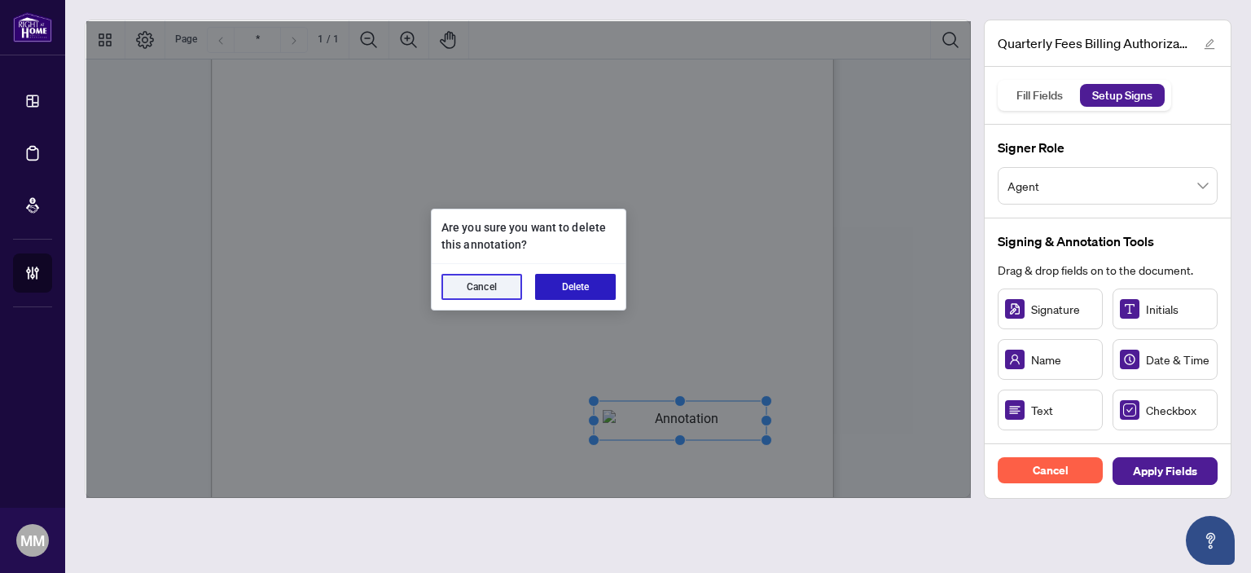
click at [577, 288] on button "Delete" at bounding box center [575, 287] width 81 height 26
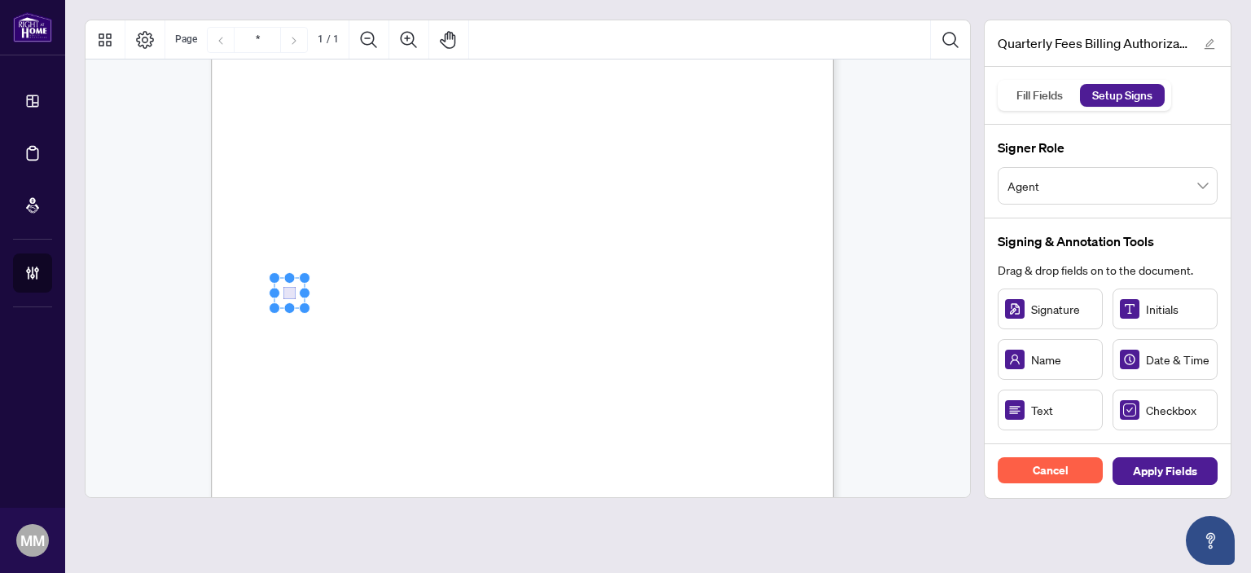
drag, startPoint x: 1142, startPoint y: 410, endPoint x: 288, endPoint y: 292, distance: 861.6
drag, startPoint x: 1165, startPoint y: 425, endPoint x: 288, endPoint y: 311, distance: 883.6
click at [303, 314] on icon "Resize, Top Resize, Top, Right Resize, Right Resize, Bottom, Right Resize, Bott…" at bounding box center [301, 309] width 65 height 45
drag, startPoint x: 330, startPoint y: 309, endPoint x: 297, endPoint y: 312, distance: 32.7
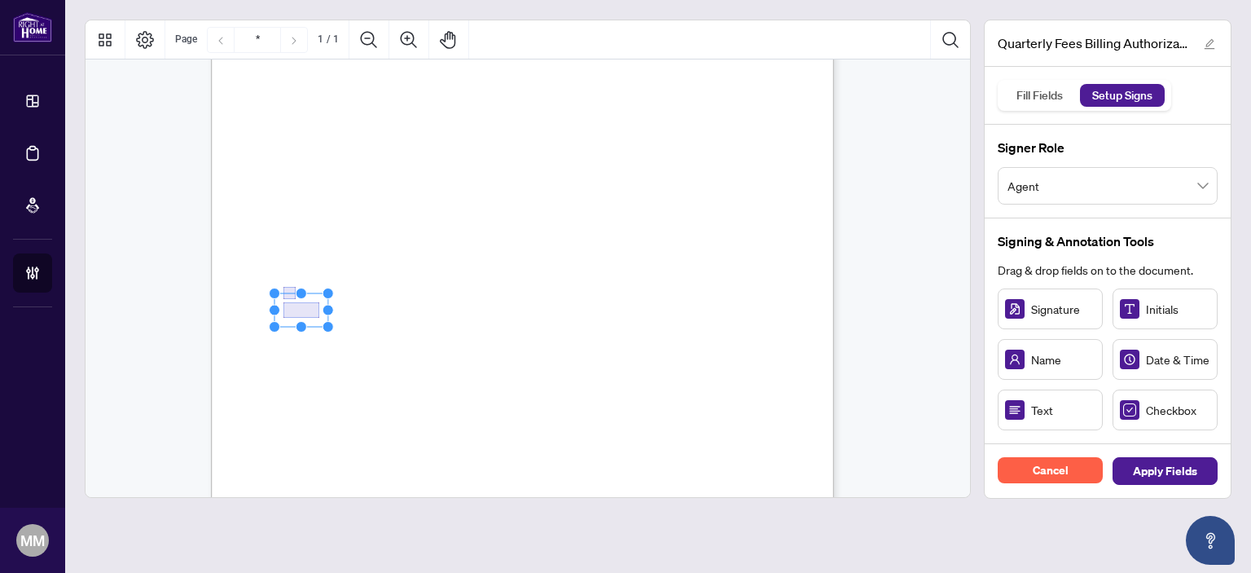
click at [297, 312] on icon "Resize, Top Resize, Top, Right Resize, Right Resize, Bottom, Right Resize, Bott…" at bounding box center [301, 309] width 65 height 45
click at [297, 312] on rect "Page 1" at bounding box center [301, 309] width 54 height 33
click at [449, 309] on span "(A $10+HST merchant fee per transaction will apply)" at bounding box center [427, 309] width 144 height 20
click at [293, 299] on span "☐" at bounding box center [289, 309] width 8 height 20
click at [316, 317] on span "Credit Card" at bounding box center [324, 311] width 49 height 12
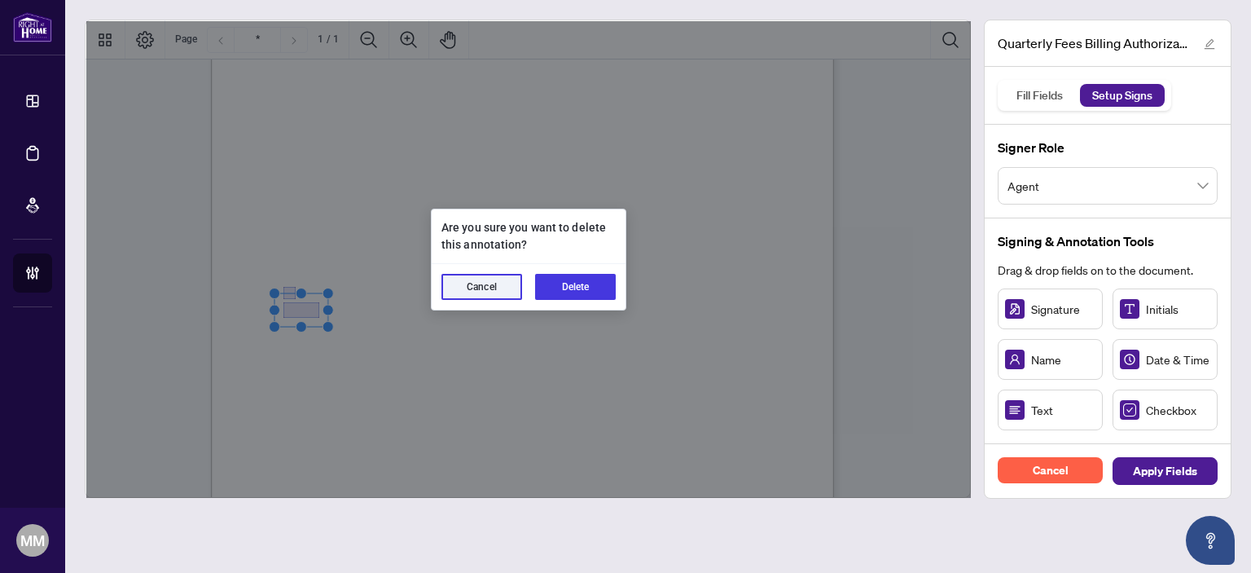
click at [545, 272] on div "Cancel Delete" at bounding box center [529, 287] width 194 height 46
click at [559, 291] on button "Delete" at bounding box center [575, 287] width 81 height 26
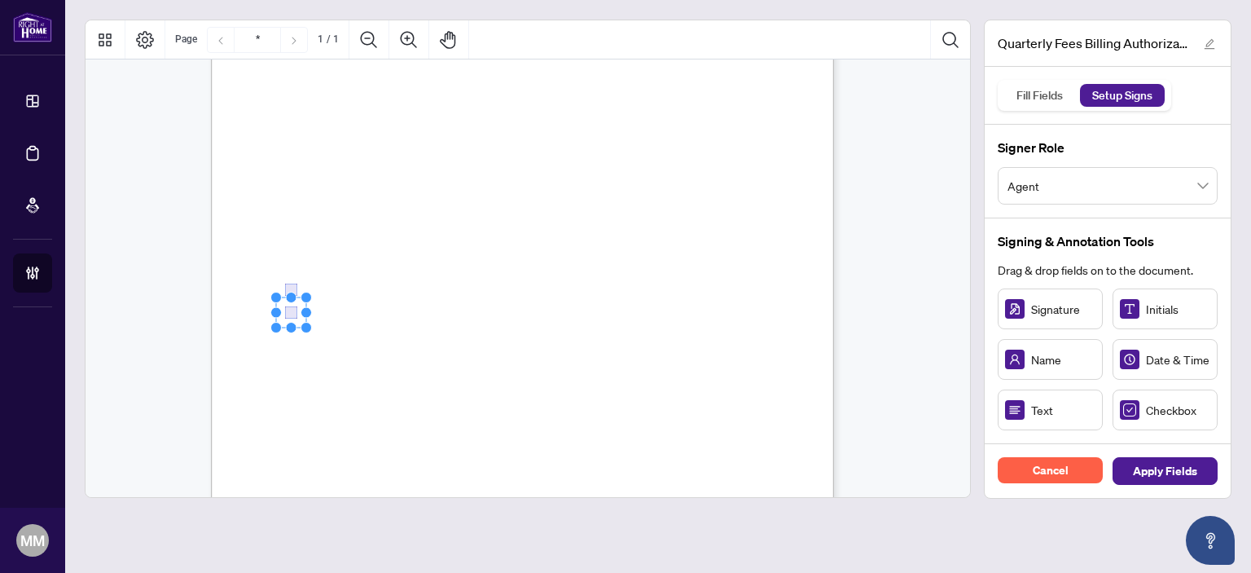
drag, startPoint x: 332, startPoint y: 331, endPoint x: 292, endPoint y: 315, distance: 43.1
drag, startPoint x: 495, startPoint y: 353, endPoint x: 364, endPoint y: 384, distance: 134.7
drag, startPoint x: 583, startPoint y: 363, endPoint x: 599, endPoint y: 368, distance: 17.0
click at [593, 370] on div "Right at Home Realty, Brokerage Quarterly Fees Billing Authorization Quarterly …" at bounding box center [600, 417] width 779 height 1008
click at [613, 367] on div "Right at Home Realty, Brokerage Quarterly Fees Billing Authorization Quarterly …" at bounding box center [600, 417] width 779 height 1008
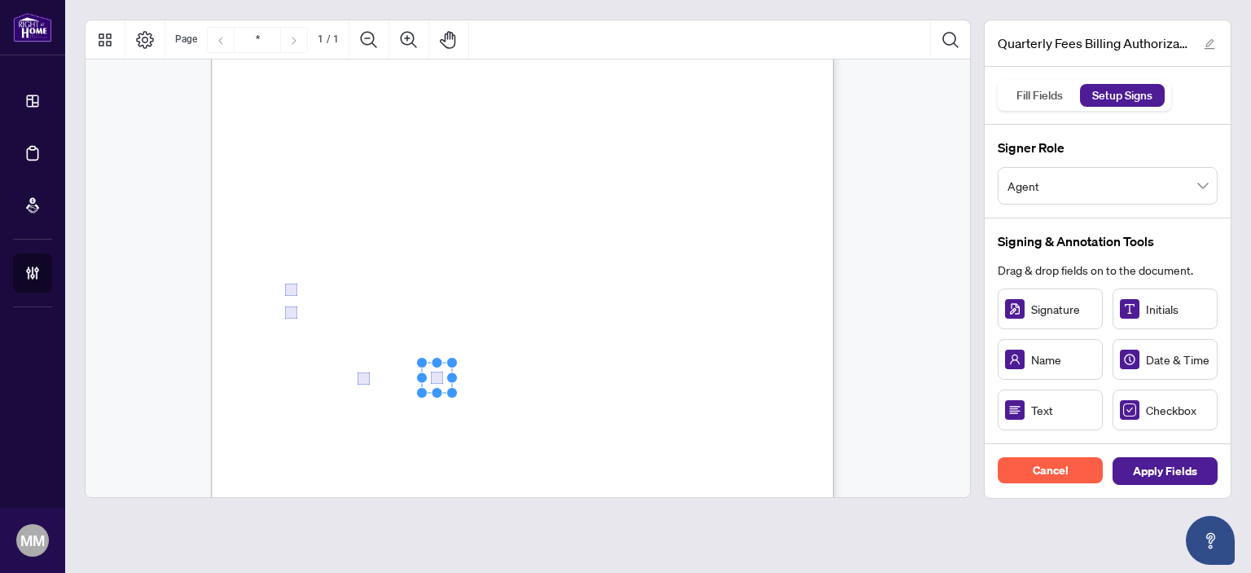
drag, startPoint x: 596, startPoint y: 361, endPoint x: 433, endPoint y: 375, distance: 163.5
drag, startPoint x: 1046, startPoint y: 409, endPoint x: 393, endPoint y: 401, distance: 653.2
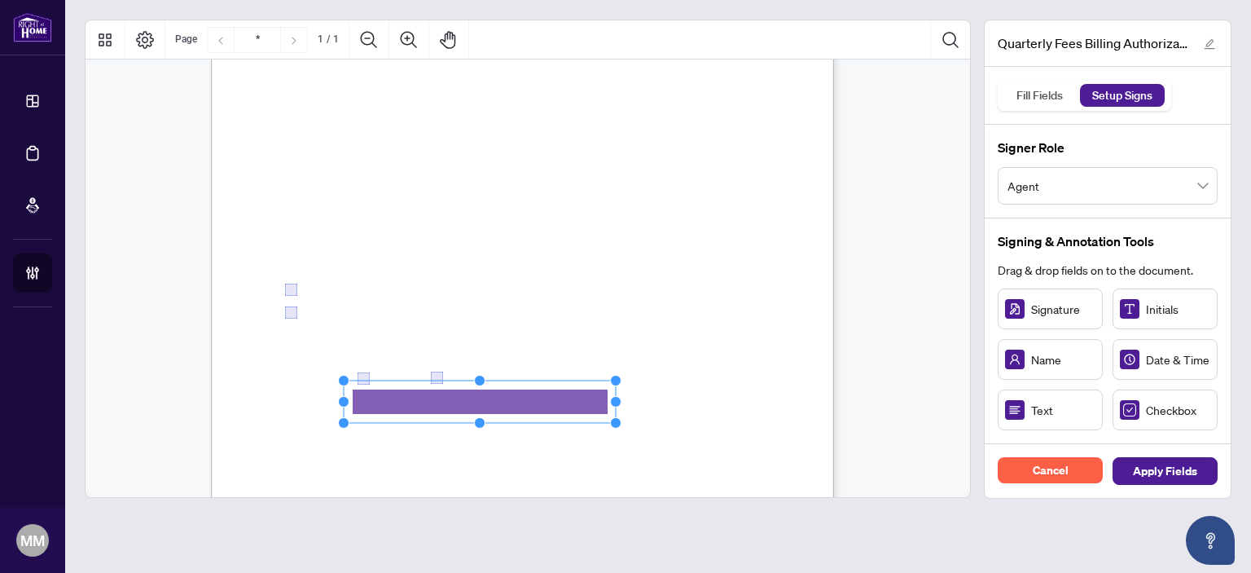
drag, startPoint x: 442, startPoint y: 401, endPoint x: 738, endPoint y: 382, distance: 296.3
click at [738, 382] on div "Right at Home Realty, Brokerage Quarterly Fees Billing Authorization Quarterly …" at bounding box center [522, 316] width 623 height 806
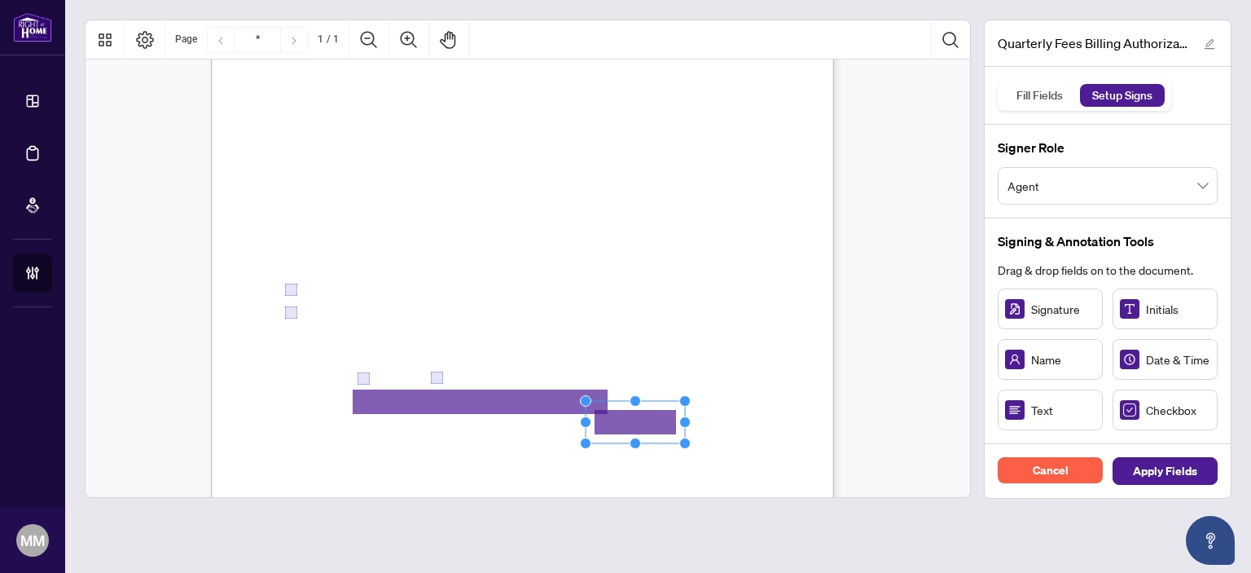
drag, startPoint x: 692, startPoint y: 410, endPoint x: 635, endPoint y: 423, distance: 58.5
drag, startPoint x: 687, startPoint y: 415, endPoint x: 700, endPoint y: 414, distance: 13.9
click at [700, 414] on div "Right at Home Realty, Brokerage Quarterly Fees Billing Authorization Quarterly …" at bounding box center [600, 417] width 779 height 1008
drag, startPoint x: 687, startPoint y: 426, endPoint x: 832, endPoint y: 406, distance: 147.1
click at [765, 412] on div "Right at Home Realty, Brokerage Quarterly Fees Billing Authorization Quarterly …" at bounding box center [522, 316] width 623 height 806
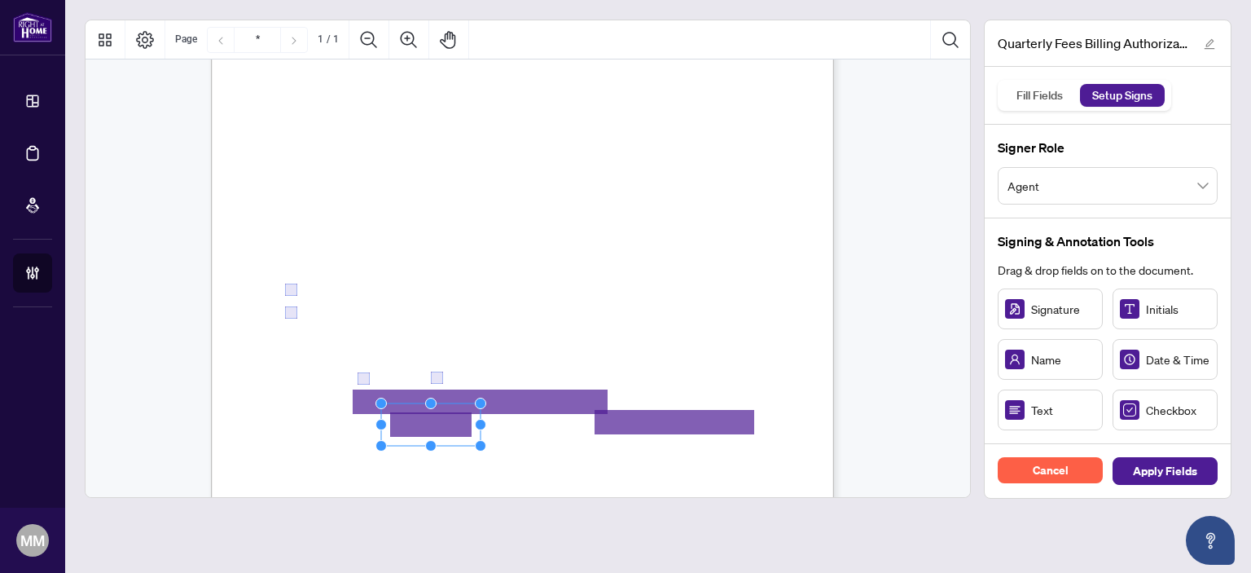
drag, startPoint x: 431, startPoint y: 443, endPoint x: 441, endPoint y: 423, distance: 22.6
click at [441, 423] on rect "Page 1" at bounding box center [430, 424] width 99 height 42
click at [472, 420] on rect "Page 1" at bounding box center [425, 426] width 99 height 42
drag, startPoint x: 472, startPoint y: 423, endPoint x: 549, endPoint y: 423, distance: 77.4
click at [549, 423] on circle "Resize, Right" at bounding box center [552, 426] width 11 height 11
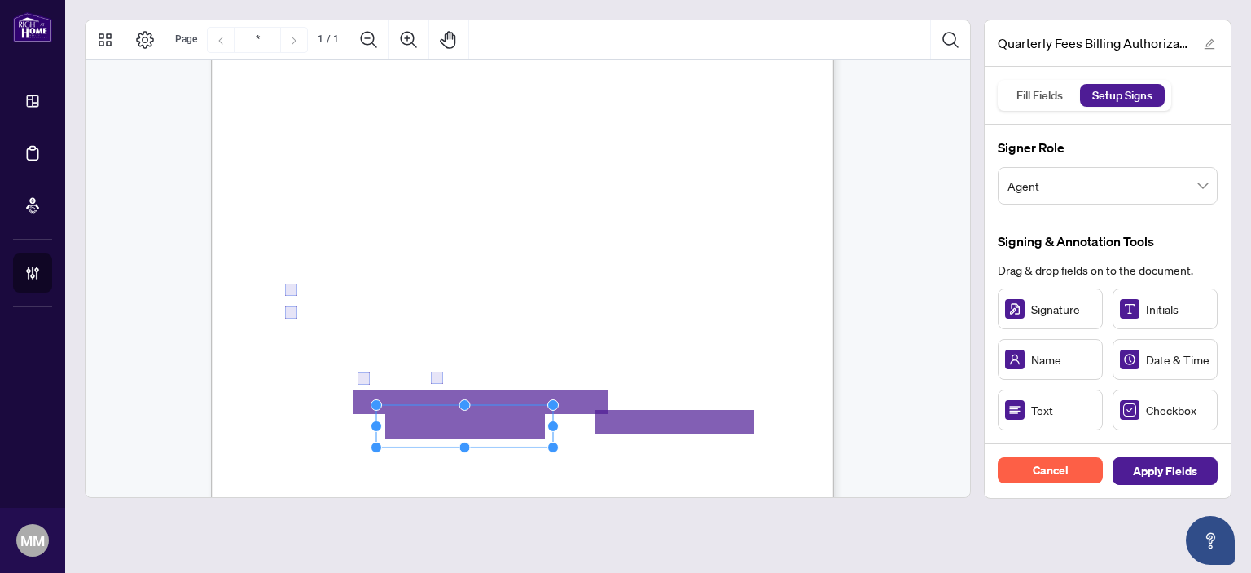
click at [395, 452] on span "Billing Authorization:" at bounding box center [340, 457] width 110 height 15
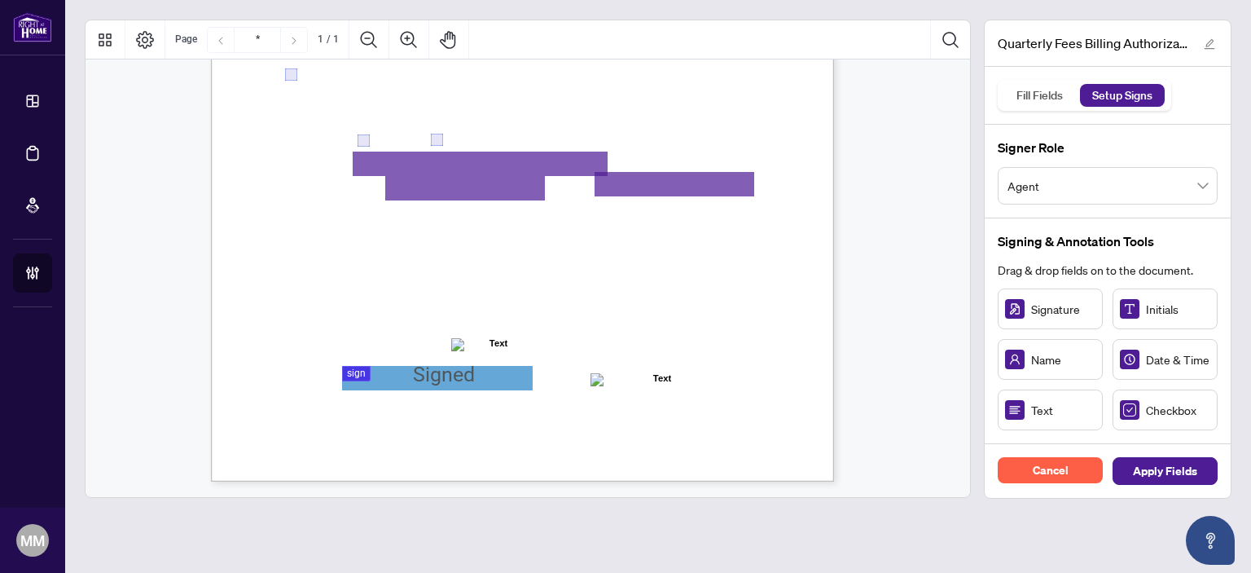
click at [505, 396] on div "Right at Home Realty, Brokerage Quarterly Fees Billing Authorization Quarterly …" at bounding box center [600, 179] width 779 height 1008
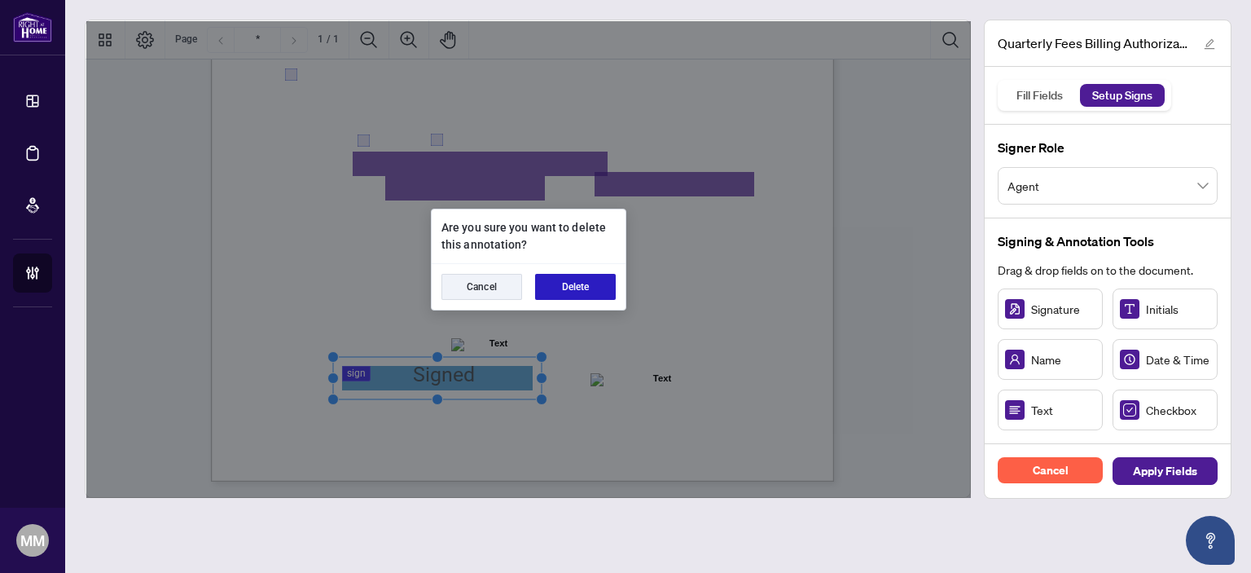
click at [565, 284] on button "Delete" at bounding box center [575, 287] width 81 height 26
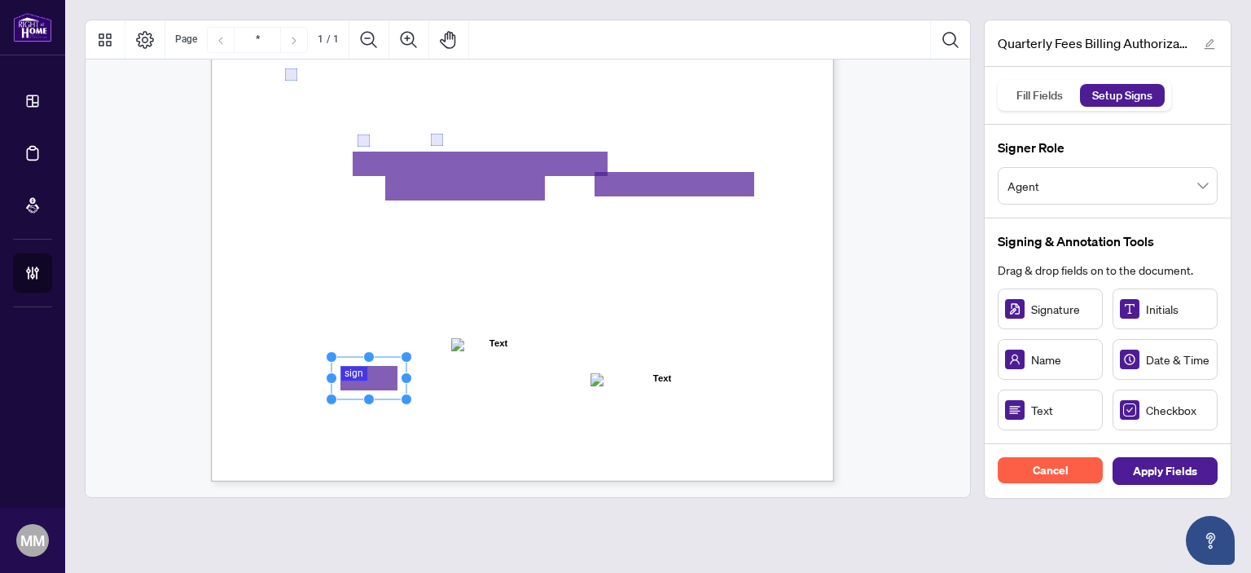
drag, startPoint x: 1018, startPoint y: 314, endPoint x: 368, endPoint y: 377, distance: 652.9
drag, startPoint x: 407, startPoint y: 372, endPoint x: 552, endPoint y: 363, distance: 145.2
click at [552, 363] on div "Right at Home Realty, Brokerage Quarterly Fees Billing Authorization Quarterly …" at bounding box center [522, 78] width 623 height 806
drag, startPoint x: 730, startPoint y: 444, endPoint x: 742, endPoint y: 441, distance: 12.5
click at [730, 444] on span "Right at Home Realty, Brokerage" at bounding box center [676, 438] width 141 height 14
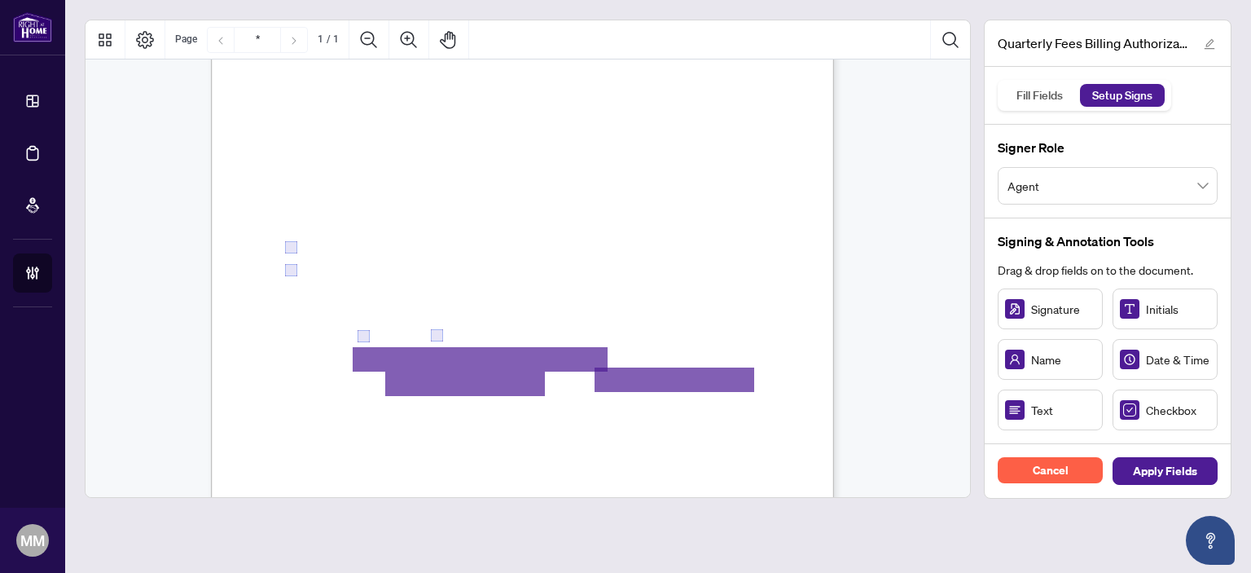
scroll to position [0, 0]
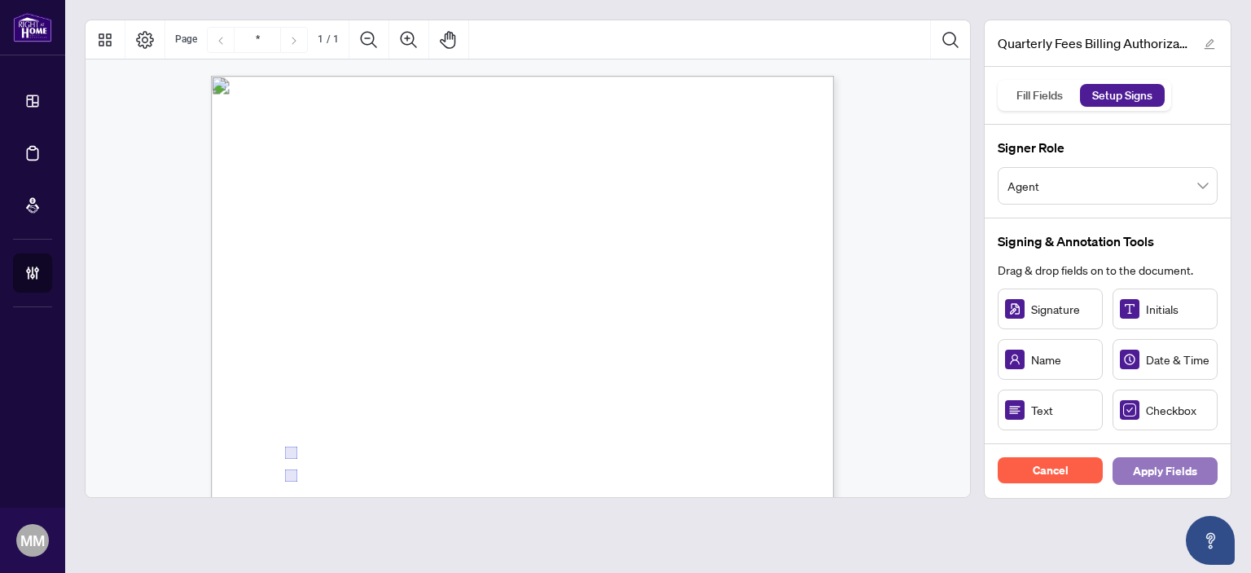
click at [1166, 464] on span "Apply Fields" at bounding box center [1165, 471] width 64 height 26
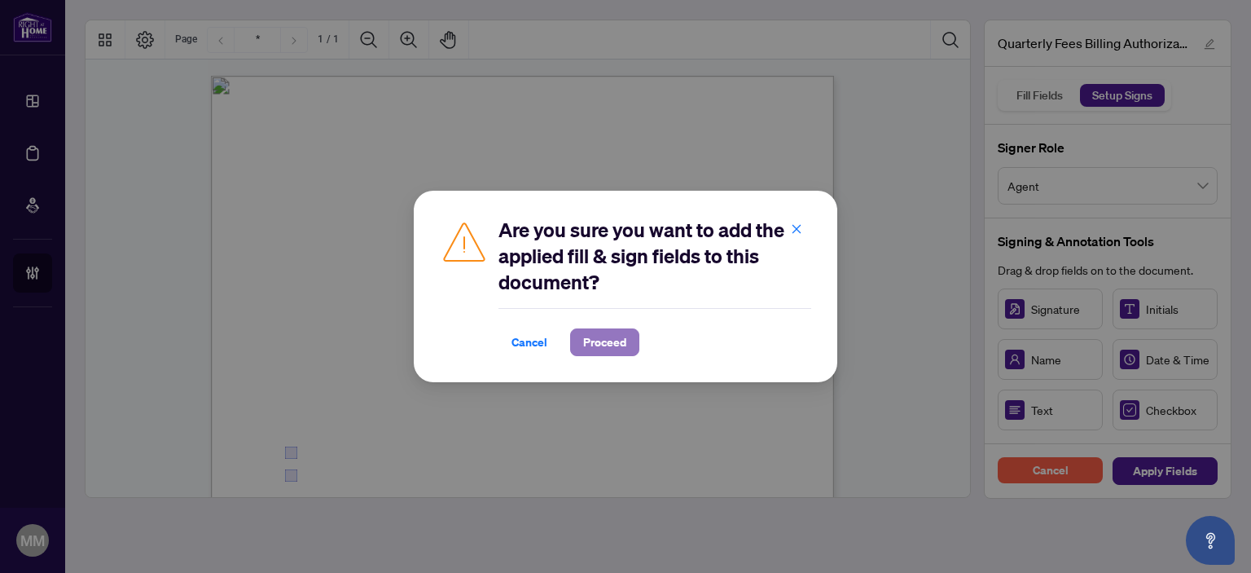
click at [603, 335] on span "Proceed" at bounding box center [604, 342] width 43 height 26
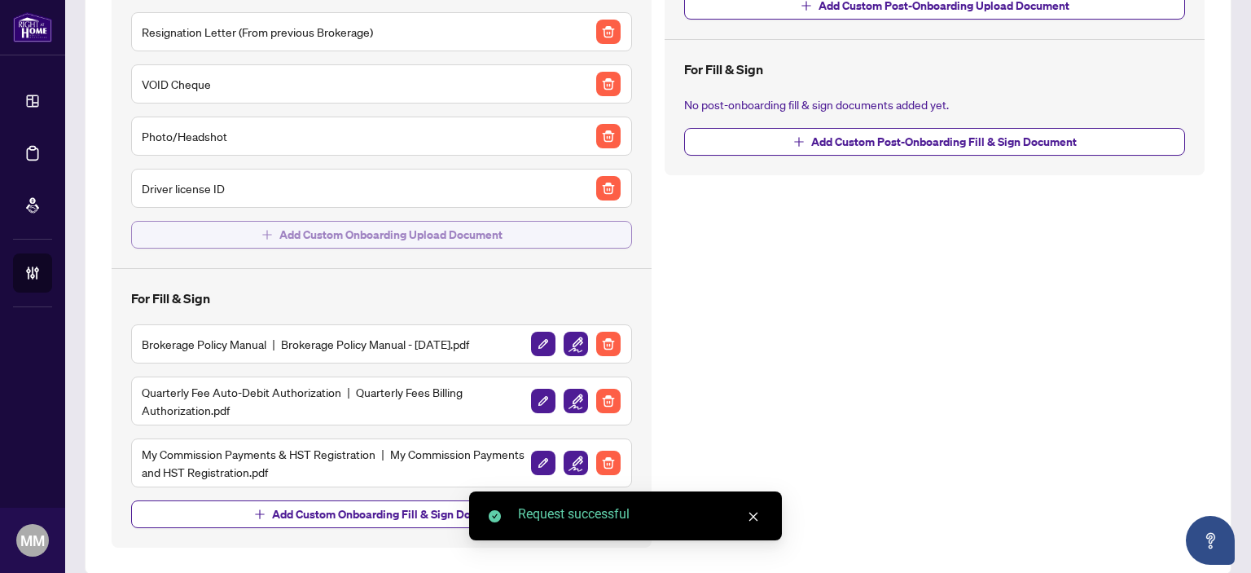
scroll to position [303, 0]
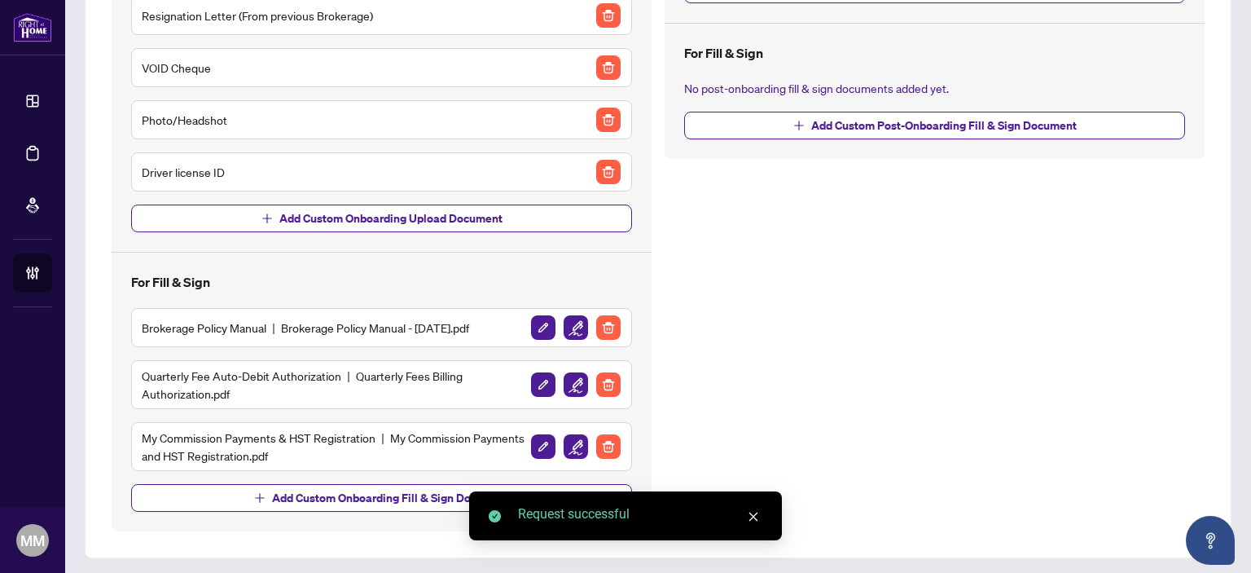
click at [572, 441] on img "button" at bounding box center [576, 446] width 24 height 24
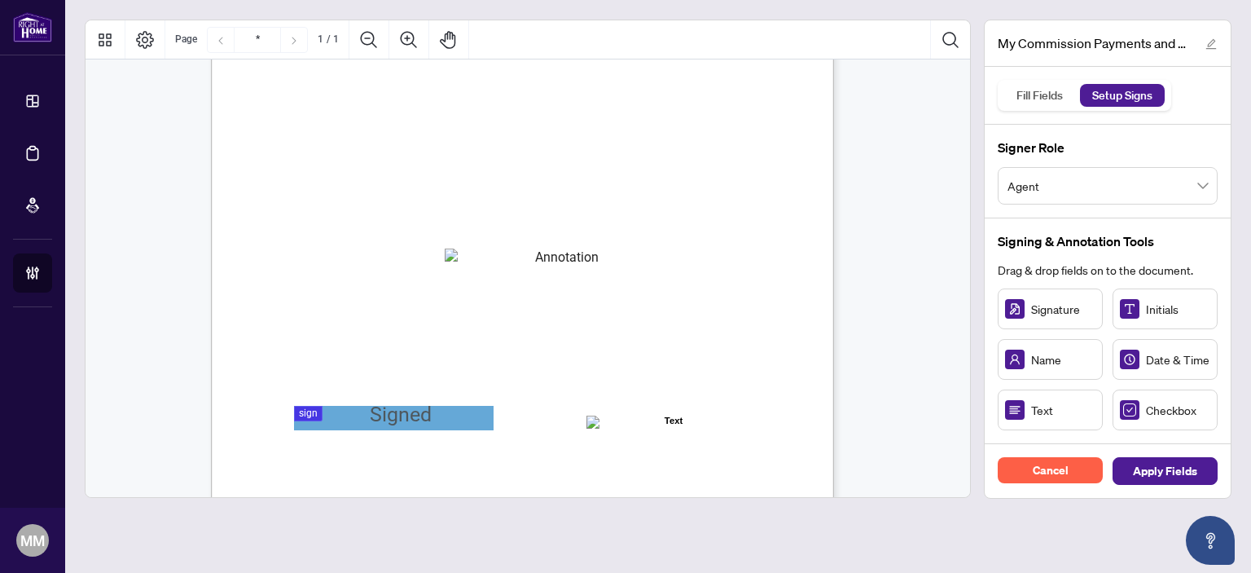
scroll to position [163, 0]
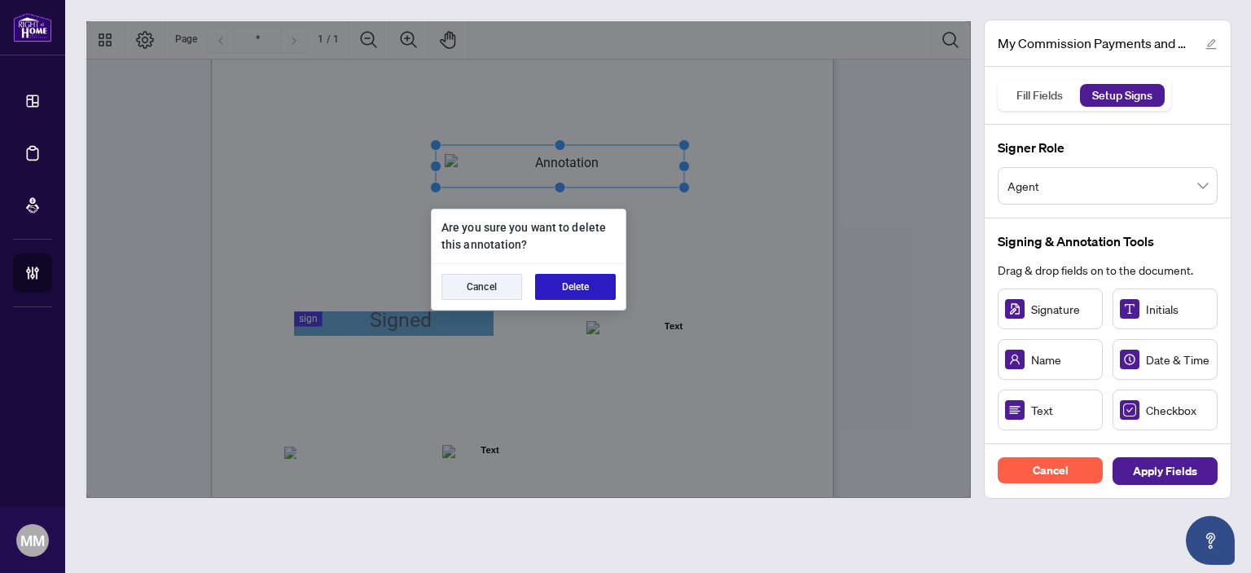
click at [580, 286] on button "Delete" at bounding box center [575, 287] width 81 height 26
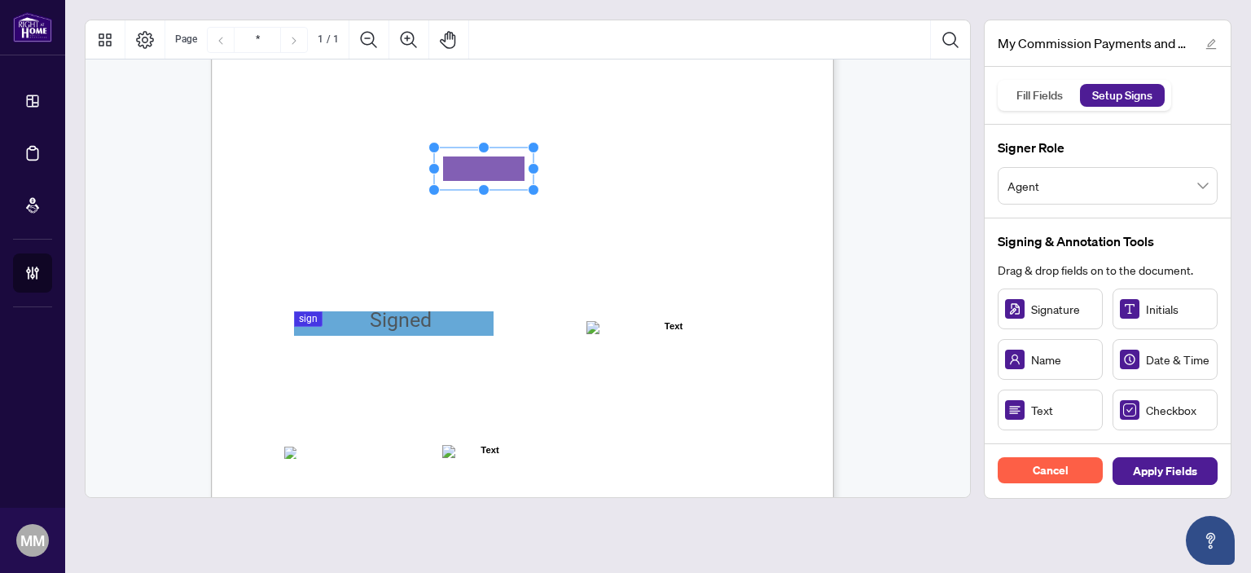
drag, startPoint x: 520, startPoint y: 166, endPoint x: 462, endPoint y: 175, distance: 58.5
drag, startPoint x: 537, startPoint y: 172, endPoint x: 548, endPoint y: 172, distance: 11.4
click at [427, 172] on span "My HST Registration Number is:" at bounding box center [356, 172] width 142 height 15
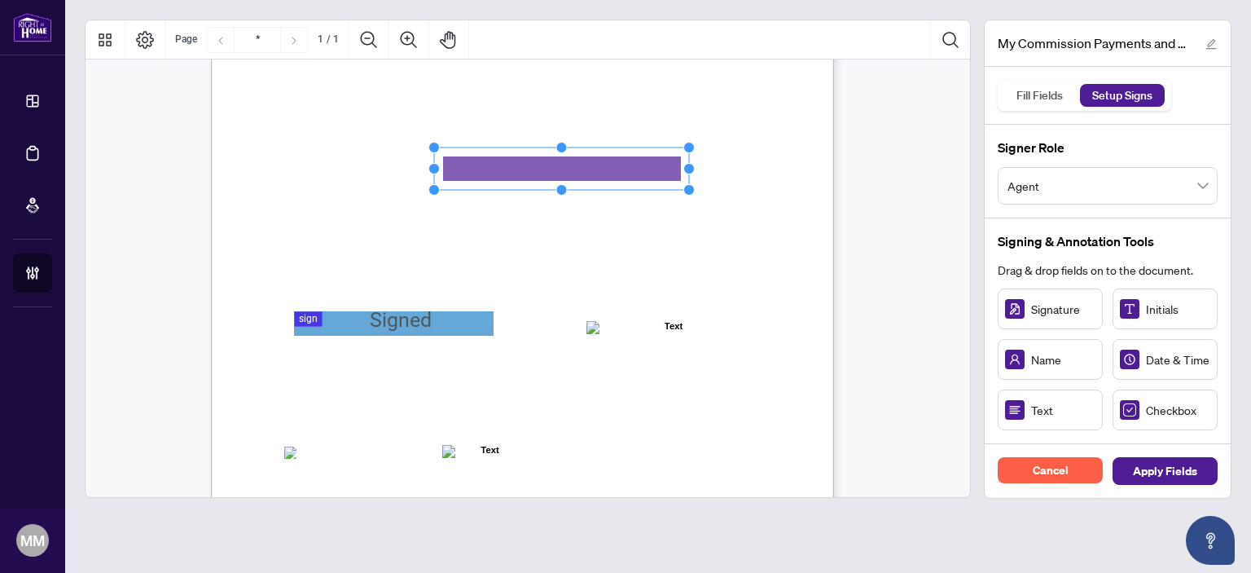
drag, startPoint x: 537, startPoint y: 167, endPoint x: 692, endPoint y: 166, distance: 155.5
click at [692, 166] on circle "Resize, Right" at bounding box center [688, 168] width 11 height 11
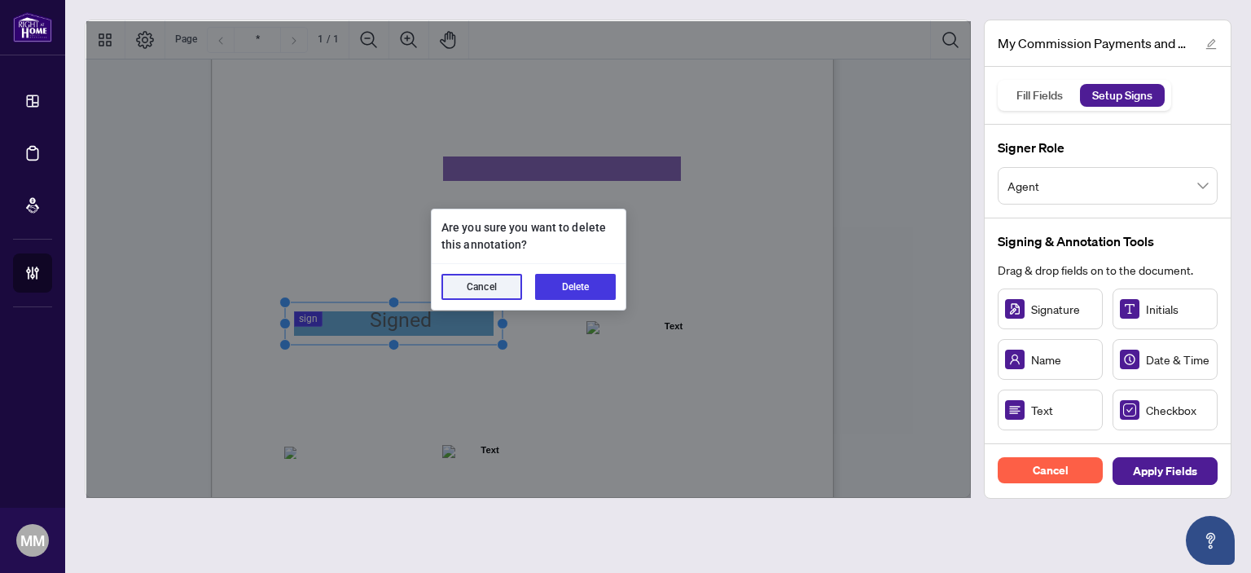
click at [579, 272] on div "Cancel Delete" at bounding box center [529, 287] width 194 height 46
click at [585, 286] on button "Delete" at bounding box center [575, 287] width 81 height 26
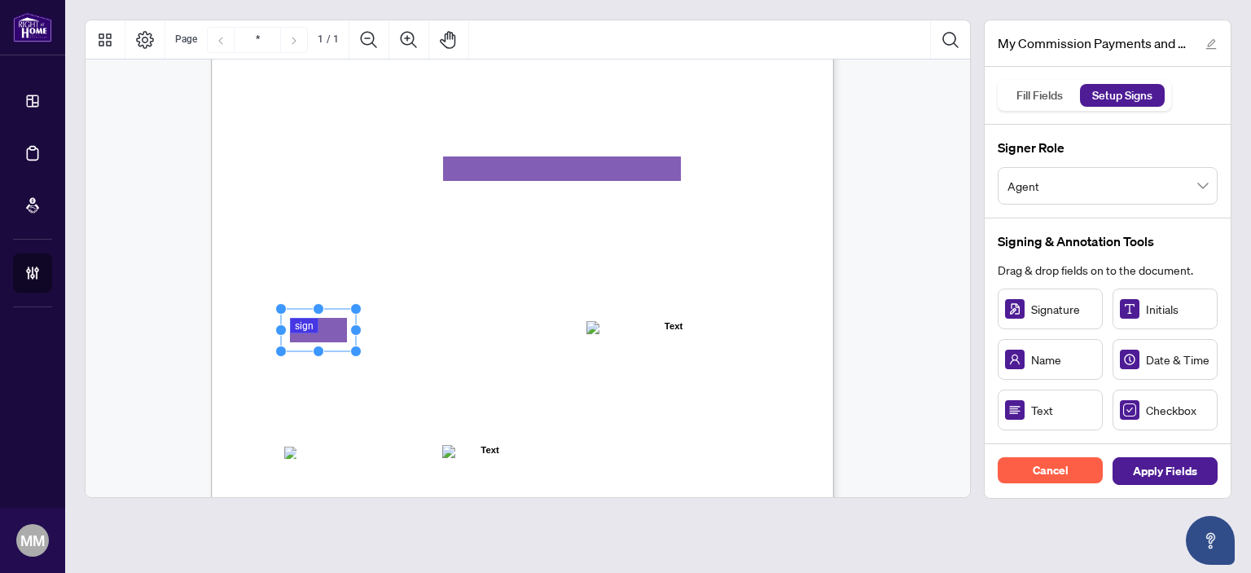
drag, startPoint x: 1023, startPoint y: 318, endPoint x: 316, endPoint y: 329, distance: 707.0
drag, startPoint x: 356, startPoint y: 327, endPoint x: 502, endPoint y: 318, distance: 146.0
click at [502, 318] on div "MY COMMISSION PAYMENTS AND HST REGISTRATION For Right at Home Realty to pay out…" at bounding box center [522, 316] width 623 height 806
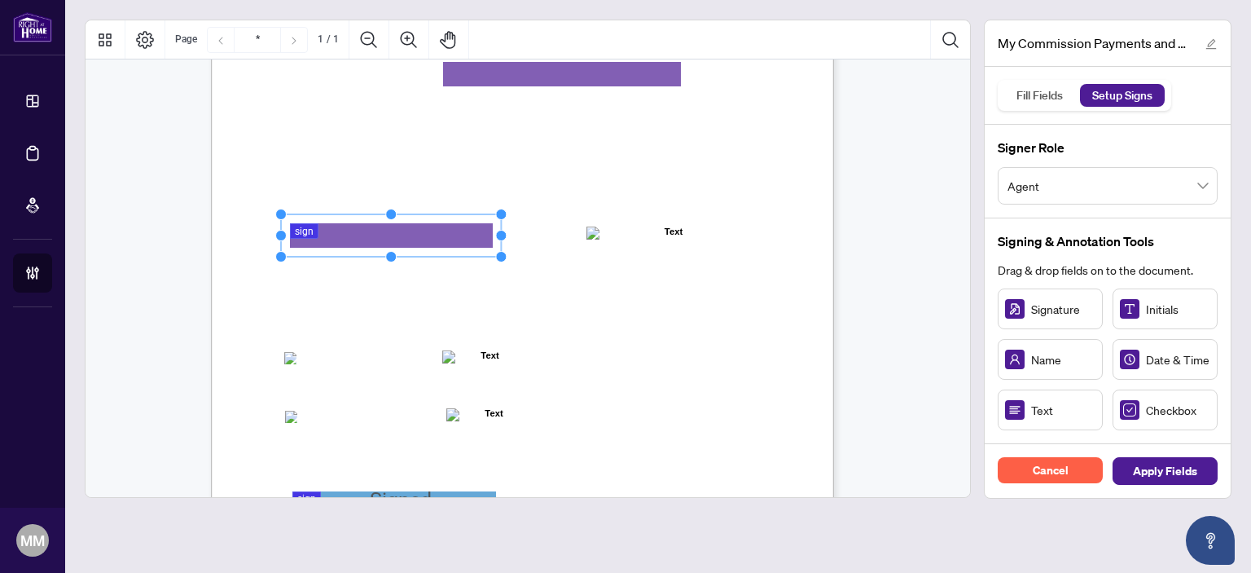
scroll to position [326, 0]
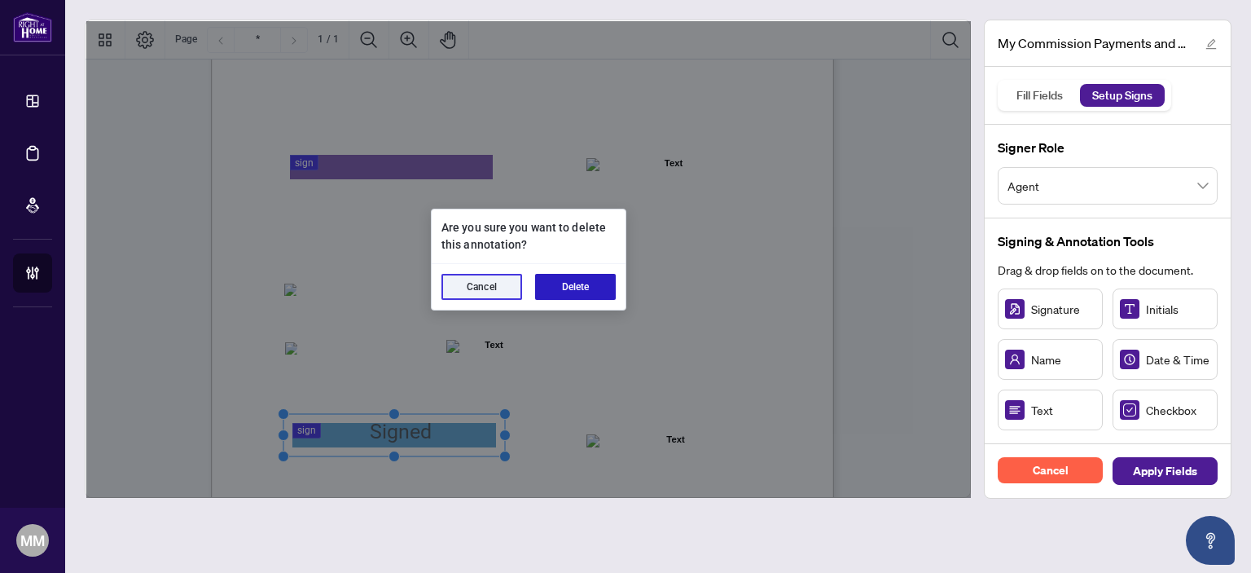
click at [564, 279] on button "Delete" at bounding box center [575, 287] width 81 height 26
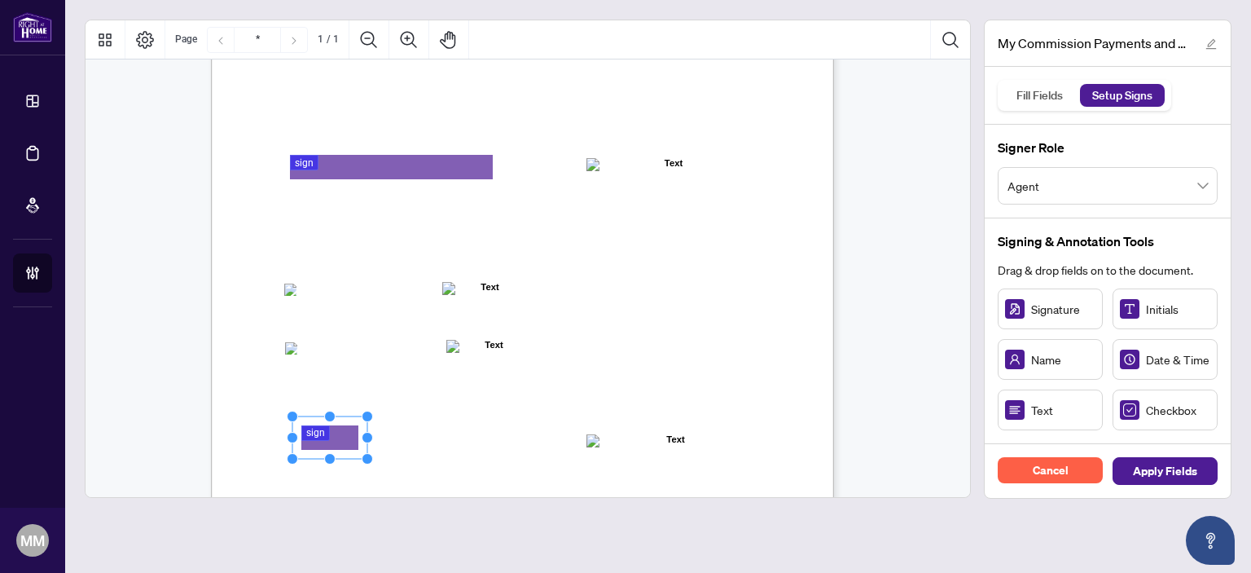
drag, startPoint x: 1022, startPoint y: 309, endPoint x: 331, endPoint y: 437, distance: 703.3
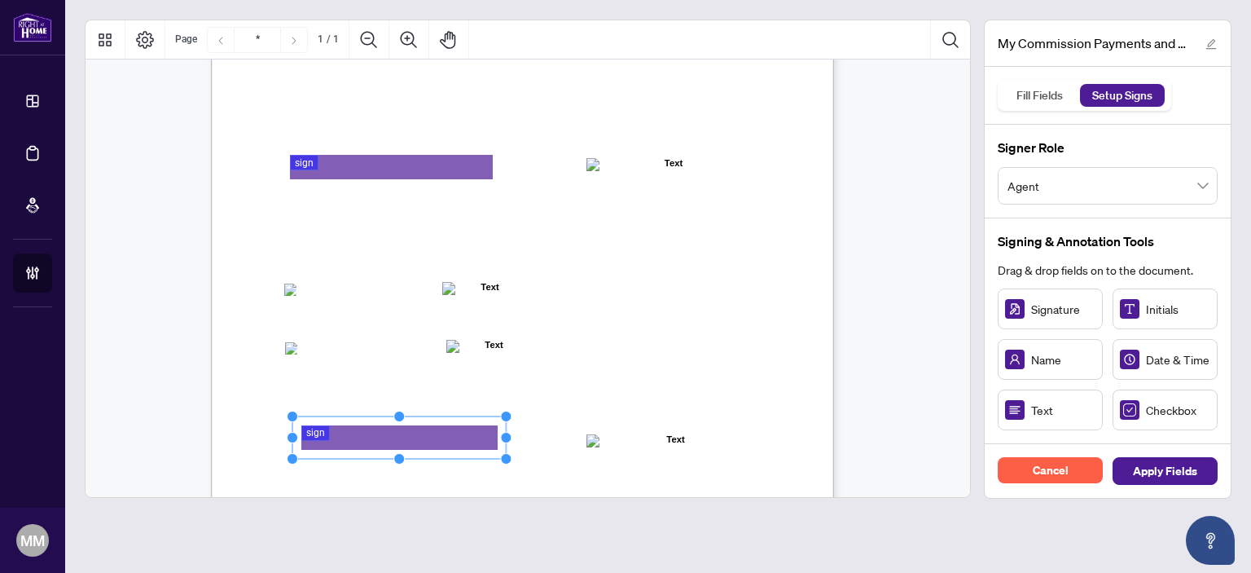
drag, startPoint x: 368, startPoint y: 437, endPoint x: 480, endPoint y: 424, distance: 113.1
click at [494, 422] on icon "Resize, Top Resize, Top, Right Resize, Right Resize, Bottom, Right Resize, Bott…" at bounding box center [399, 437] width 225 height 54
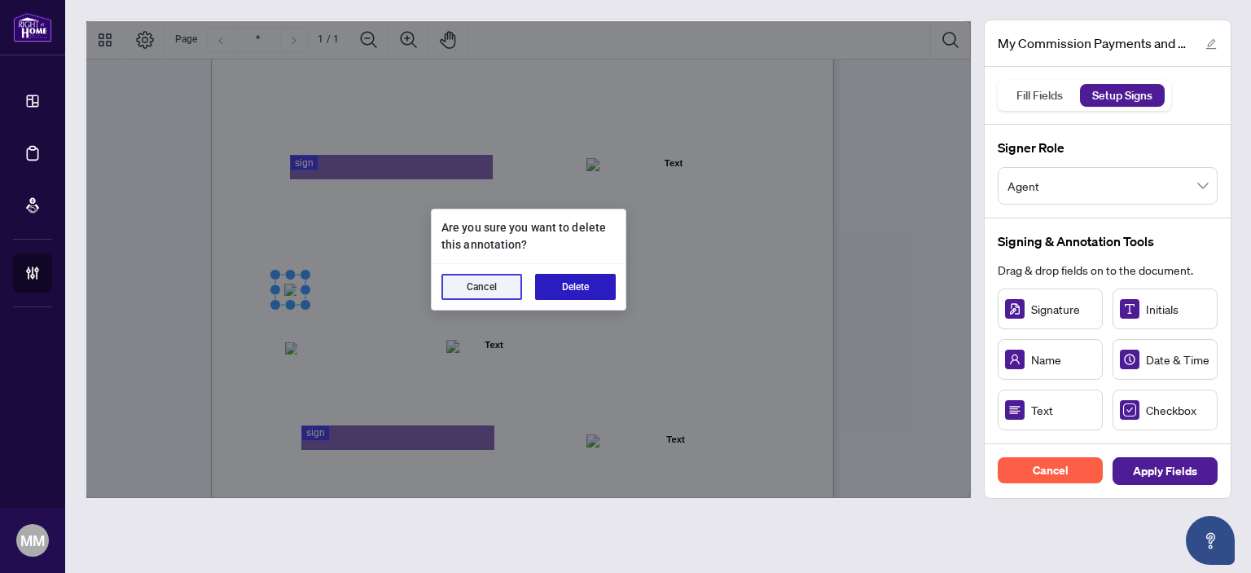
click at [564, 291] on button "Delete" at bounding box center [575, 287] width 81 height 26
click at [574, 282] on button "Delete" at bounding box center [575, 287] width 81 height 26
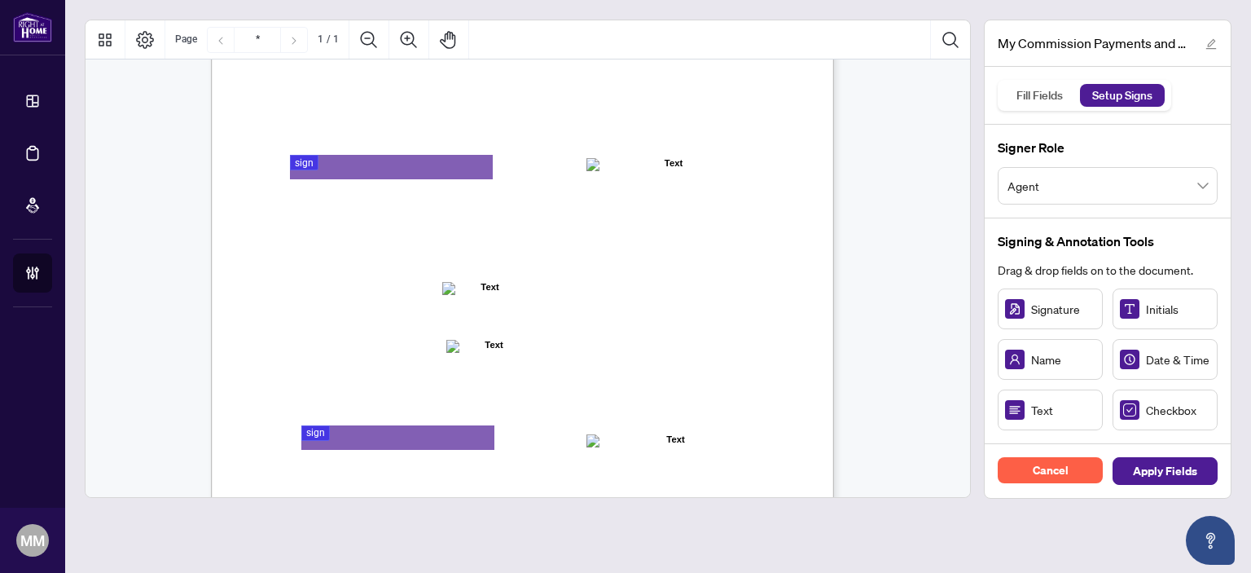
click at [1192, 393] on div "Checkbox" at bounding box center [1164, 409] width 105 height 41
drag, startPoint x: 1173, startPoint y: 402, endPoint x: 292, endPoint y: 291, distance: 888.2
click at [397, 359] on span "Deposit method for my commission payments and hereby authorize Right at Home Re…" at bounding box center [493, 366] width 417 height 15
drag, startPoint x: 397, startPoint y: 364, endPoint x: 287, endPoint y: 344, distance: 111.7
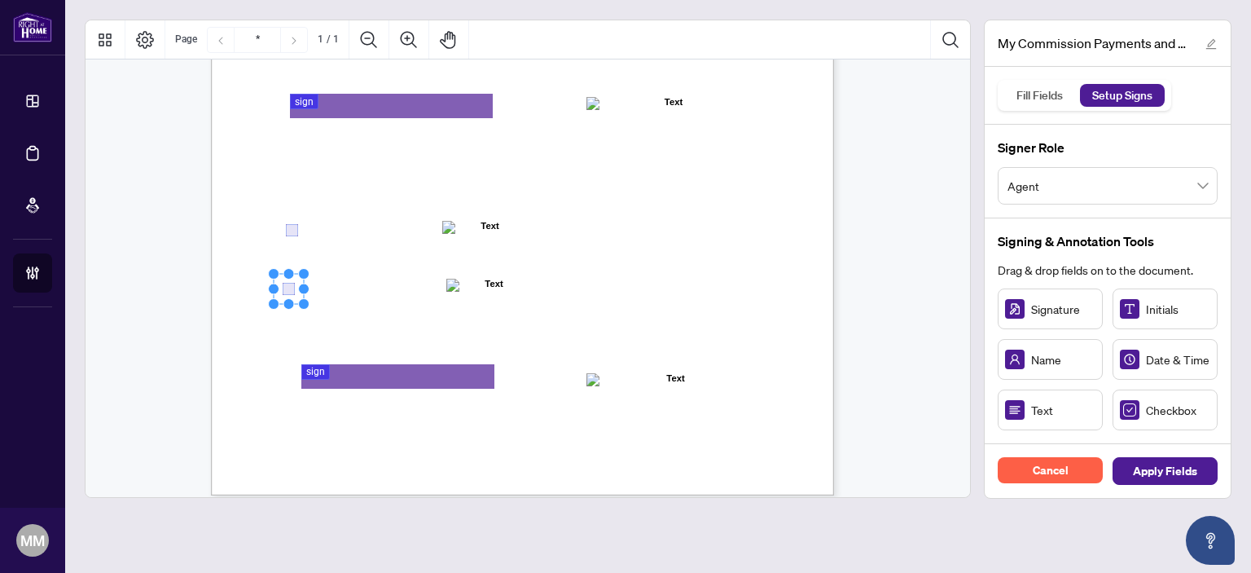
scroll to position [401, 0]
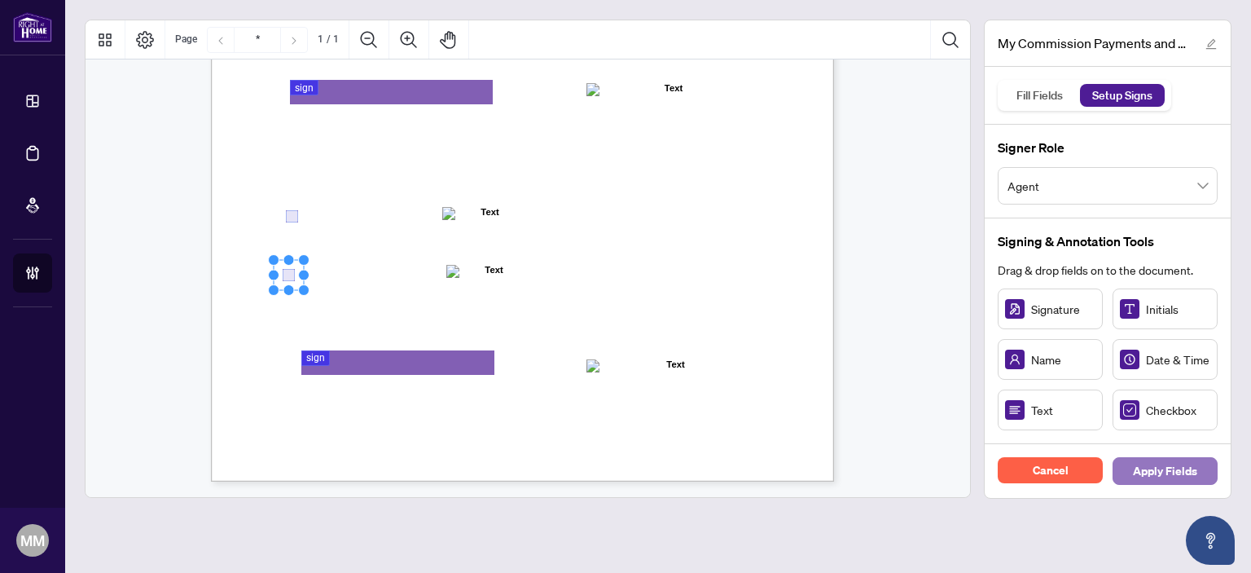
click at [1155, 467] on span "Apply Fields" at bounding box center [1165, 471] width 64 height 26
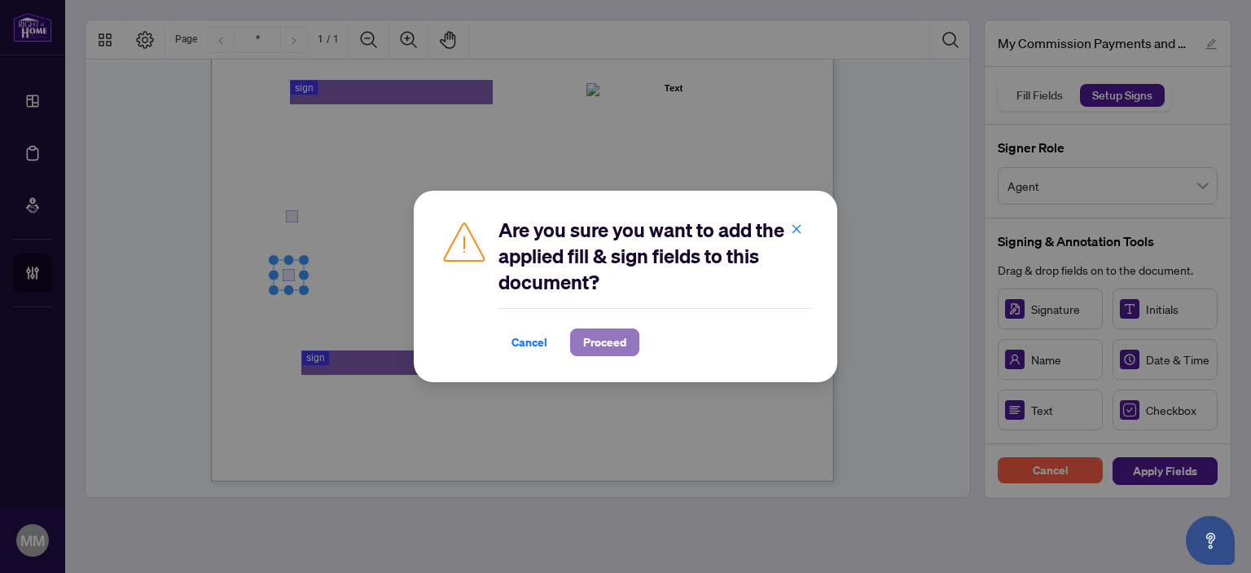
click at [621, 338] on span "Proceed" at bounding box center [604, 342] width 43 height 26
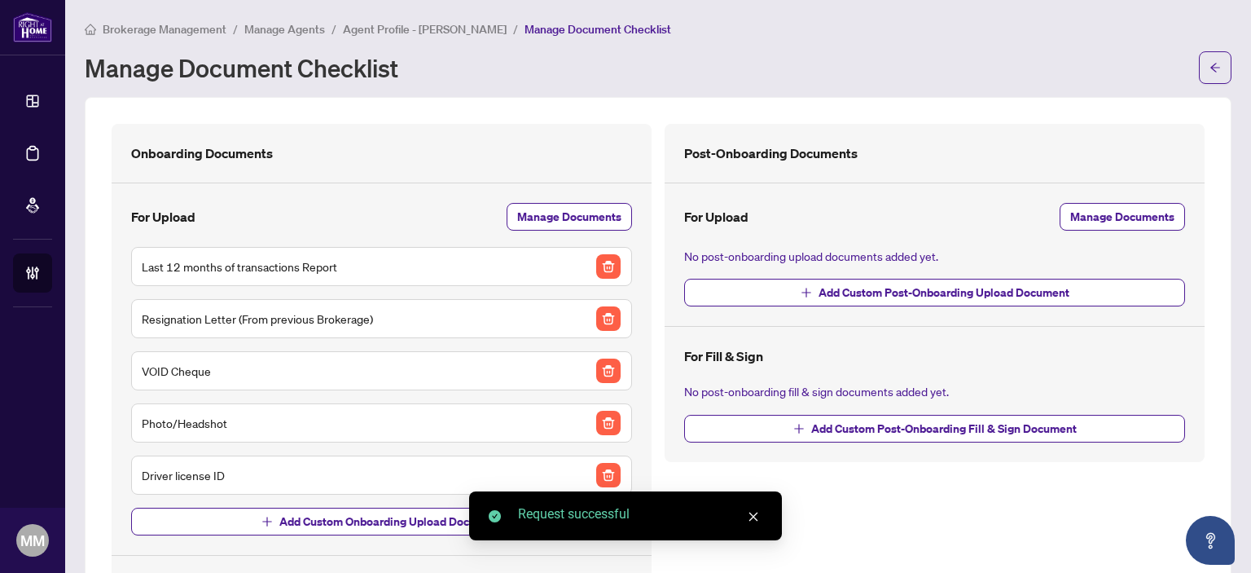
scroll to position [303, 0]
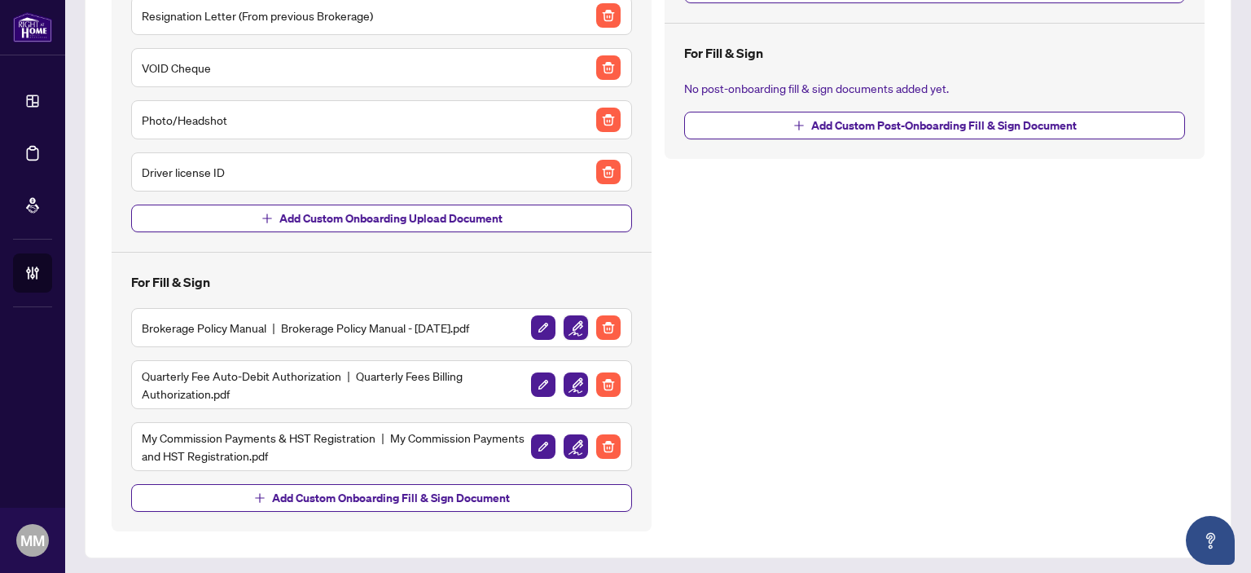
click at [566, 325] on img "button" at bounding box center [576, 327] width 24 height 24
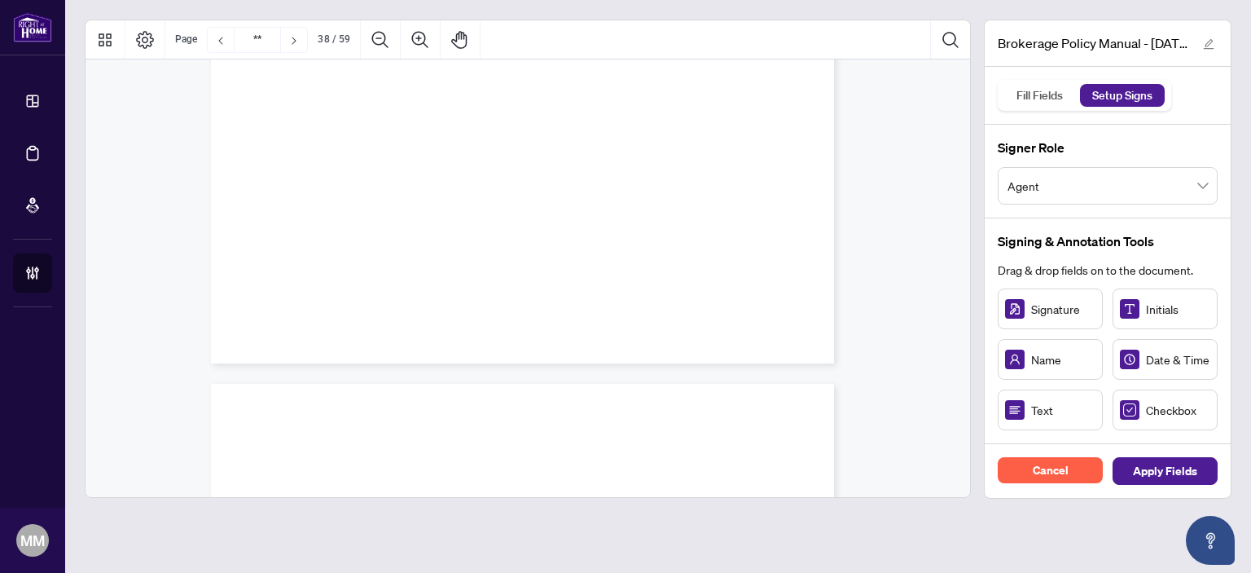
scroll to position [43808, 0]
type input "**"
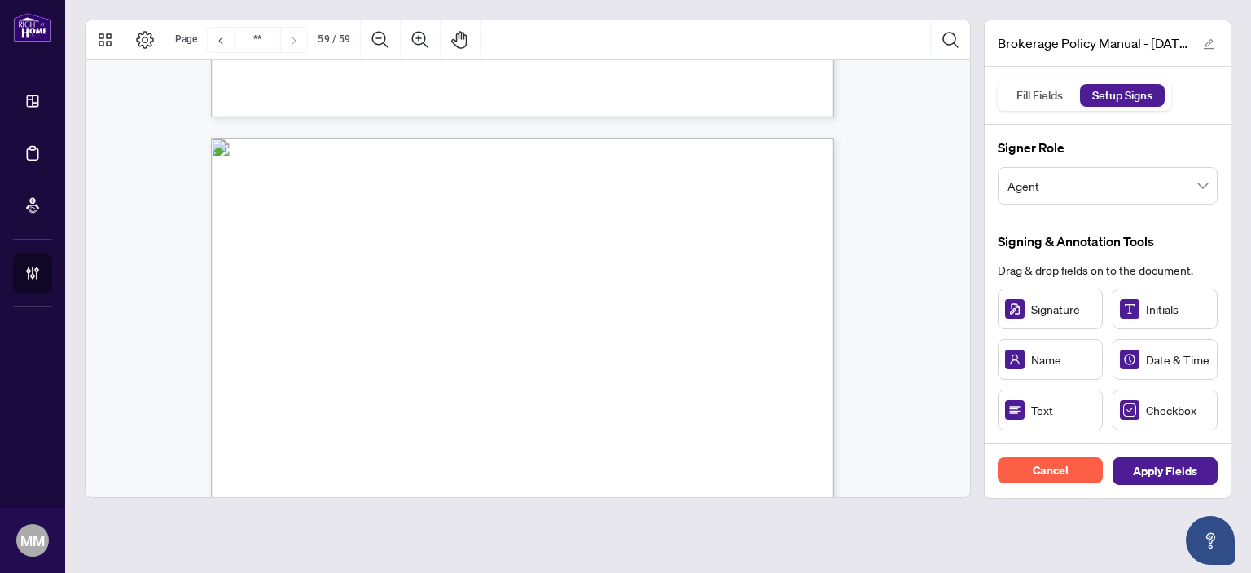
scroll to position [48343, 0]
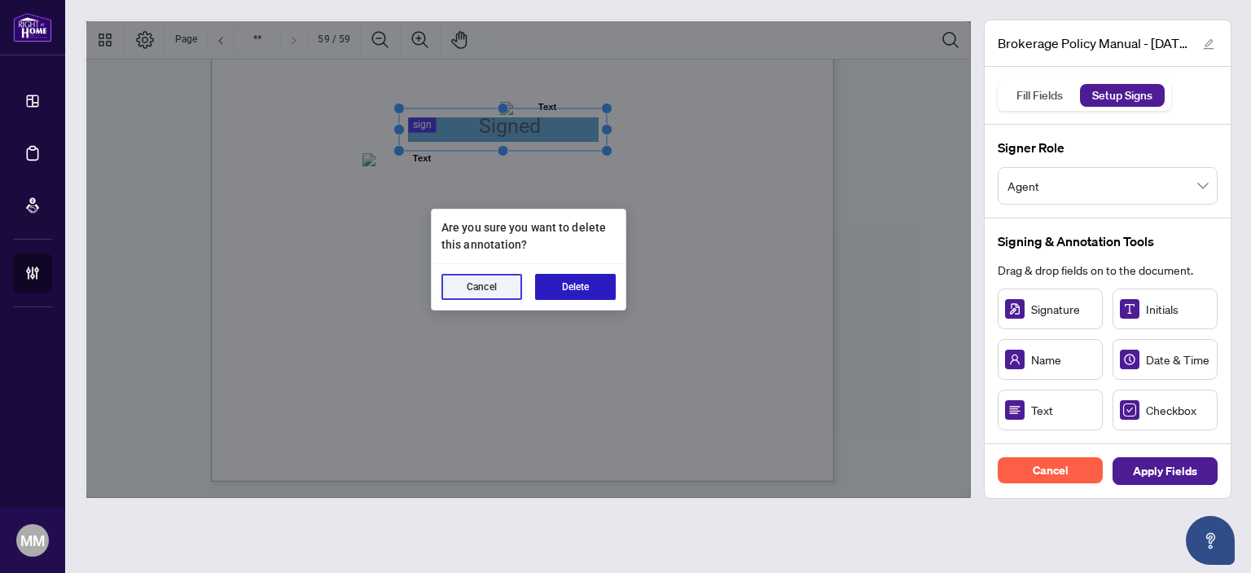
click at [560, 292] on button "Delete" at bounding box center [575, 287] width 81 height 26
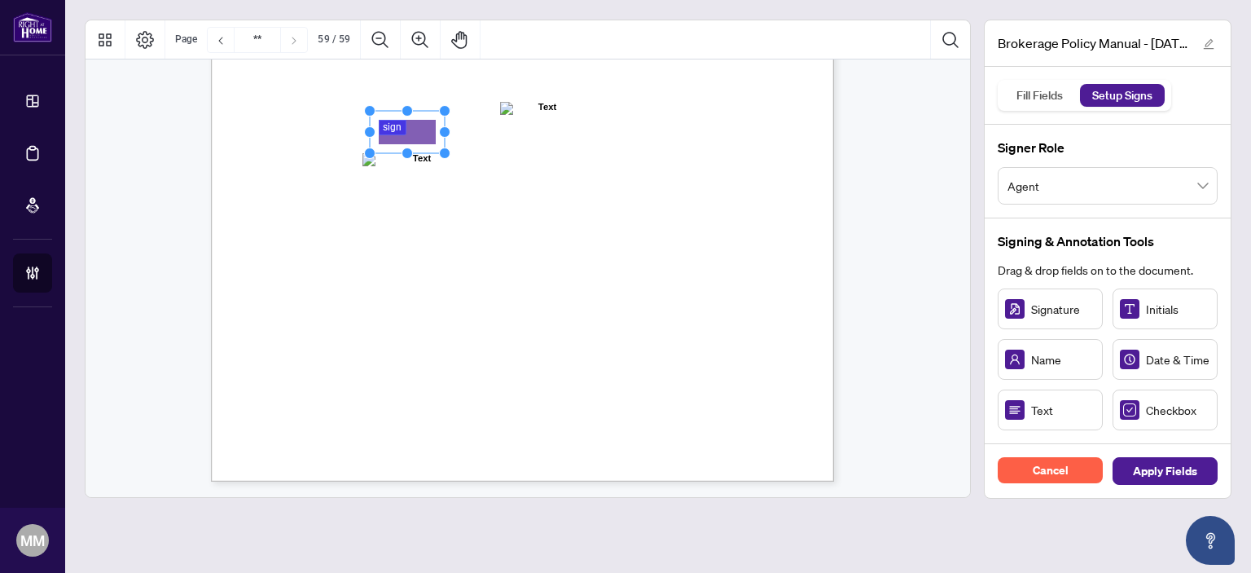
drag, startPoint x: 1027, startPoint y: 310, endPoint x: 421, endPoint y: 131, distance: 631.8
drag, startPoint x: 443, startPoint y: 130, endPoint x: 568, endPoint y: 126, distance: 125.5
click at [568, 126] on circle "Resize, Right" at bounding box center [565, 131] width 11 height 11
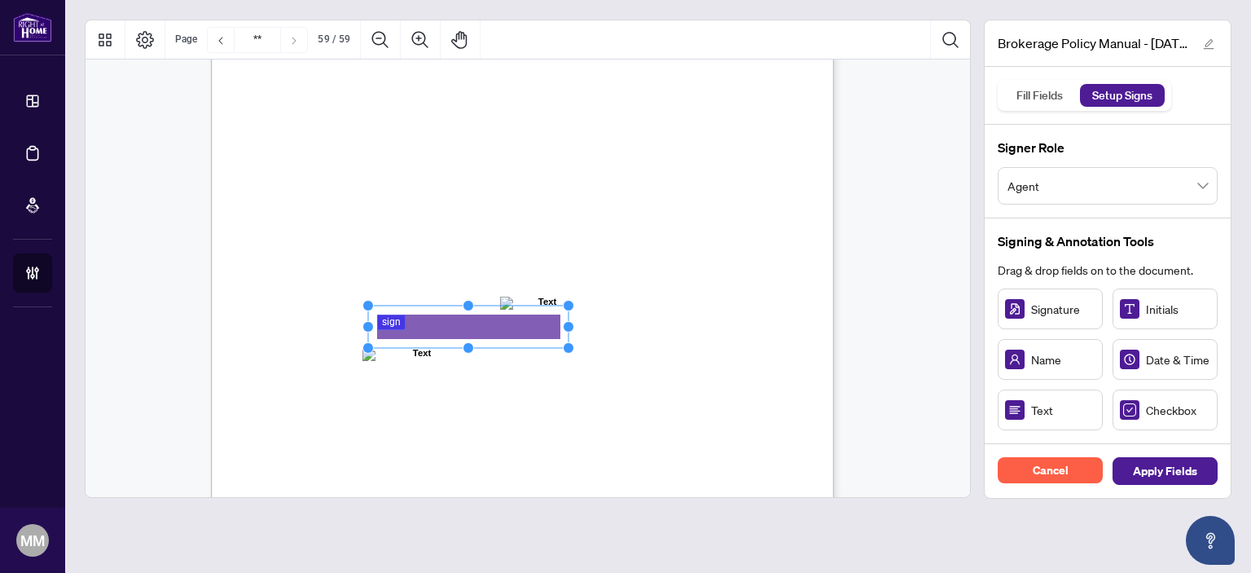
scroll to position [48017, 0]
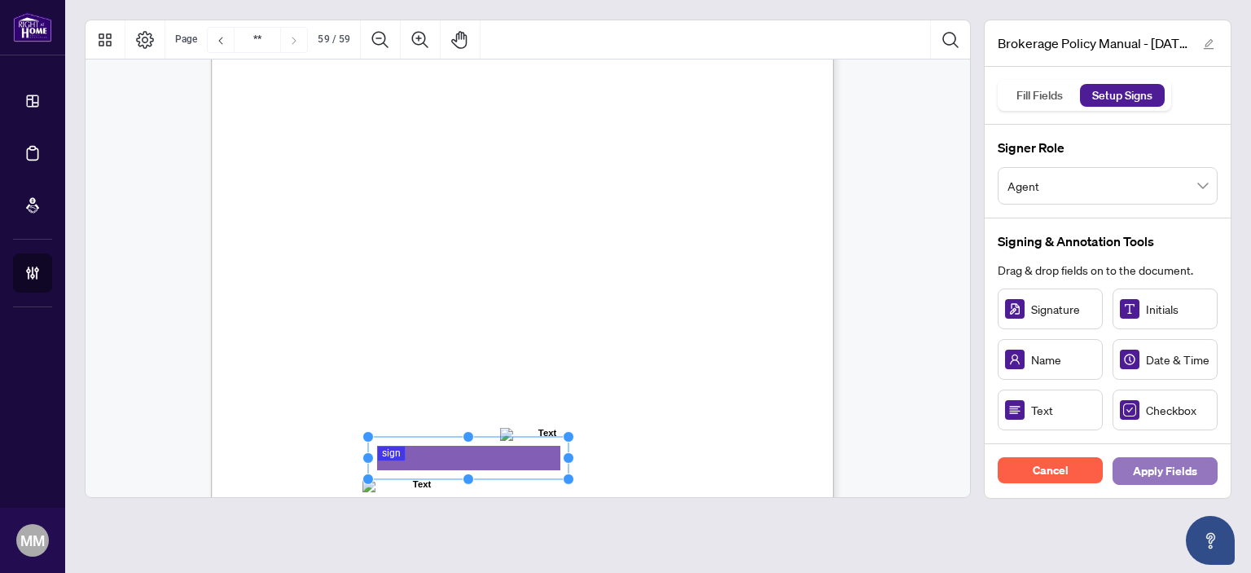
click at [1190, 481] on span "Apply Fields" at bounding box center [1165, 471] width 64 height 26
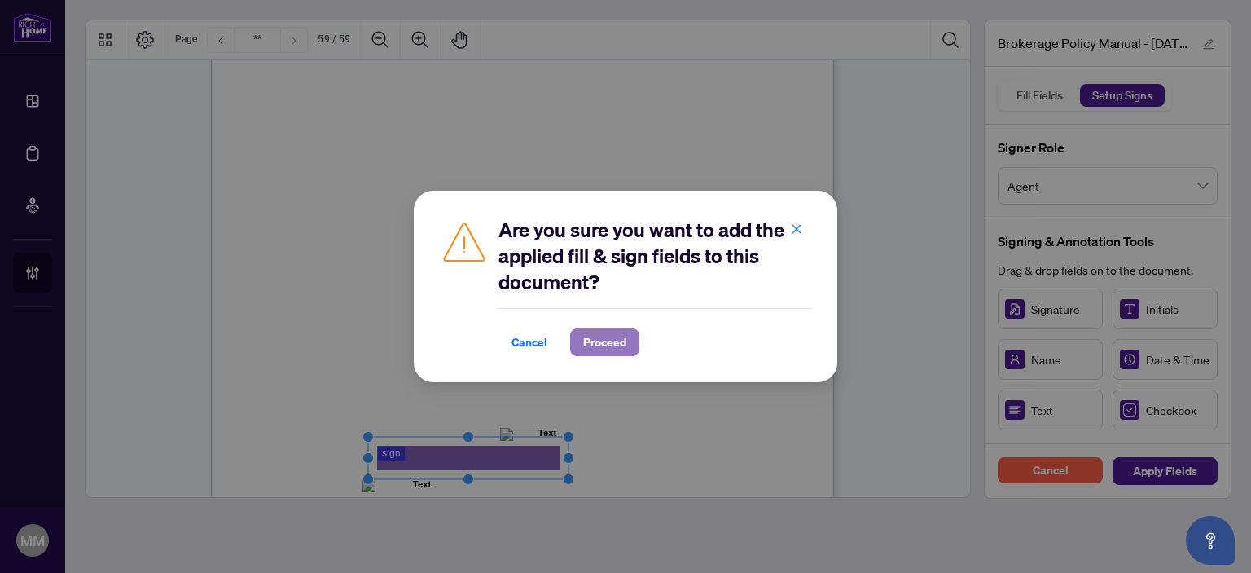
click at [604, 348] on span "Proceed" at bounding box center [604, 342] width 43 height 26
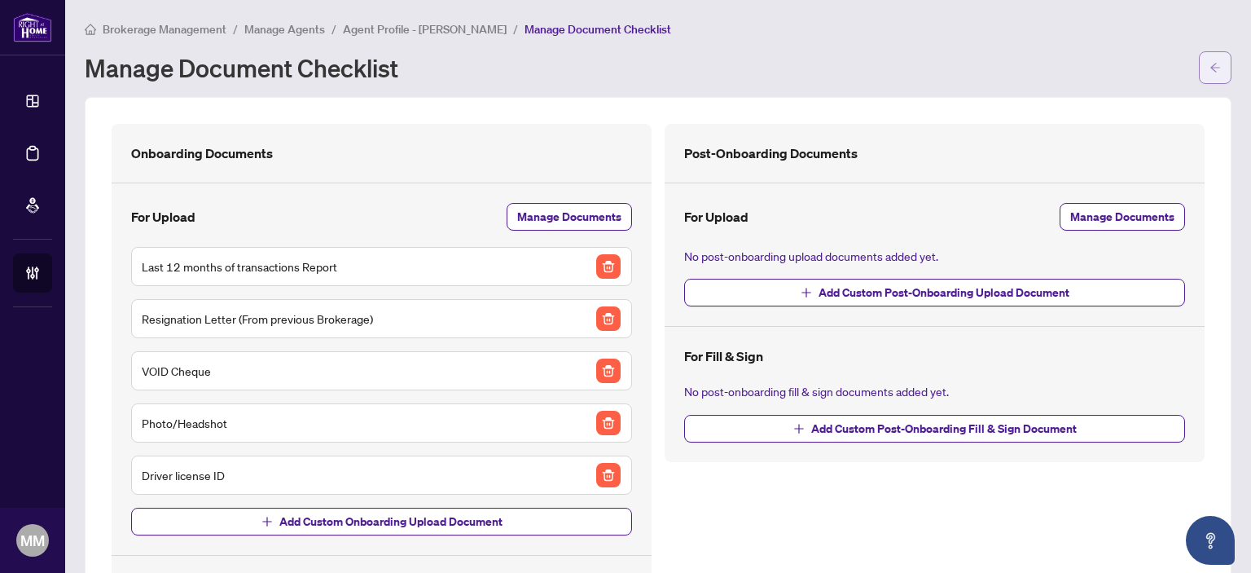
click at [1199, 61] on button "button" at bounding box center [1215, 67] width 33 height 33
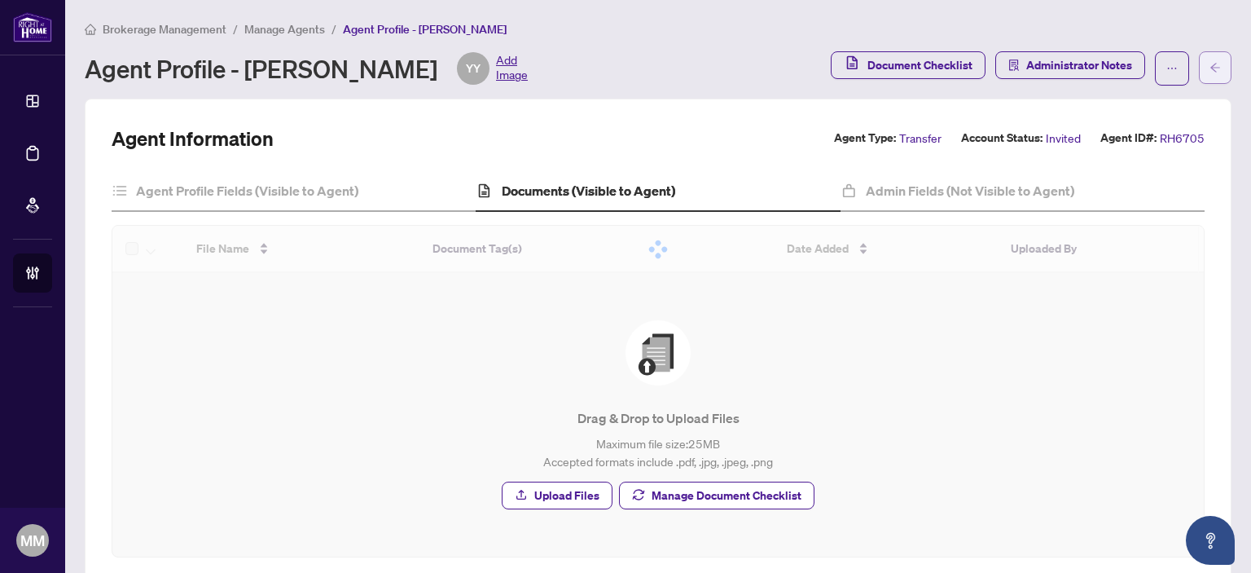
click at [1199, 60] on button "button" at bounding box center [1215, 67] width 33 height 33
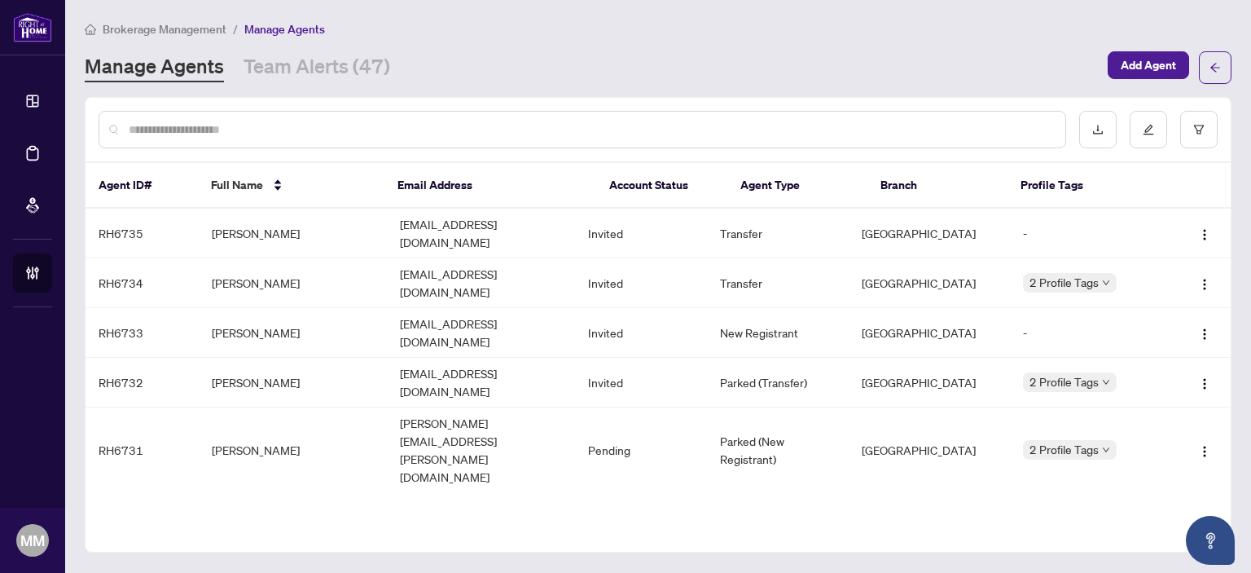
click at [338, 93] on div "Brokerage Management / Manage Agents Manage Agents Team Alerts (47) Add Agent A…" at bounding box center [658, 286] width 1147 height 533
click at [340, 81] on div "Manage Agents Team Alerts (47) Add Agent" at bounding box center [658, 67] width 1147 height 33
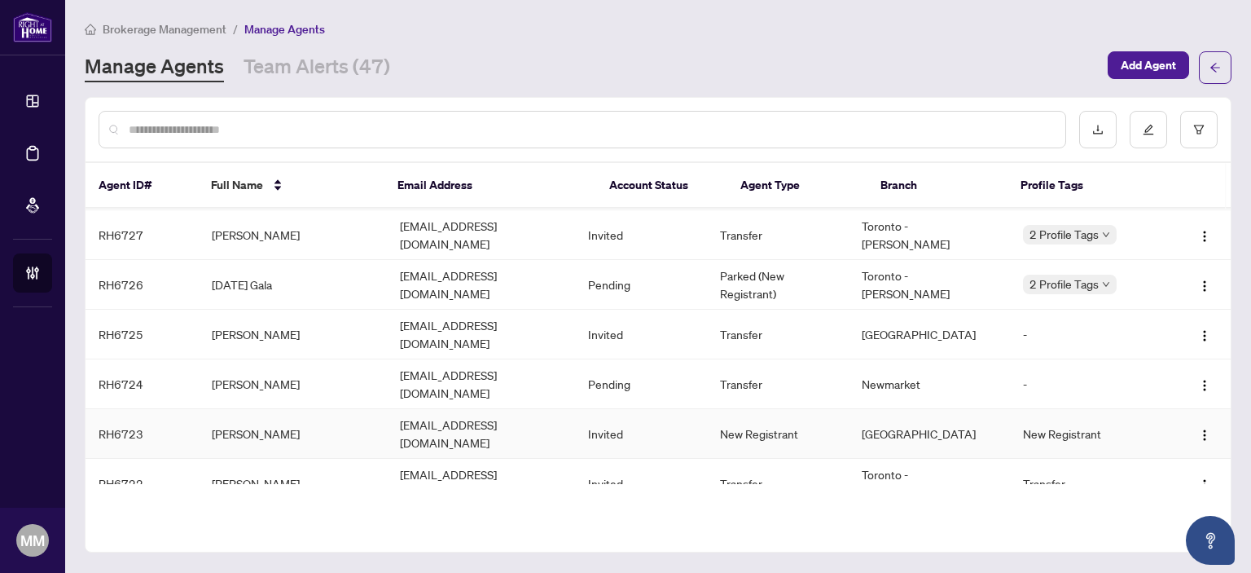
scroll to position [407, 0]
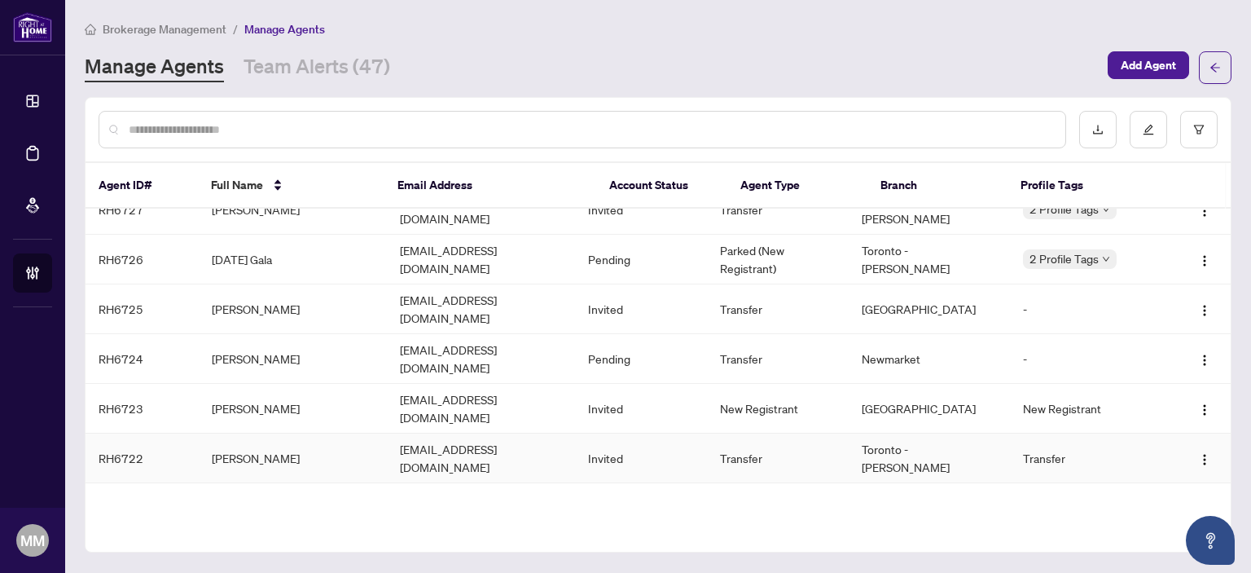
click at [361, 433] on td "Alex Mohr" at bounding box center [293, 458] width 188 height 50
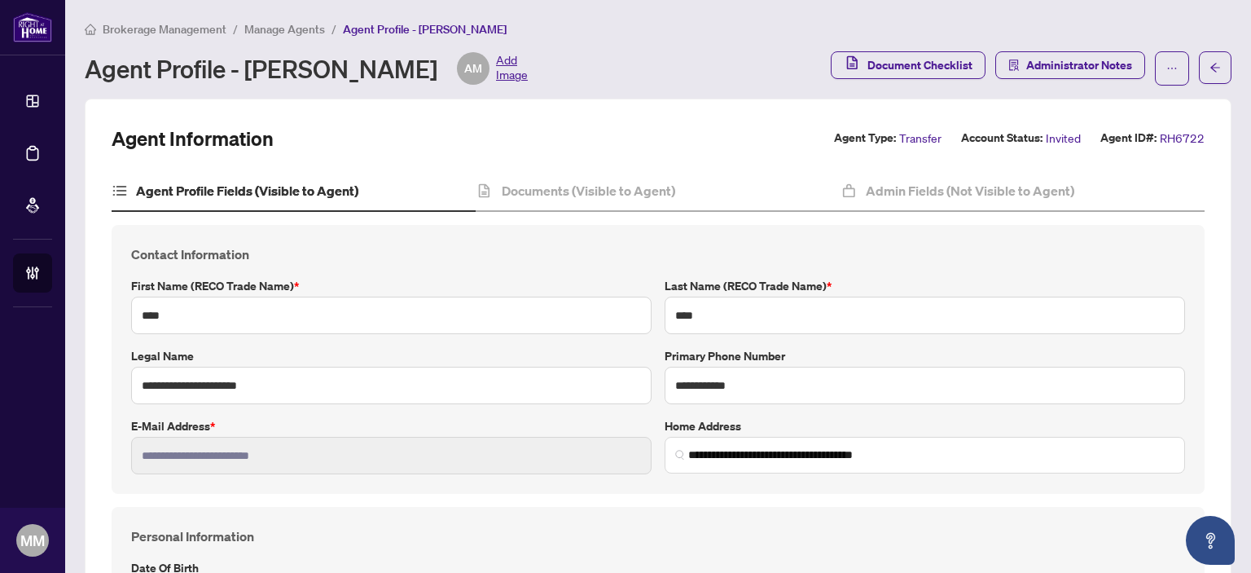
type input "**********"
type input "****"
type input "**********"
click at [547, 185] on h4 "Documents (Visible to Agent)" at bounding box center [588, 191] width 173 height 20
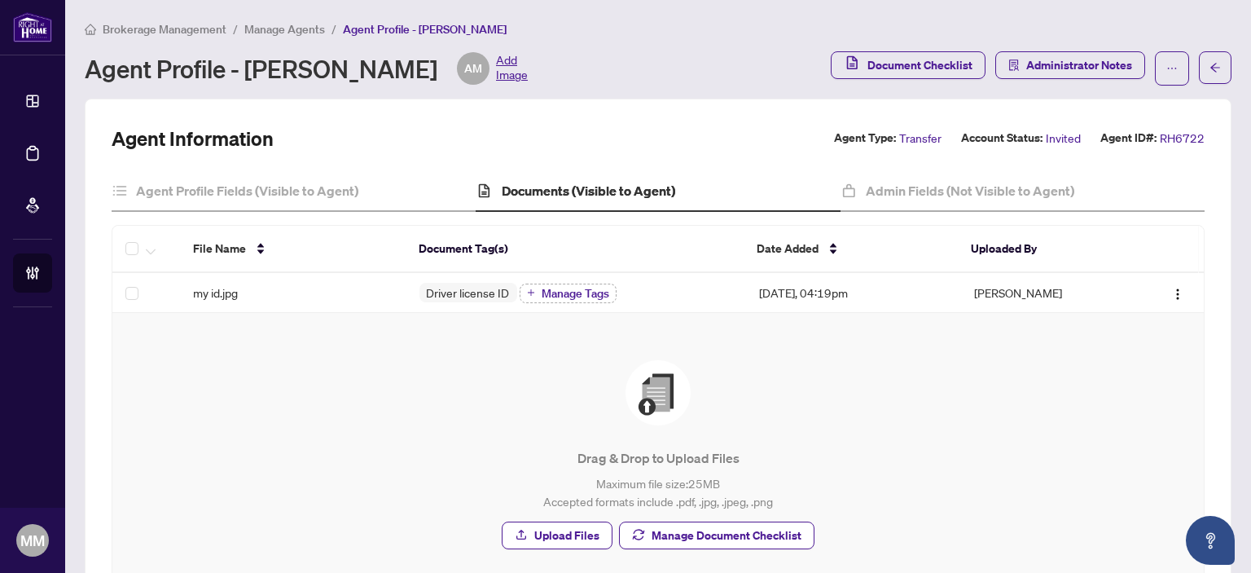
scroll to position [75, 0]
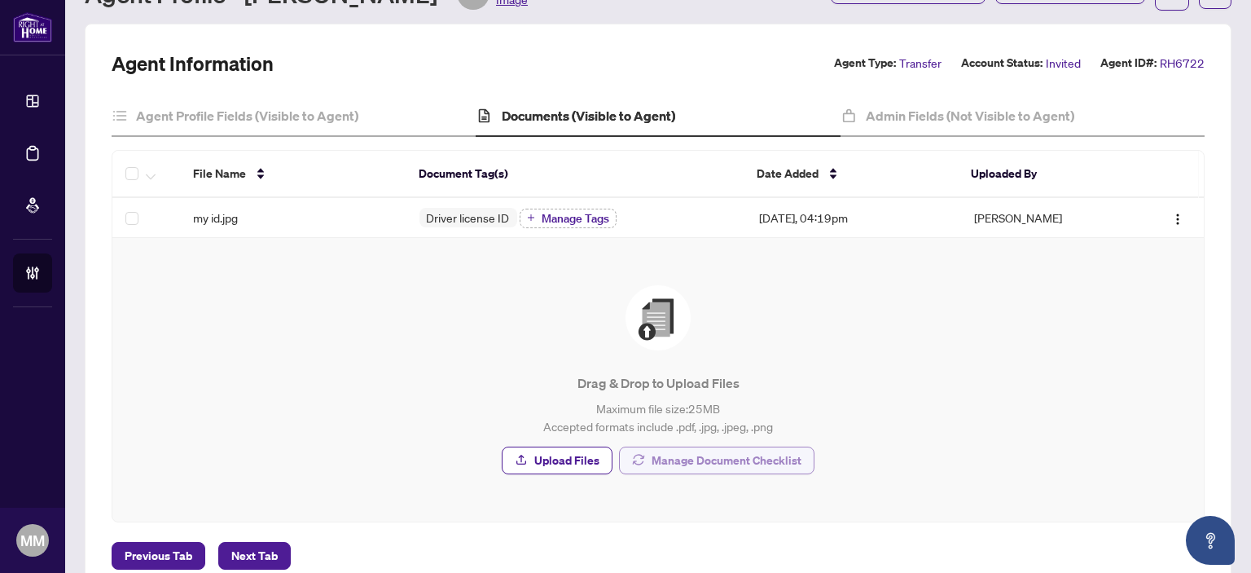
click at [749, 464] on span "Manage Document Checklist" at bounding box center [726, 460] width 150 height 26
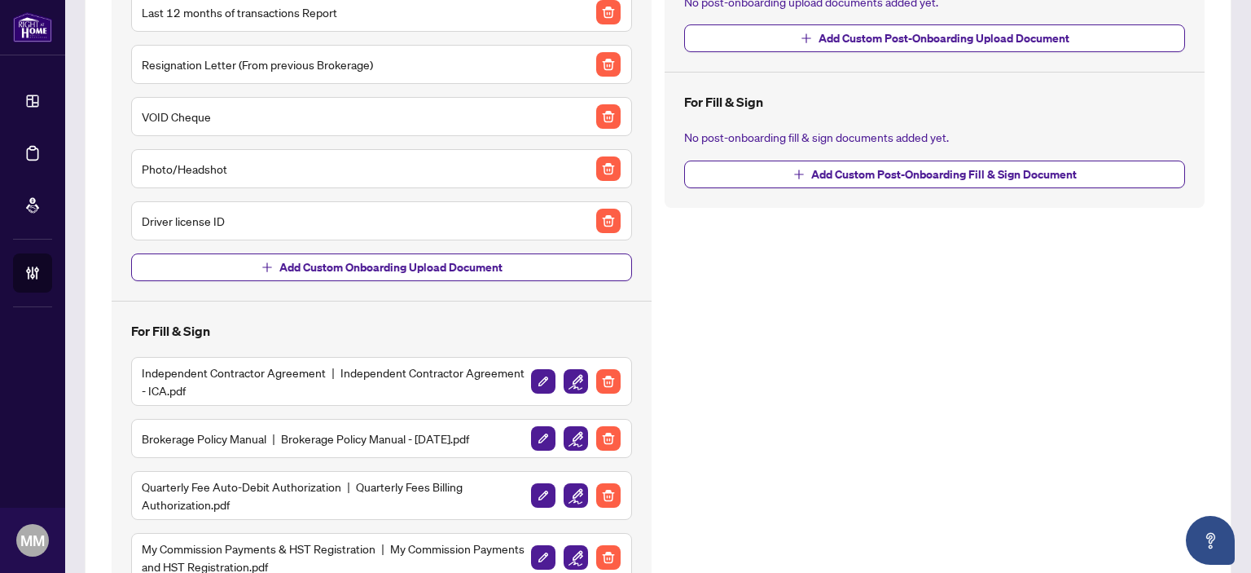
scroll to position [364, 0]
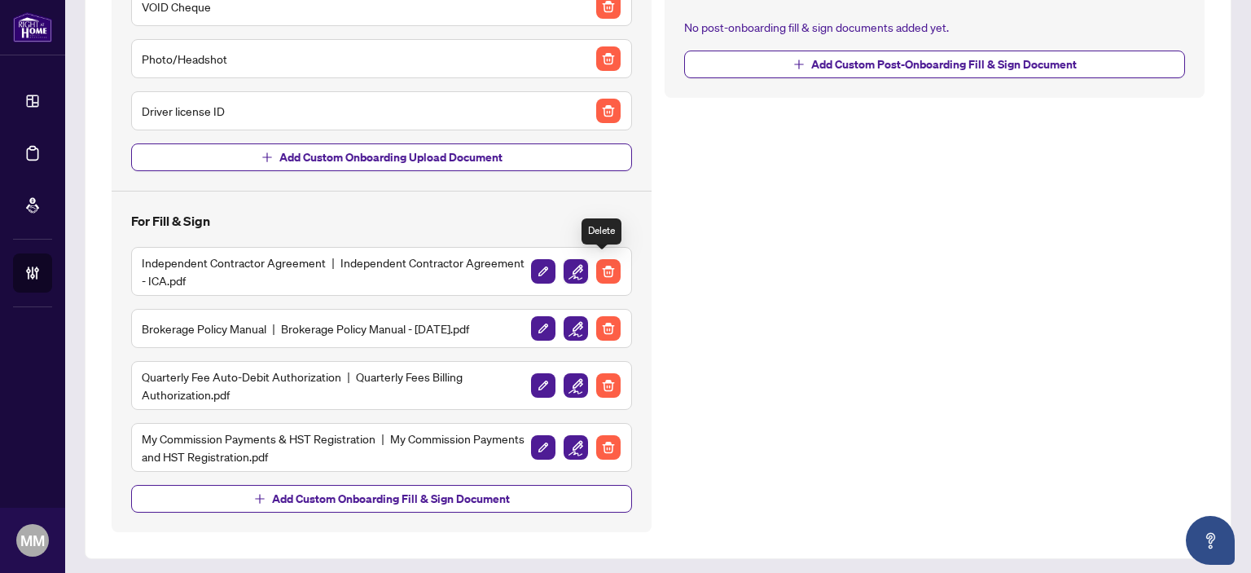
click at [567, 267] on img "button" at bounding box center [576, 271] width 24 height 24
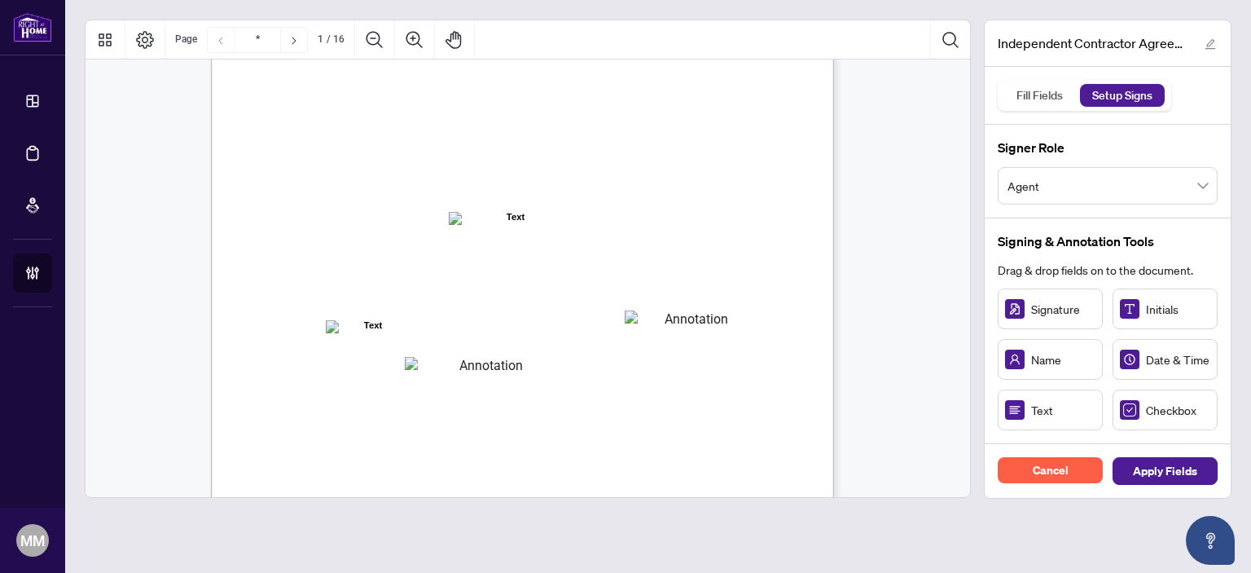
scroll to position [81, 0]
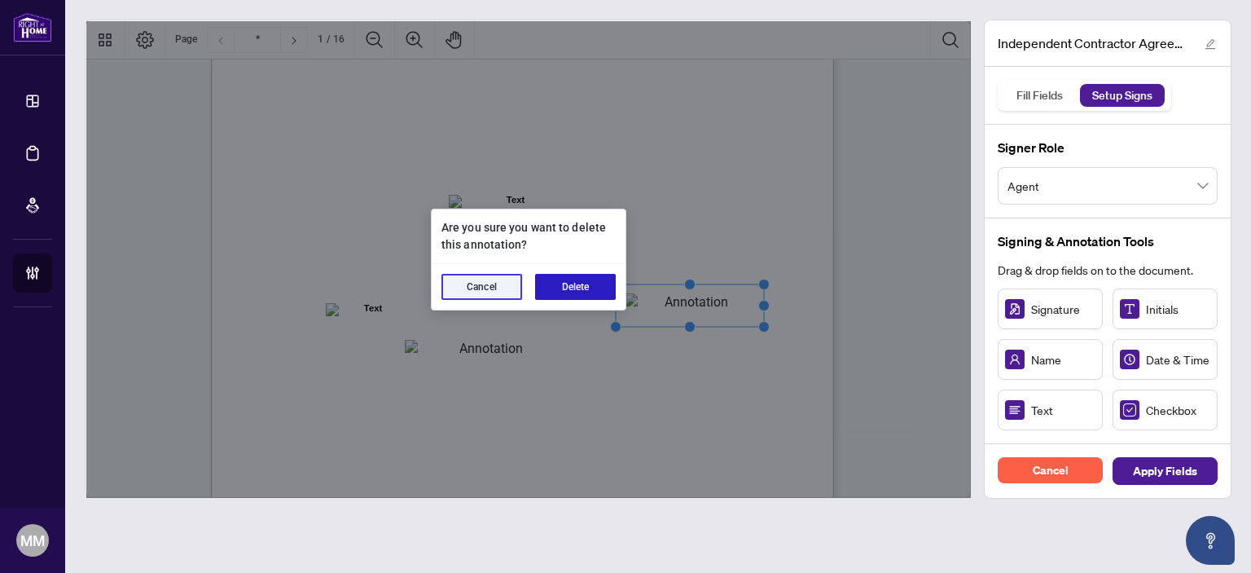
click at [556, 282] on button "Delete" at bounding box center [575, 287] width 81 height 26
click at [570, 279] on button "Delete" at bounding box center [575, 287] width 81 height 26
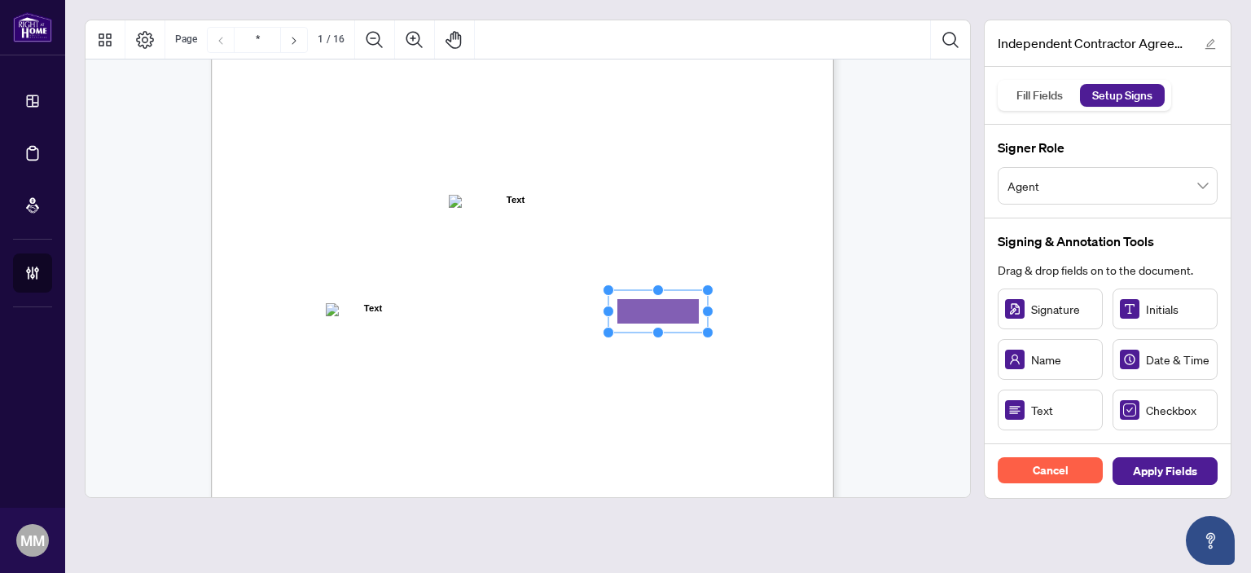
drag, startPoint x: 682, startPoint y: 323, endPoint x: 658, endPoint y: 305, distance: 30.3
drag, startPoint x: 707, startPoint y: 309, endPoint x: 774, endPoint y: 305, distance: 66.9
click at [774, 305] on div "INDEPENDENT CONTRACTOR AGREEMENT THIS AGREEMENT is made as of (the “Effective D…" at bounding box center [522, 397] width 623 height 806
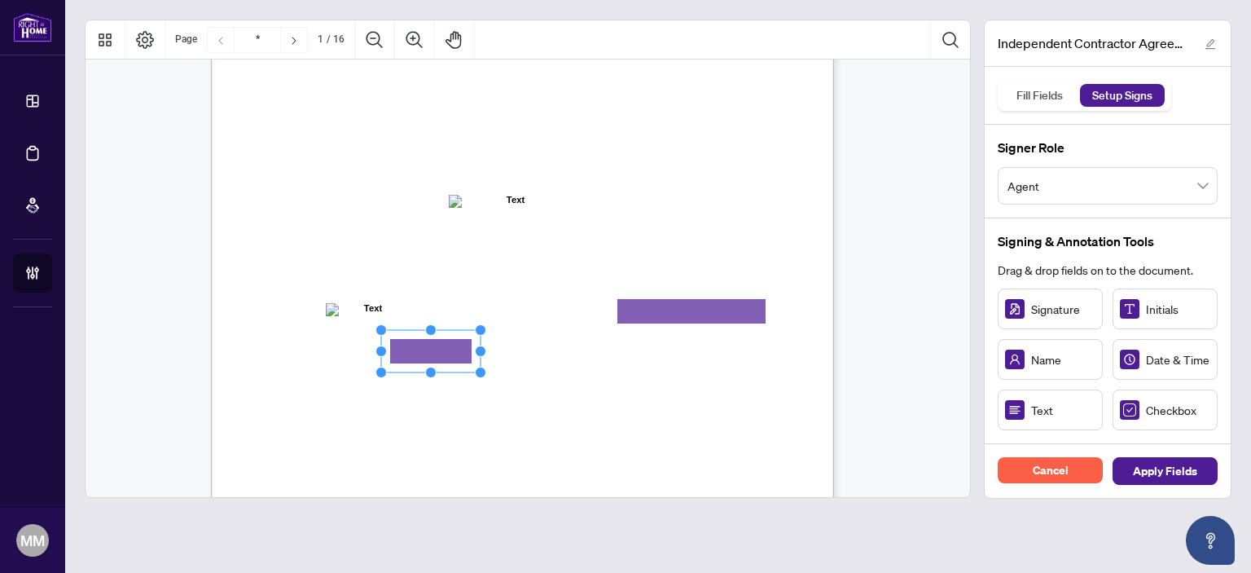
drag, startPoint x: 1052, startPoint y: 412, endPoint x: 427, endPoint y: 353, distance: 628.3
drag, startPoint x: 476, startPoint y: 352, endPoint x: 580, endPoint y: 346, distance: 103.6
click at [580, 346] on circle "Resize, Right" at bounding box center [582, 351] width 11 height 11
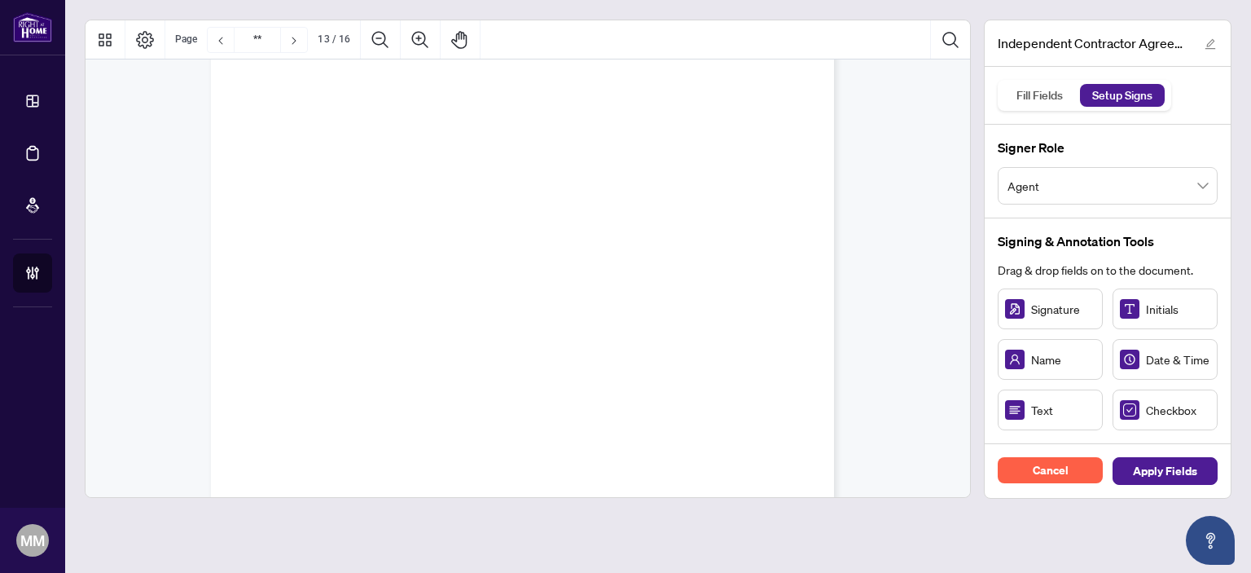
type input "**"
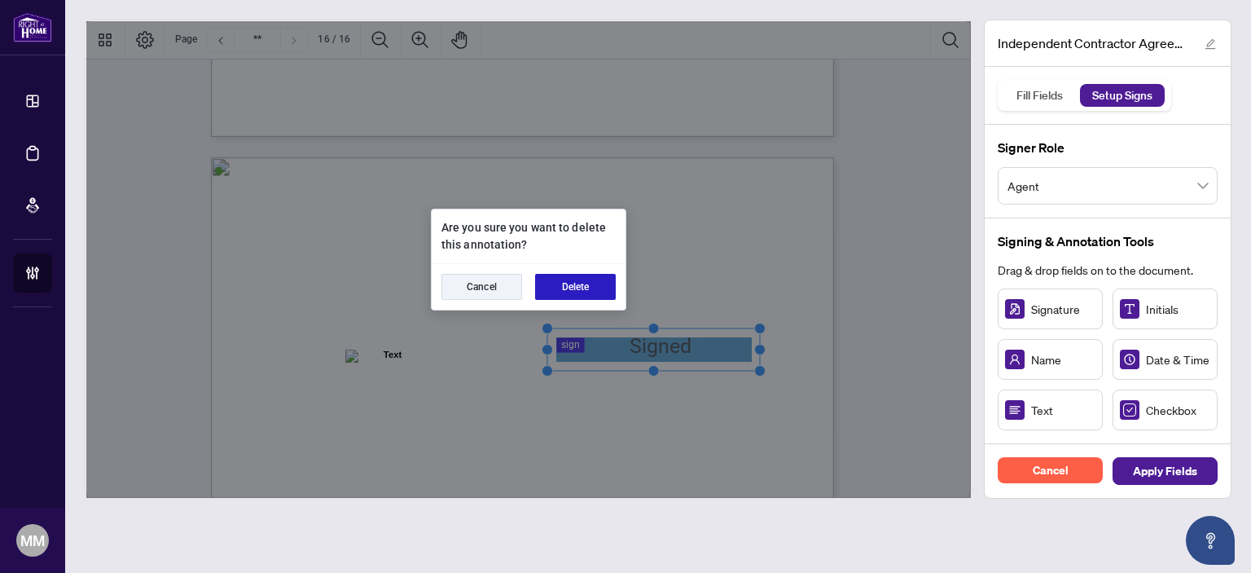
click at [562, 280] on button "Delete" at bounding box center [575, 287] width 81 height 26
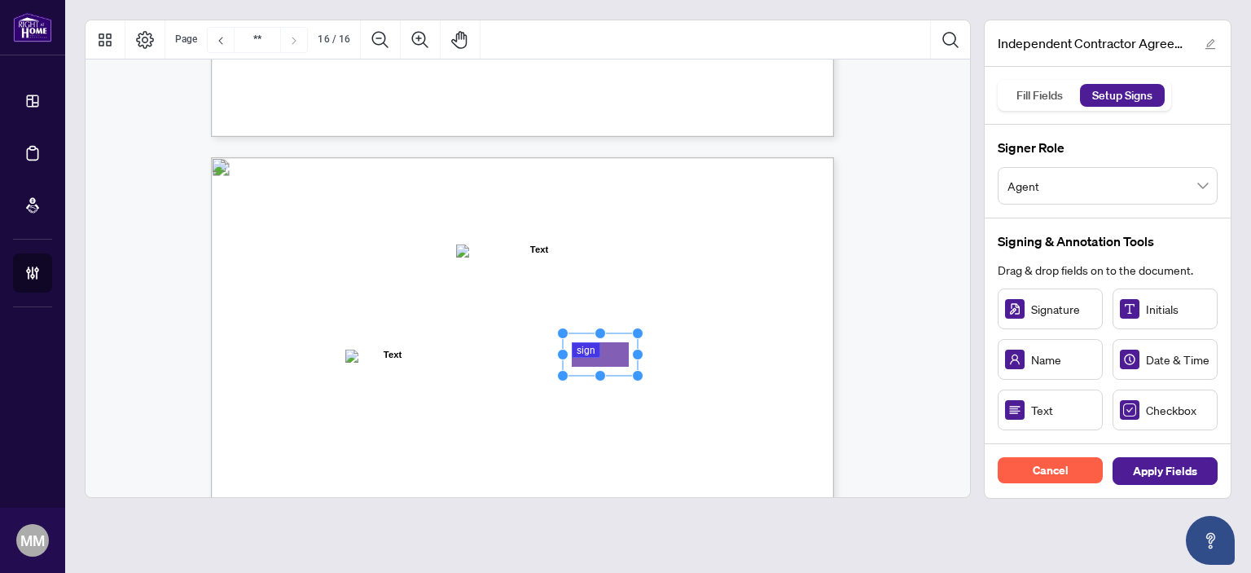
drag, startPoint x: 642, startPoint y: 351, endPoint x: 746, endPoint y: 345, distance: 104.4
drag, startPoint x: 636, startPoint y: 354, endPoint x: 749, endPoint y: 345, distance: 113.6
click at [749, 345] on icon "Resize, Top Resize, Top, Right Resize, Right Resize, Bottom, Right Resize, Bott…" at bounding box center [656, 354] width 200 height 54
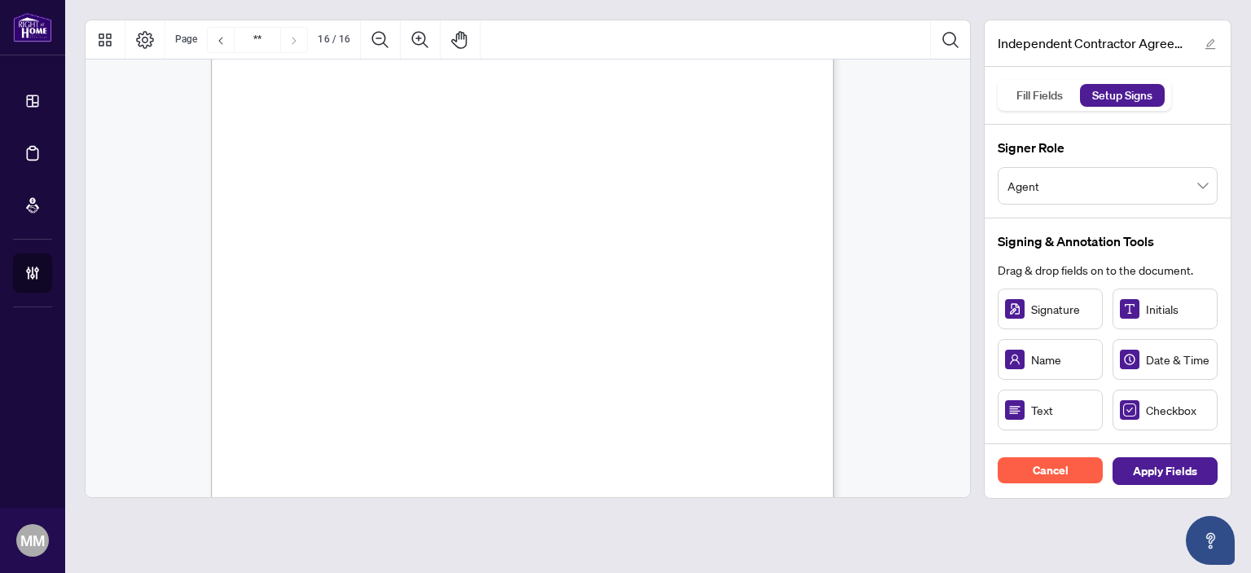
scroll to position [12799, 0]
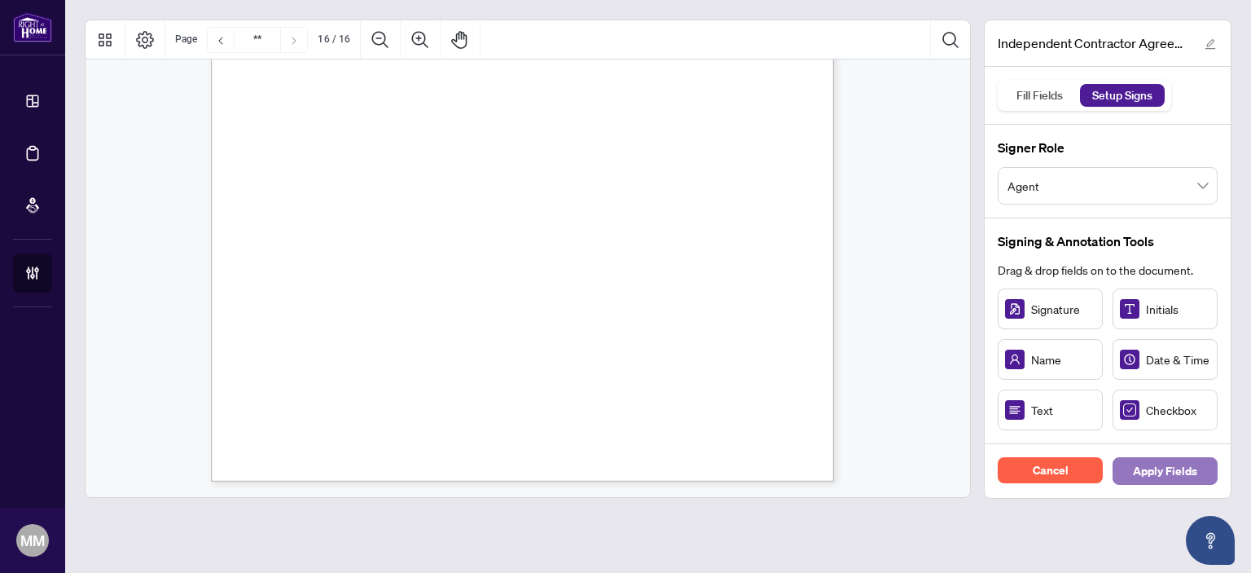
click at [1137, 468] on span "Apply Fields" at bounding box center [1165, 471] width 64 height 26
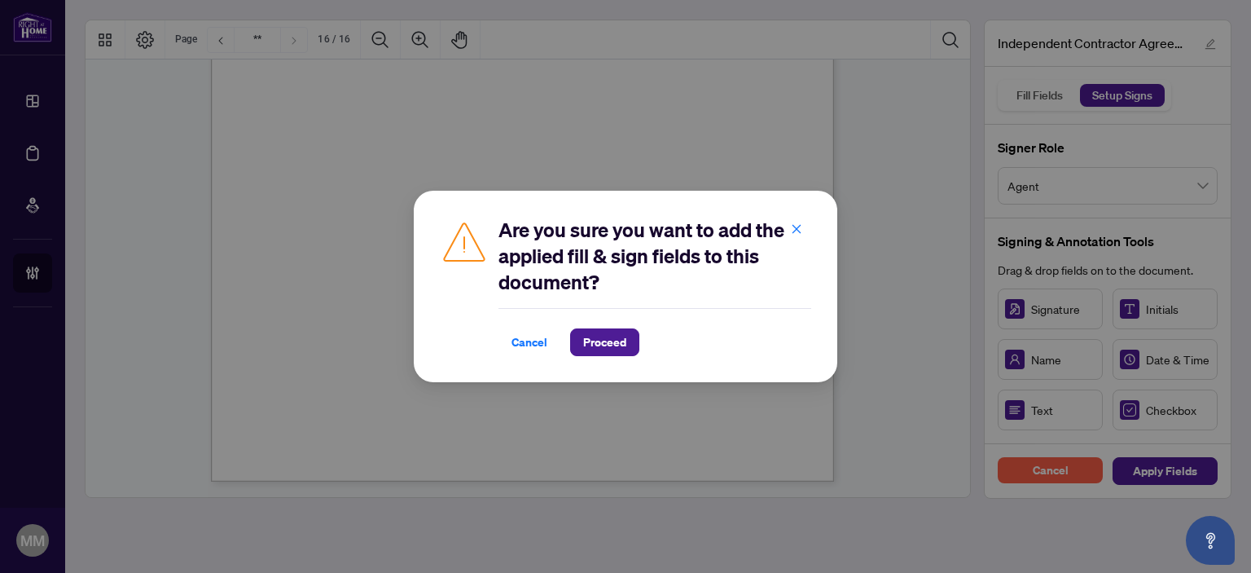
click at [619, 362] on div "Are you sure you want to add the applied fill & sign fields to this document? C…" at bounding box center [625, 286] width 423 height 191
click at [619, 346] on span "Proceed" at bounding box center [604, 342] width 43 height 26
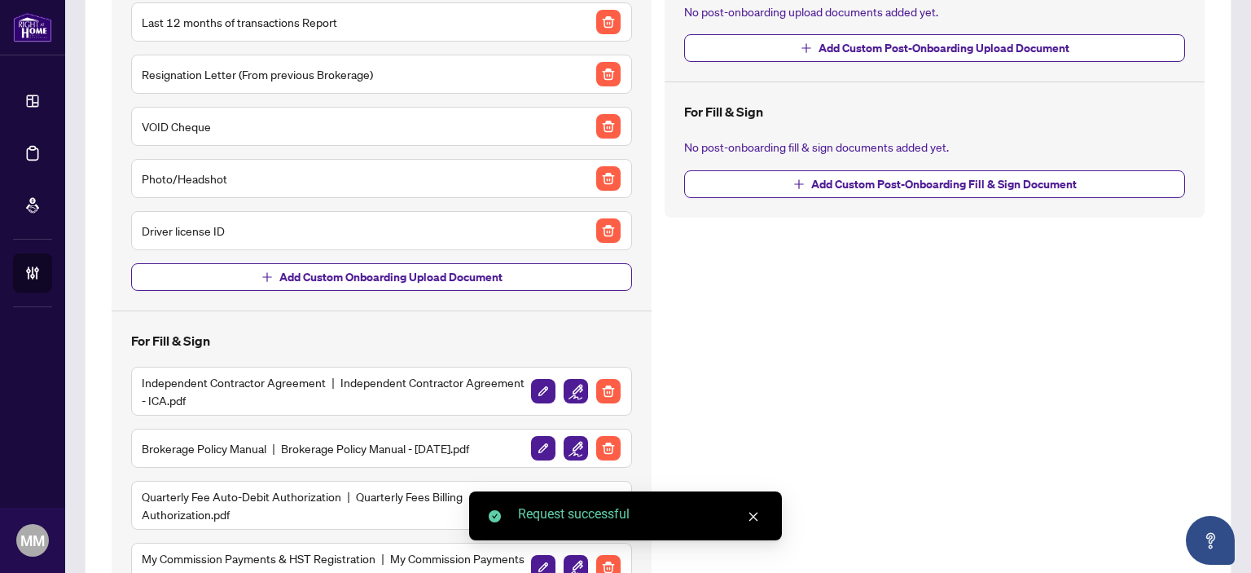
scroll to position [364, 0]
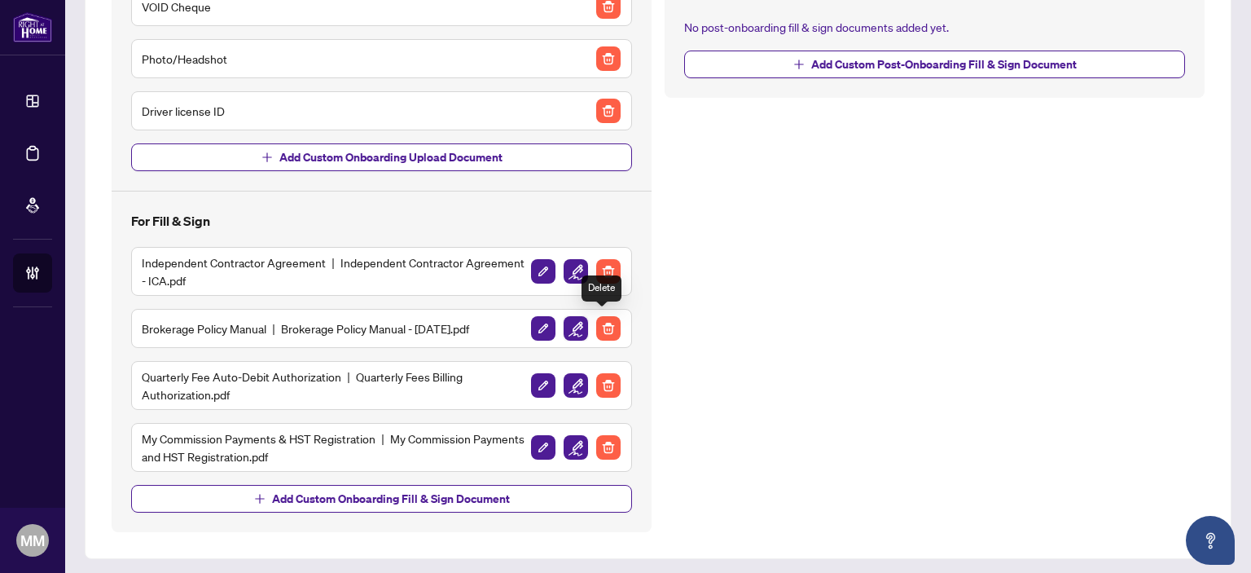
click at [566, 318] on img "button" at bounding box center [576, 328] width 24 height 24
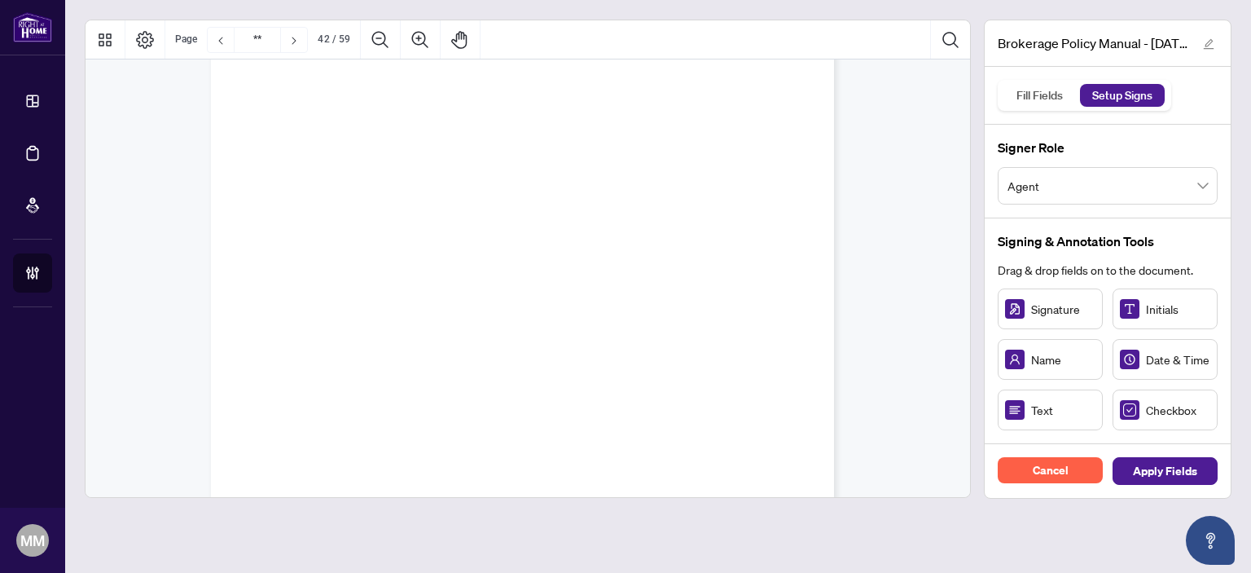
type input "**"
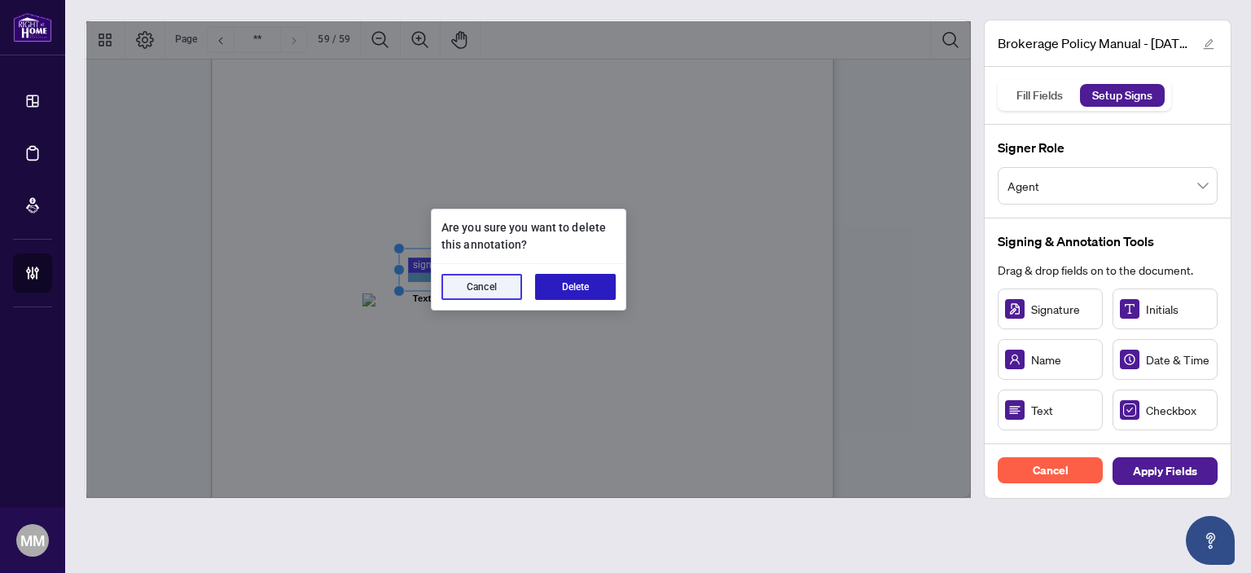
click at [565, 275] on button "Delete" at bounding box center [575, 287] width 81 height 26
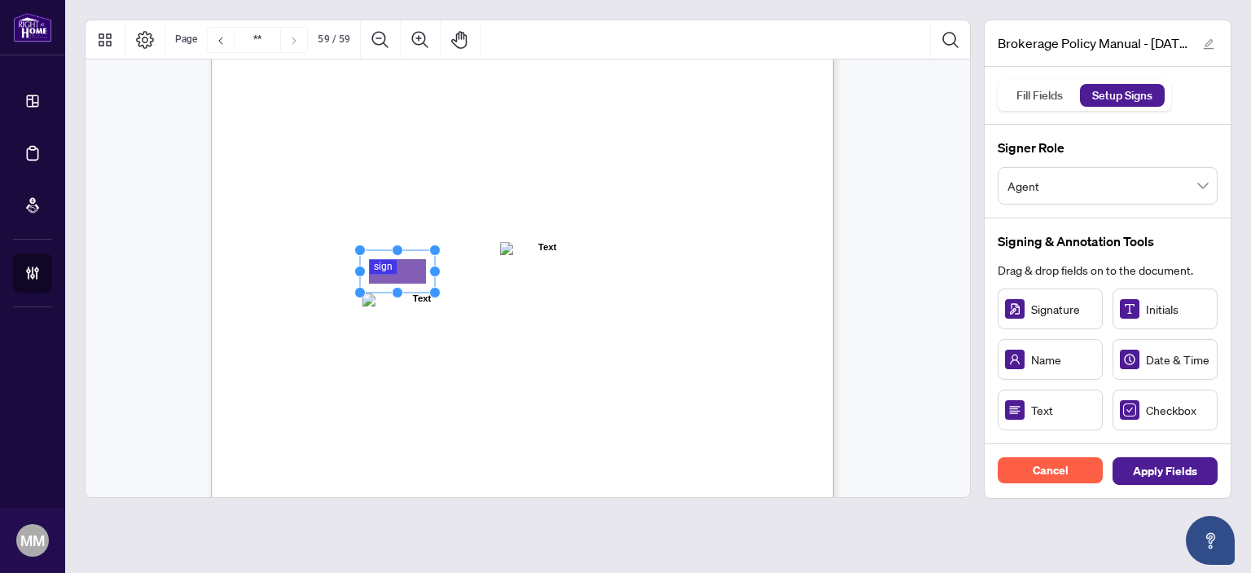
drag, startPoint x: 1046, startPoint y: 305, endPoint x: 396, endPoint y: 270, distance: 650.8
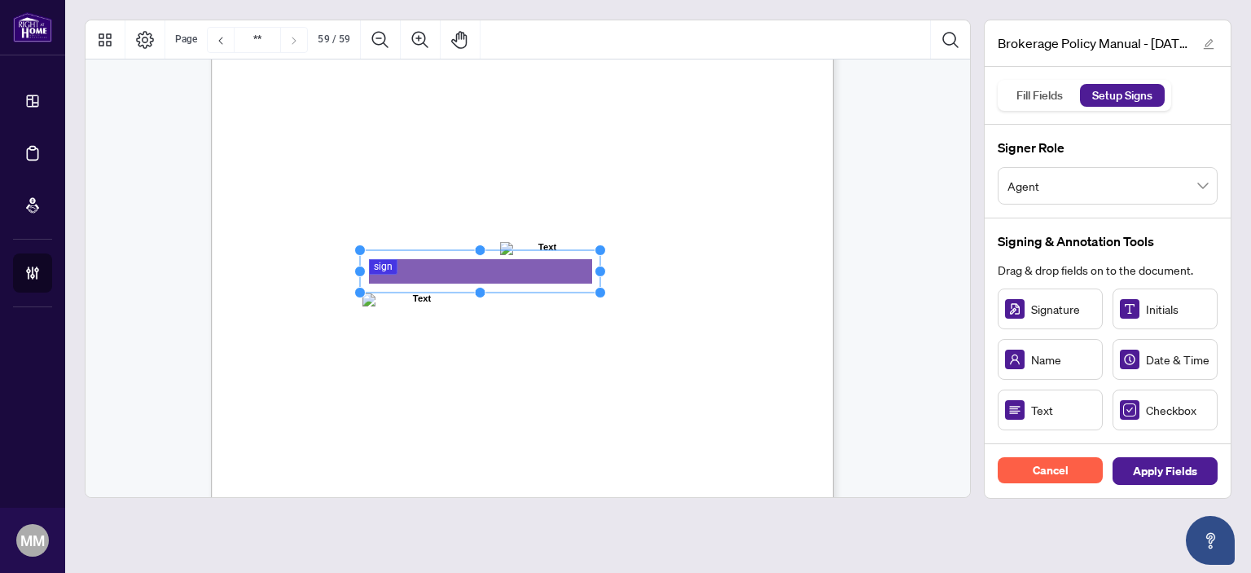
drag, startPoint x: 498, startPoint y: 268, endPoint x: 630, endPoint y: 261, distance: 132.1
click at [606, 261] on icon "Resize, Top Resize, Top, Right Resize, Right Resize, Bottom, Right Resize, Bott…" at bounding box center [480, 271] width 252 height 54
click at [1137, 473] on span "Apply Fields" at bounding box center [1165, 471] width 64 height 26
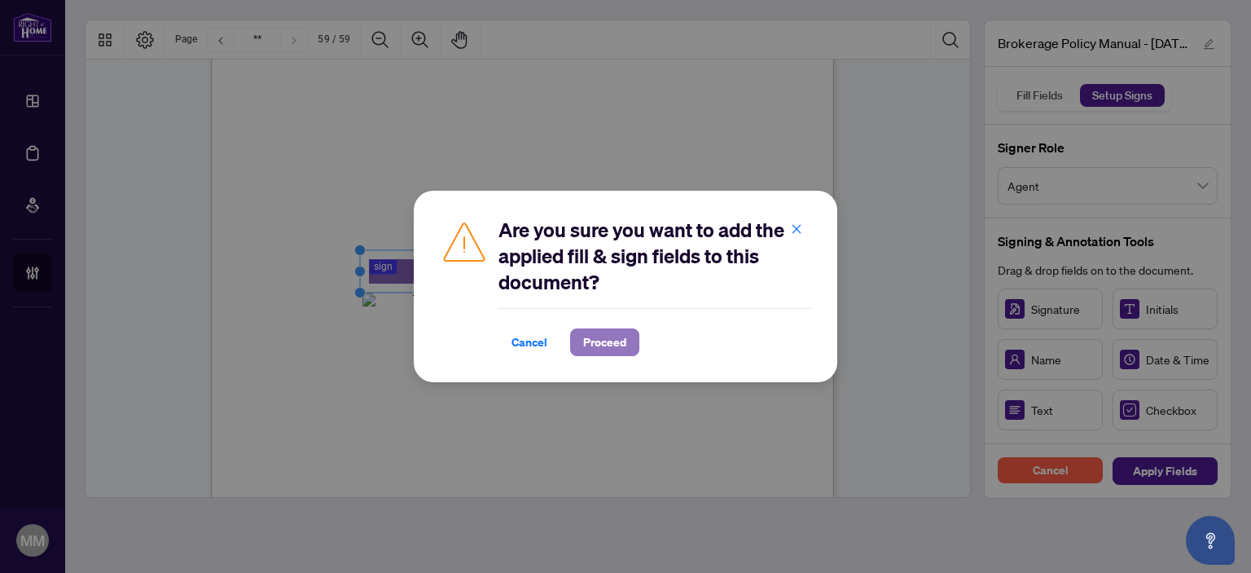
click at [619, 340] on span "Proceed" at bounding box center [604, 342] width 43 height 26
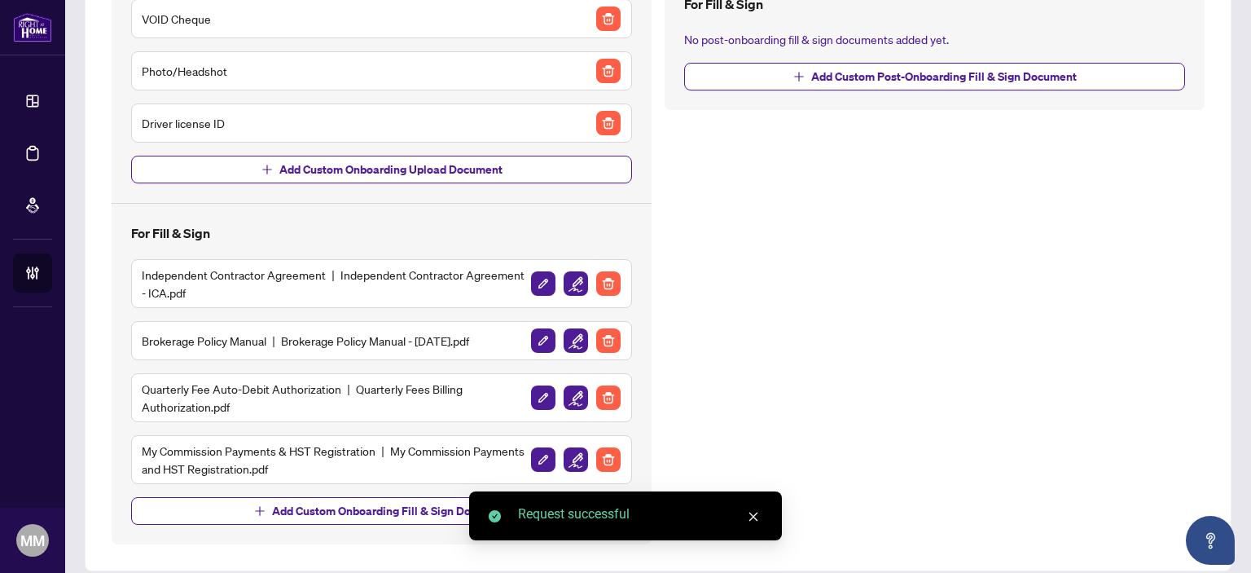
scroll to position [364, 0]
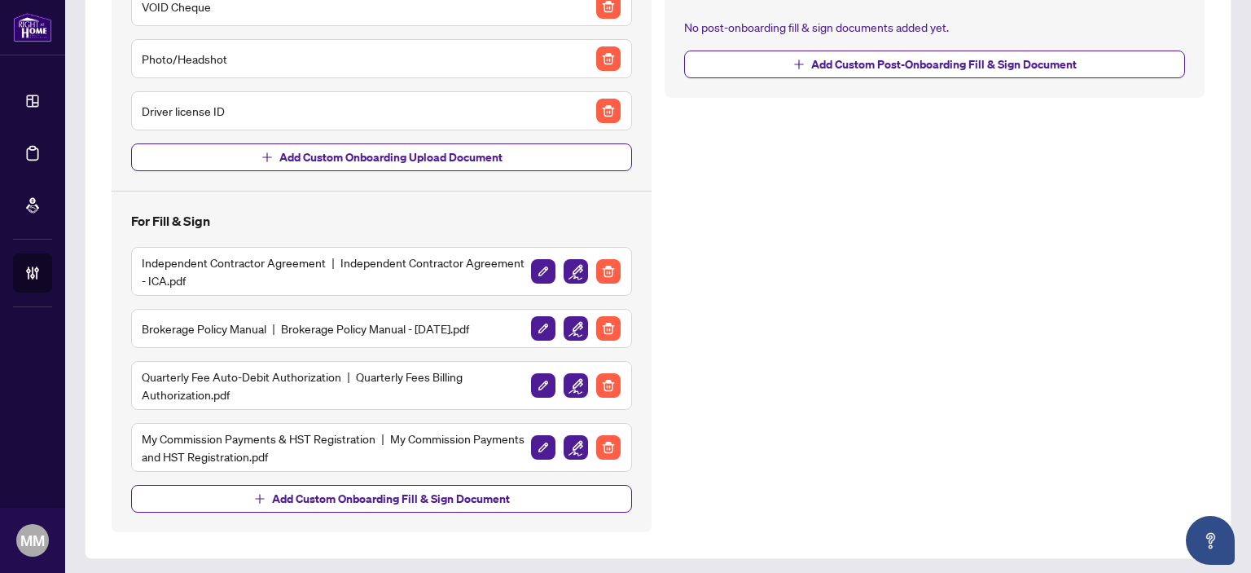
click at [576, 383] on img "button" at bounding box center [576, 385] width 24 height 24
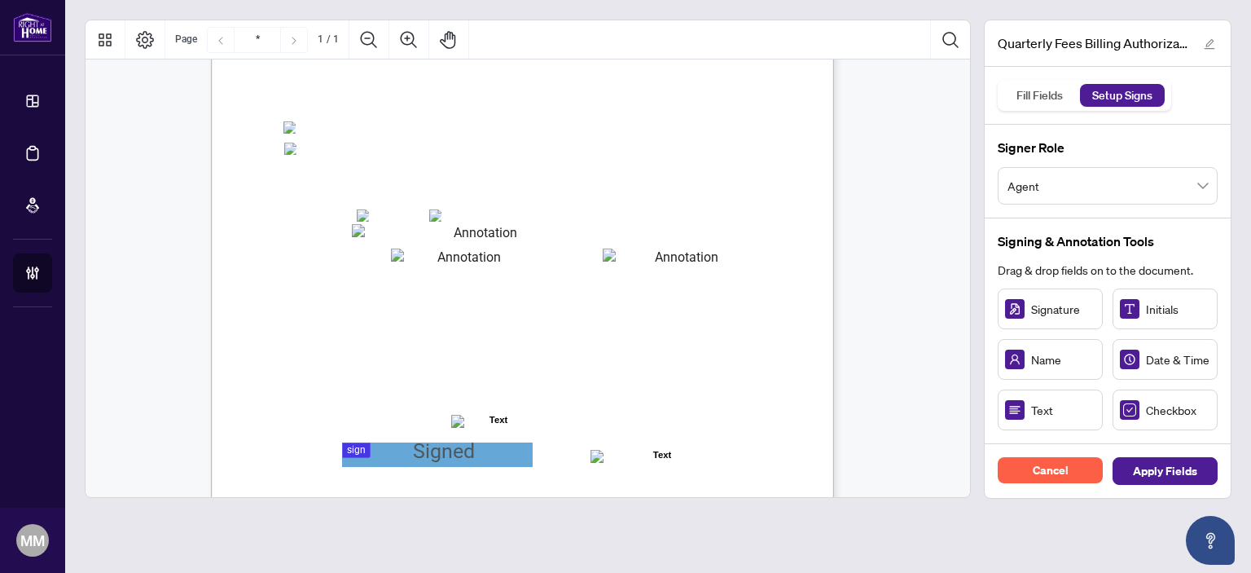
scroll to position [326, 0]
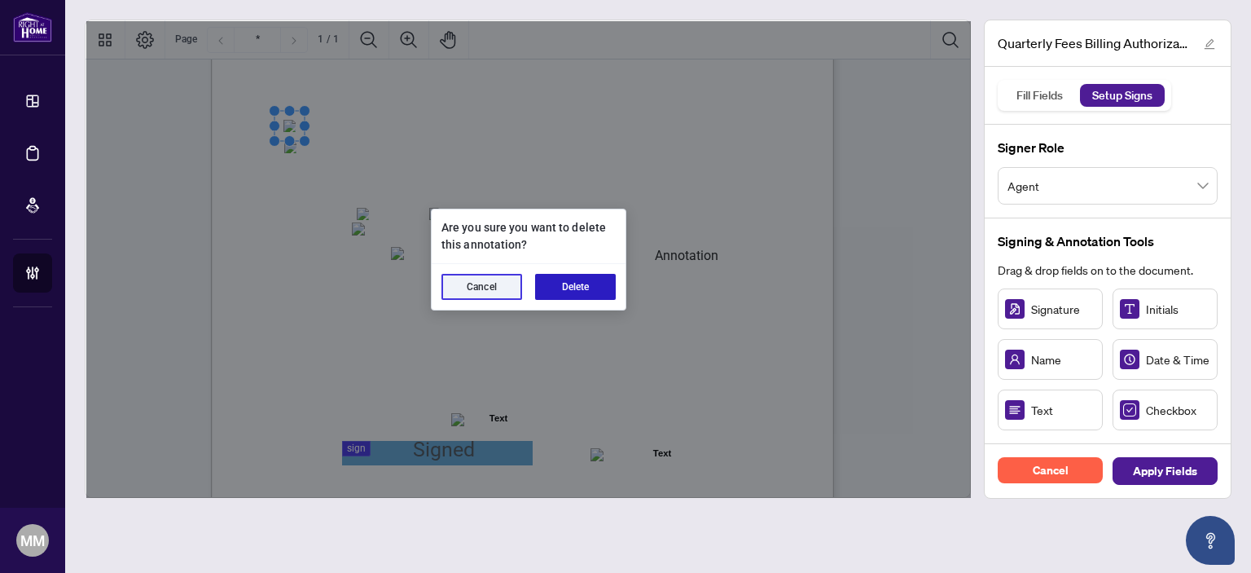
click at [602, 290] on button "Delete" at bounding box center [575, 287] width 81 height 26
click at [567, 287] on button "Delete" at bounding box center [575, 287] width 81 height 26
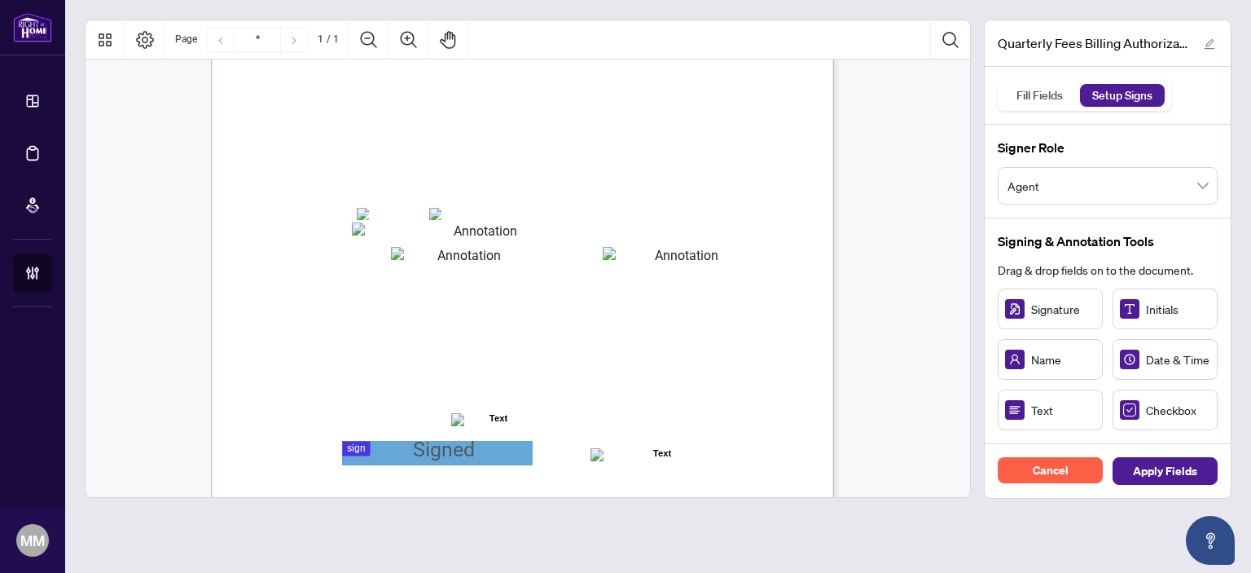
click at [331, 219] on span "Card Type:" at bounding box center [308, 214] width 46 height 12
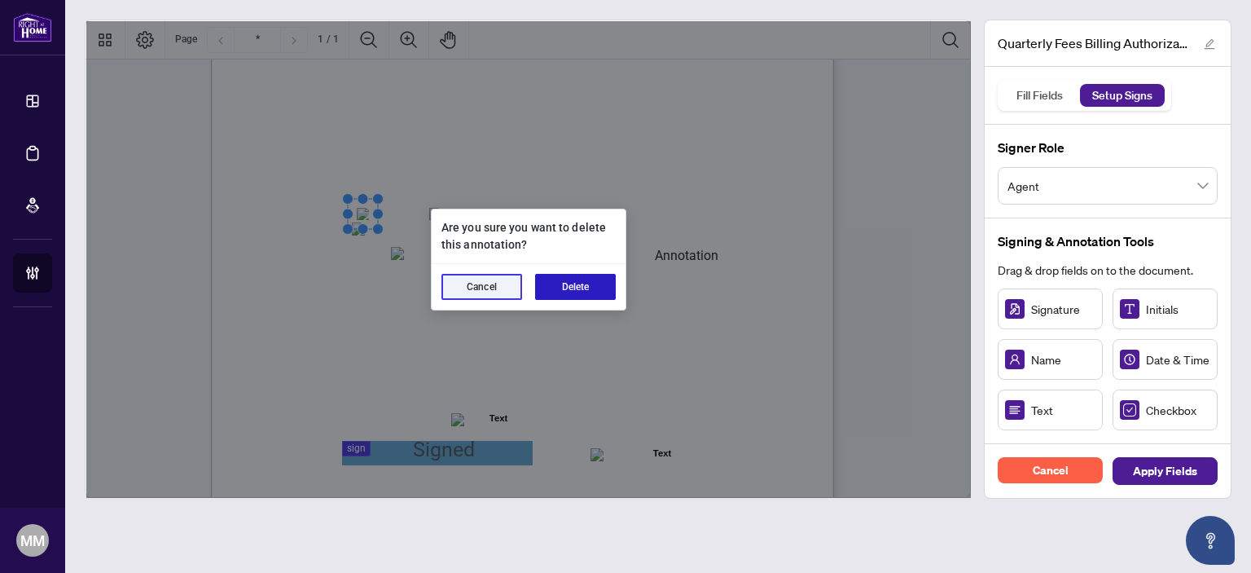
click at [573, 276] on button "Delete" at bounding box center [575, 287] width 81 height 26
click at [549, 282] on button "Delete" at bounding box center [575, 287] width 81 height 26
click at [594, 287] on button "Delete" at bounding box center [575, 287] width 81 height 26
click at [596, 288] on button "Delete" at bounding box center [575, 287] width 81 height 26
click at [613, 287] on button "Delete" at bounding box center [575, 287] width 81 height 26
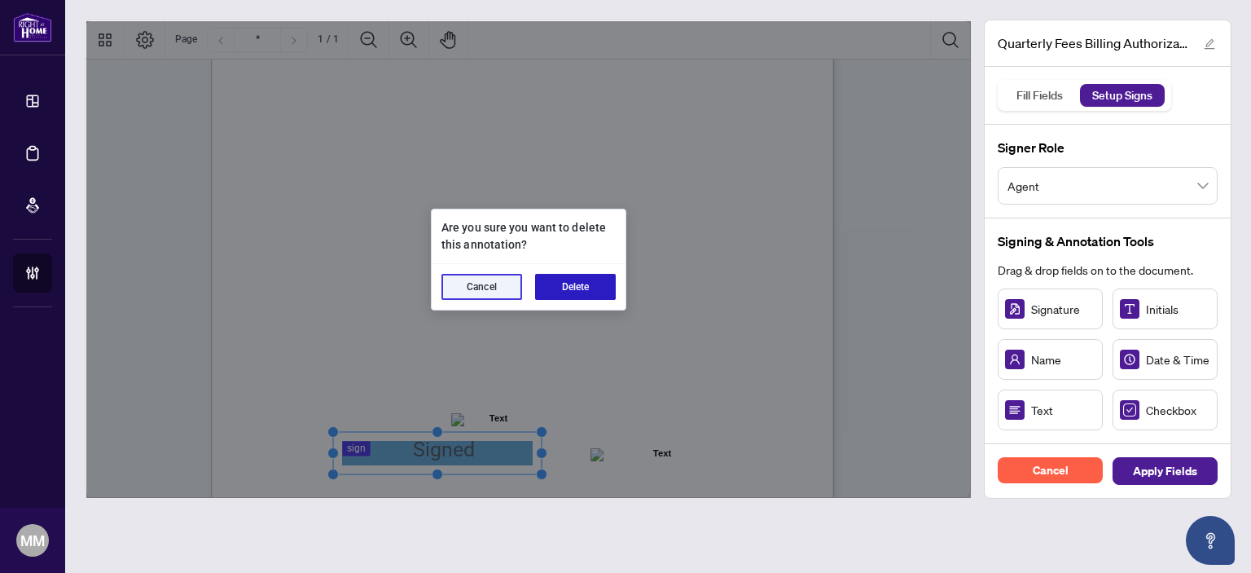
click at [584, 299] on button "Delete" at bounding box center [575, 287] width 81 height 26
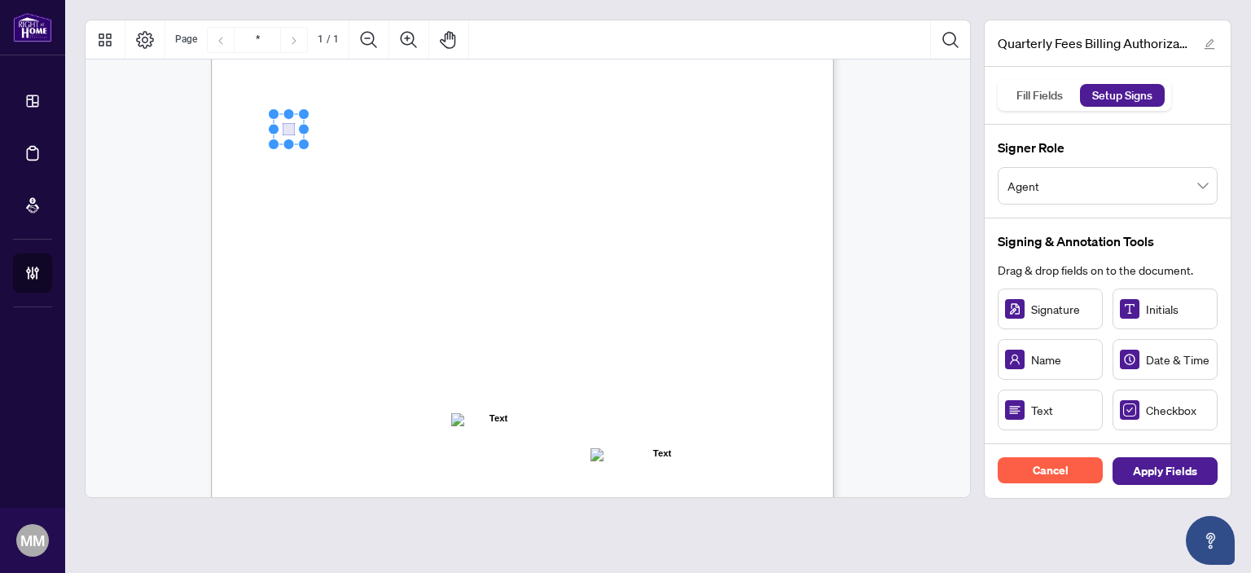
drag, startPoint x: 1143, startPoint y: 413, endPoint x: 287, endPoint y: 129, distance: 901.9
drag, startPoint x: 320, startPoint y: 188, endPoint x: 287, endPoint y: 149, distance: 51.4
drag, startPoint x: 385, startPoint y: 208, endPoint x: 362, endPoint y: 215, distance: 23.7
drag, startPoint x: 599, startPoint y: 282, endPoint x: 430, endPoint y: 215, distance: 182.1
drag, startPoint x: 526, startPoint y: 320, endPoint x: 401, endPoint y: 243, distance: 146.2
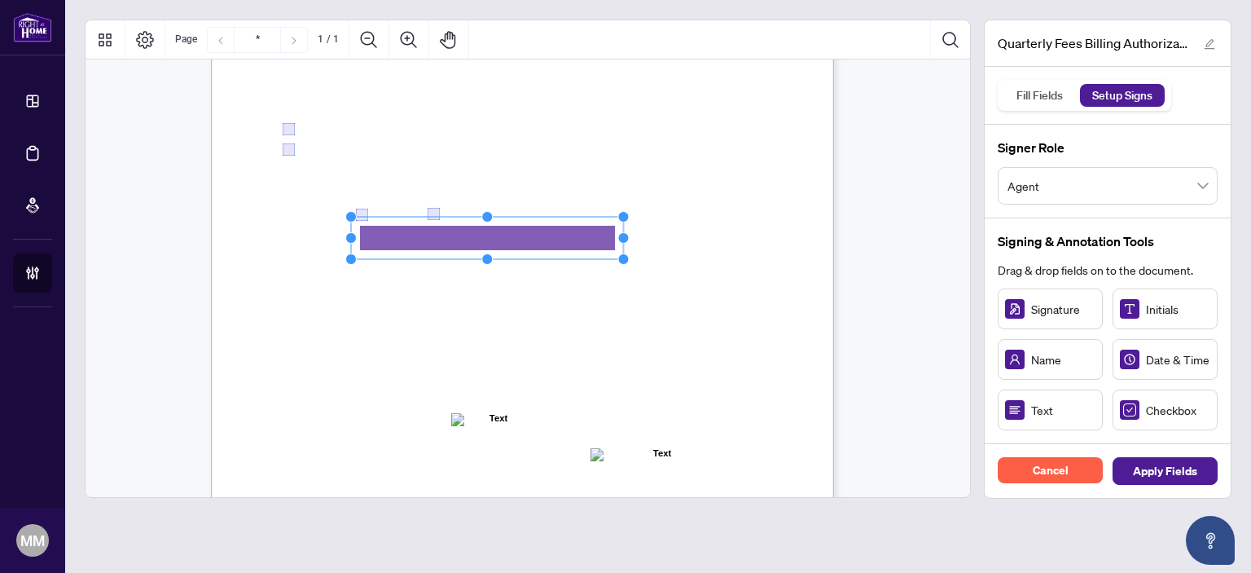
drag, startPoint x: 454, startPoint y: 240, endPoint x: 744, endPoint y: 224, distance: 290.4
click at [739, 223] on div "Right at Home Realty, Brokerage Quarterly Fees Billing Authorization Quarterly …" at bounding box center [522, 153] width 623 height 806
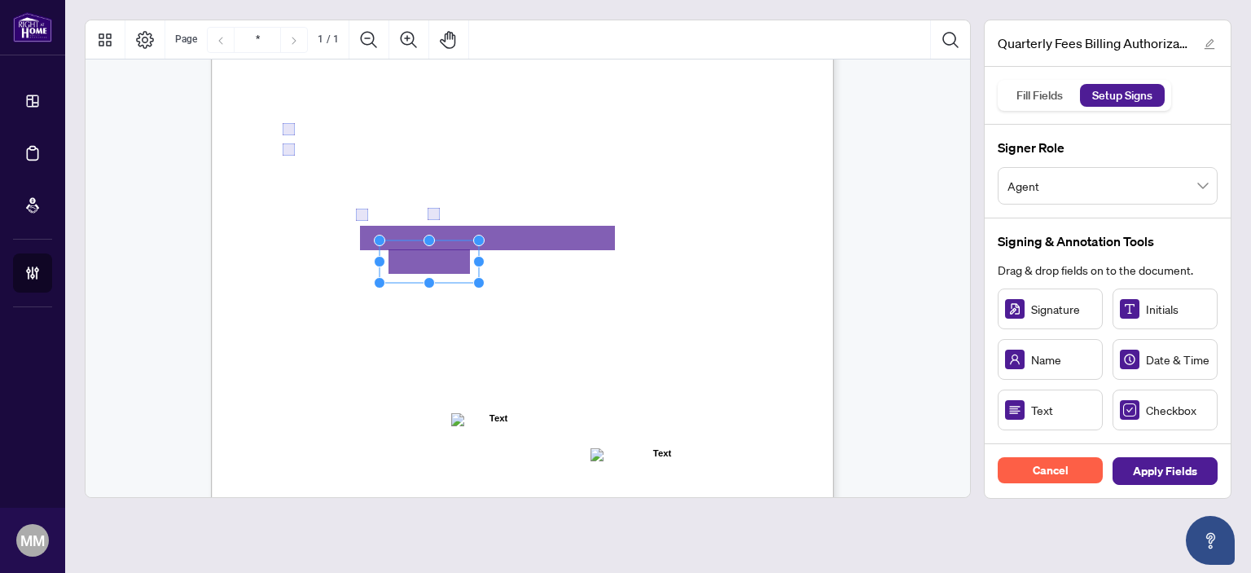
drag, startPoint x: 407, startPoint y: 295, endPoint x: 450, endPoint y: 257, distance: 57.7
drag, startPoint x: 478, startPoint y: 257, endPoint x: 544, endPoint y: 254, distance: 66.0
click at [544, 254] on icon "Resize, Top Resize, Top, Right Resize, Right Resize, Bottom, Right Resize, Bott…" at bounding box center [463, 262] width 178 height 54
click at [395, 287] on span "Billing Authorization:" at bounding box center [340, 294] width 110 height 15
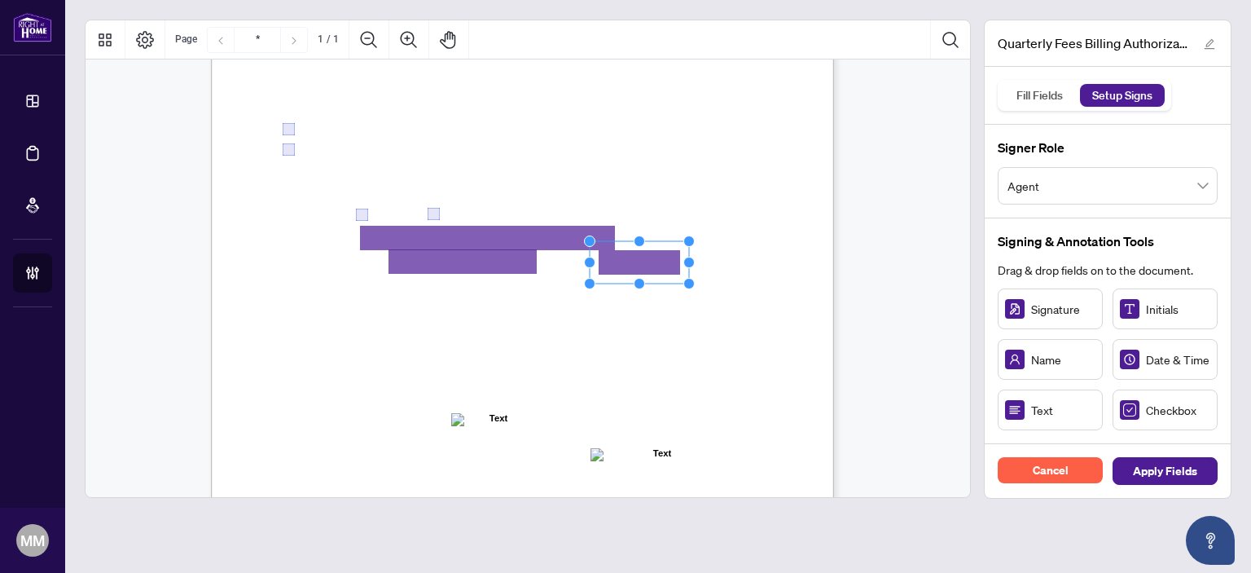
drag, startPoint x: 1024, startPoint y: 402, endPoint x: 638, endPoint y: 262, distance: 410.6
drag, startPoint x: 687, startPoint y: 260, endPoint x: 752, endPoint y: 256, distance: 65.3
click at [752, 256] on icon "Resize, Top Resize, Top, Right Resize, Right Resize, Bottom, Right Resize, Bott…" at bounding box center [672, 262] width 177 height 54
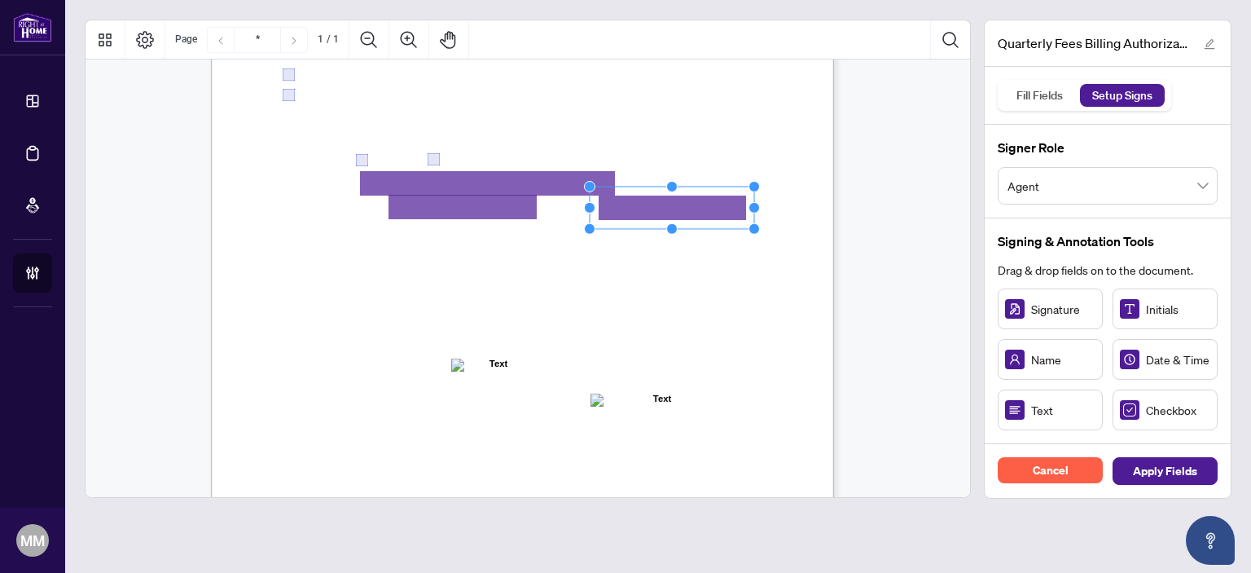
scroll to position [401, 0]
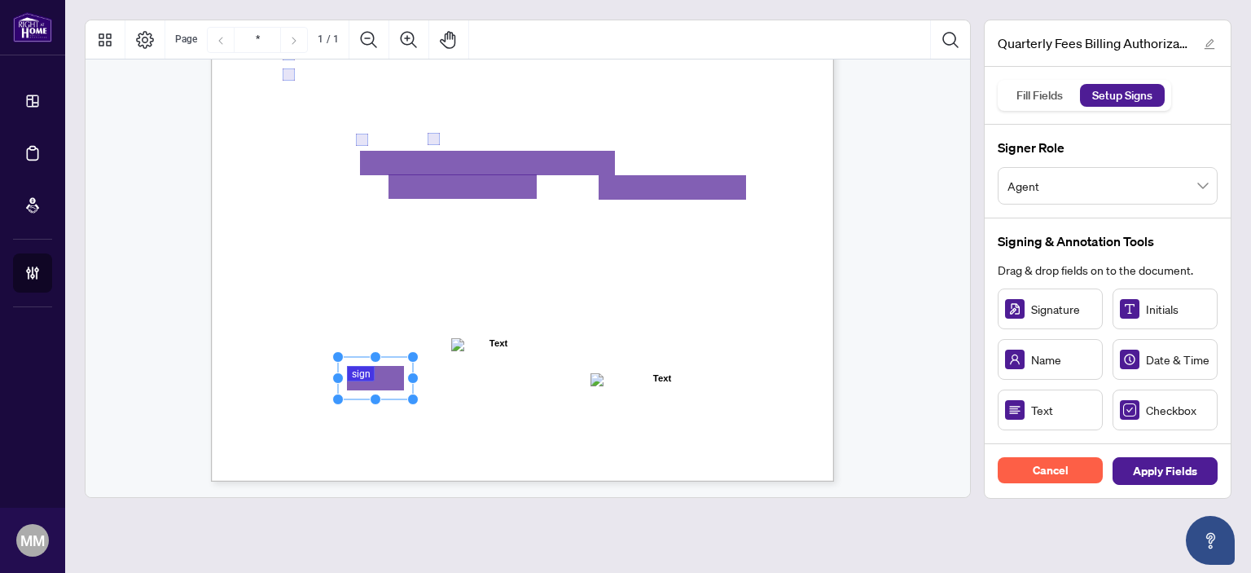
drag, startPoint x: 414, startPoint y: 370, endPoint x: 429, endPoint y: 371, distance: 15.5
click at [429, 370] on div "Right at Home Realty, Brokerage Quarterly Fees Billing Authorization Quarterly …" at bounding box center [600, 179] width 779 height 1008
drag, startPoint x: 417, startPoint y: 375, endPoint x: 524, endPoint y: 368, distance: 107.7
click at [524, 368] on div "Right at Home Realty, Brokerage Quarterly Fees Billing Authorization Quarterly …" at bounding box center [522, 78] width 623 height 806
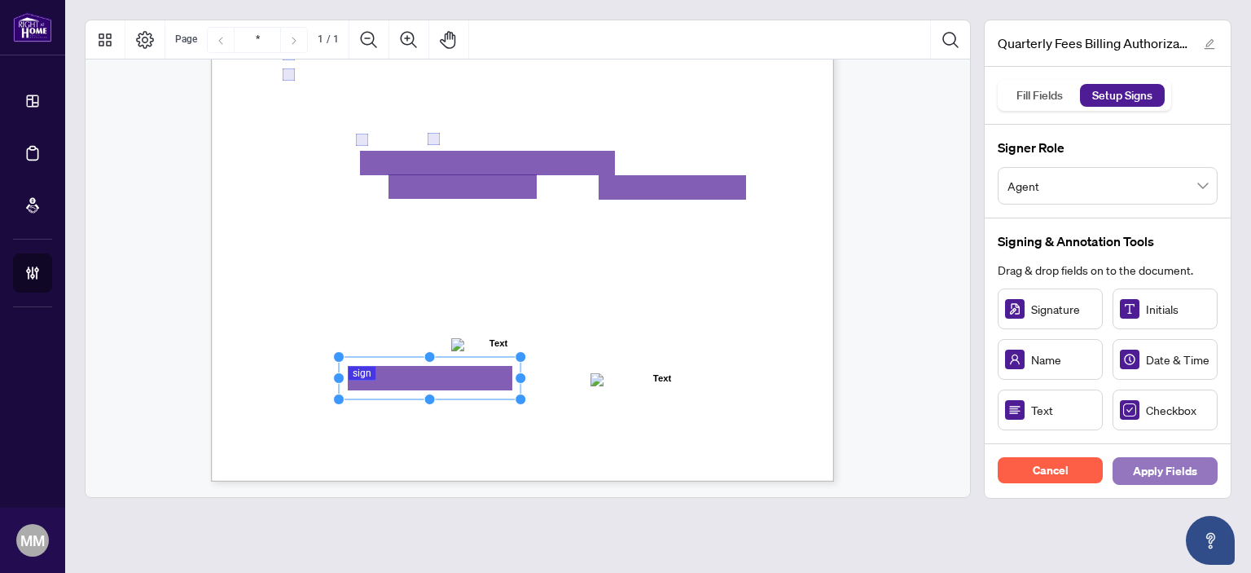
click at [1156, 466] on span "Apply Fields" at bounding box center [1165, 471] width 64 height 26
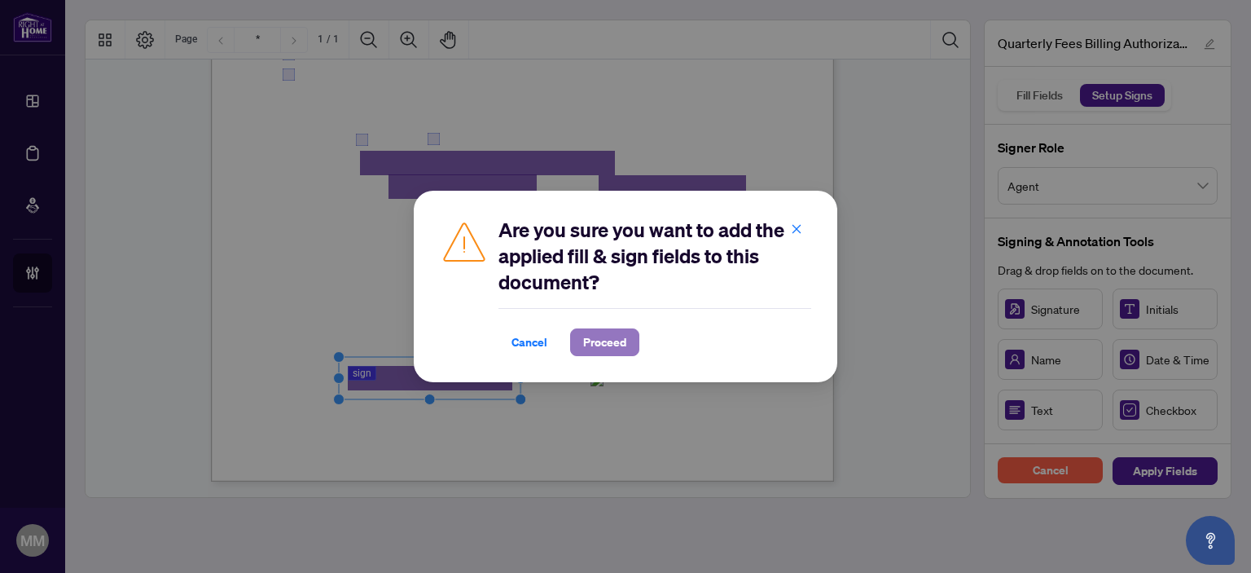
click at [574, 336] on button "Proceed" at bounding box center [604, 342] width 69 height 28
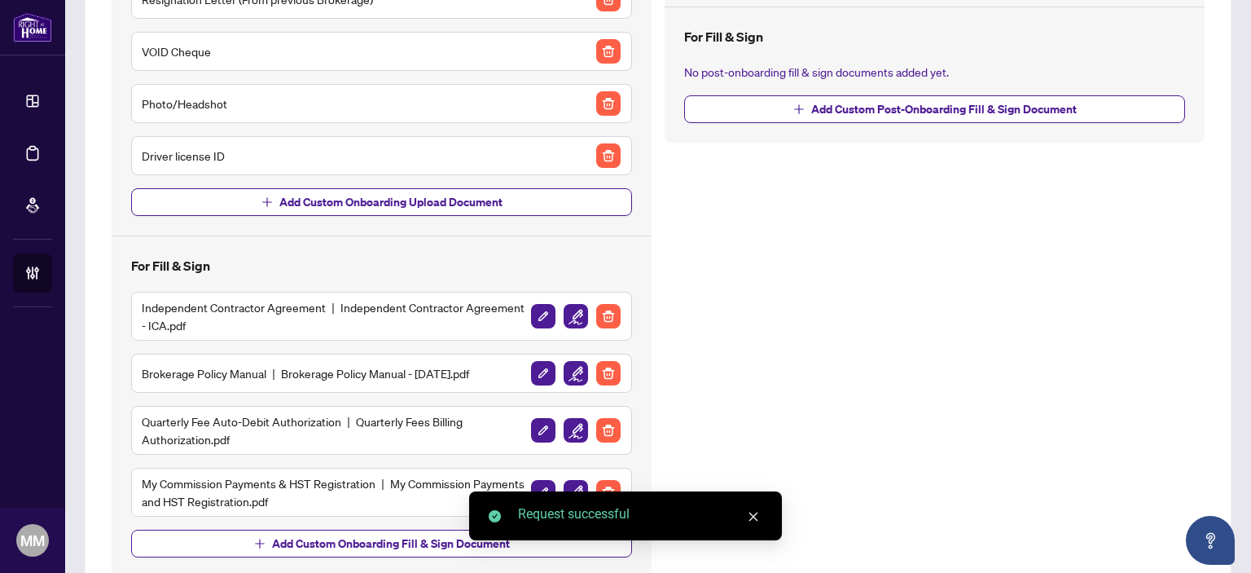
scroll to position [364, 0]
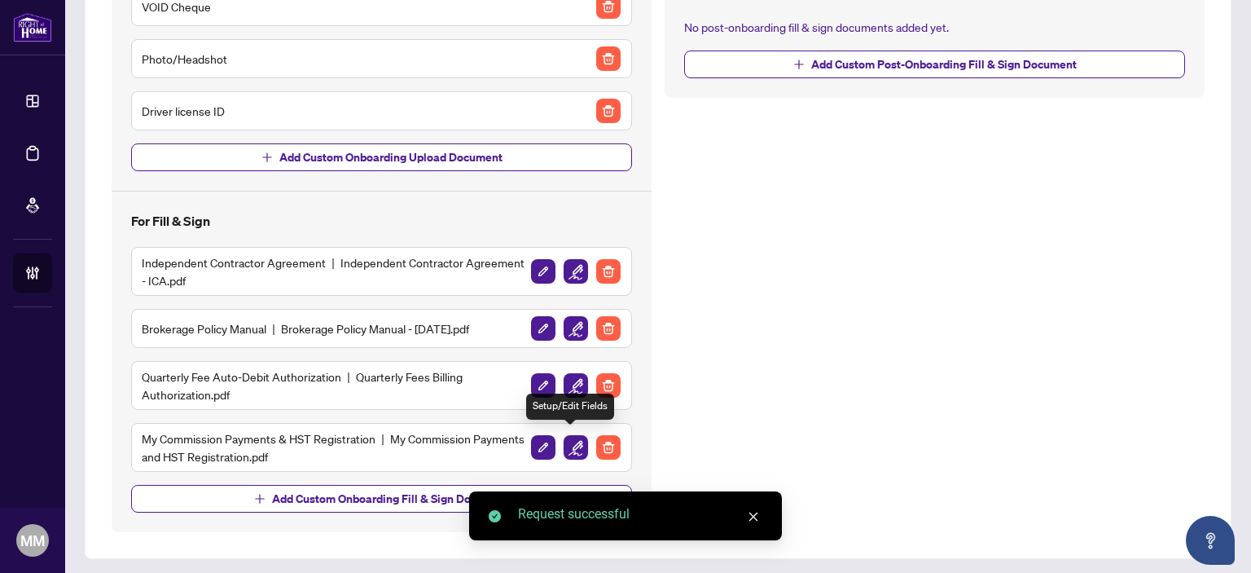
click at [564, 441] on img "button" at bounding box center [576, 447] width 24 height 24
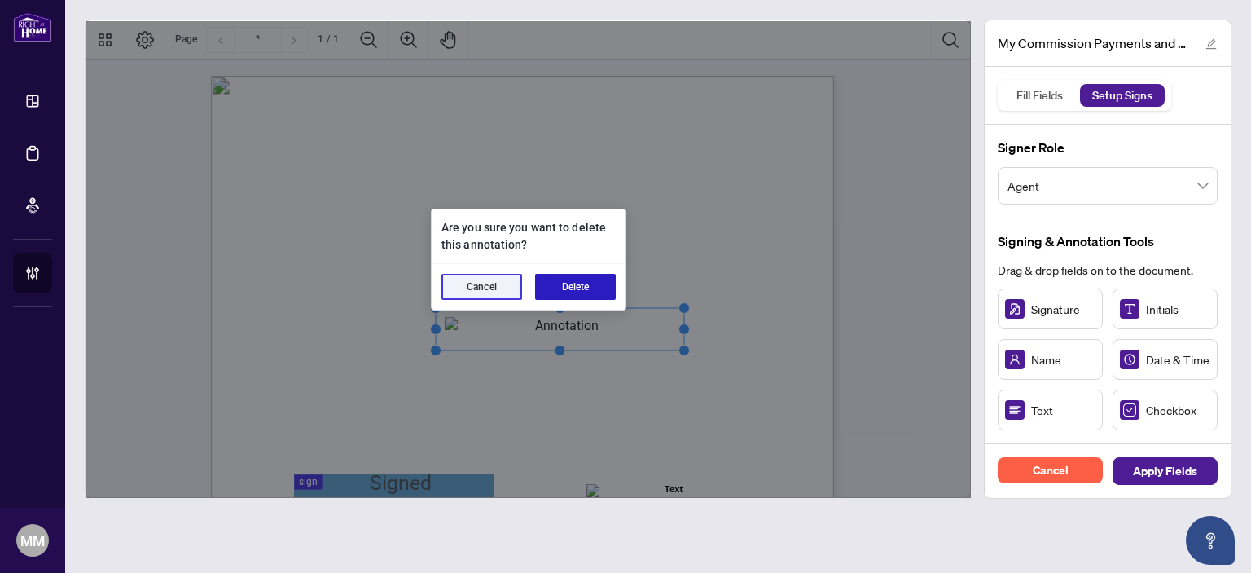
click at [596, 279] on button "Delete" at bounding box center [575, 287] width 81 height 26
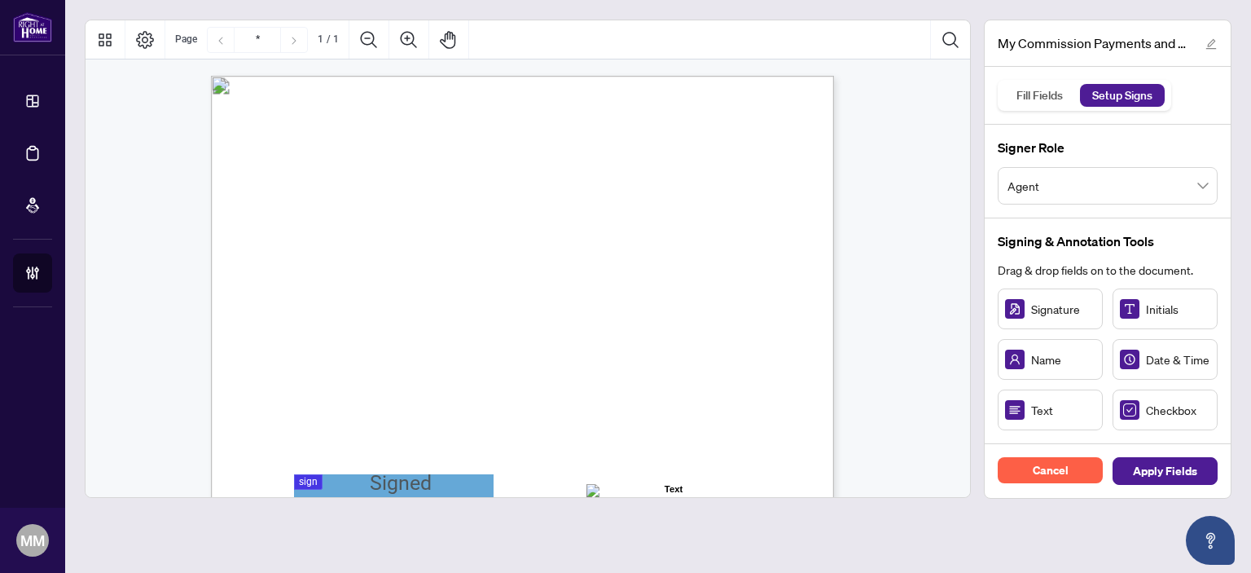
scroll to position [244, 0]
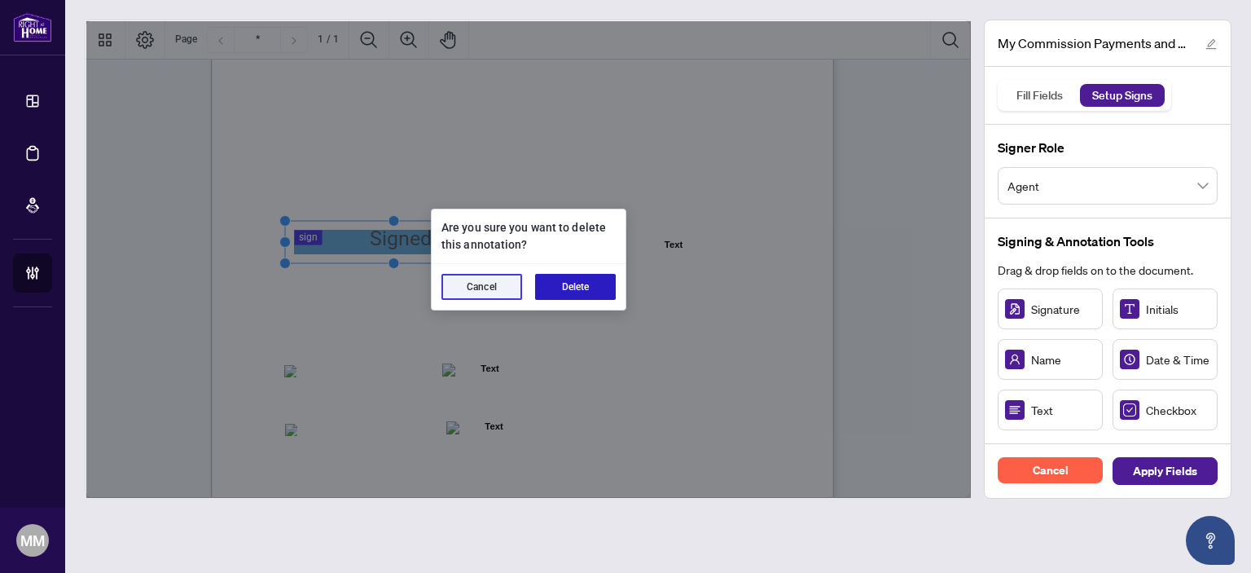
click at [596, 279] on button "Delete" at bounding box center [575, 287] width 81 height 26
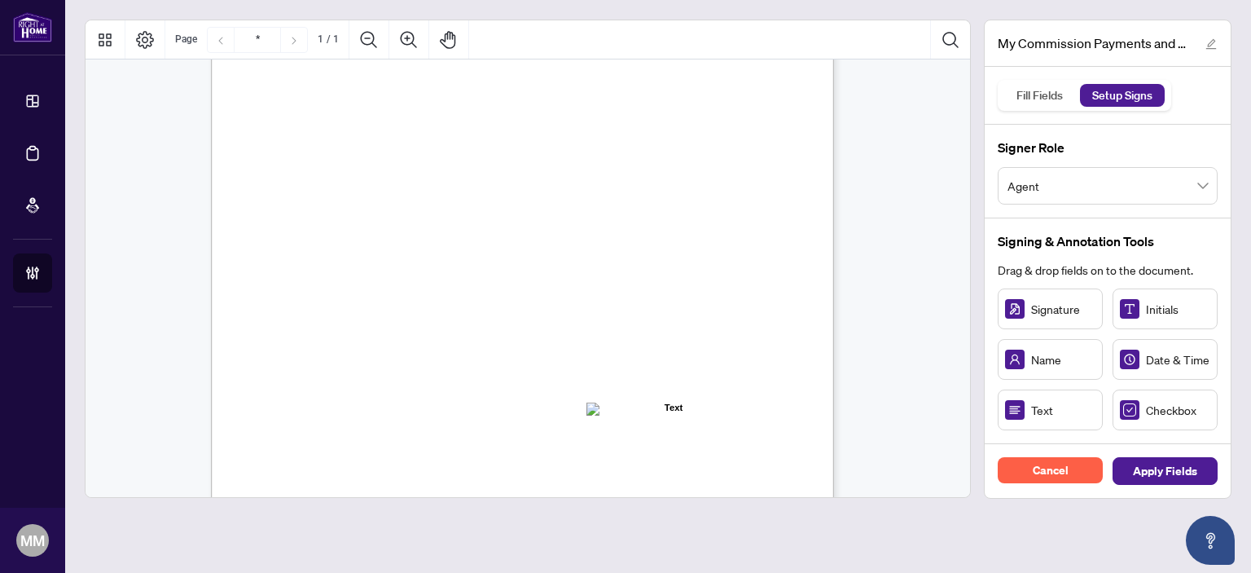
scroll to position [81, 0]
drag, startPoint x: 1046, startPoint y: 403, endPoint x: 485, endPoint y: 252, distance: 580.2
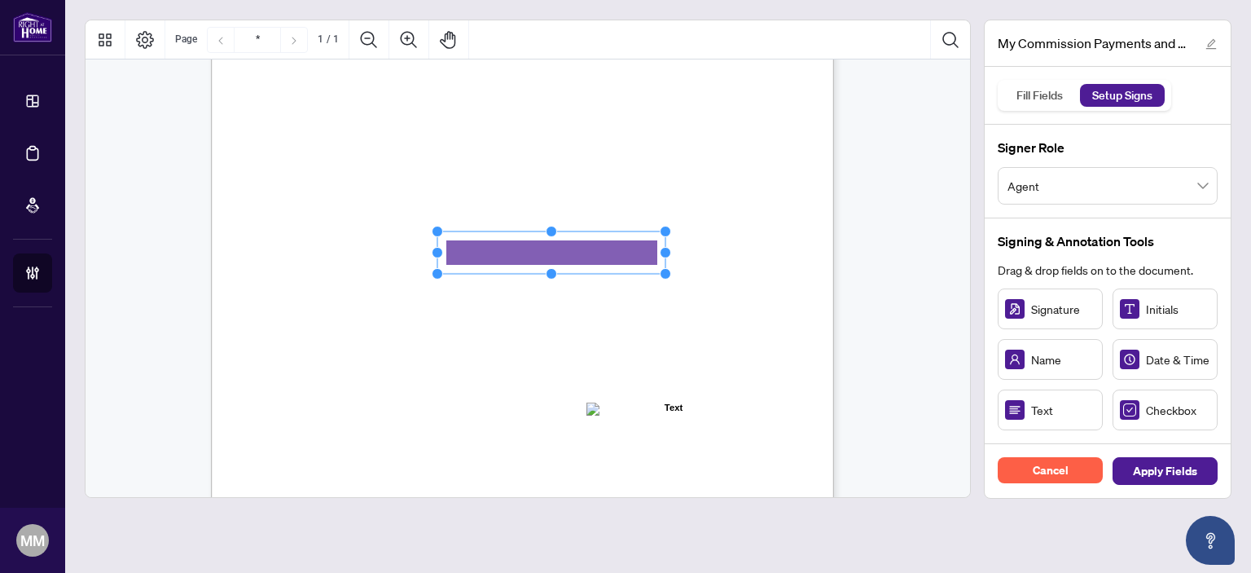
drag, startPoint x: 536, startPoint y: 255, endPoint x: 665, endPoint y: 245, distance: 129.0
click at [665, 245] on icon "Resize, Top Resize, Top, Right Resize, Right Resize, Bottom, Right Resize, Bott…" at bounding box center [551, 253] width 239 height 54
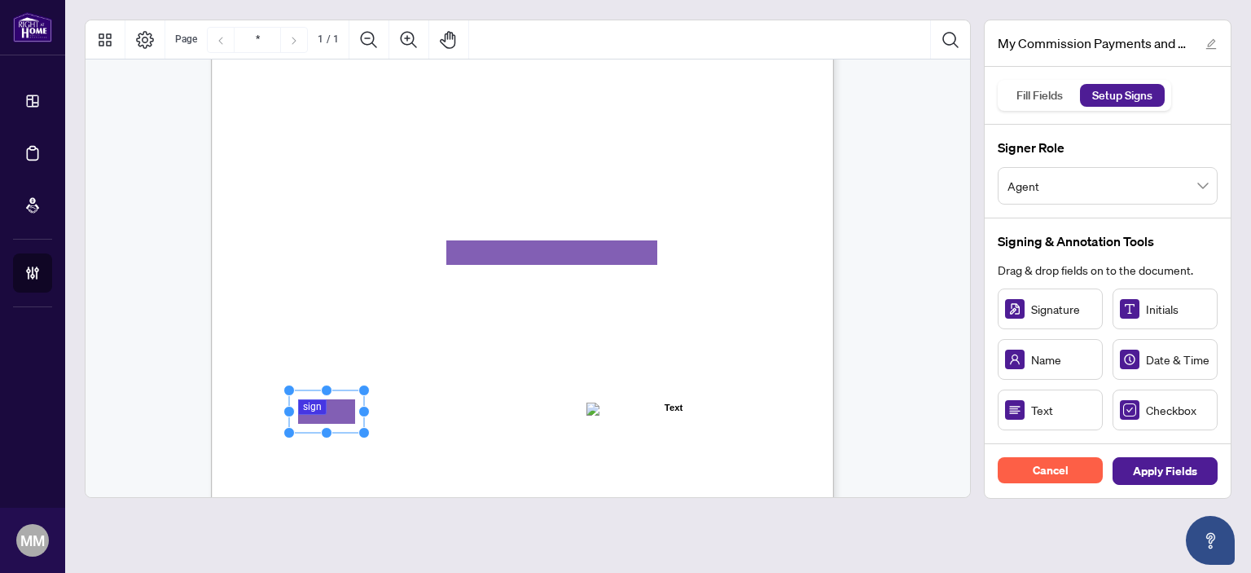
drag, startPoint x: 313, startPoint y: 406, endPoint x: 329, endPoint y: 410, distance: 16.8
drag, startPoint x: 367, startPoint y: 410, endPoint x: 484, endPoint y: 397, distance: 117.3
click at [484, 397] on div "MY COMMISSION PAYMENTS AND HST REGISTRATION For Right at Home Realty to pay out…" at bounding box center [522, 397] width 623 height 806
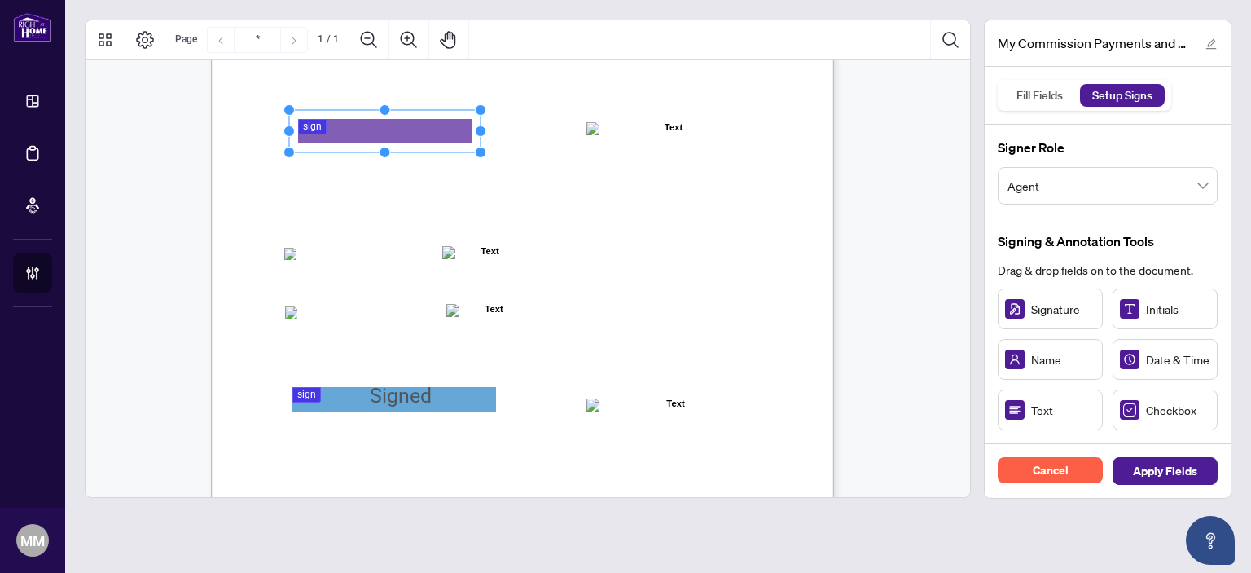
scroll to position [401, 0]
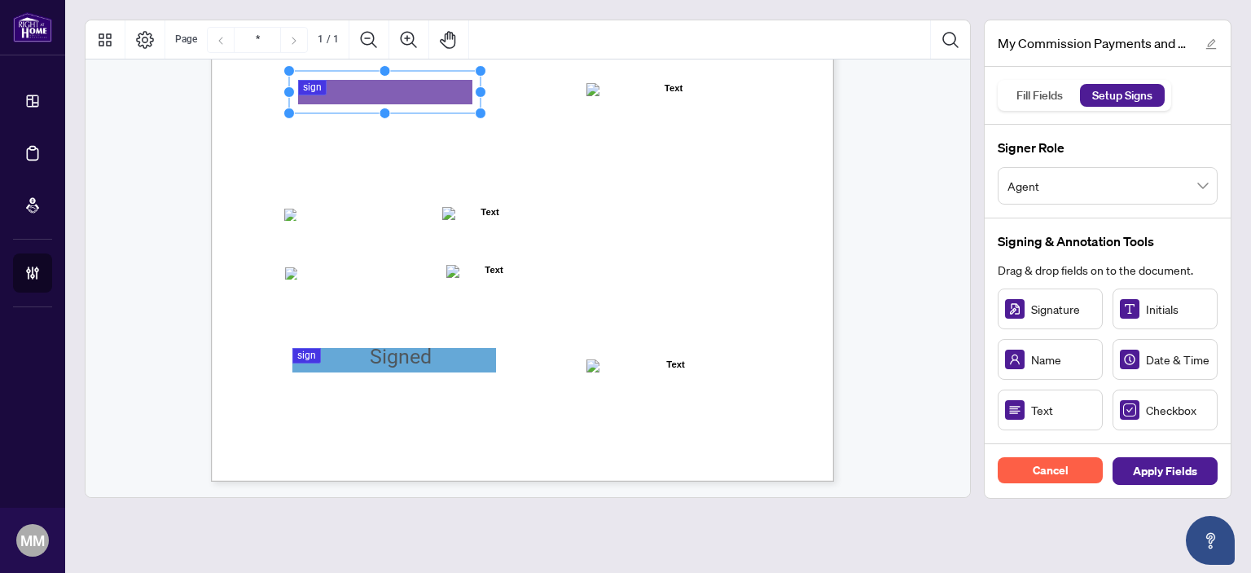
click at [294, 217] on span "☐" at bounding box center [290, 215] width 8 height 14
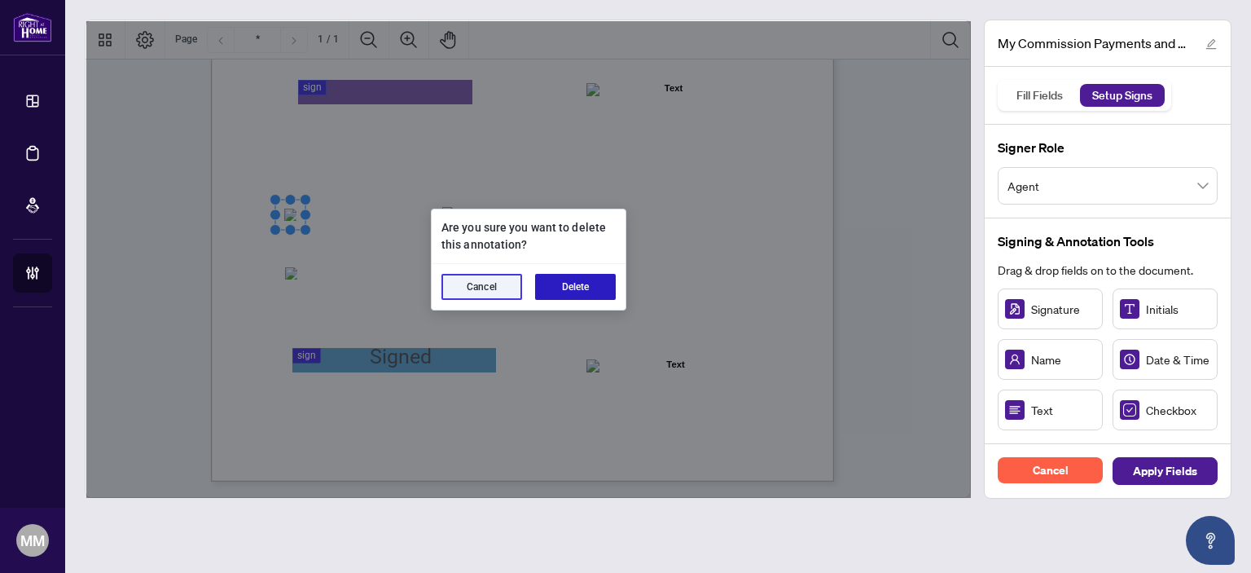
click at [560, 282] on button "Delete" at bounding box center [575, 287] width 81 height 26
click at [554, 283] on button "Delete" at bounding box center [575, 287] width 81 height 26
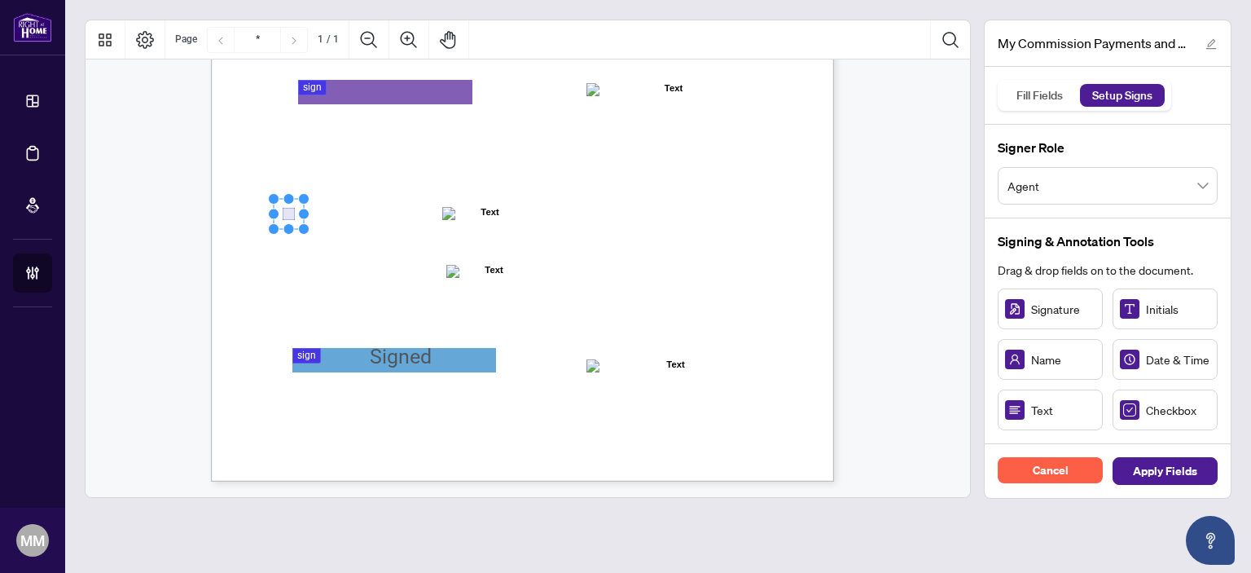
drag, startPoint x: 1143, startPoint y: 412, endPoint x: 287, endPoint y: 213, distance: 878.1
click at [590, 292] on span "Deposit method for my commission payments and hereby authorize Right at Home Re…" at bounding box center [493, 291] width 417 height 15
drag, startPoint x: 584, startPoint y: 293, endPoint x: 292, endPoint y: 273, distance: 292.3
drag, startPoint x: 288, startPoint y: 208, endPoint x: 293, endPoint y: 215, distance: 8.8
click at [291, 213] on rect "Page 1" at bounding box center [291, 219] width 30 height 30
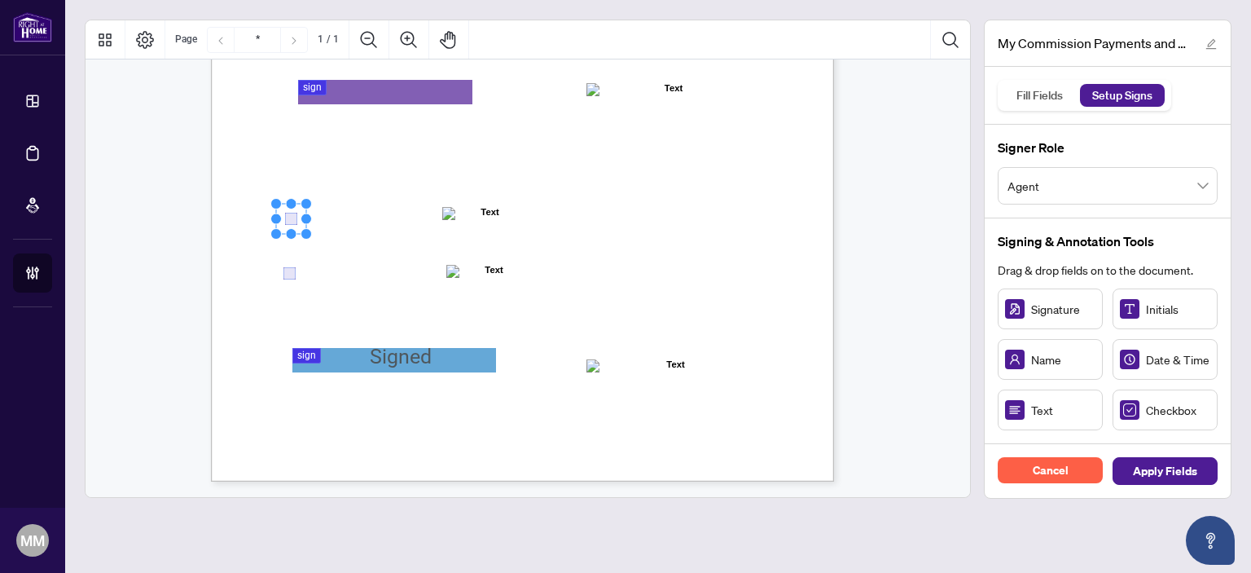
click at [389, 330] on span "cheque issued to me and that it will be deducted from each commission cheque." at bounding box center [458, 323] width 346 height 15
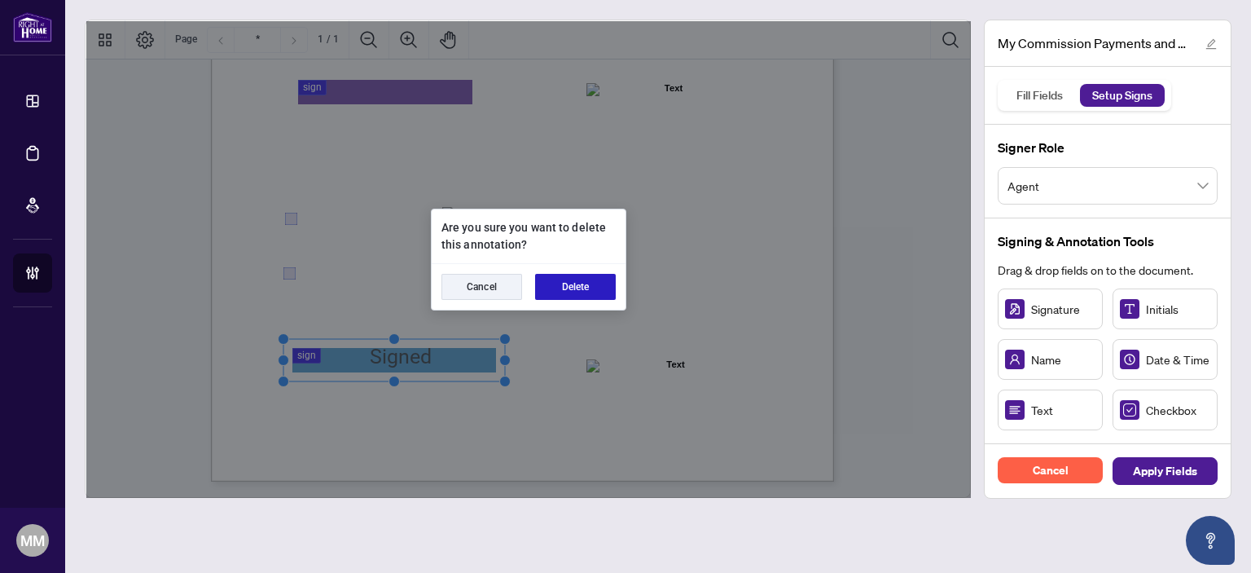
click at [588, 283] on button "Delete" at bounding box center [575, 287] width 81 height 26
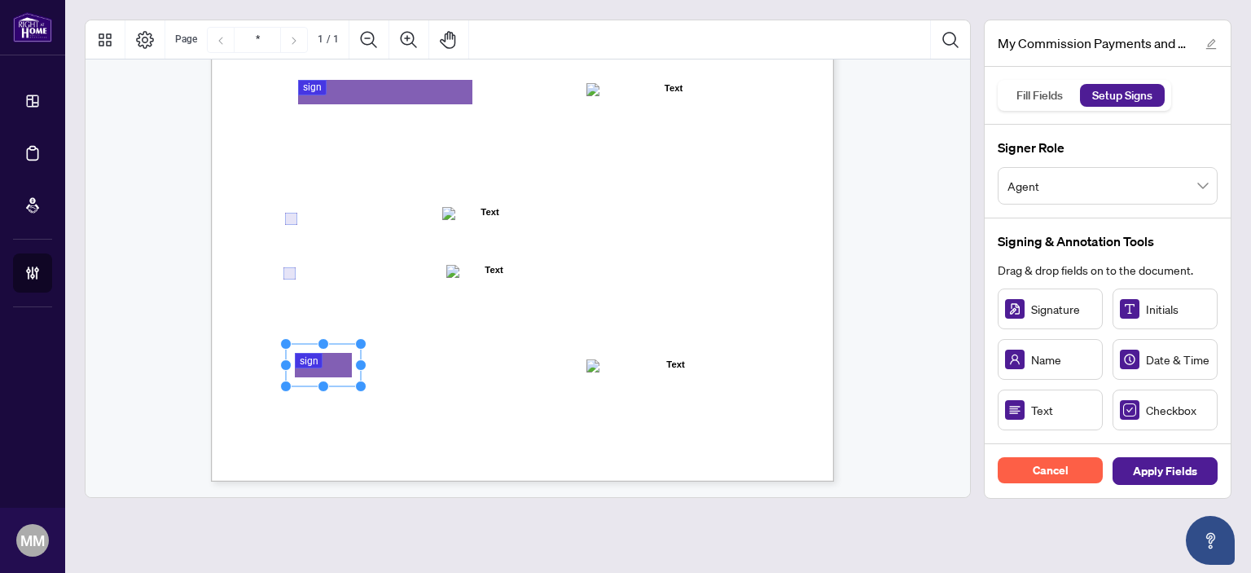
drag, startPoint x: 1023, startPoint y: 304, endPoint x: 320, endPoint y: 365, distance: 705.5
drag, startPoint x: 358, startPoint y: 365, endPoint x: 508, endPoint y: 361, distance: 149.9
click at [508, 361] on circle "Resize, Right" at bounding box center [511, 365] width 11 height 11
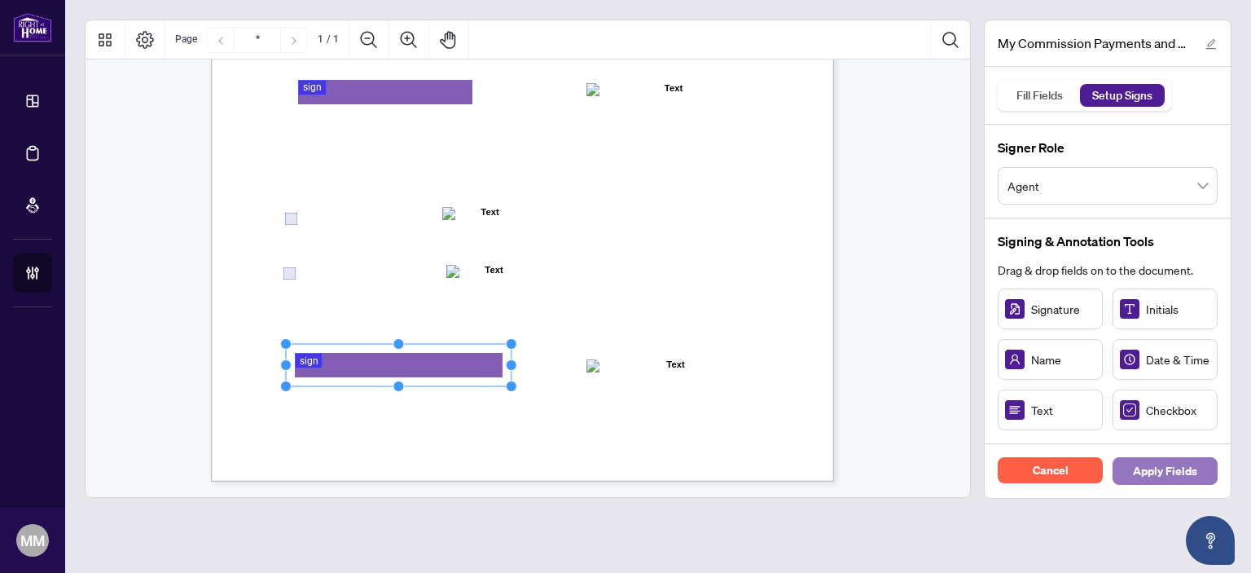
click at [1152, 468] on span "Apply Fields" at bounding box center [1165, 471] width 64 height 26
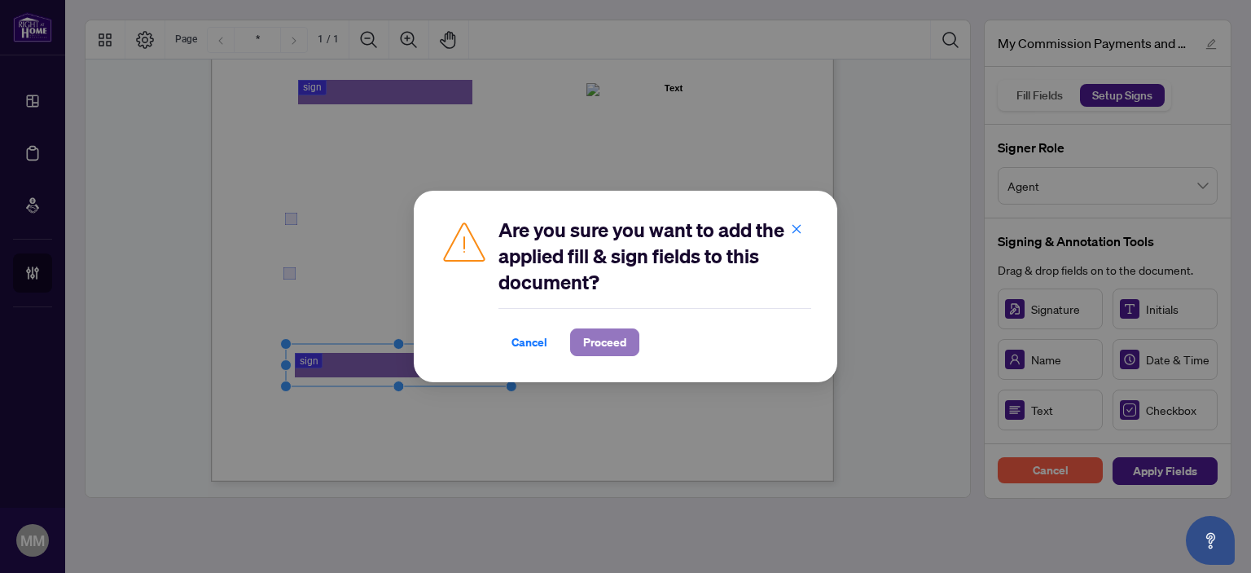
click at [600, 343] on span "Proceed" at bounding box center [604, 342] width 43 height 26
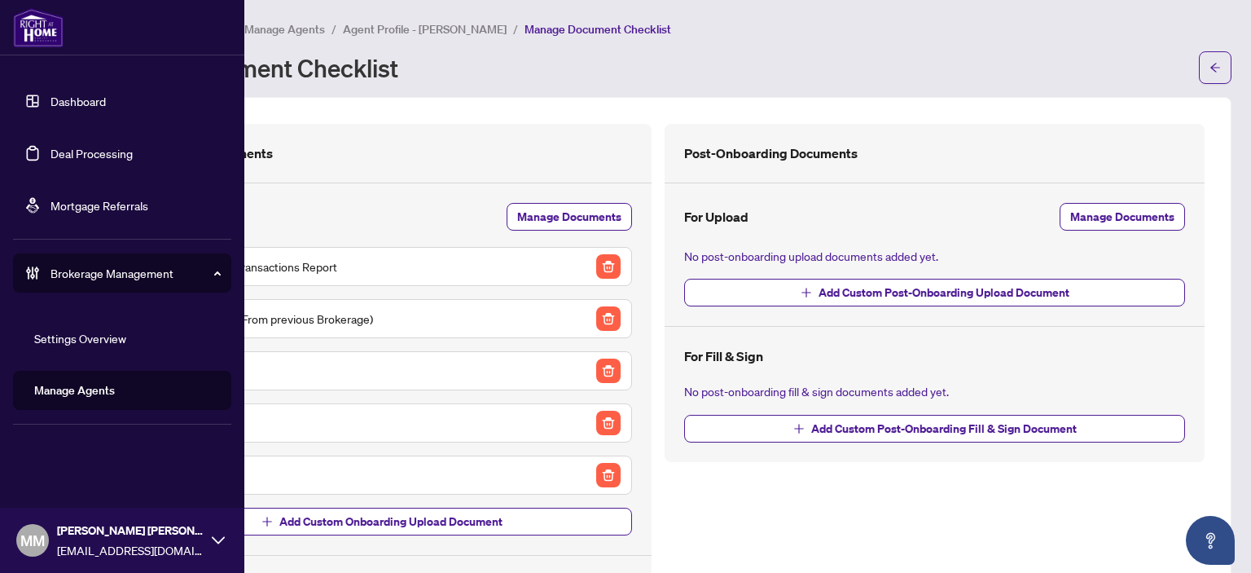
click at [50, 147] on link "Deal Processing" at bounding box center [91, 153] width 82 height 15
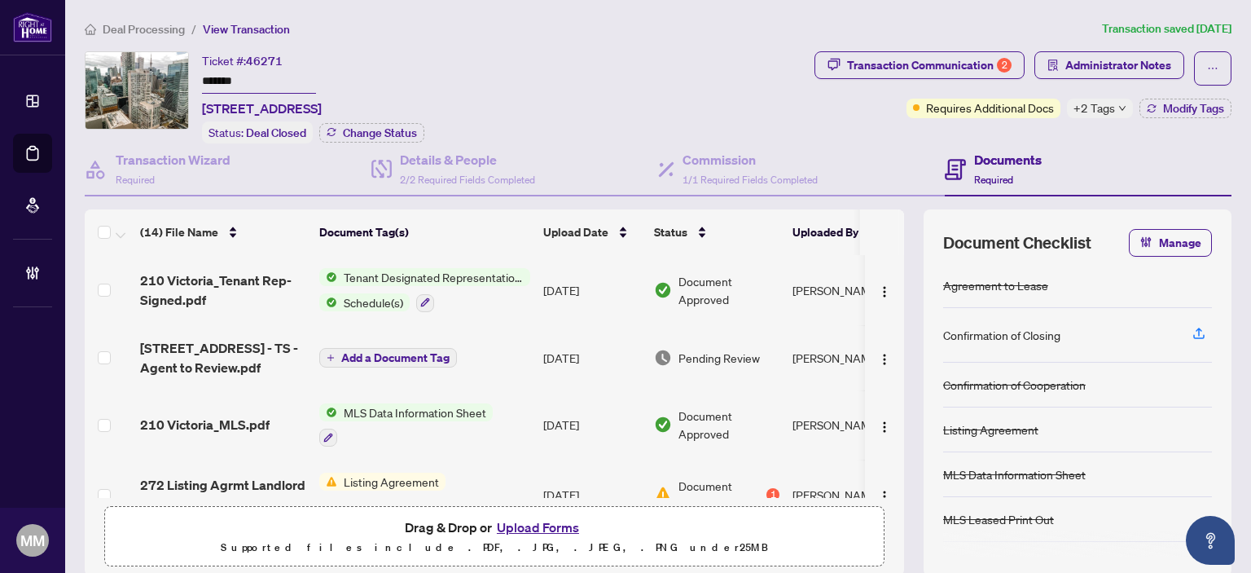
click at [161, 22] on span "Deal Processing" at bounding box center [144, 29] width 82 height 15
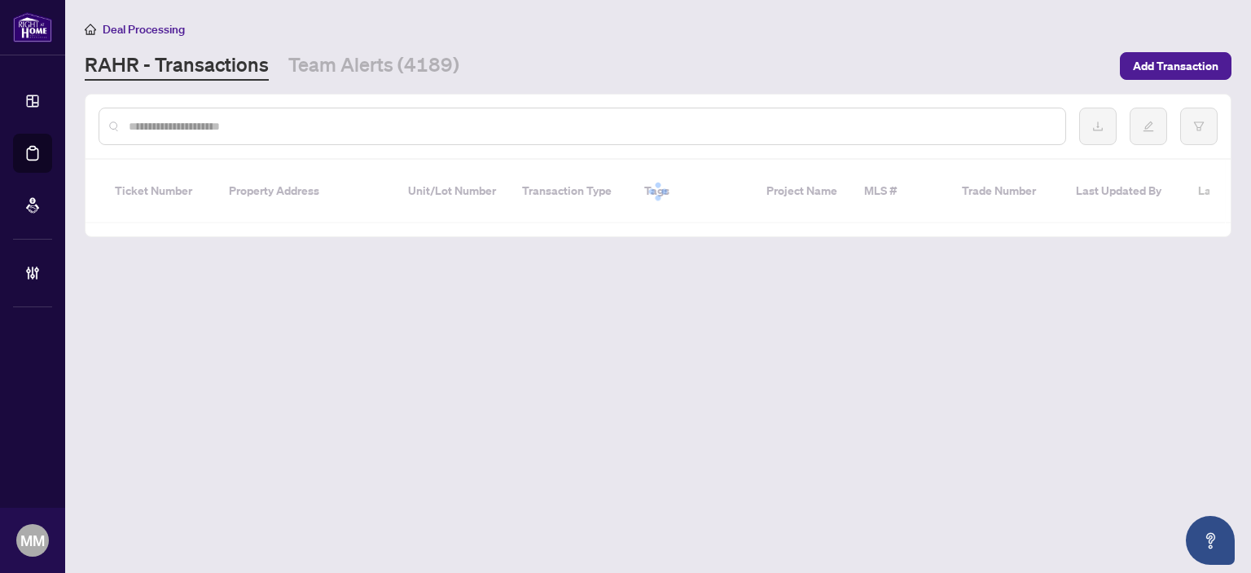
click at [212, 125] on input "text" at bounding box center [590, 126] width 923 height 18
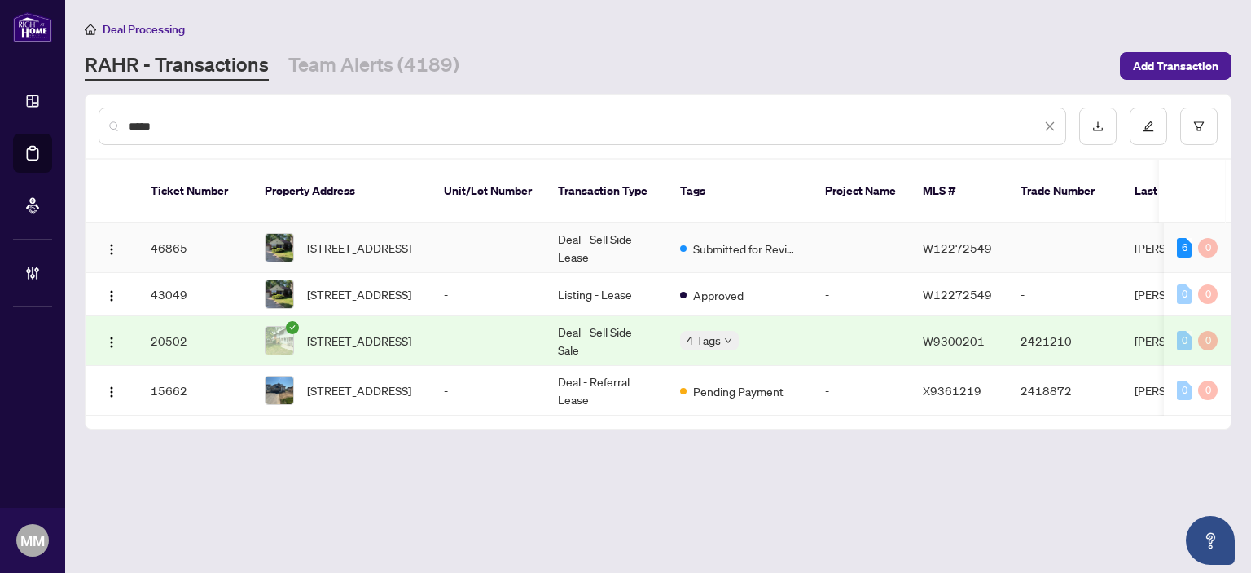
type input "*****"
click at [446, 230] on td "-" at bounding box center [488, 248] width 114 height 50
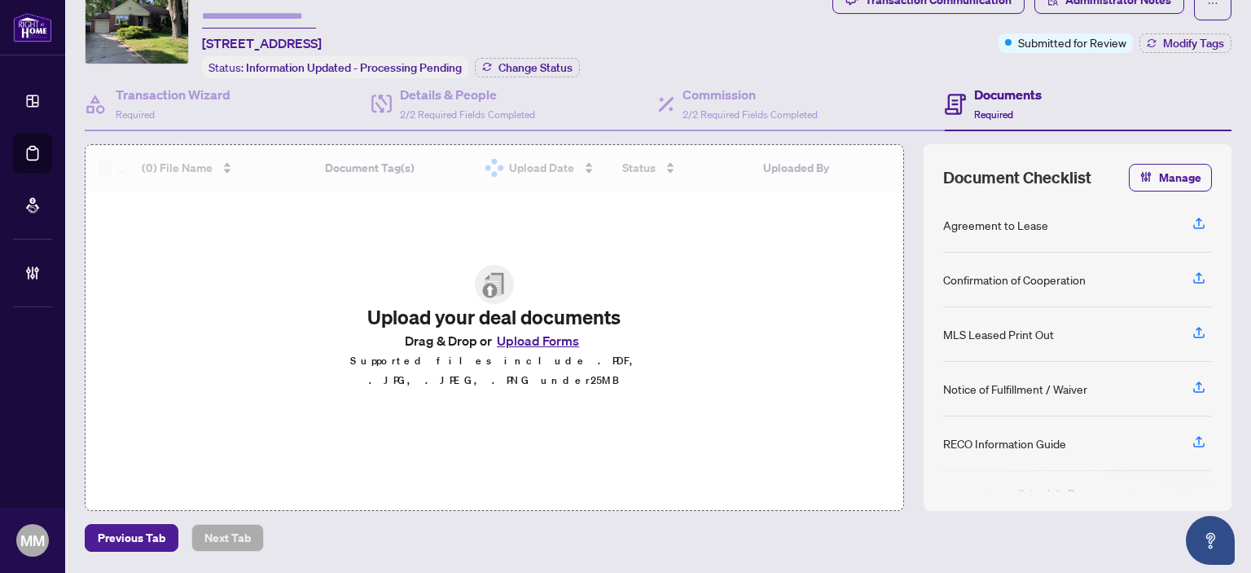
scroll to position [116, 0]
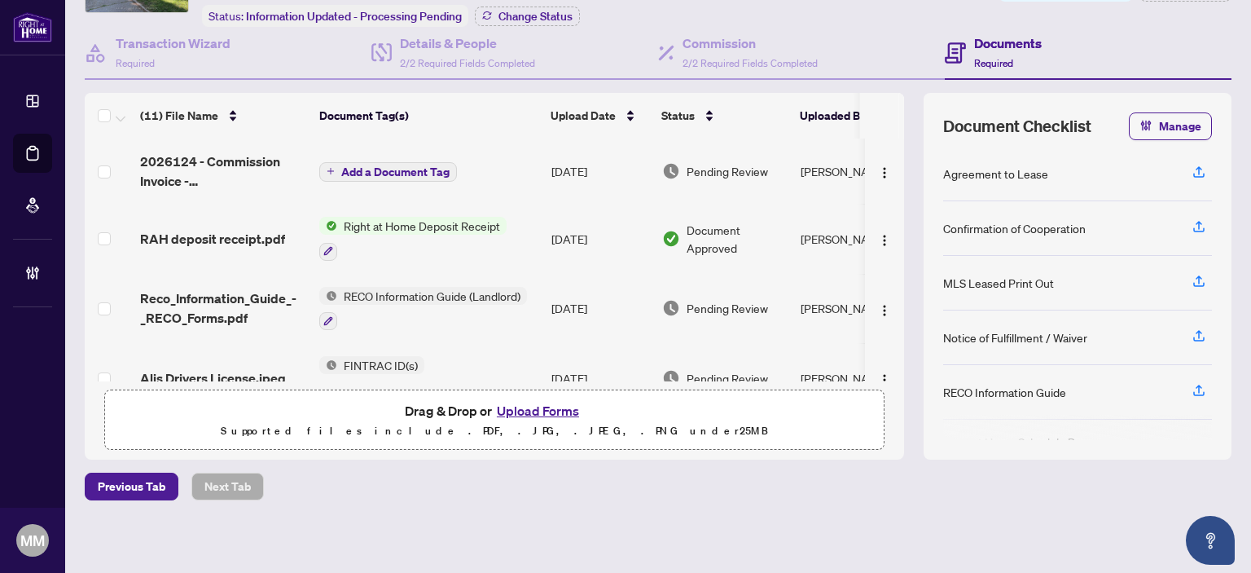
click at [704, 155] on td "Pending Review" at bounding box center [725, 170] width 138 height 65
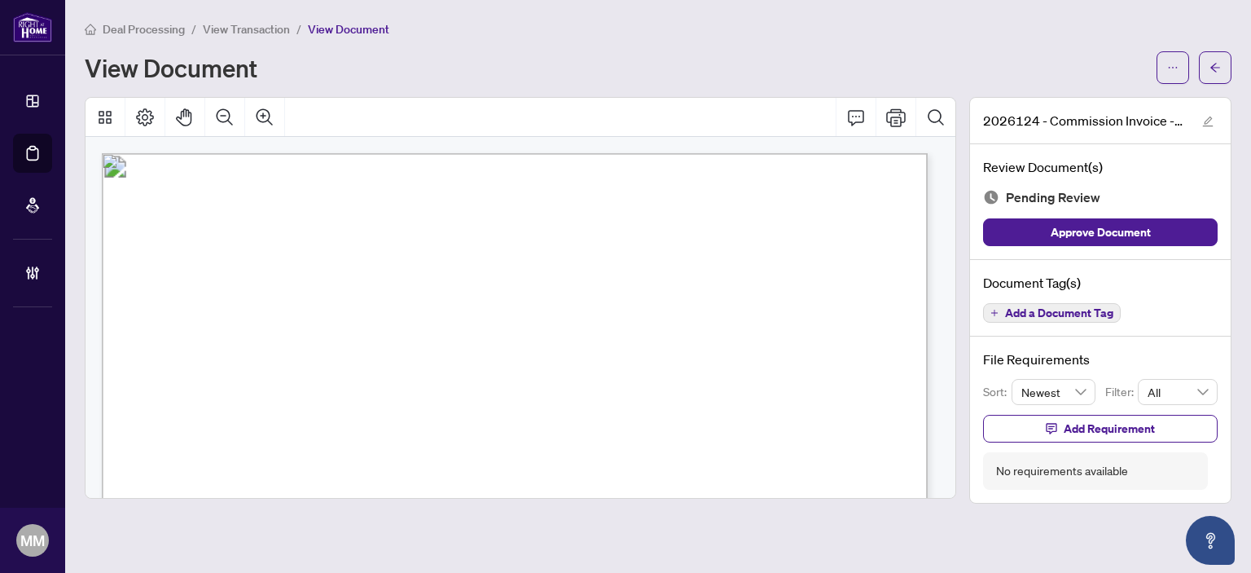
click at [1153, 67] on div "View Document" at bounding box center [658, 67] width 1147 height 33
click at [1165, 68] on button "button" at bounding box center [1172, 67] width 33 height 33
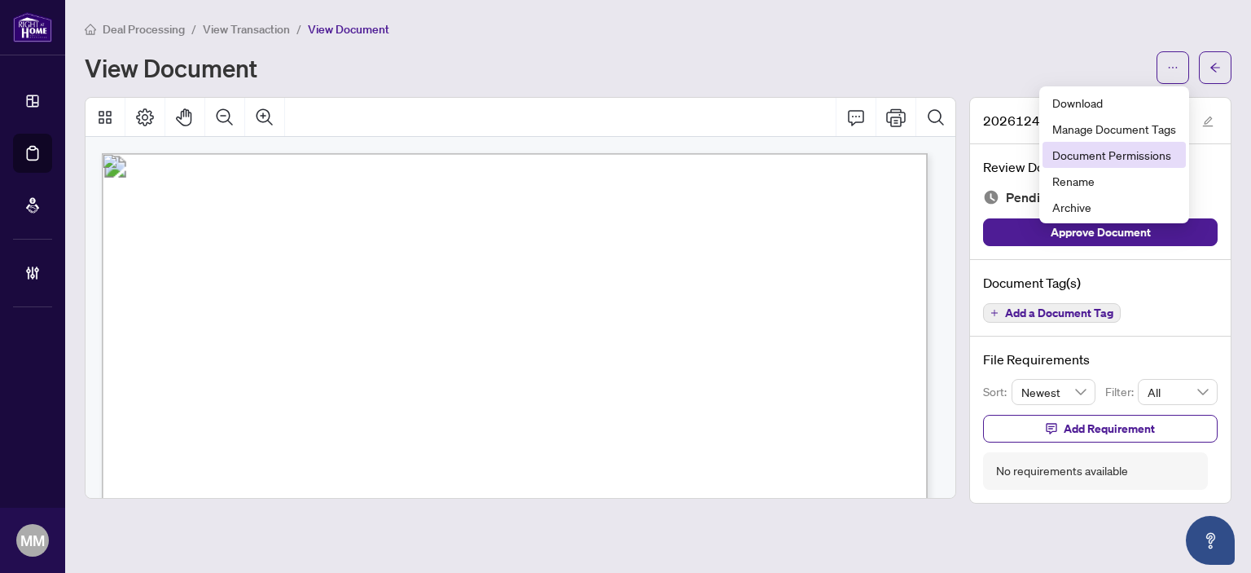
click at [1170, 151] on span "Document Permissions" at bounding box center [1114, 155] width 124 height 18
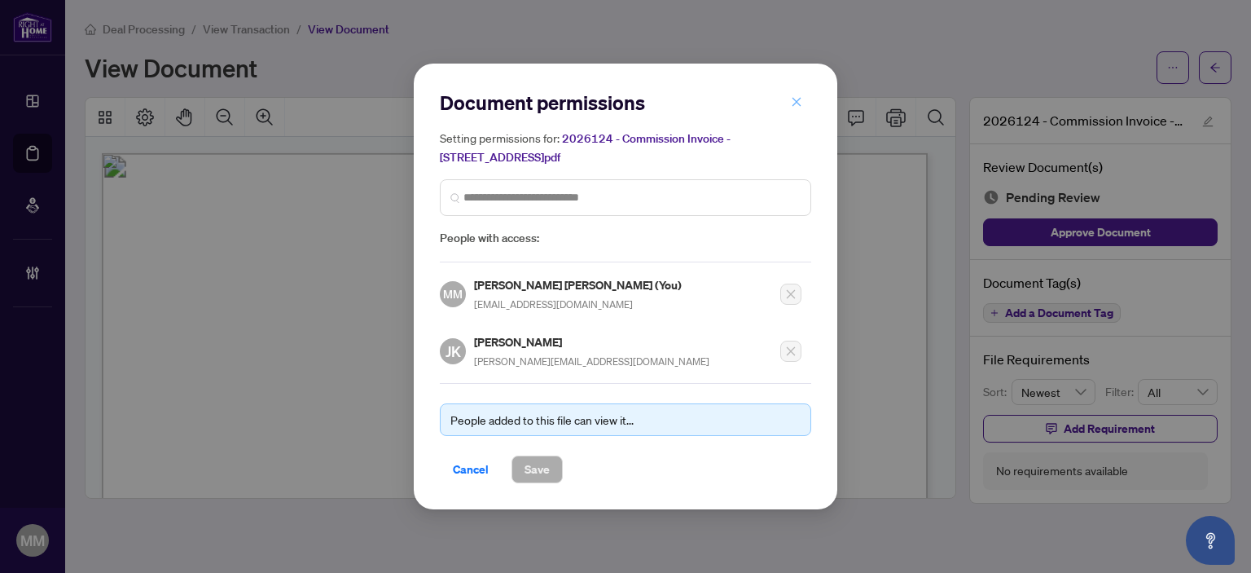
click at [788, 104] on button "button" at bounding box center [796, 102] width 33 height 28
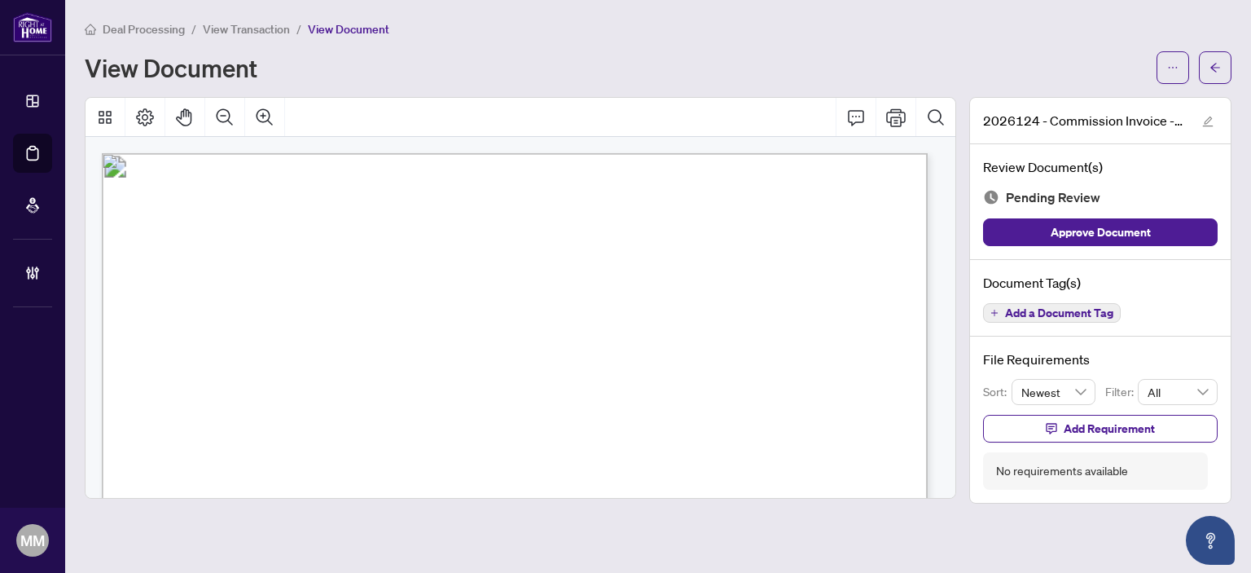
click at [1147, 61] on div "View Document" at bounding box center [658, 67] width 1147 height 33
click at [1162, 61] on button "button" at bounding box center [1172, 67] width 33 height 33
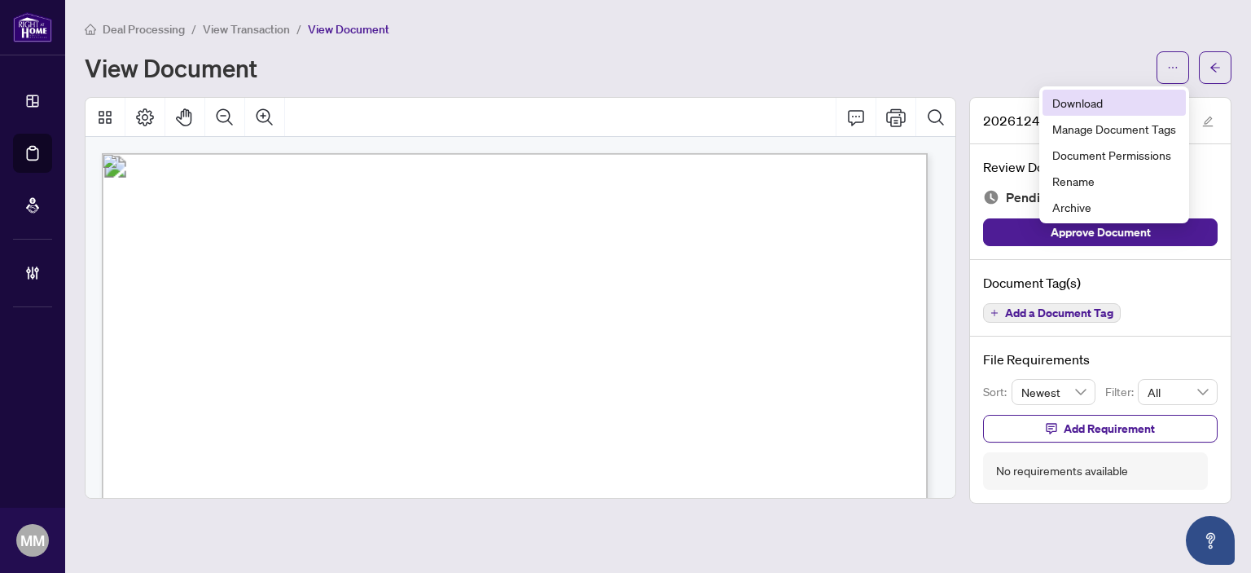
click at [1126, 107] on span "Download" at bounding box center [1114, 103] width 124 height 18
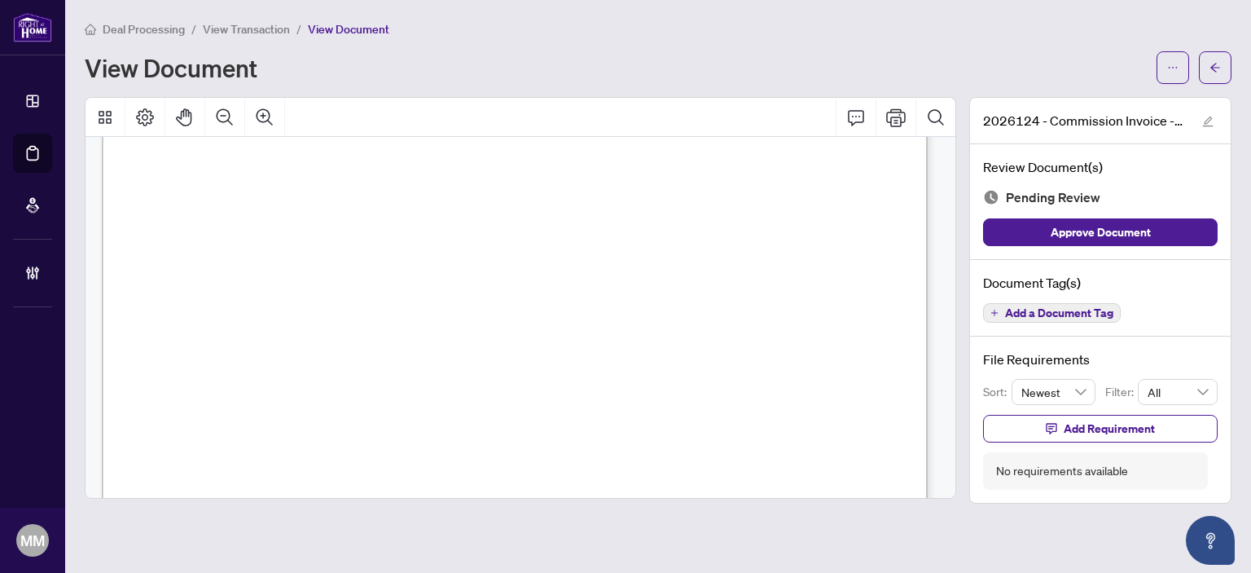
scroll to position [570, 0]
click at [268, 30] on span "View Transaction" at bounding box center [246, 29] width 87 height 15
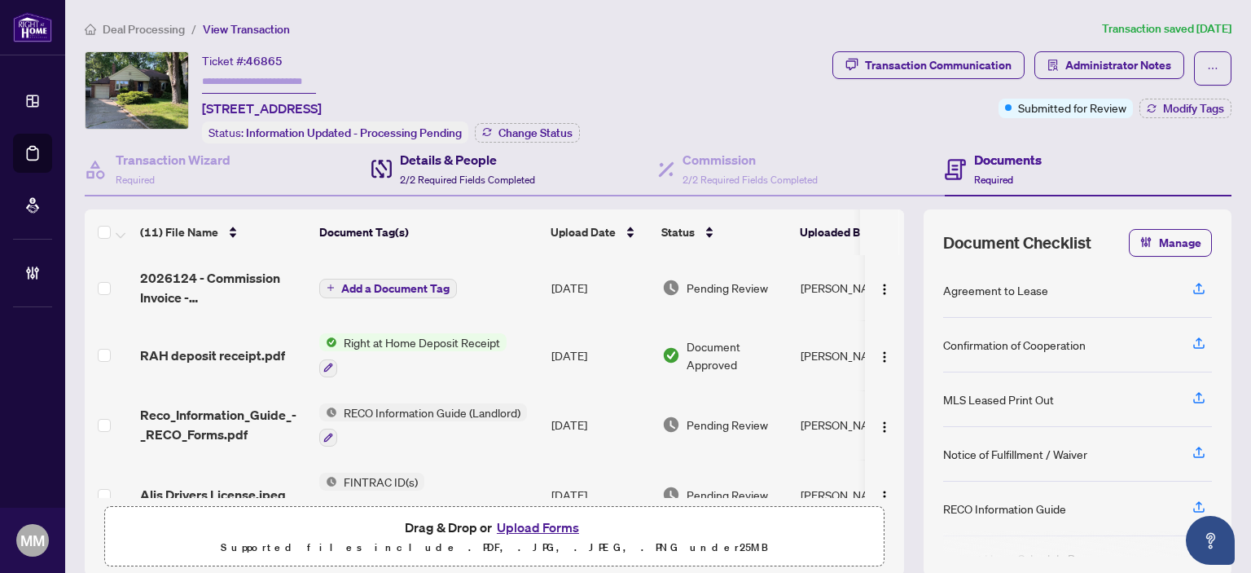
click at [507, 169] on div "Details & People 2/2 Required Fields Completed" at bounding box center [467, 169] width 135 height 38
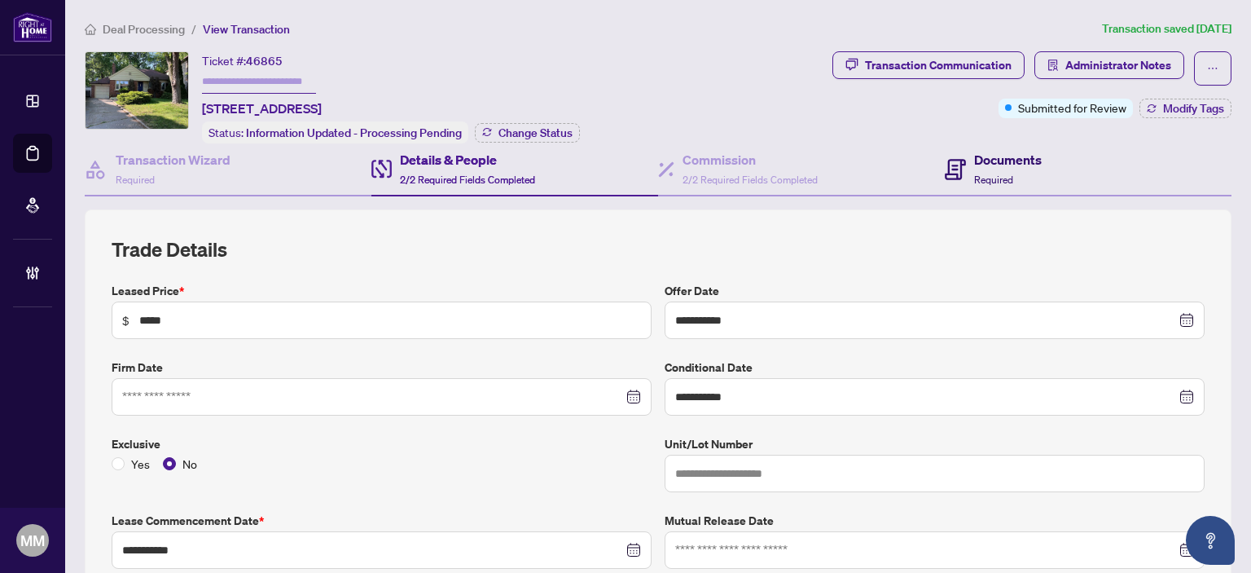
click at [974, 154] on h4 "Documents" at bounding box center [1008, 160] width 68 height 20
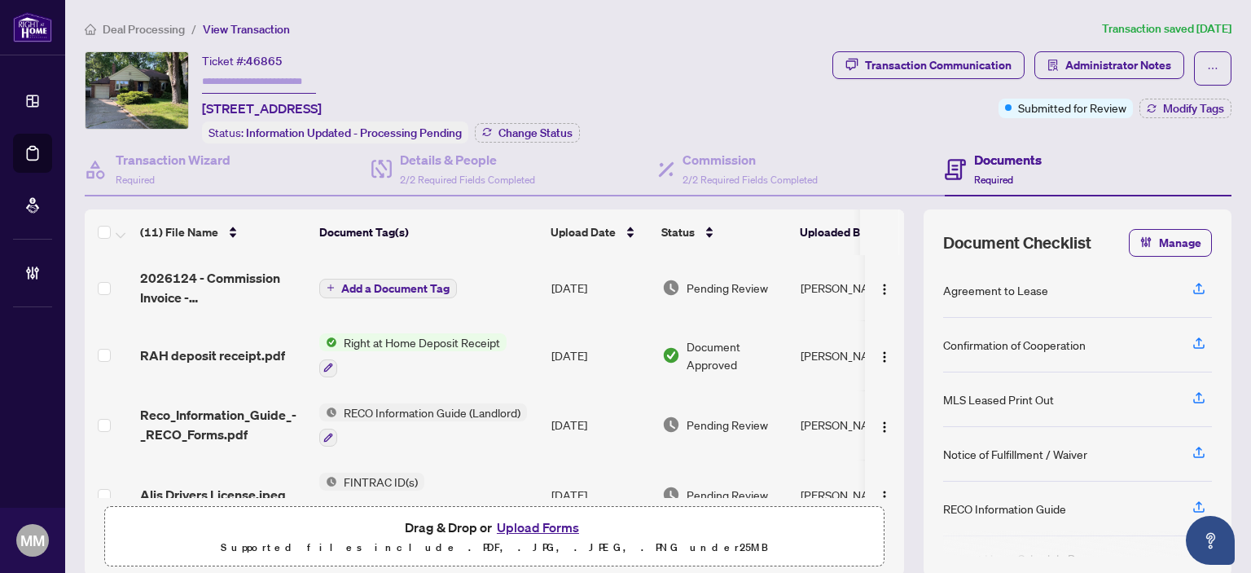
scroll to position [0, 67]
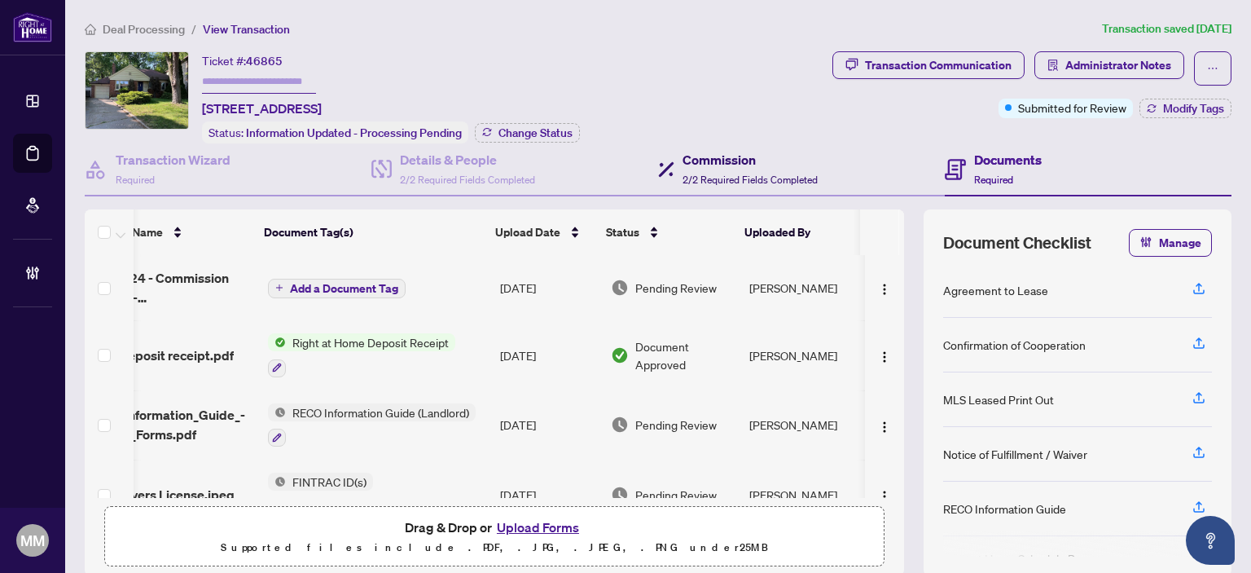
click at [704, 178] on span "2/2 Required Fields Completed" at bounding box center [749, 179] width 135 height 12
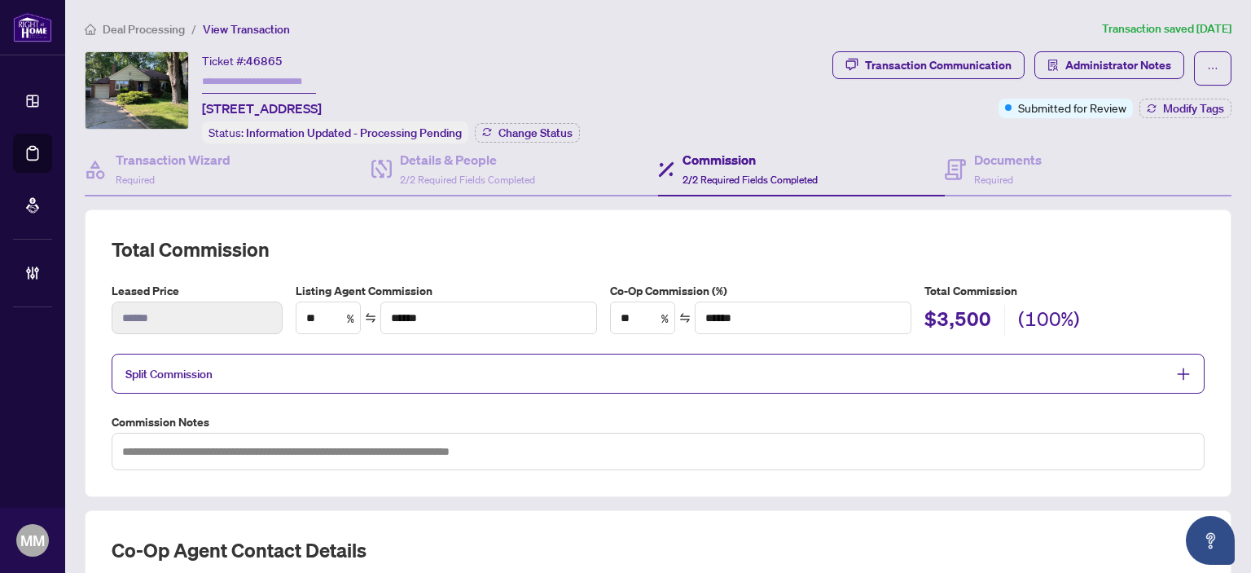
click at [233, 371] on span "Split Commission" at bounding box center [645, 373] width 1041 height 19
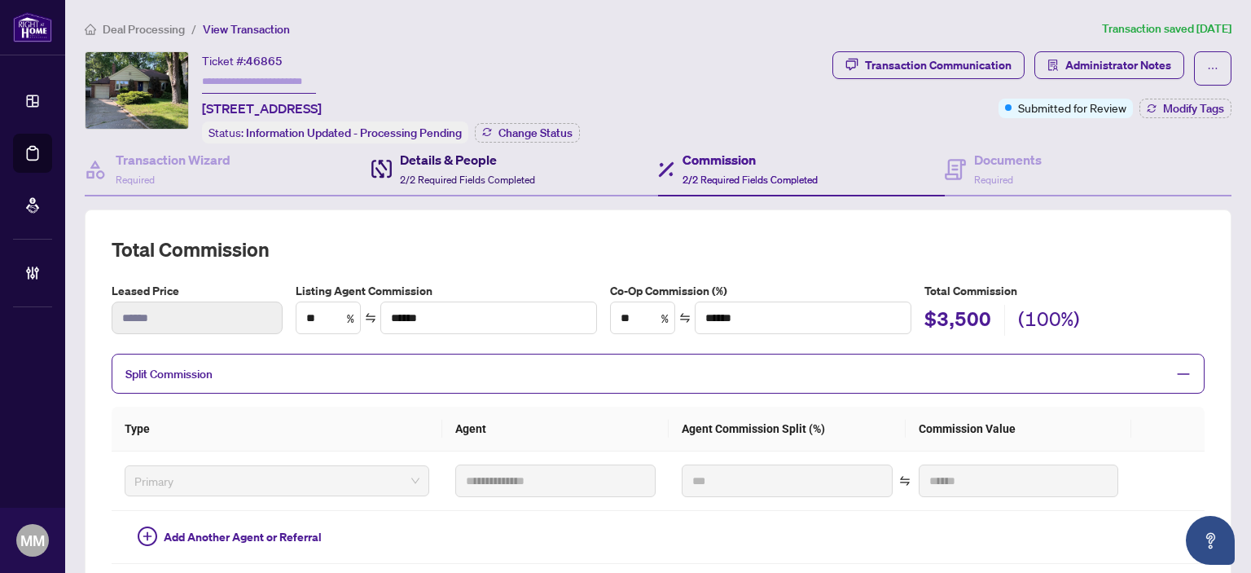
click at [447, 165] on h4 "Details & People" at bounding box center [467, 160] width 135 height 20
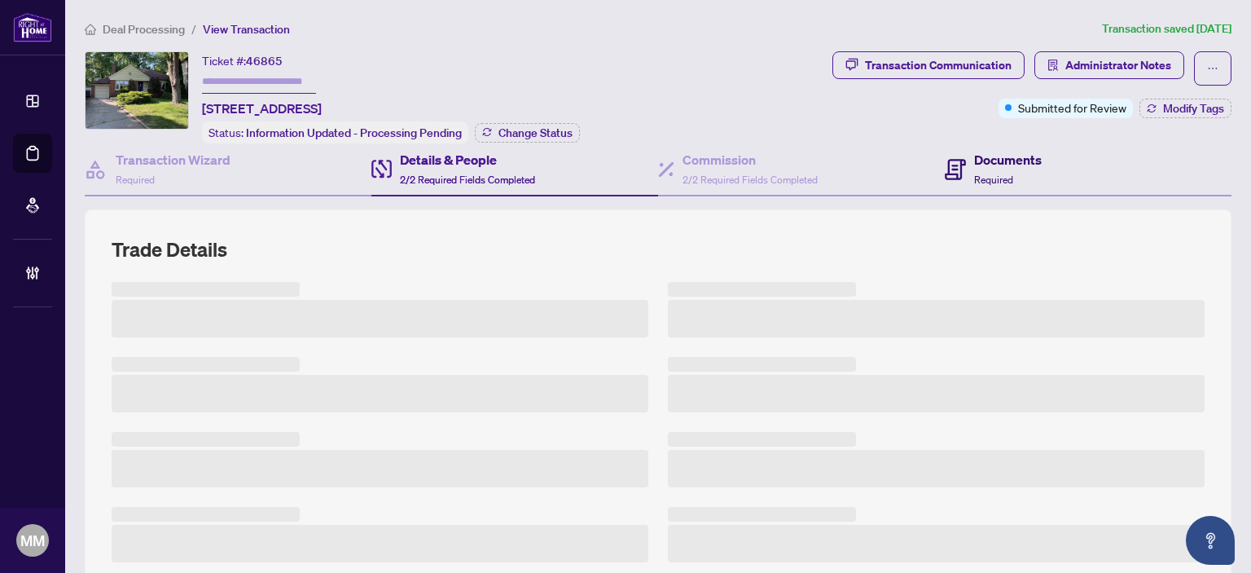
click at [1032, 169] on div "Documents Required" at bounding box center [1008, 169] width 68 height 38
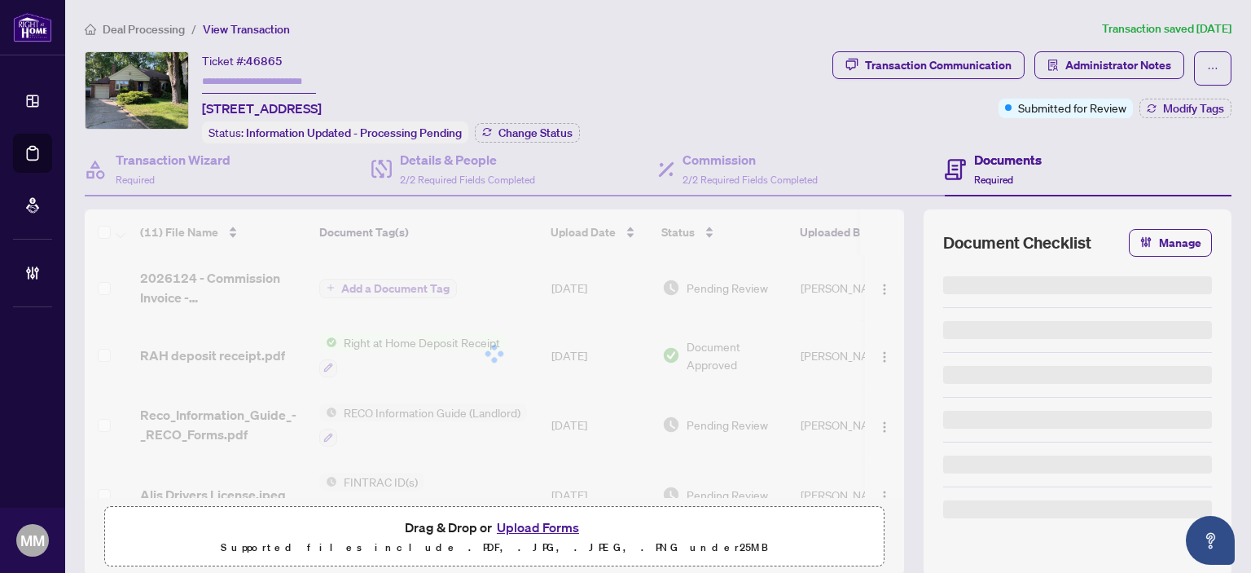
scroll to position [116, 0]
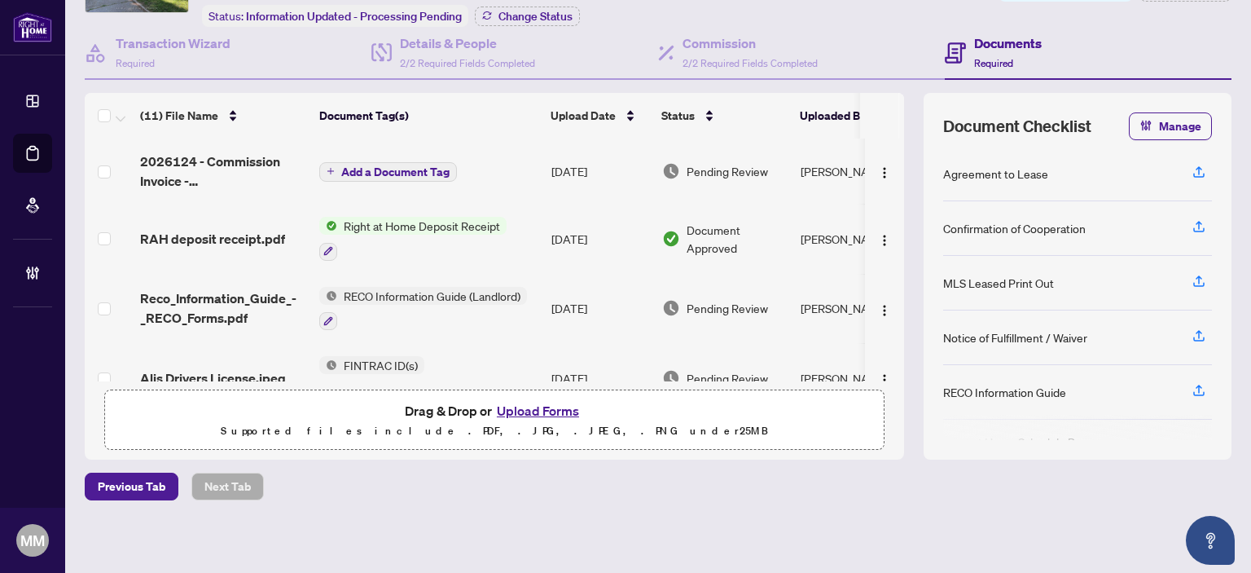
click at [565, 157] on td "[DATE]" at bounding box center [600, 170] width 111 height 65
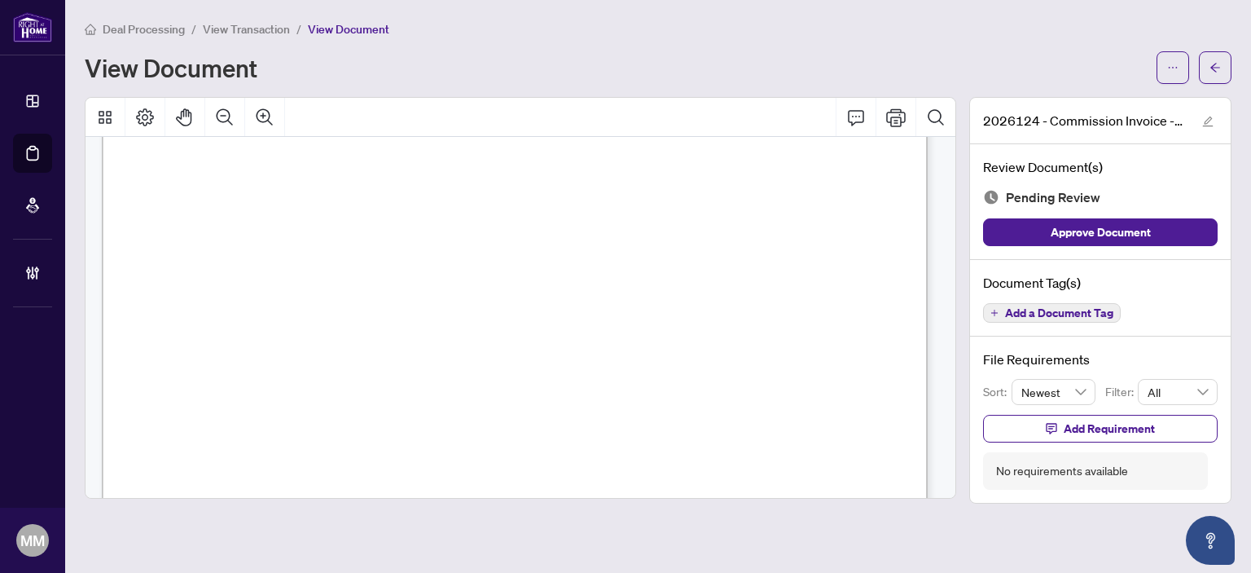
scroll to position [244, 0]
click at [1200, 72] on button "button" at bounding box center [1215, 67] width 33 height 33
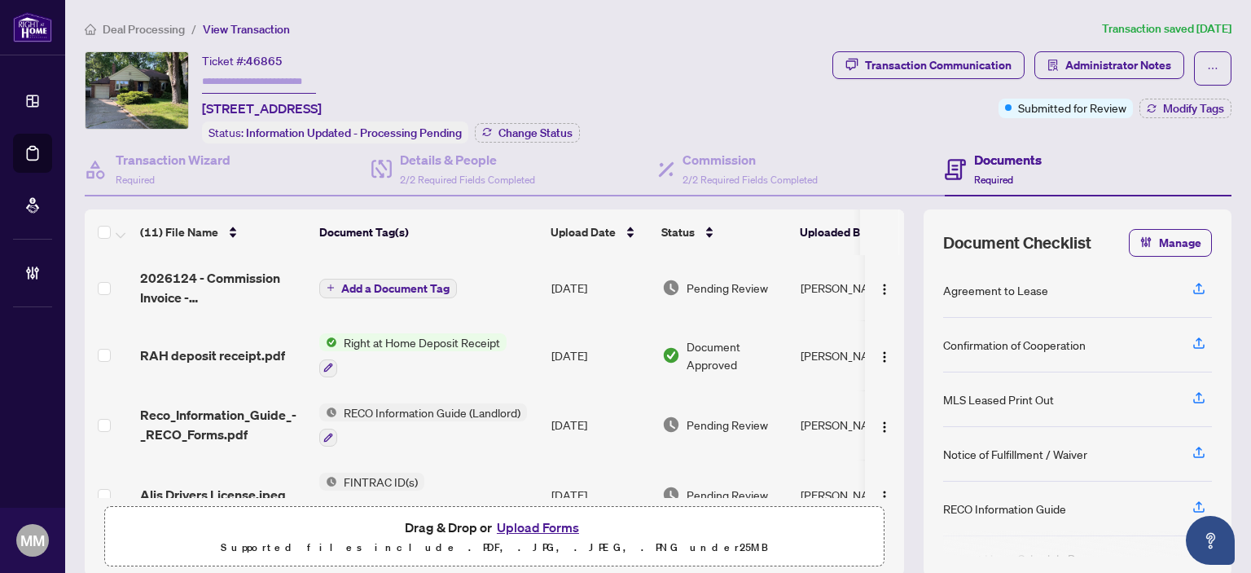
click at [128, 135] on div "Ticket #: 46865 [STREET_ADDRESS] Status: Information Updated - Processing Pendi…" at bounding box center [455, 97] width 741 height 92
click at [133, 150] on h4 "Transaction Wizard" at bounding box center [173, 160] width 115 height 20
